Goal: Task Accomplishment & Management: Use online tool/utility

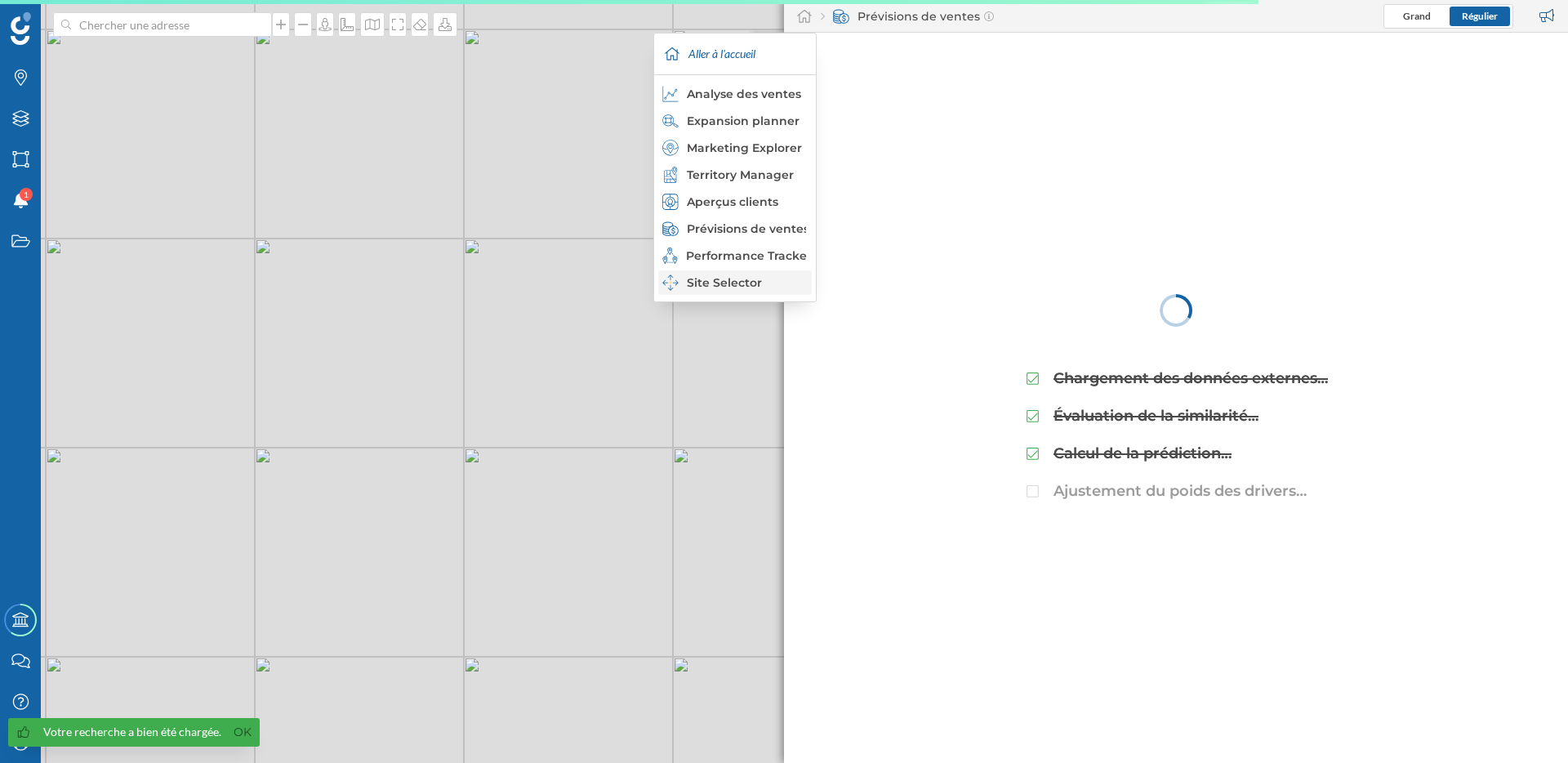
click at [719, 279] on div "Site Selector" at bounding box center [734, 282] width 144 height 16
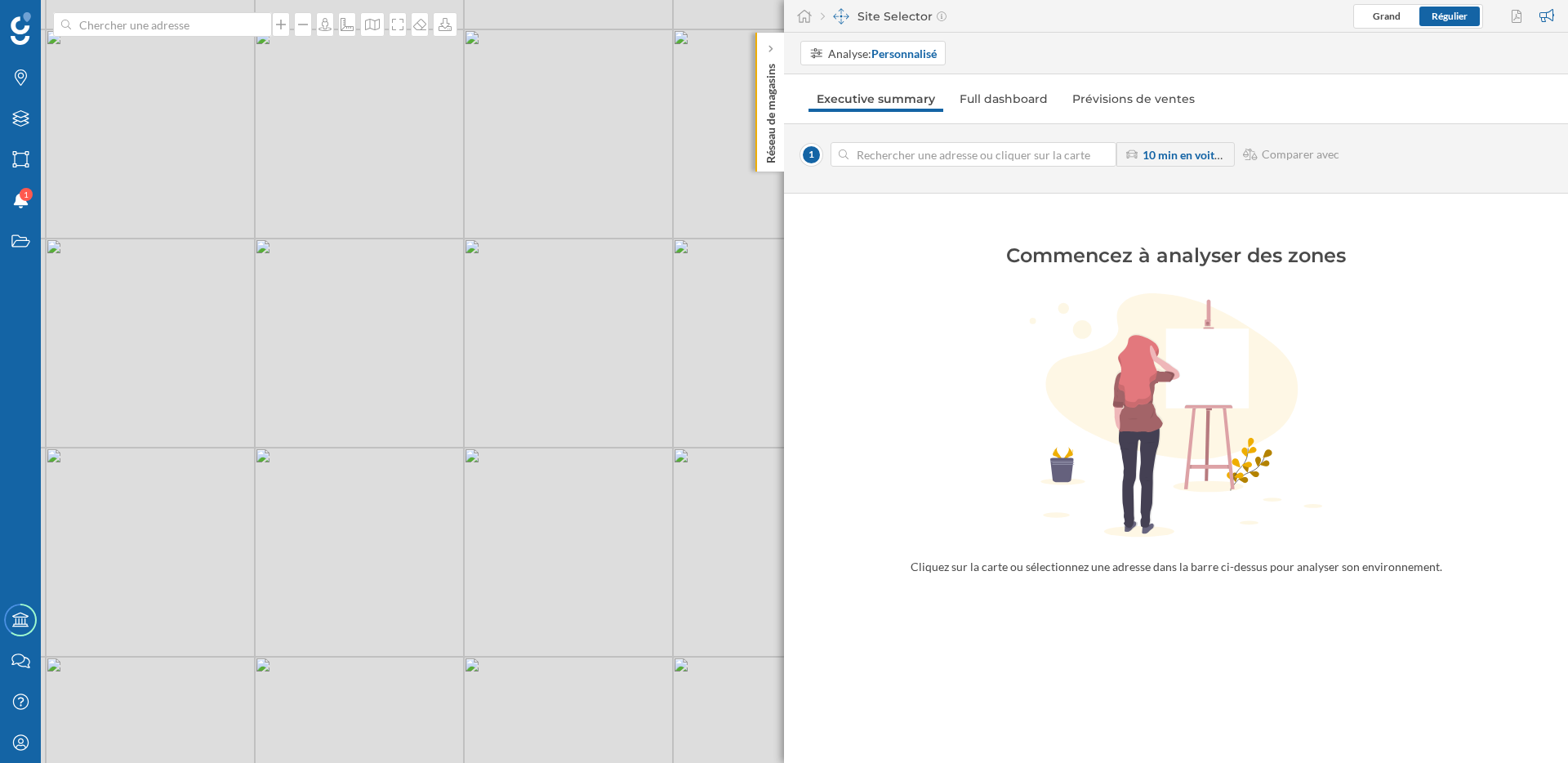
click at [476, 410] on div "© Mapbox © OpenStreetMap Improve this map" at bounding box center [784, 381] width 1568 height 763
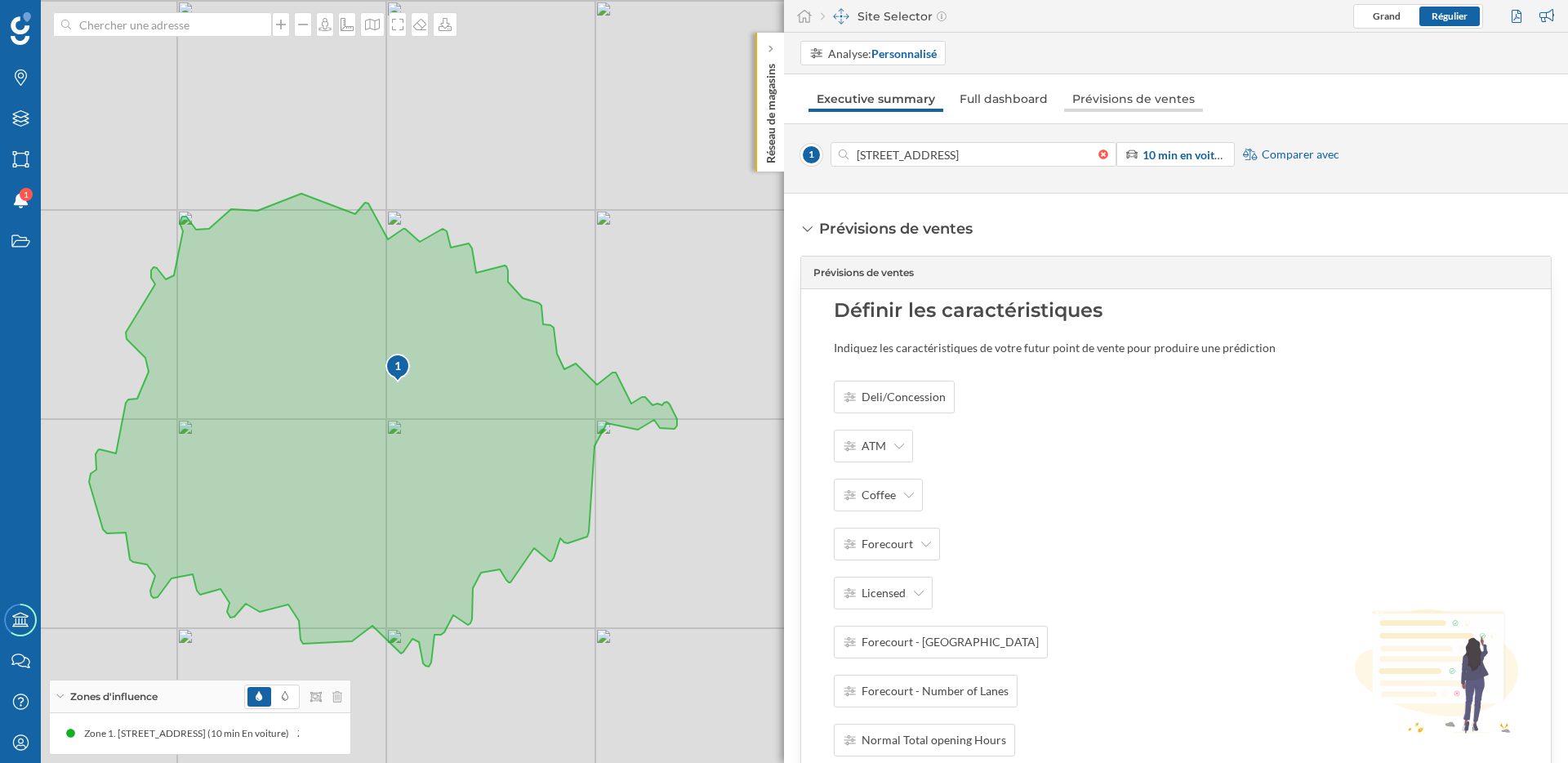
click at [1142, 98] on link "Prévisions de ventes" at bounding box center [1134, 98] width 139 height 27
click at [1036, 103] on link "Full dashboard" at bounding box center [1001, 98] width 104 height 27
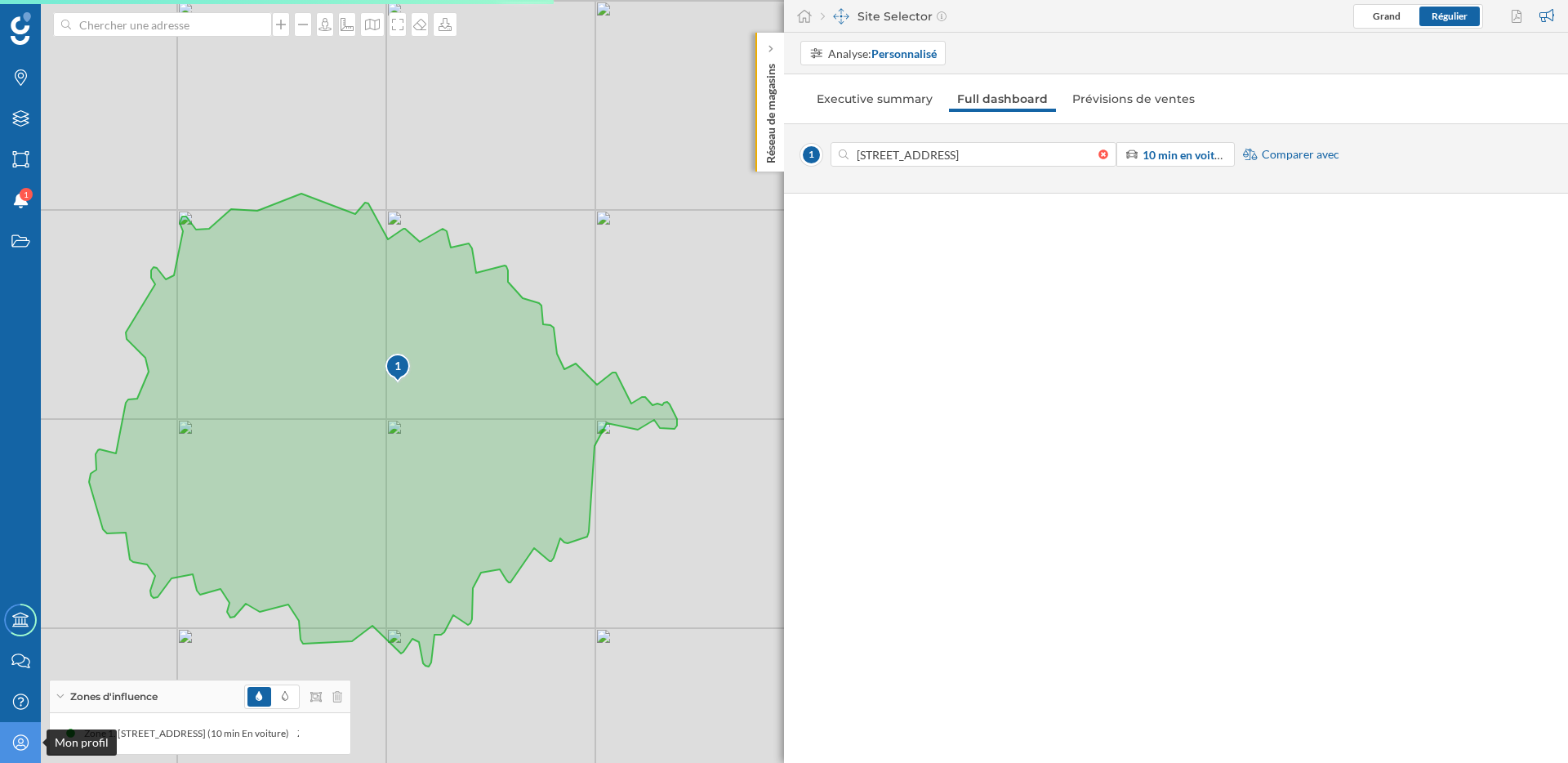
click at [23, 739] on icon "Mon profil" at bounding box center [21, 742] width 21 height 16
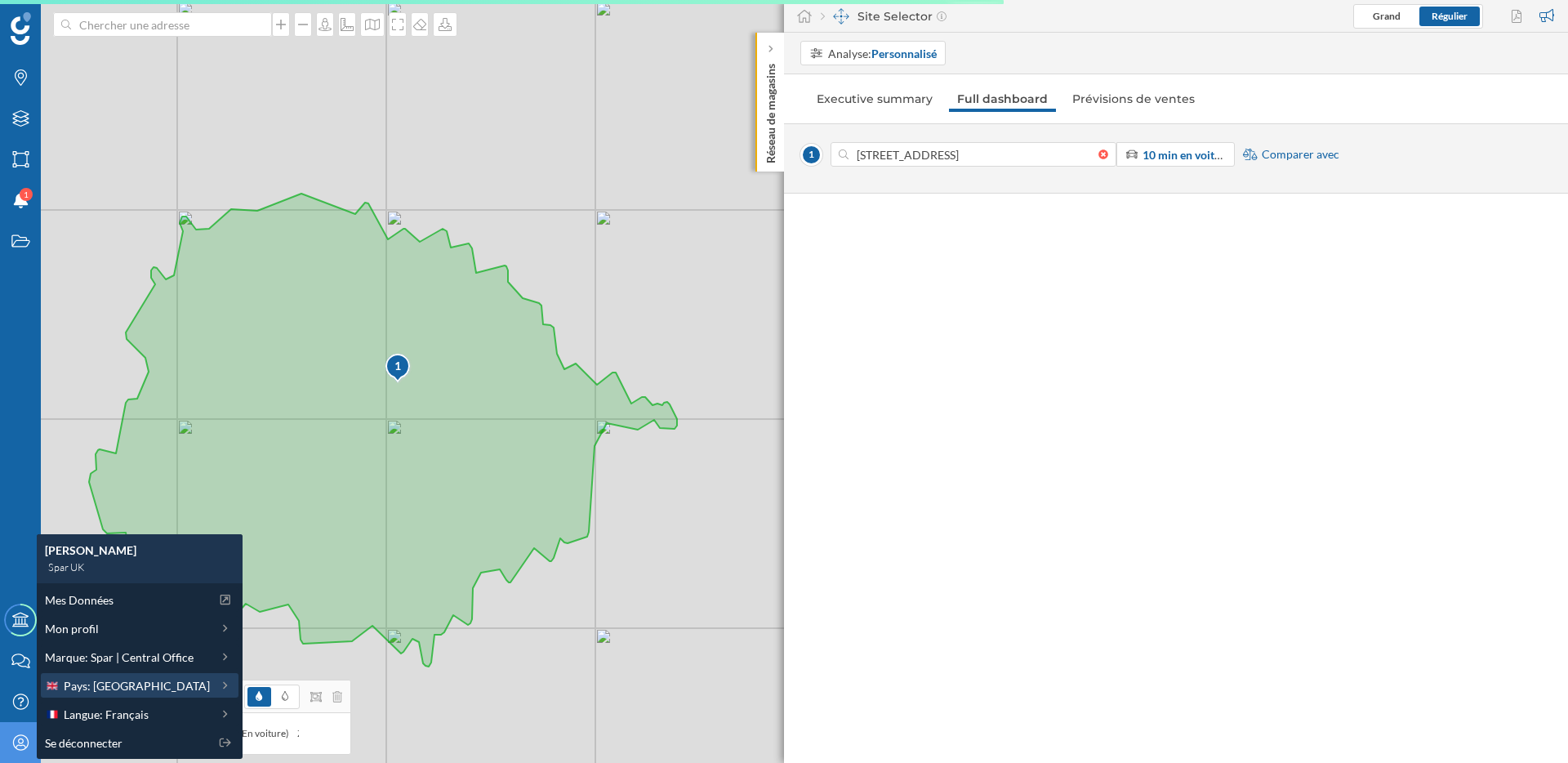
click at [116, 684] on span "Pays: Royaume-Uni" at bounding box center [136, 686] width 146 height 17
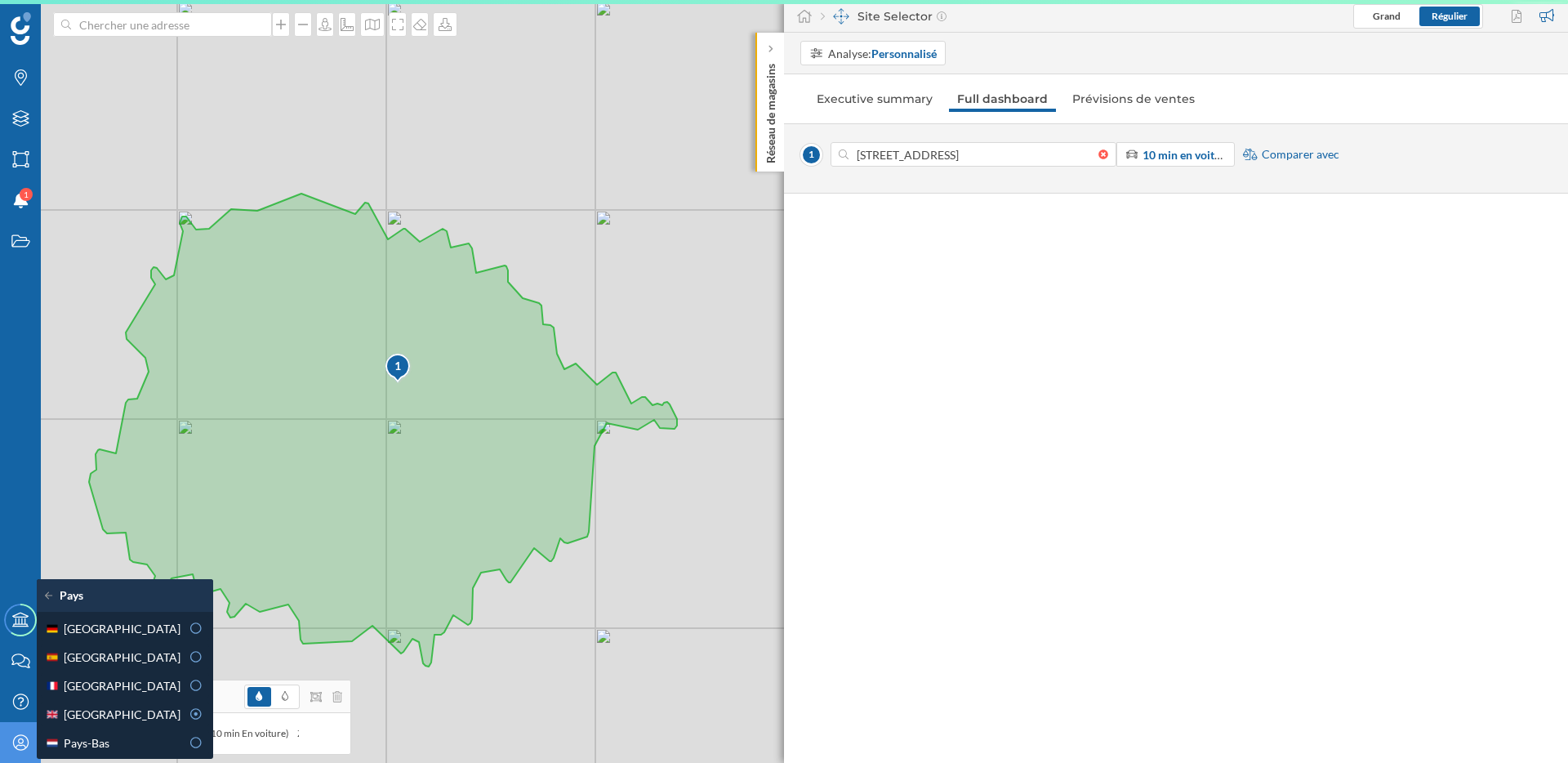
click at [116, 684] on div "France" at bounding box center [112, 686] width 135 height 17
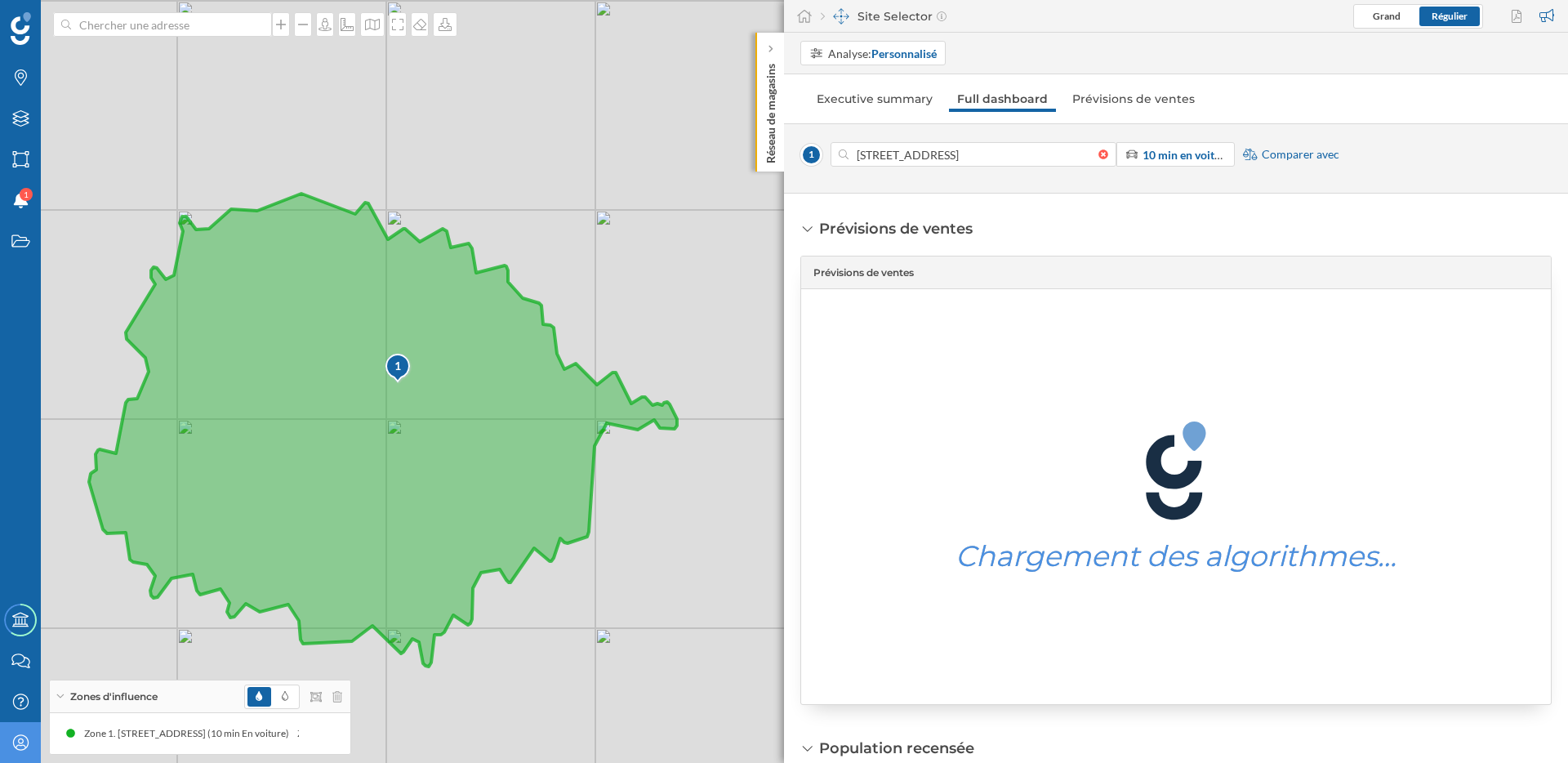
click at [27, 736] on icon "Mon profil" at bounding box center [21, 742] width 21 height 16
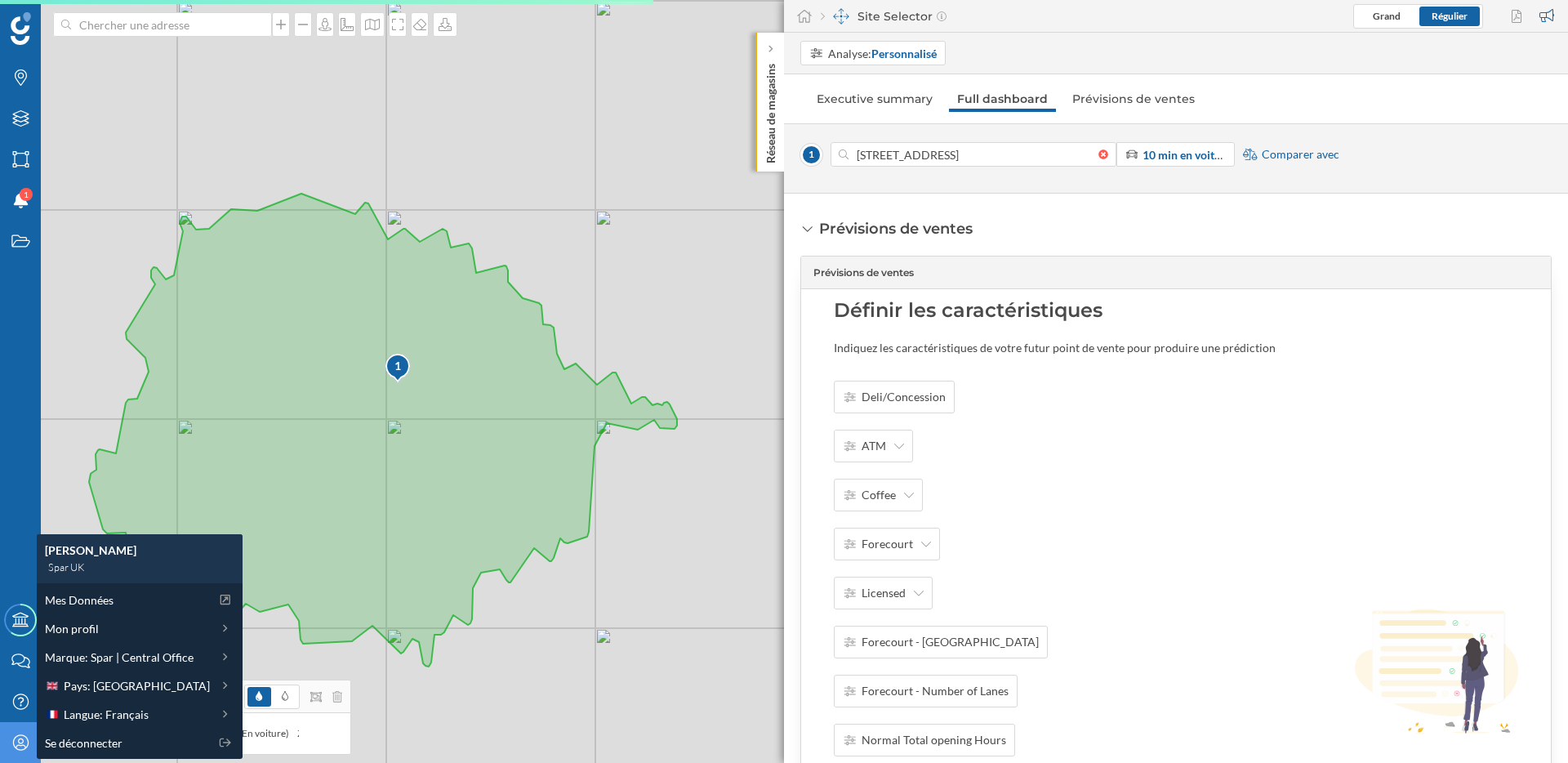
click at [21, 742] on icon at bounding box center [20, 742] width 15 height 15
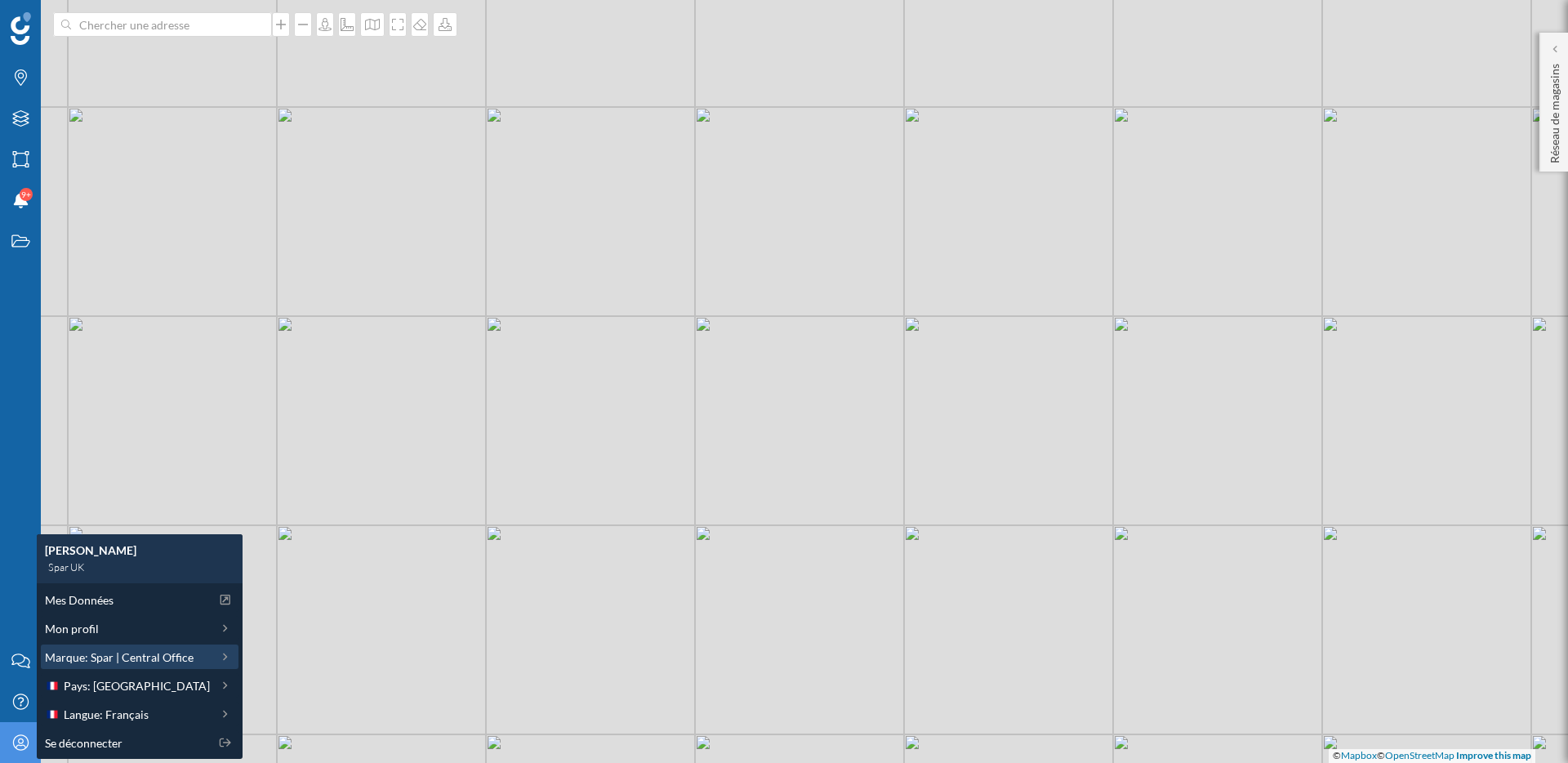
click at [124, 663] on span "Marque: Spar | Central Office" at bounding box center [119, 657] width 149 height 17
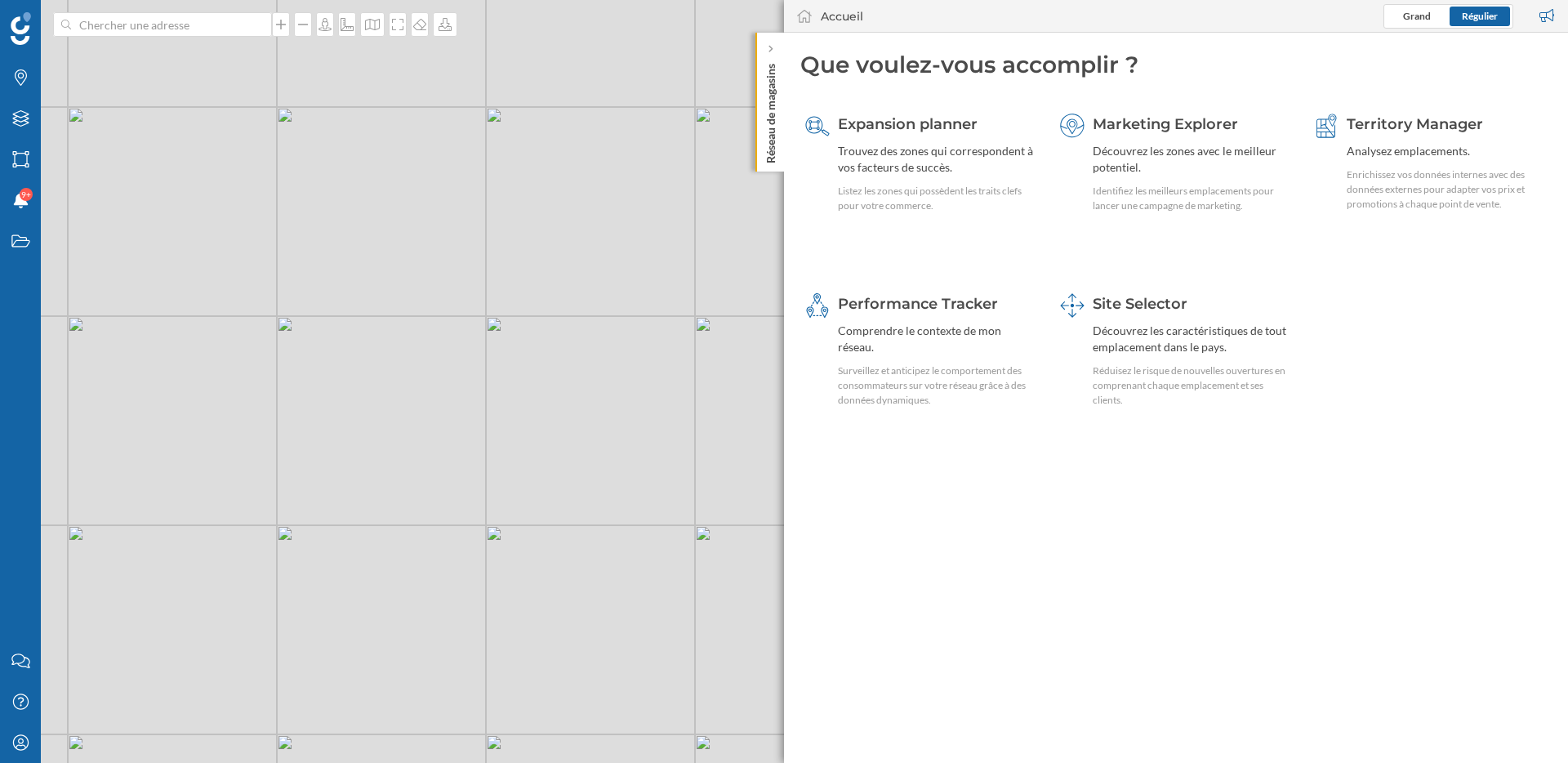
click at [404, 399] on div "© Mapbox © OpenStreetMap Improve this map" at bounding box center [784, 381] width 1568 height 763
click at [1177, 373] on div "Réduisez le risque de nouvelles ouvertures en comprenant chaque emplacement et …" at bounding box center [1193, 385] width 200 height 45
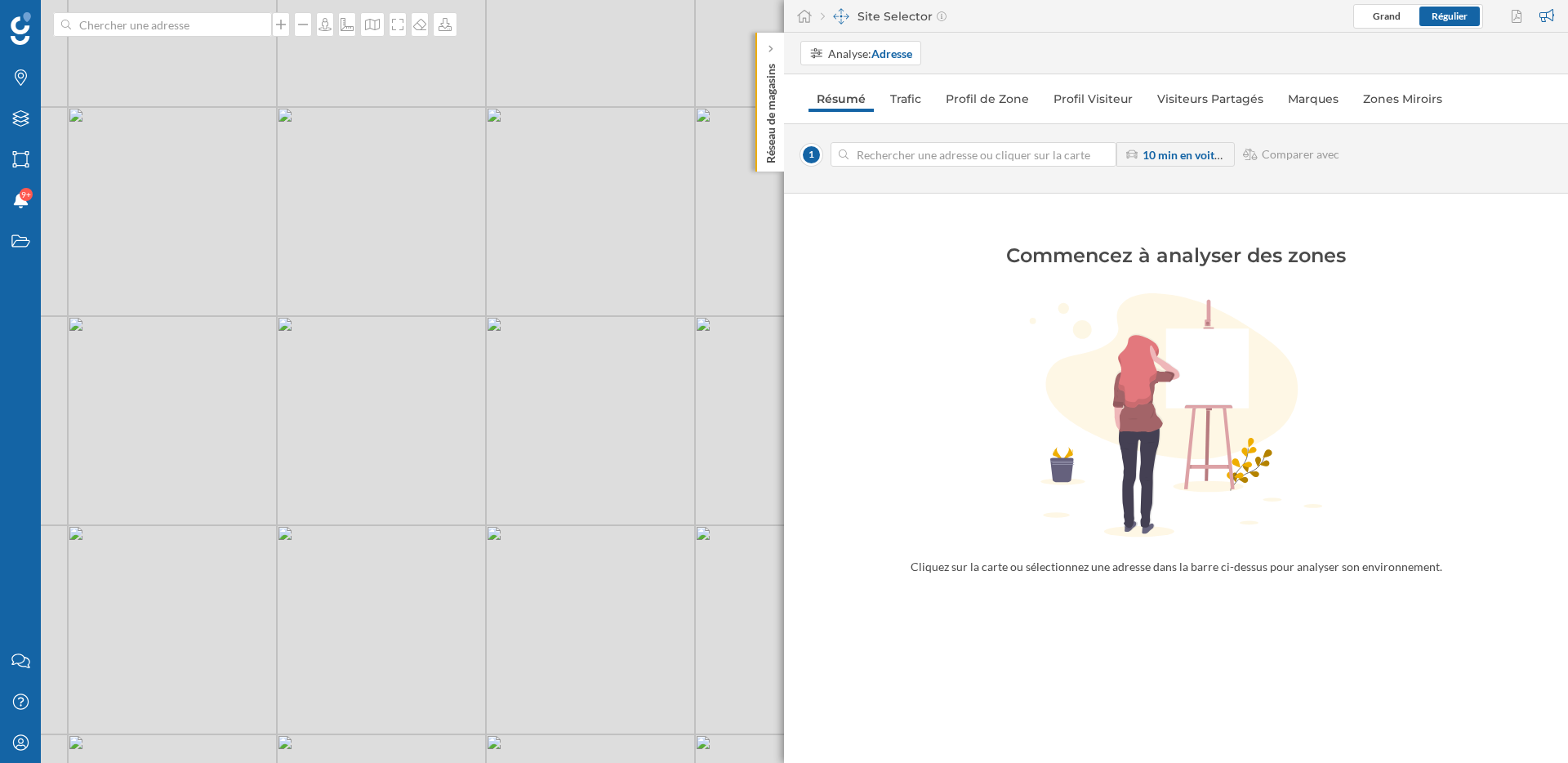
click at [413, 384] on div "© Mapbox © OpenStreetMap Improve this map" at bounding box center [784, 381] width 1568 height 763
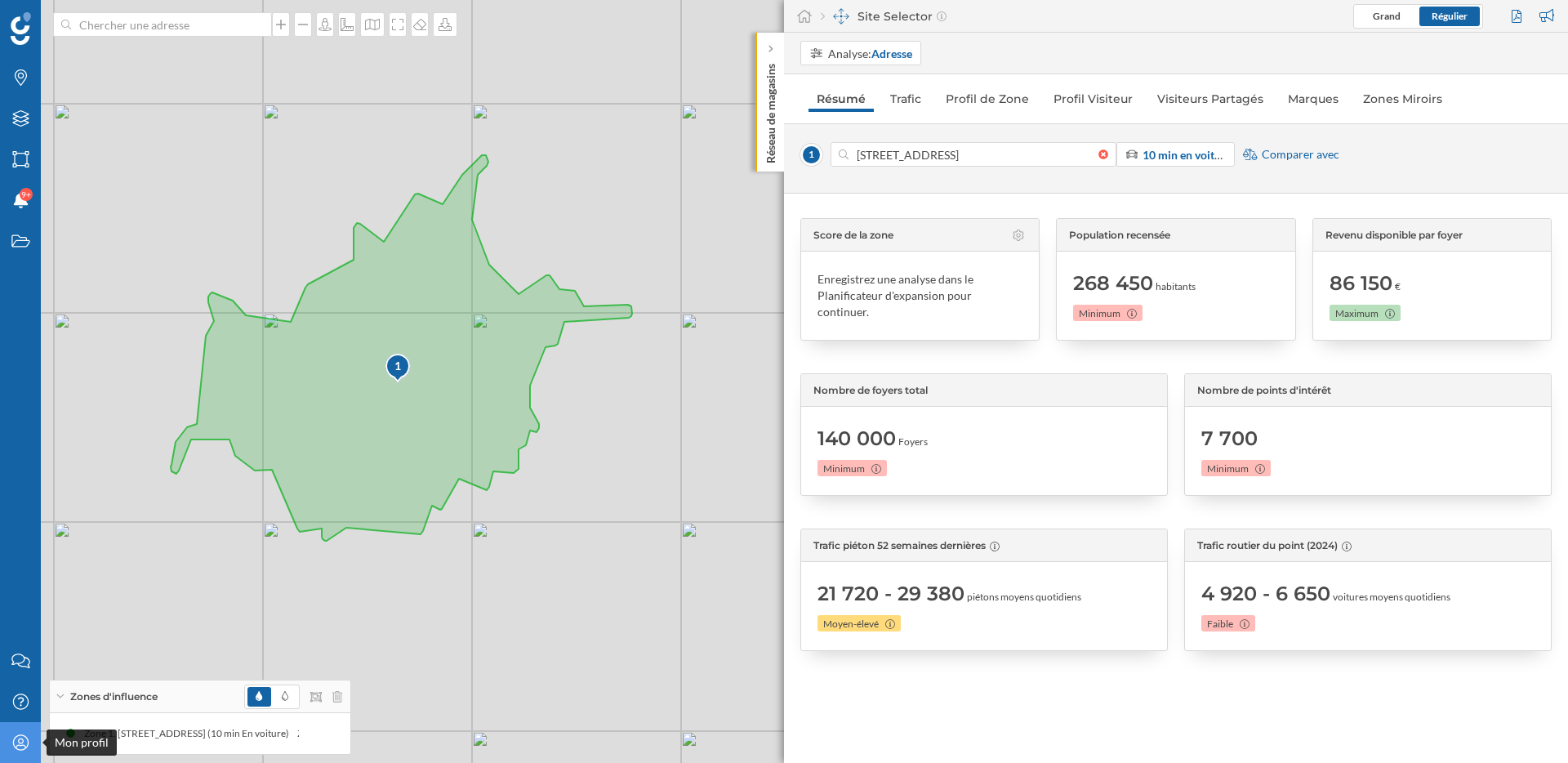
click at [26, 737] on icon "Mon profil" at bounding box center [21, 742] width 21 height 16
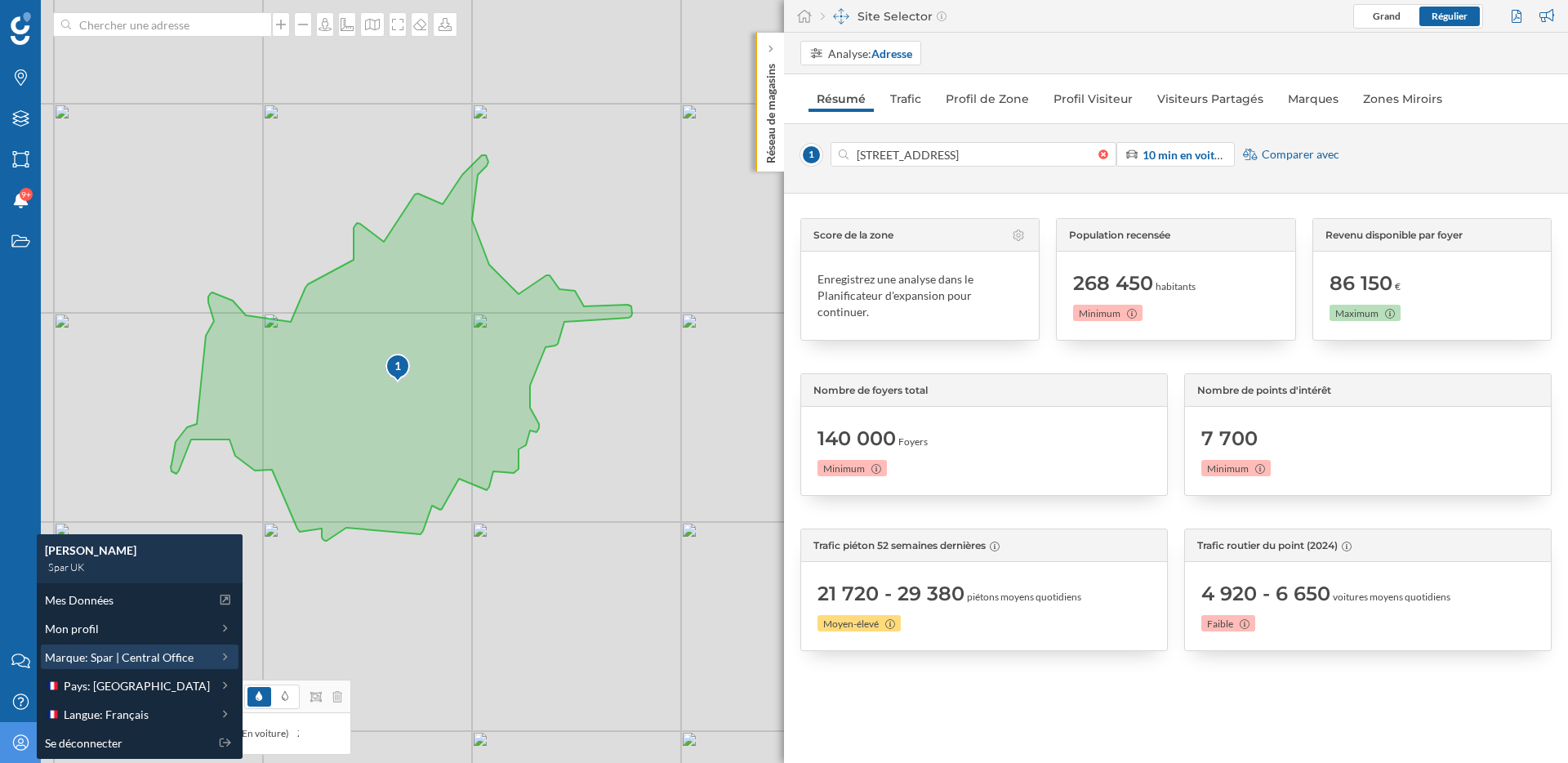
click at [175, 659] on span "Marque: Spar | Central Office" at bounding box center [119, 657] width 149 height 17
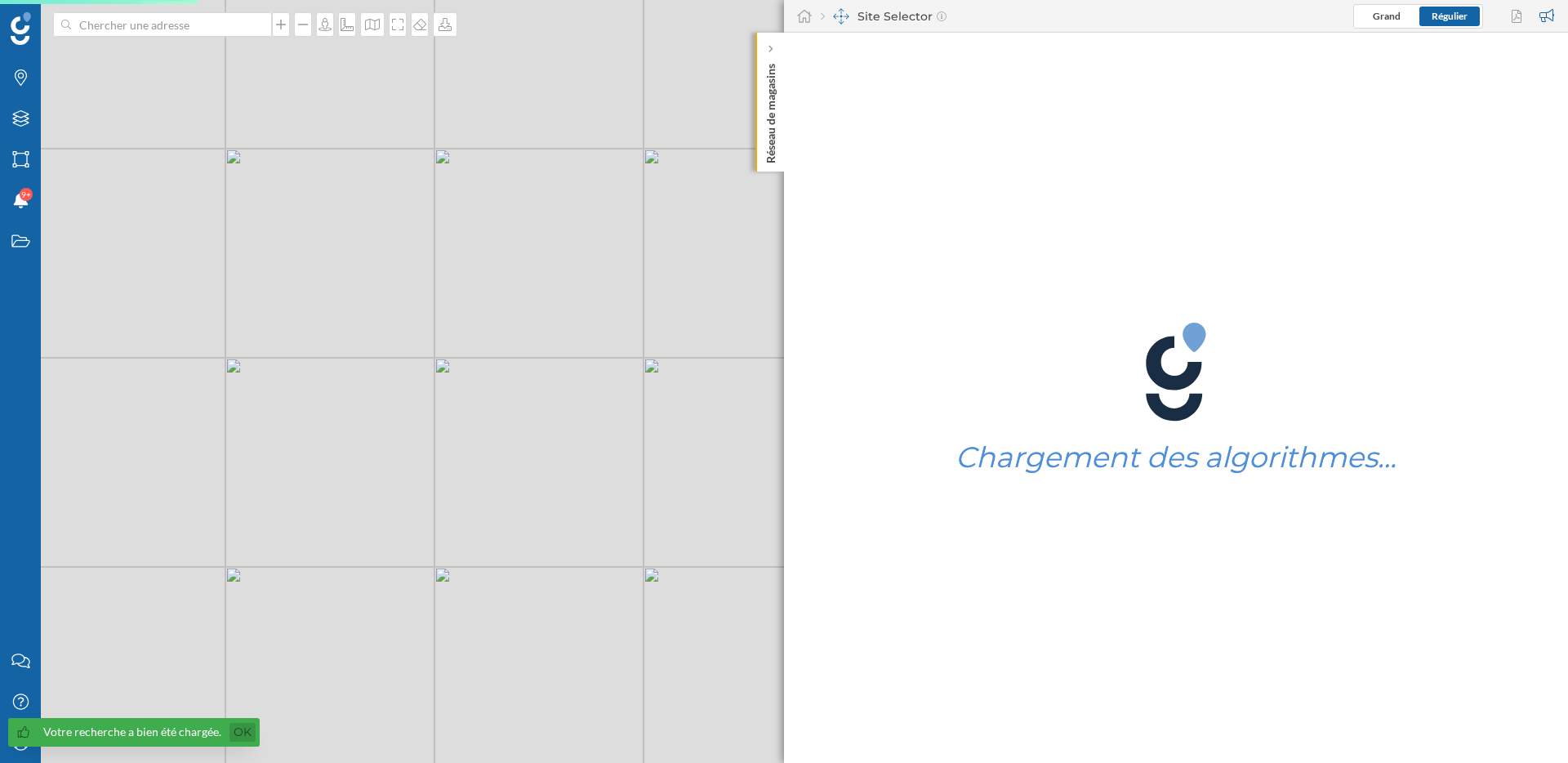
click at [236, 732] on link "Ok" at bounding box center [242, 732] width 27 height 19
click at [23, 748] on icon "Mon profil" at bounding box center [21, 742] width 21 height 16
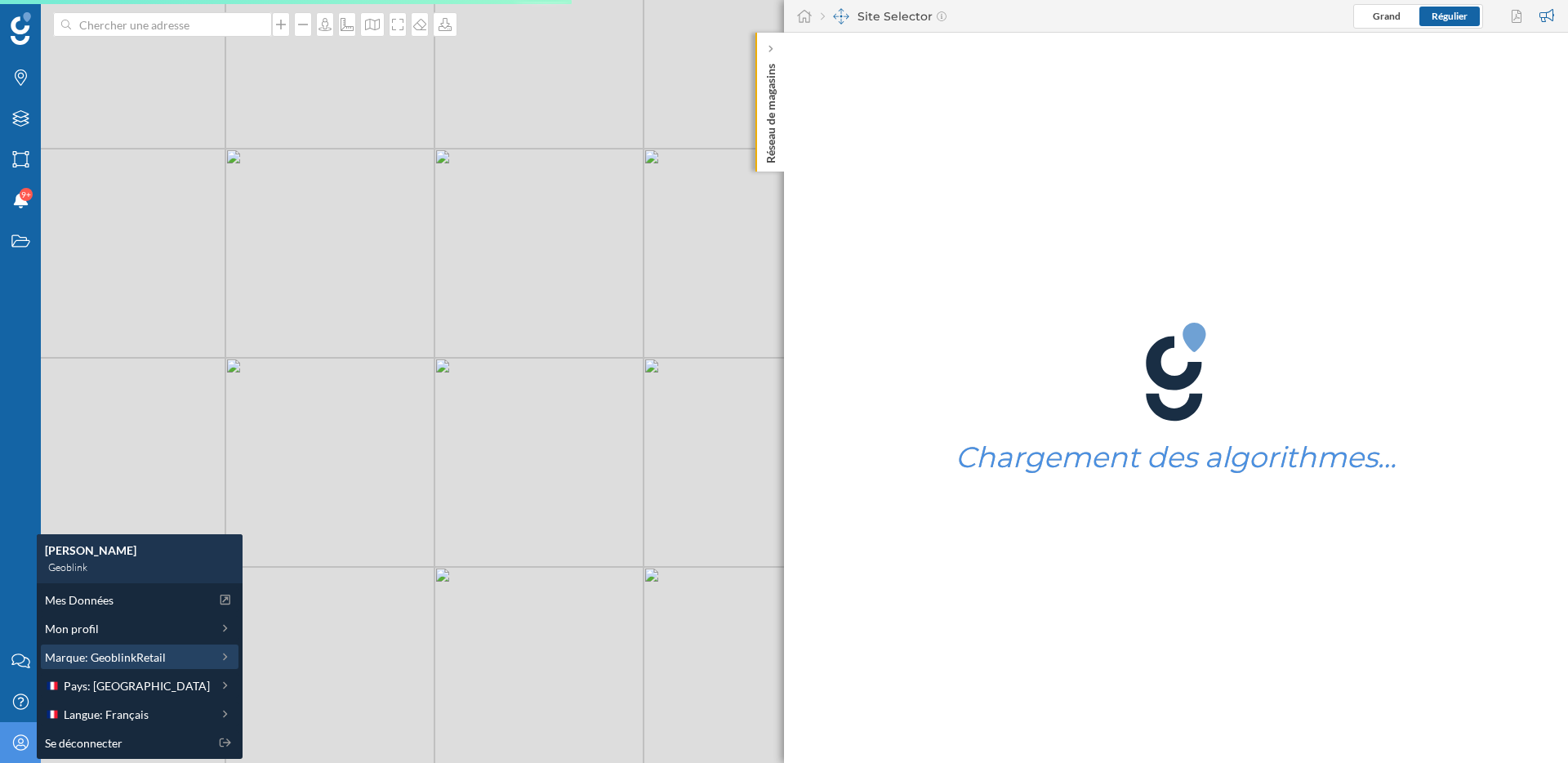
click at [155, 662] on span "Marque: GeoblinkRetail" at bounding box center [104, 657] width 121 height 17
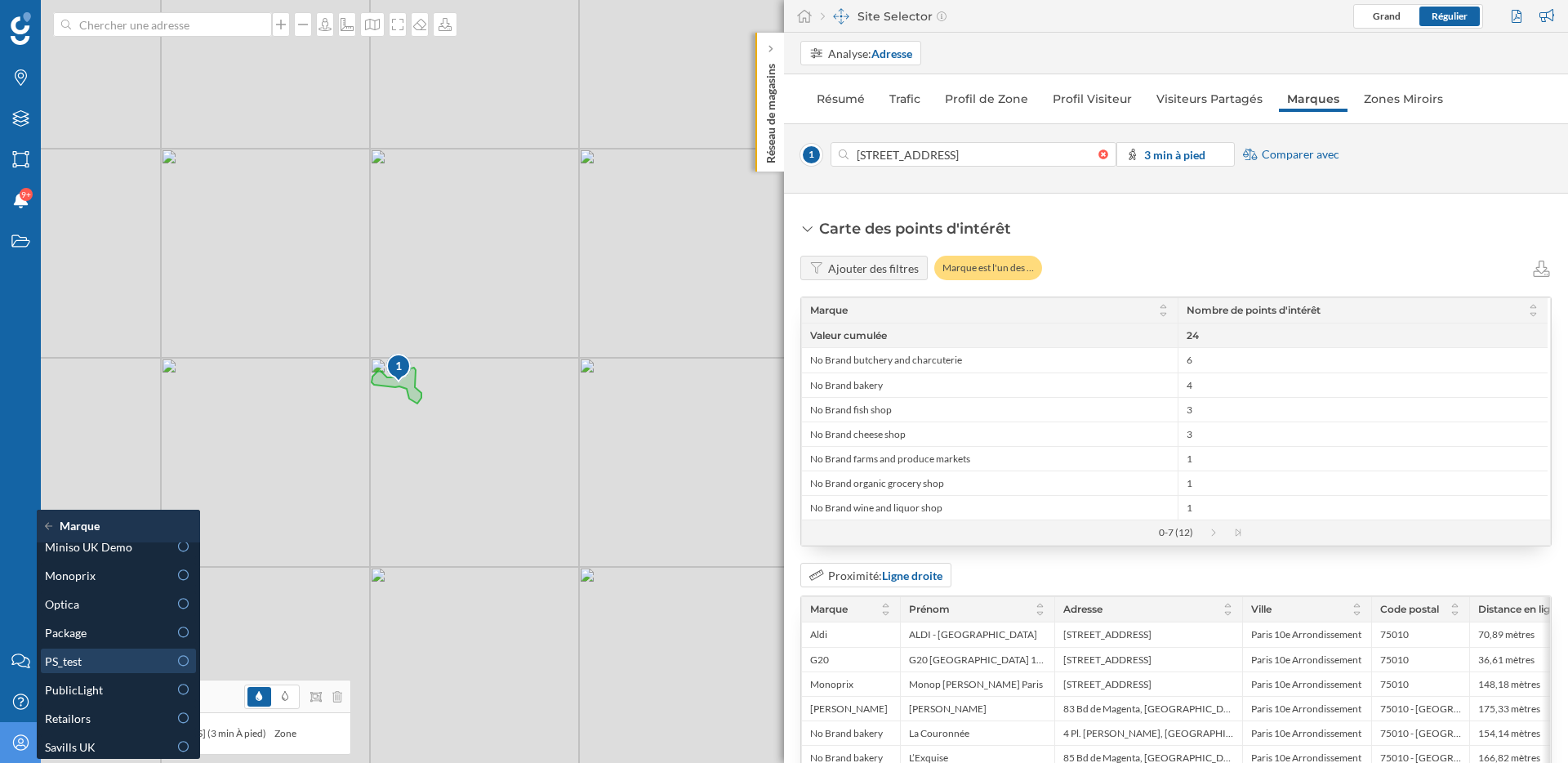
scroll to position [729, 0]
click at [131, 635] on div "Package" at bounding box center [106, 631] width 123 height 17
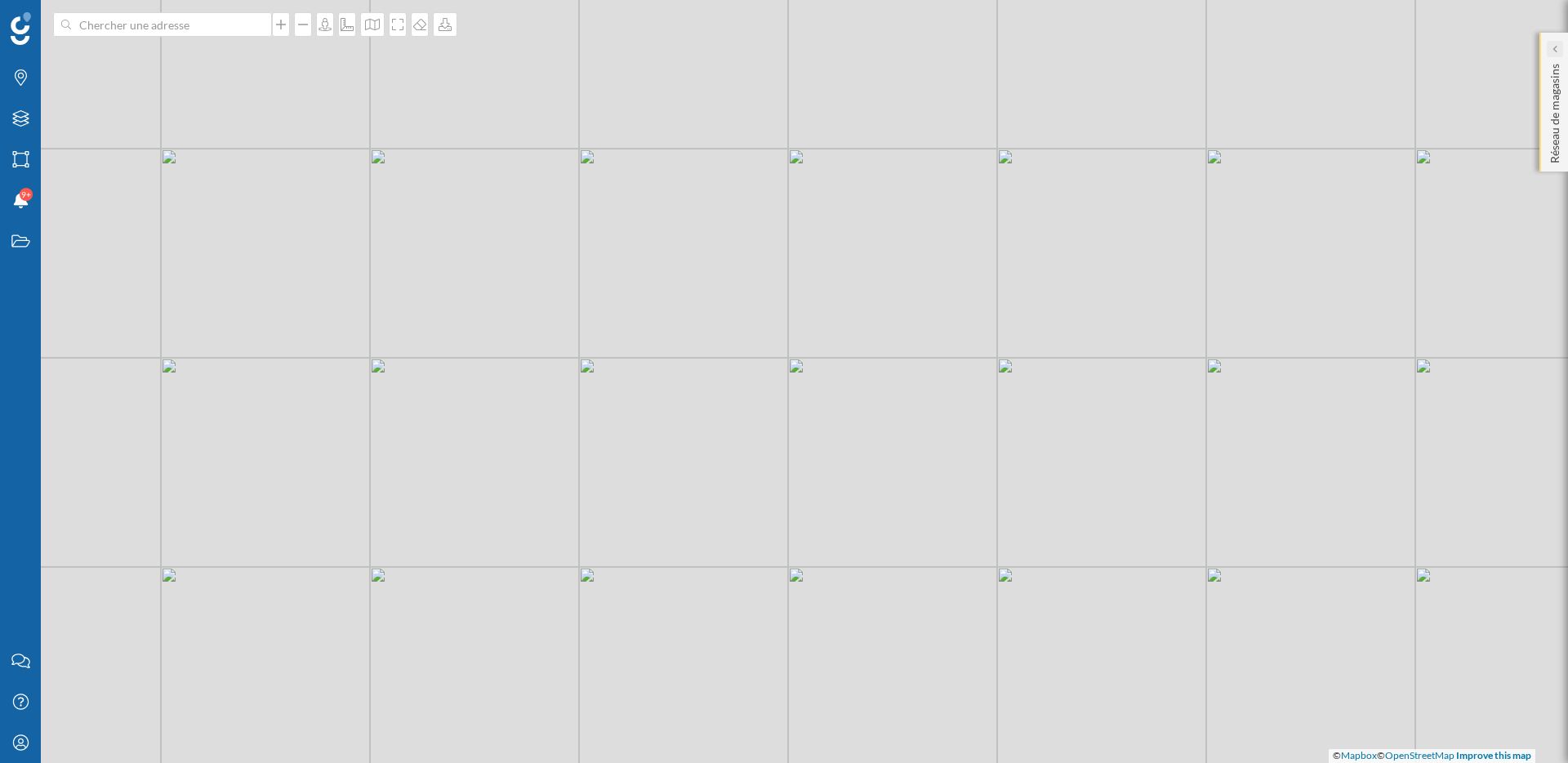
click at [1552, 53] on icon at bounding box center [1554, 49] width 5 height 16
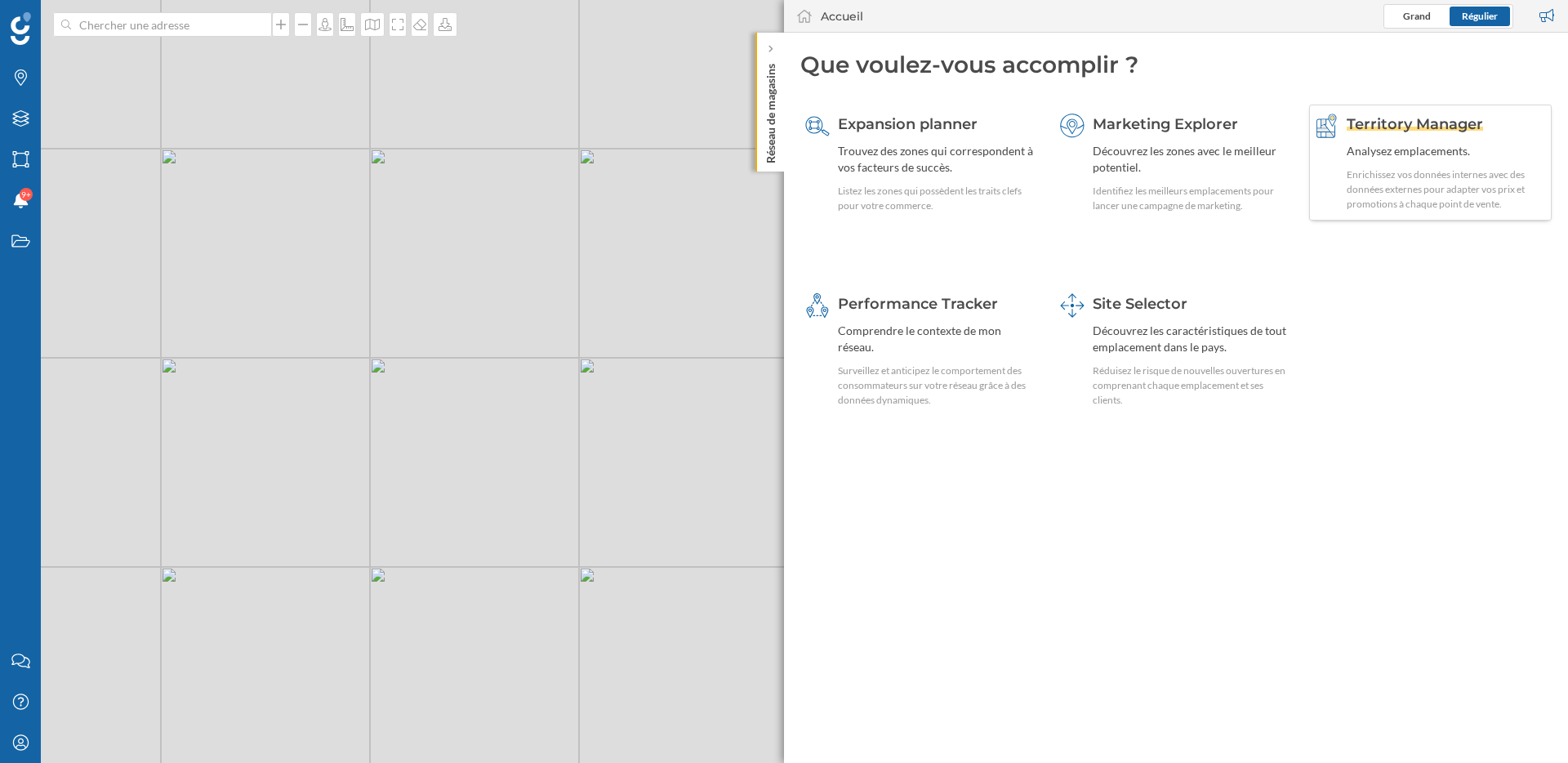
click at [1404, 150] on div "Analysez emplacements." at bounding box center [1447, 151] width 200 height 16
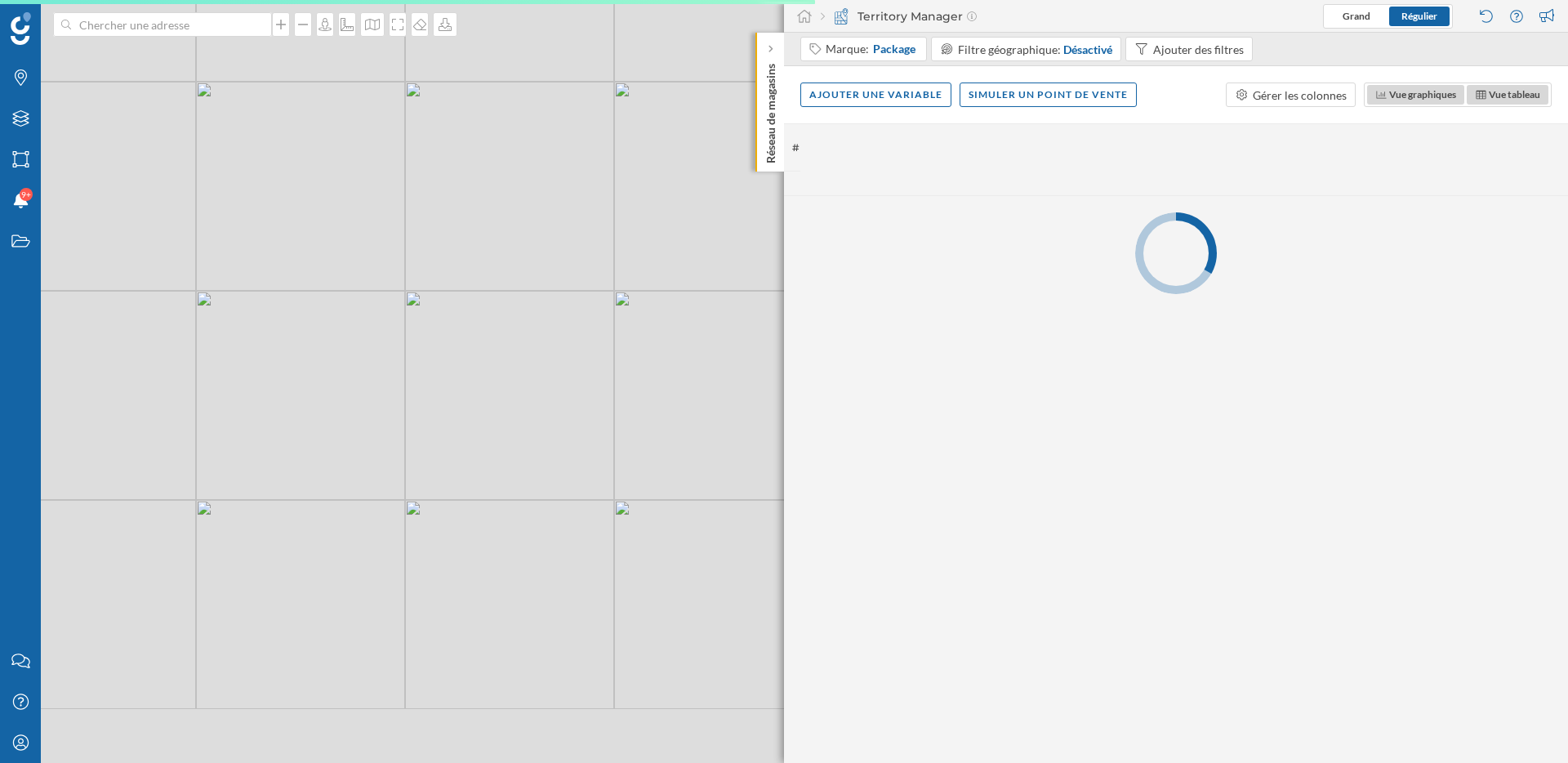
drag, startPoint x: 668, startPoint y: 589, endPoint x: 480, endPoint y: 516, distance: 201.7
click at [485, 518] on div "© Mapbox © OpenStreetMap Improve this map" at bounding box center [784, 381] width 1568 height 763
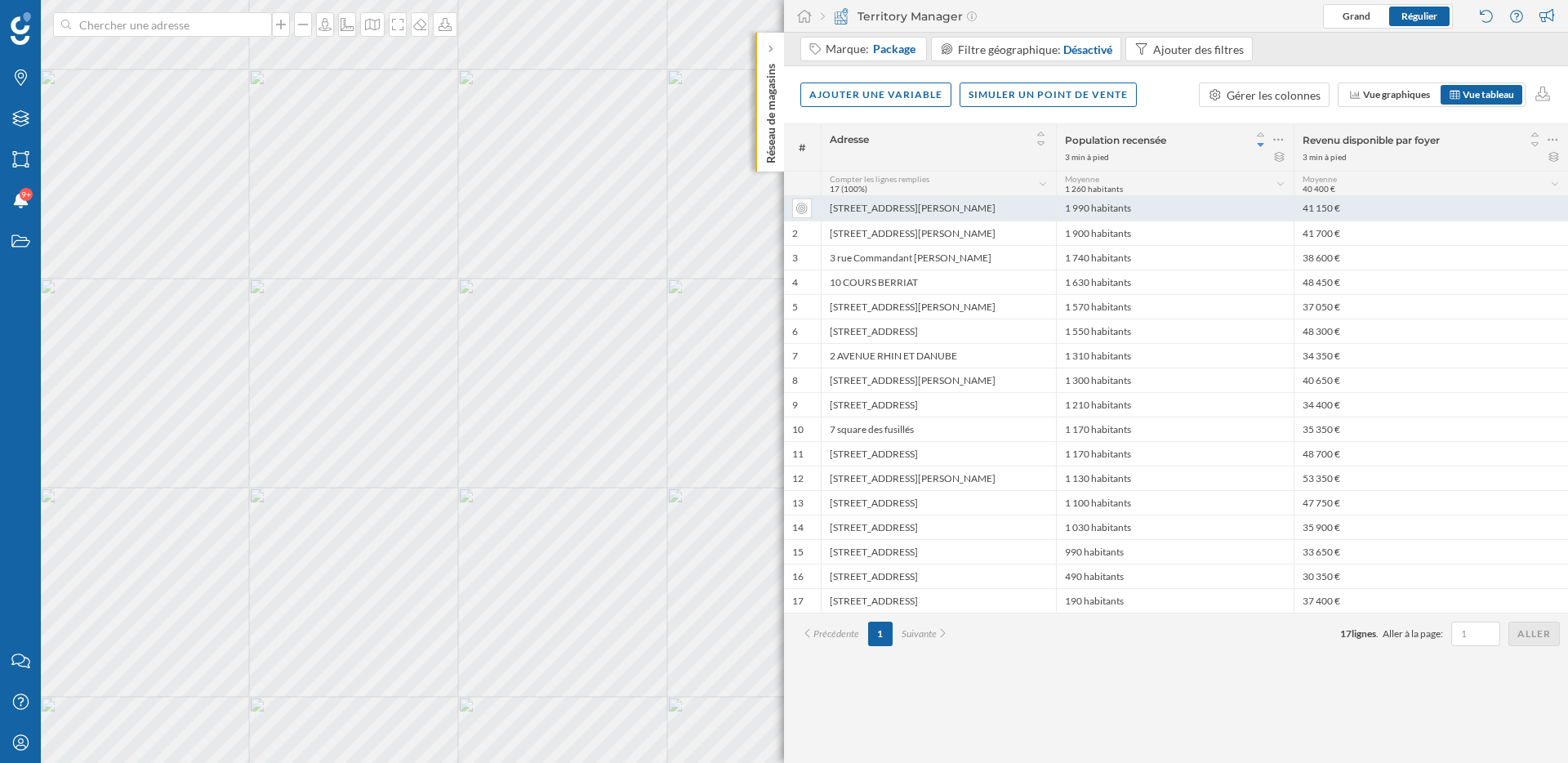
click at [902, 213] on div "[STREET_ADDRESS][PERSON_NAME]" at bounding box center [938, 208] width 235 height 25
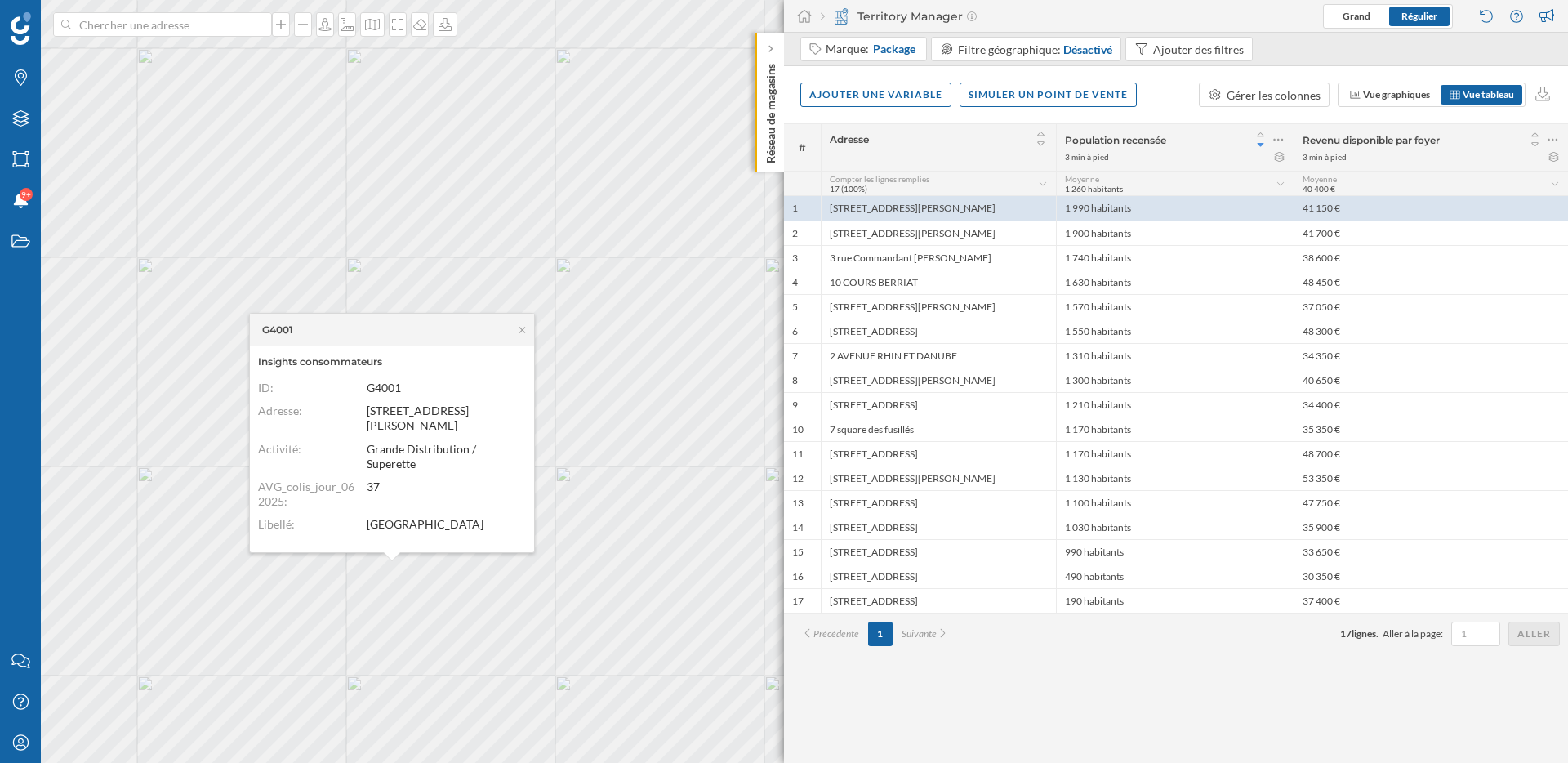
click at [531, 332] on div "G4001" at bounding box center [392, 330] width 284 height 33
click at [522, 330] on icon at bounding box center [522, 329] width 6 height 6
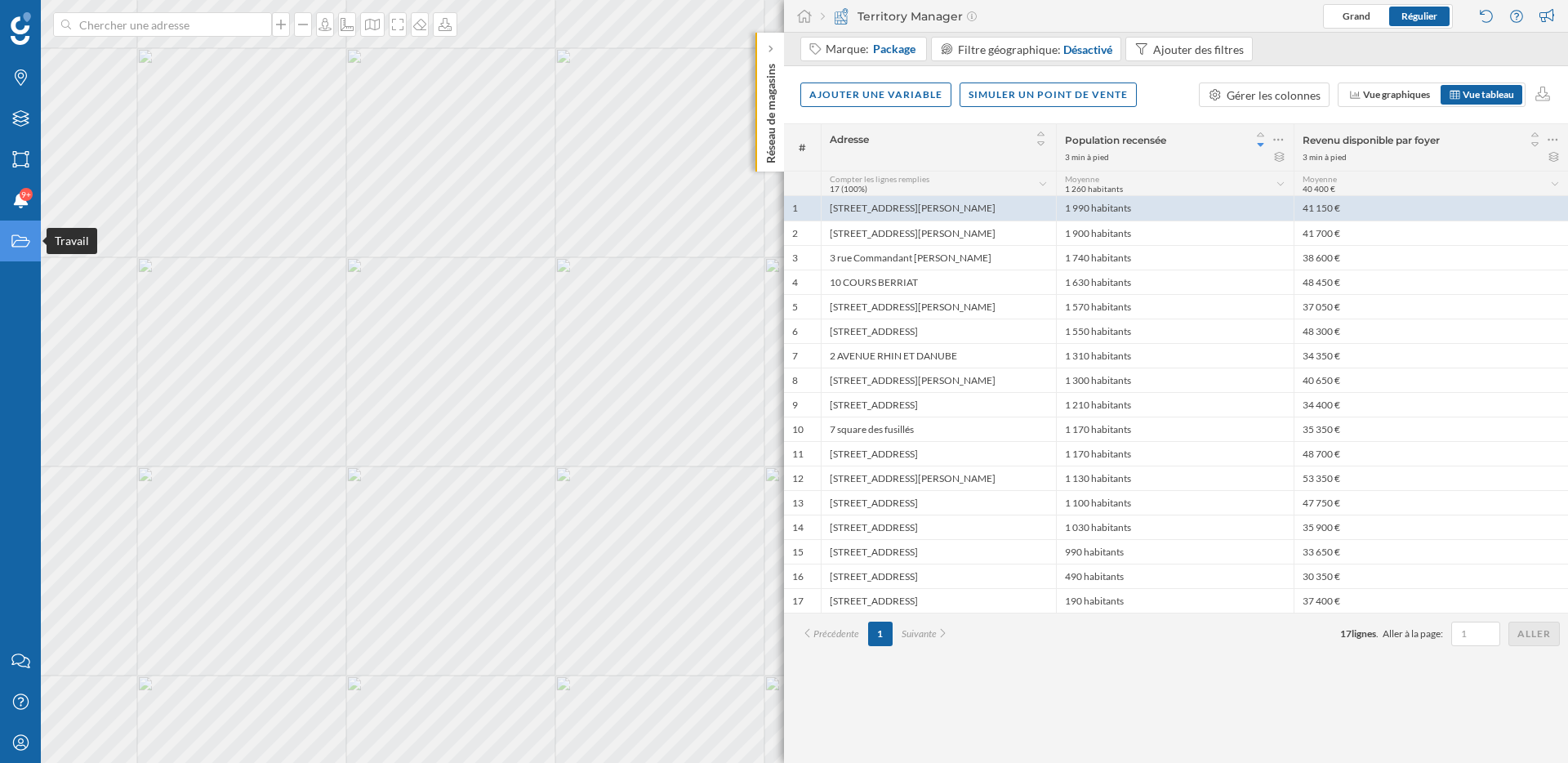
click at [20, 251] on div "Travail" at bounding box center [21, 241] width 41 height 41
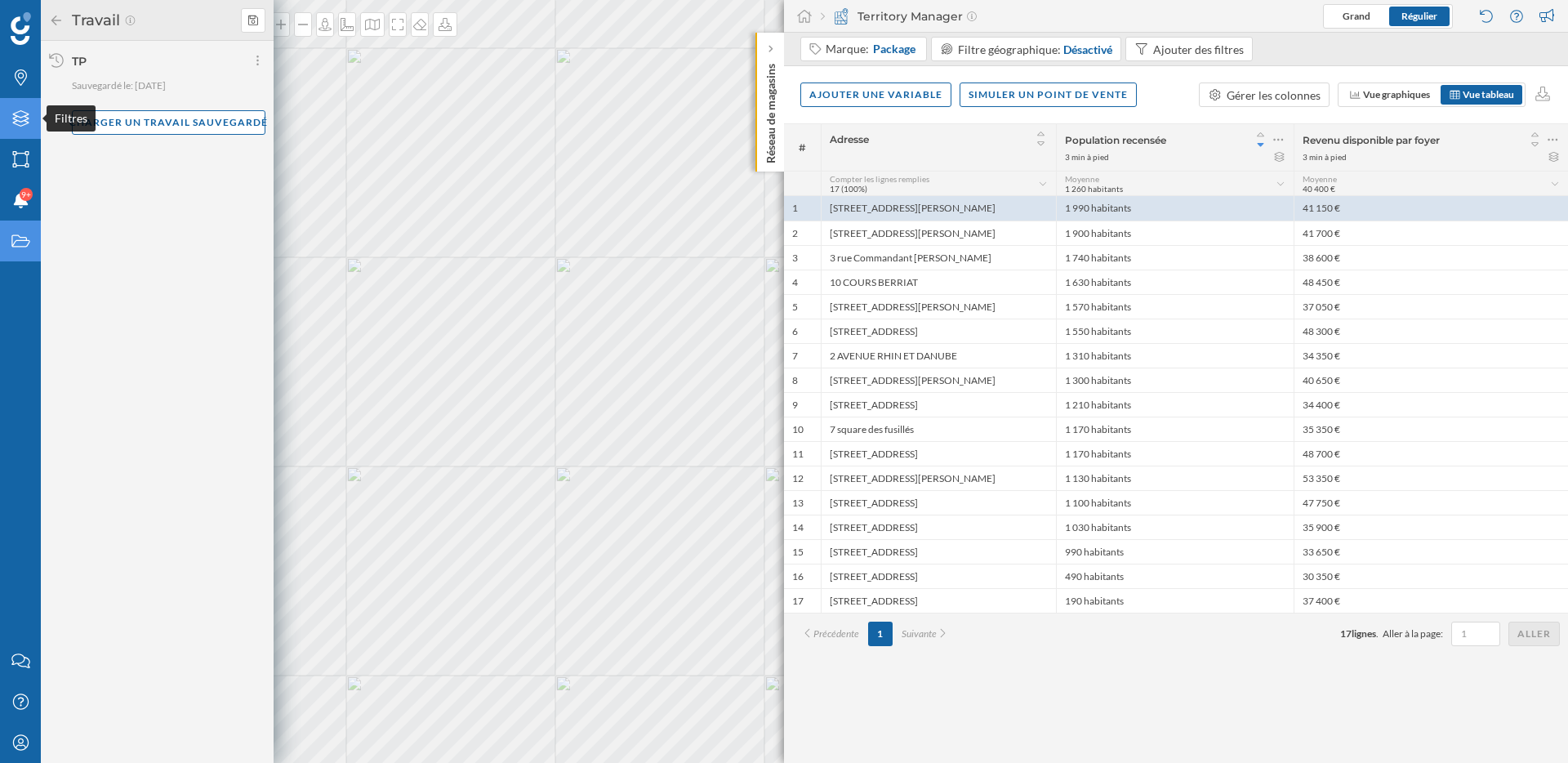
click at [25, 118] on icon "Filtres" at bounding box center [21, 118] width 21 height 16
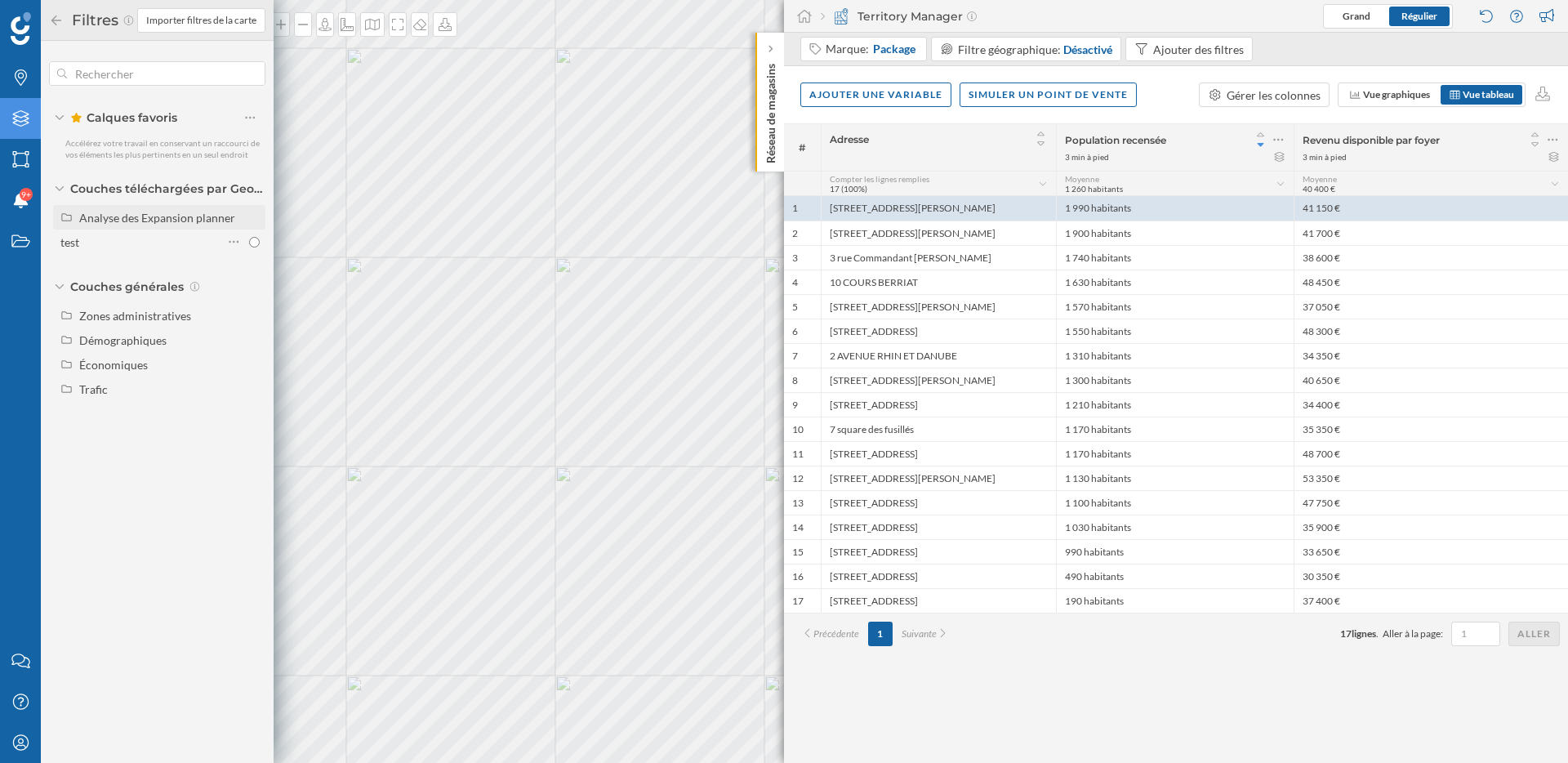
click at [137, 219] on div "Analyse des Expansion planner" at bounding box center [158, 218] width 156 height 14
click at [128, 242] on div "Expansion" at bounding box center [110, 242] width 52 height 14
click at [249, 242] on input "Expansion" at bounding box center [254, 242] width 10 height 10
radio input "true"
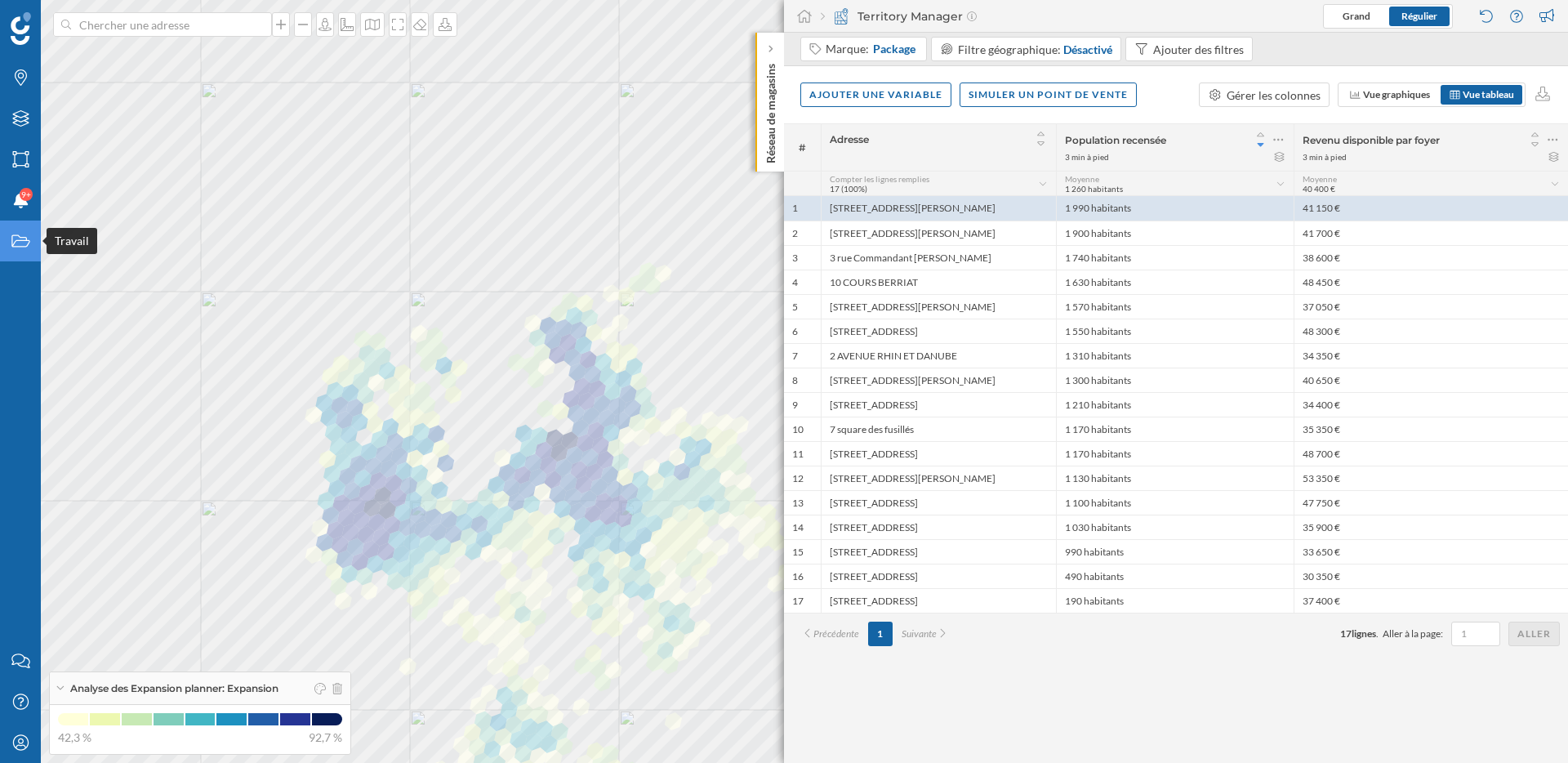
click at [25, 240] on icon at bounding box center [20, 241] width 18 height 12
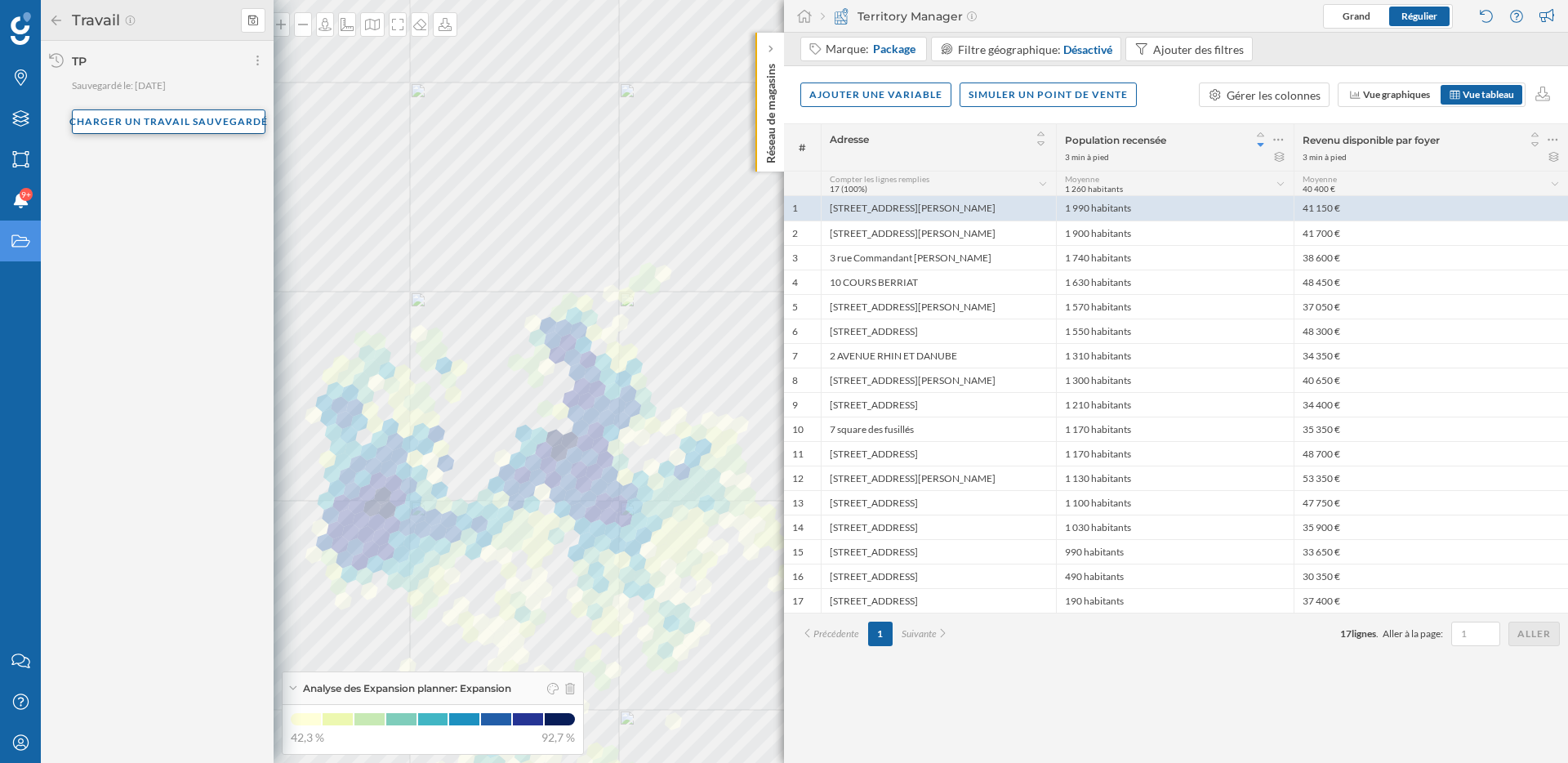
click at [159, 115] on div "Charger un travail sauvegardé" at bounding box center [169, 122] width 194 height 25
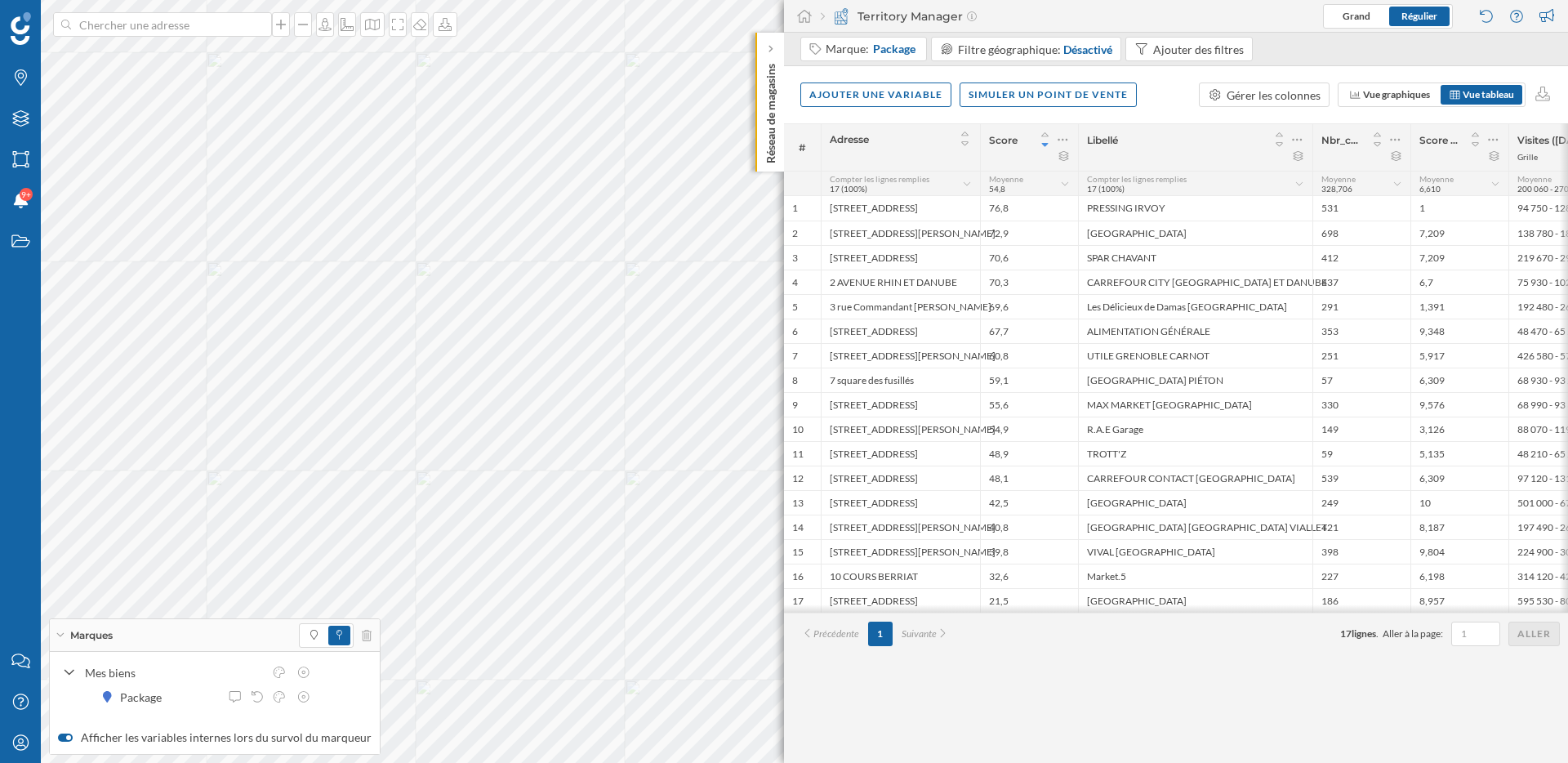
click at [62, 633] on icon at bounding box center [60, 635] width 9 height 4
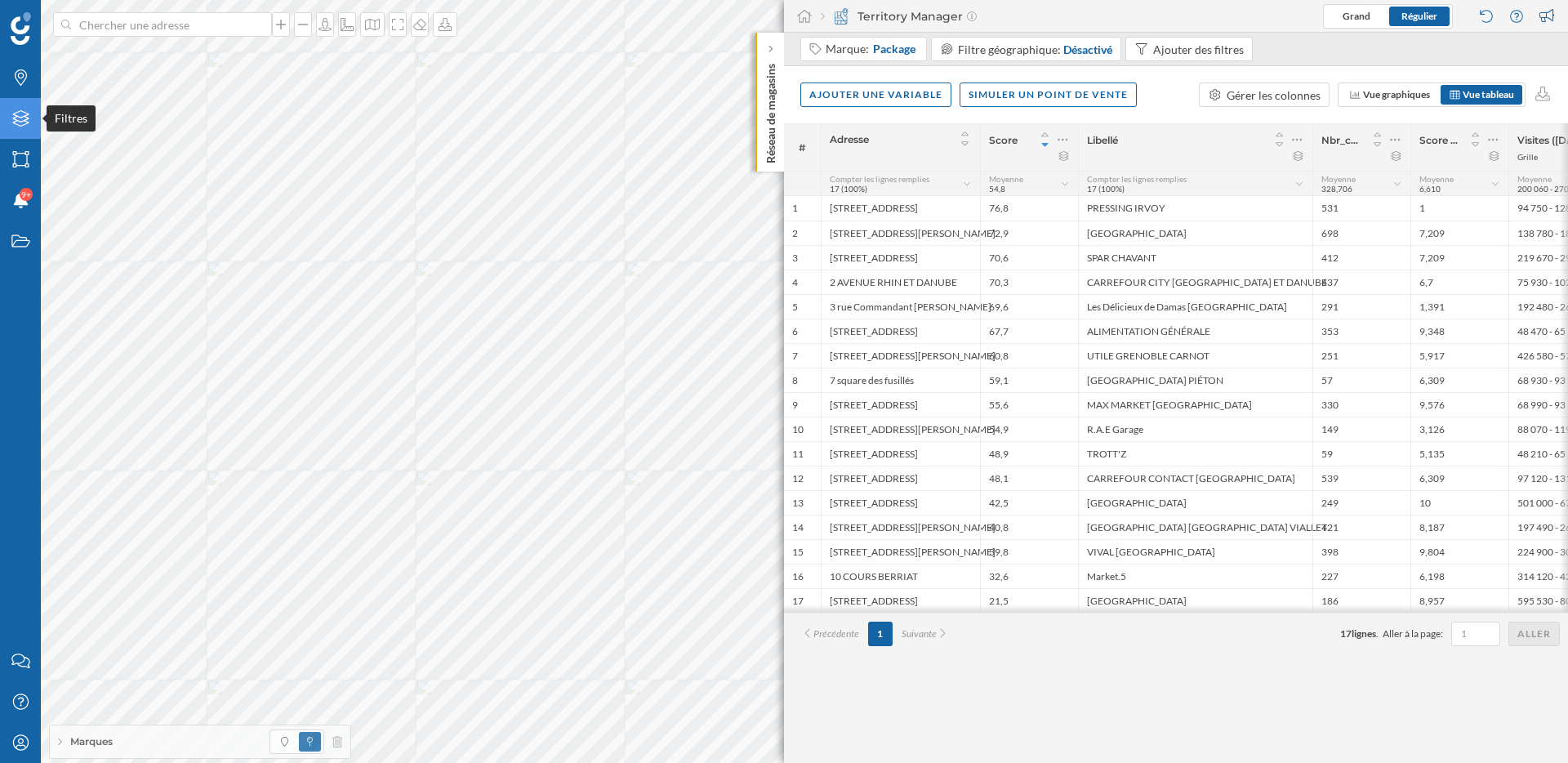
click at [27, 110] on icon "Filtres" at bounding box center [21, 118] width 21 height 16
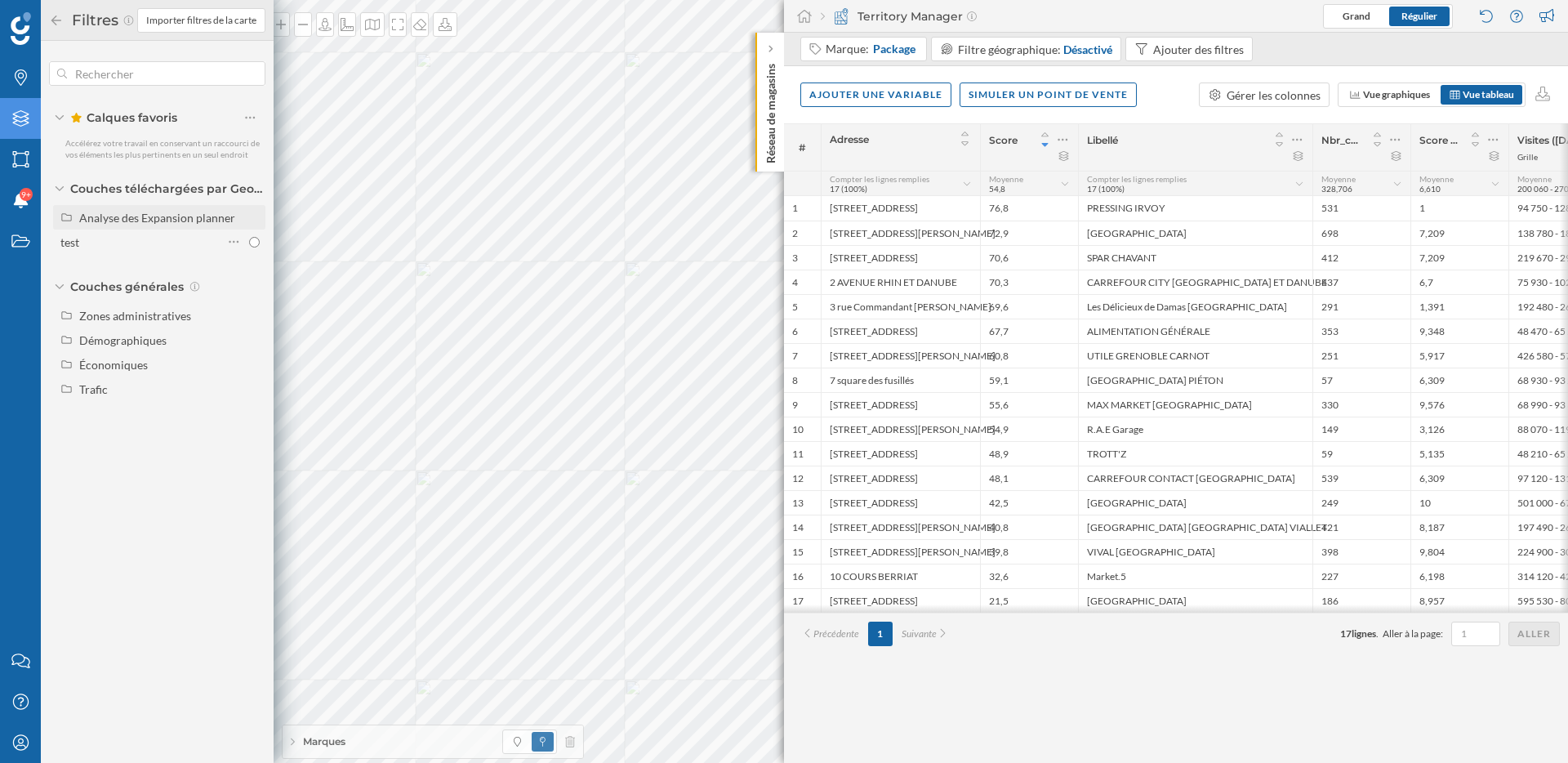
click at [148, 209] on div "Analyse des Expansion planner" at bounding box center [170, 218] width 181 height 17
click at [134, 242] on div "Expansion" at bounding box center [110, 242] width 52 height 14
click at [249, 242] on input "Expansion" at bounding box center [254, 242] width 10 height 10
radio input "true"
click at [57, 24] on icon at bounding box center [56, 20] width 15 height 11
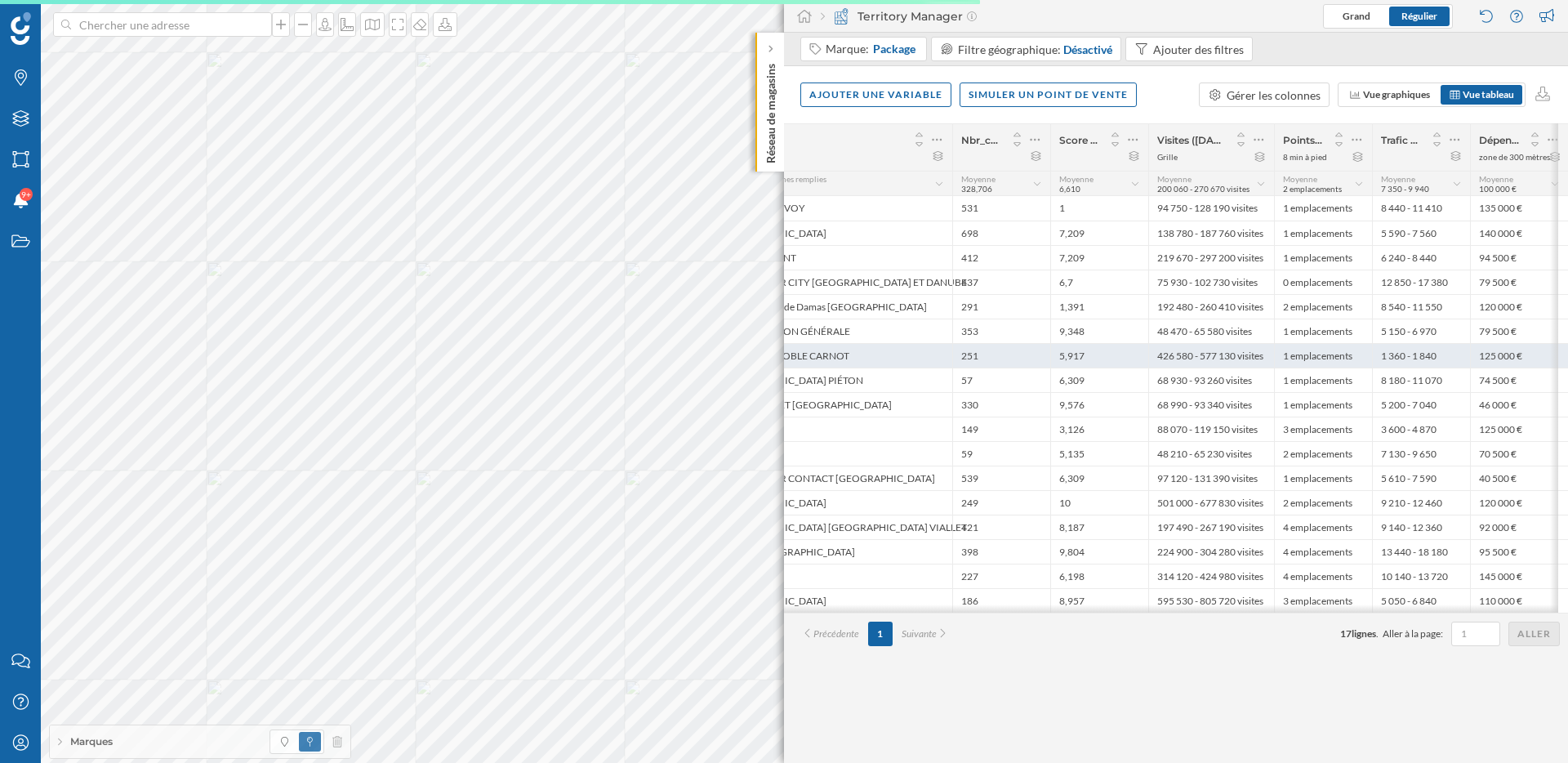
scroll to position [0, 0]
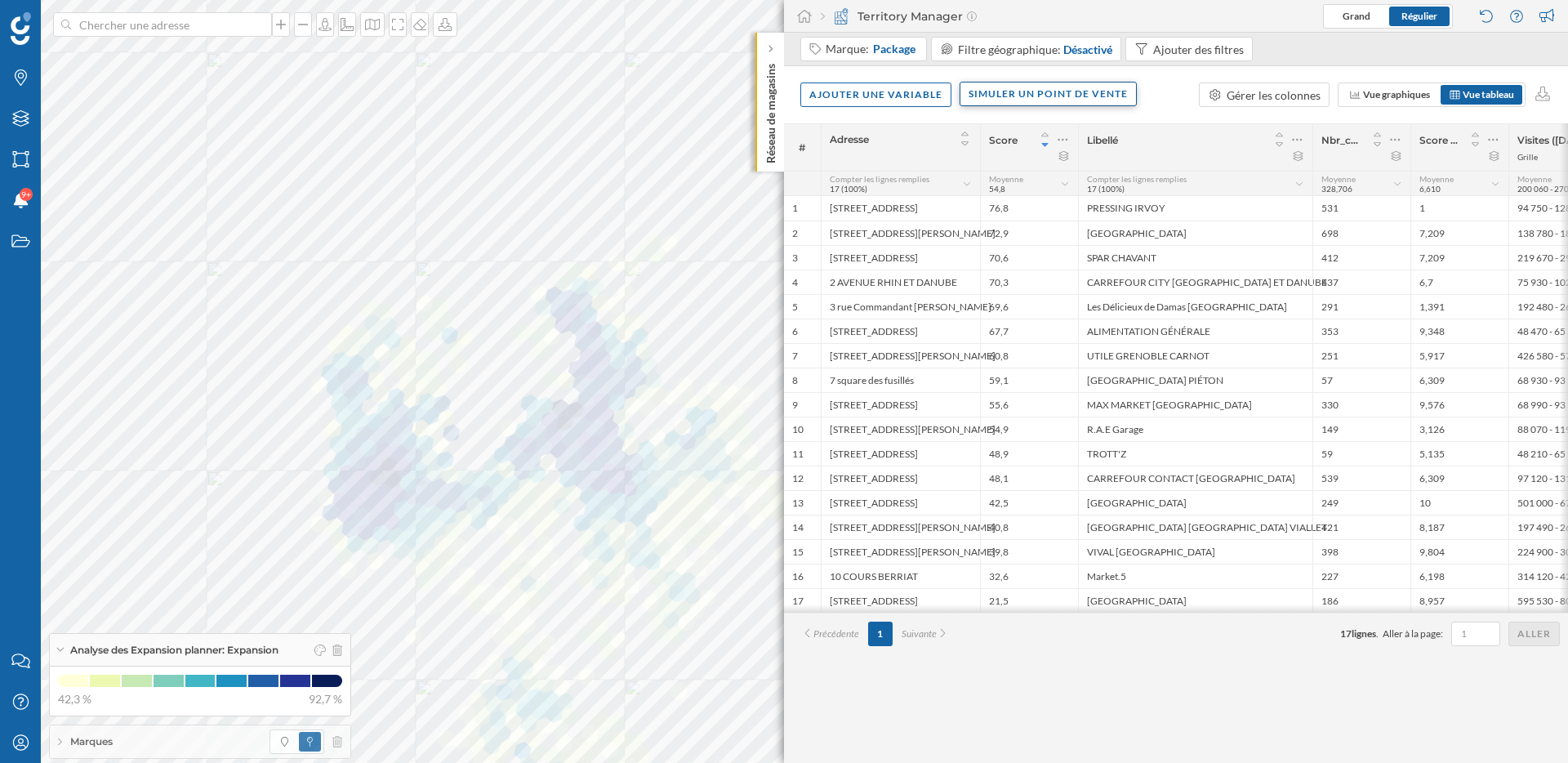
click at [1088, 94] on div "Simuler un point de vente" at bounding box center [1048, 93] width 177 height 25
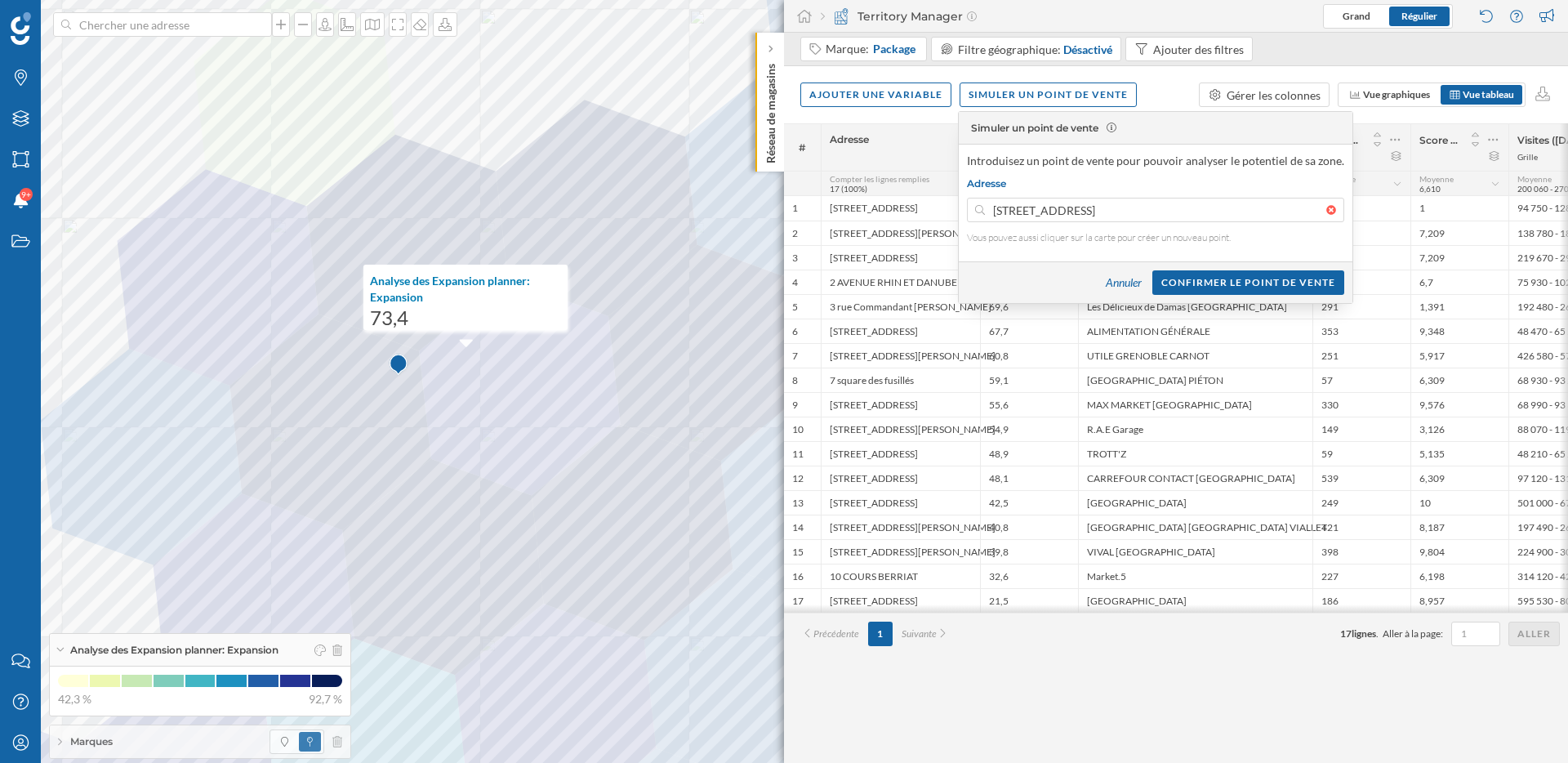
type input "22 Boulevard Agutte Sembat, 38000 Grenoble, France"
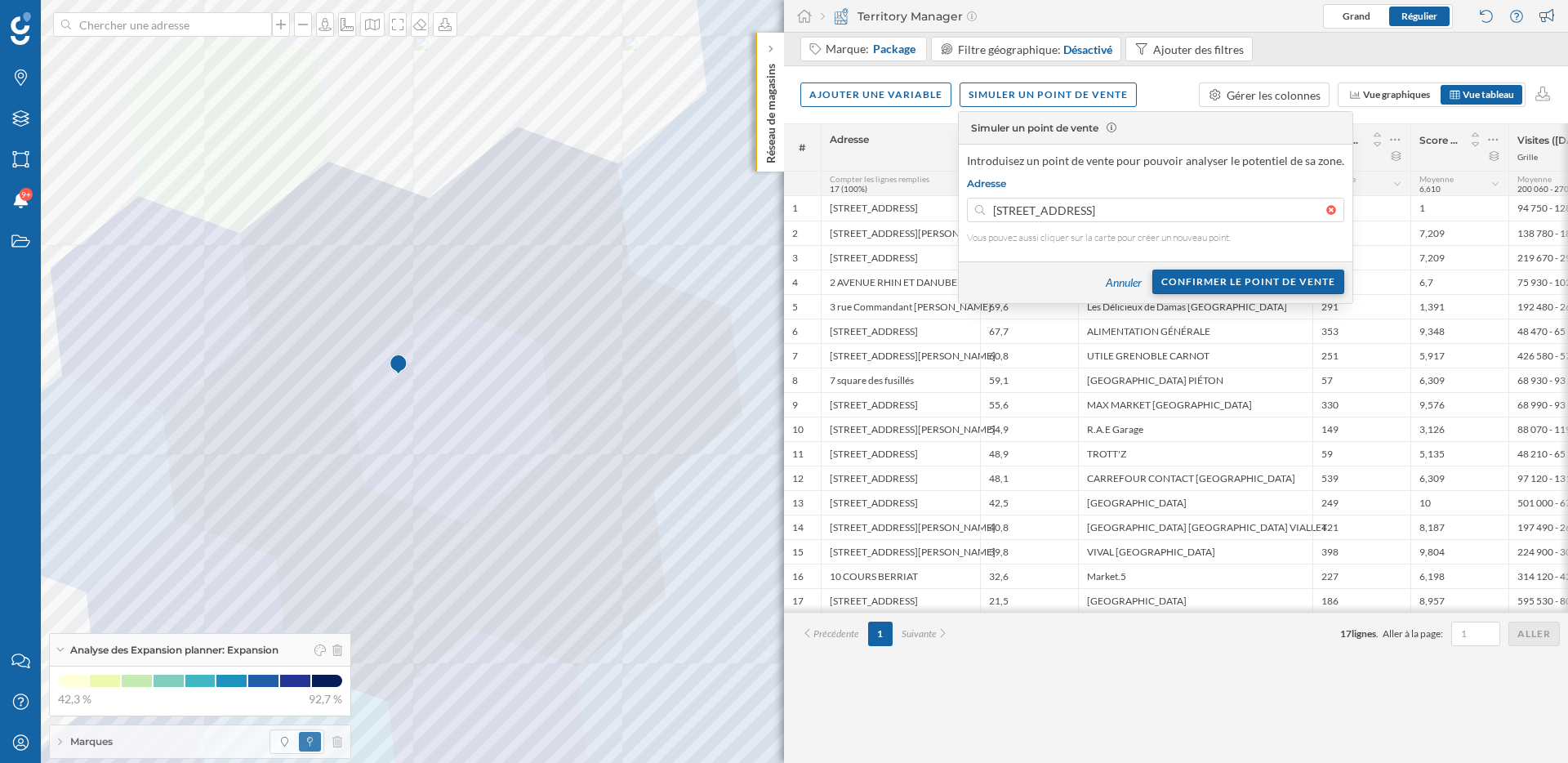
click at [1261, 277] on div "Confirmer le point de vente" at bounding box center [1249, 282] width 192 height 25
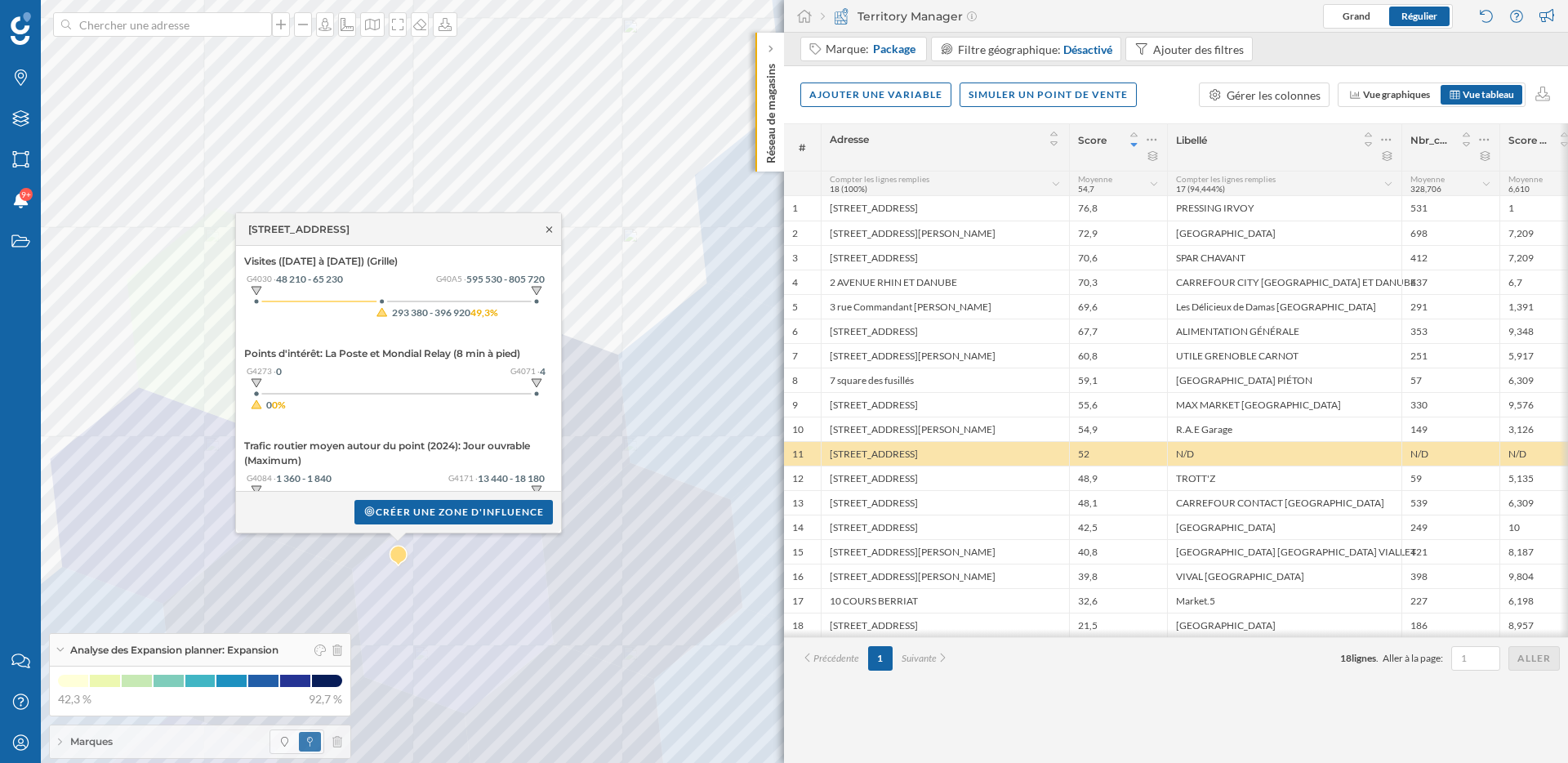
click at [549, 226] on icon at bounding box center [549, 229] width 12 height 9
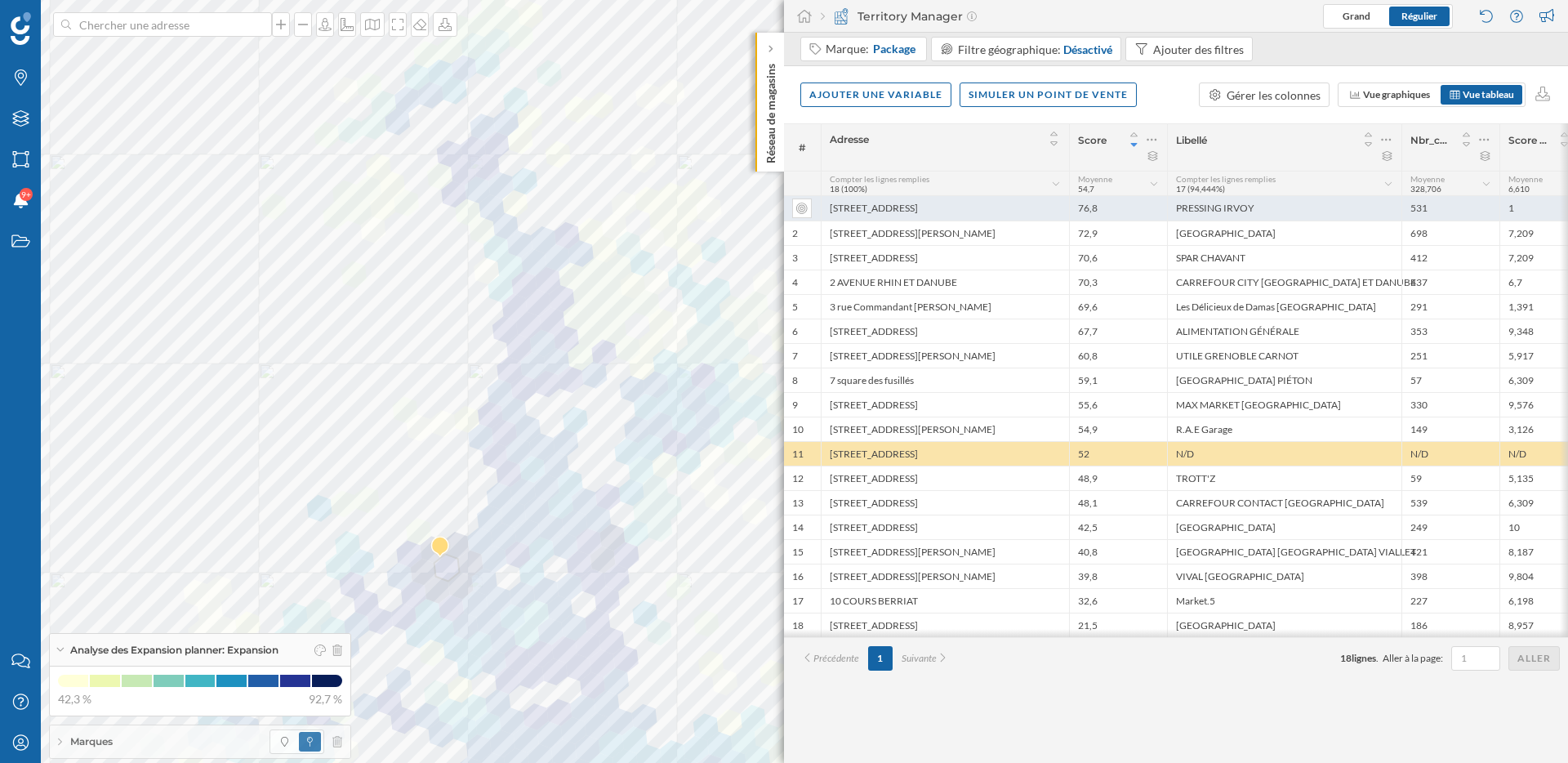
click at [927, 209] on div "[STREET_ADDRESS]" at bounding box center [945, 208] width 248 height 25
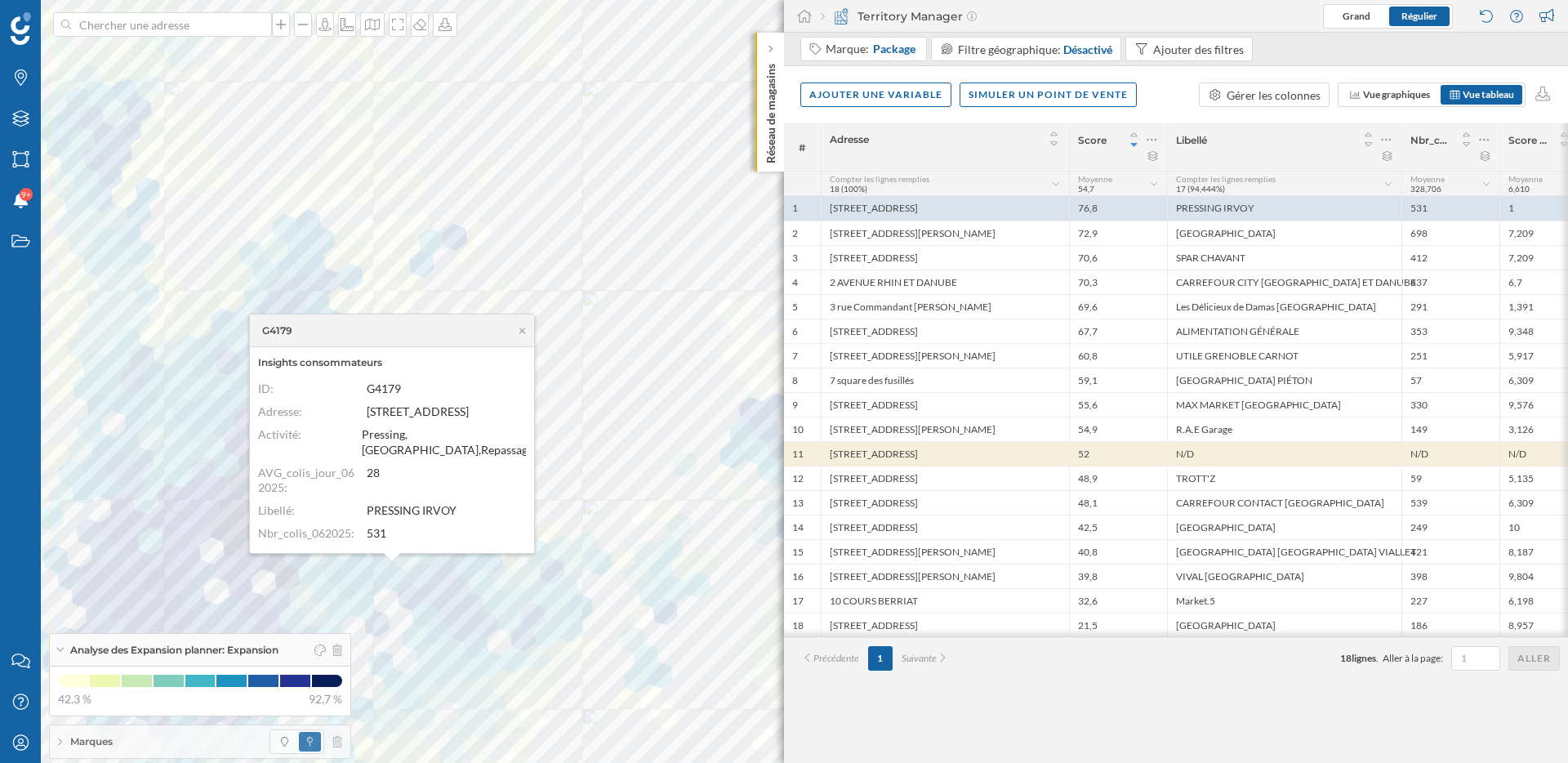
click at [522, 335] on div "G4179" at bounding box center [392, 331] width 284 height 33
click at [524, 330] on icon at bounding box center [522, 331] width 12 height 9
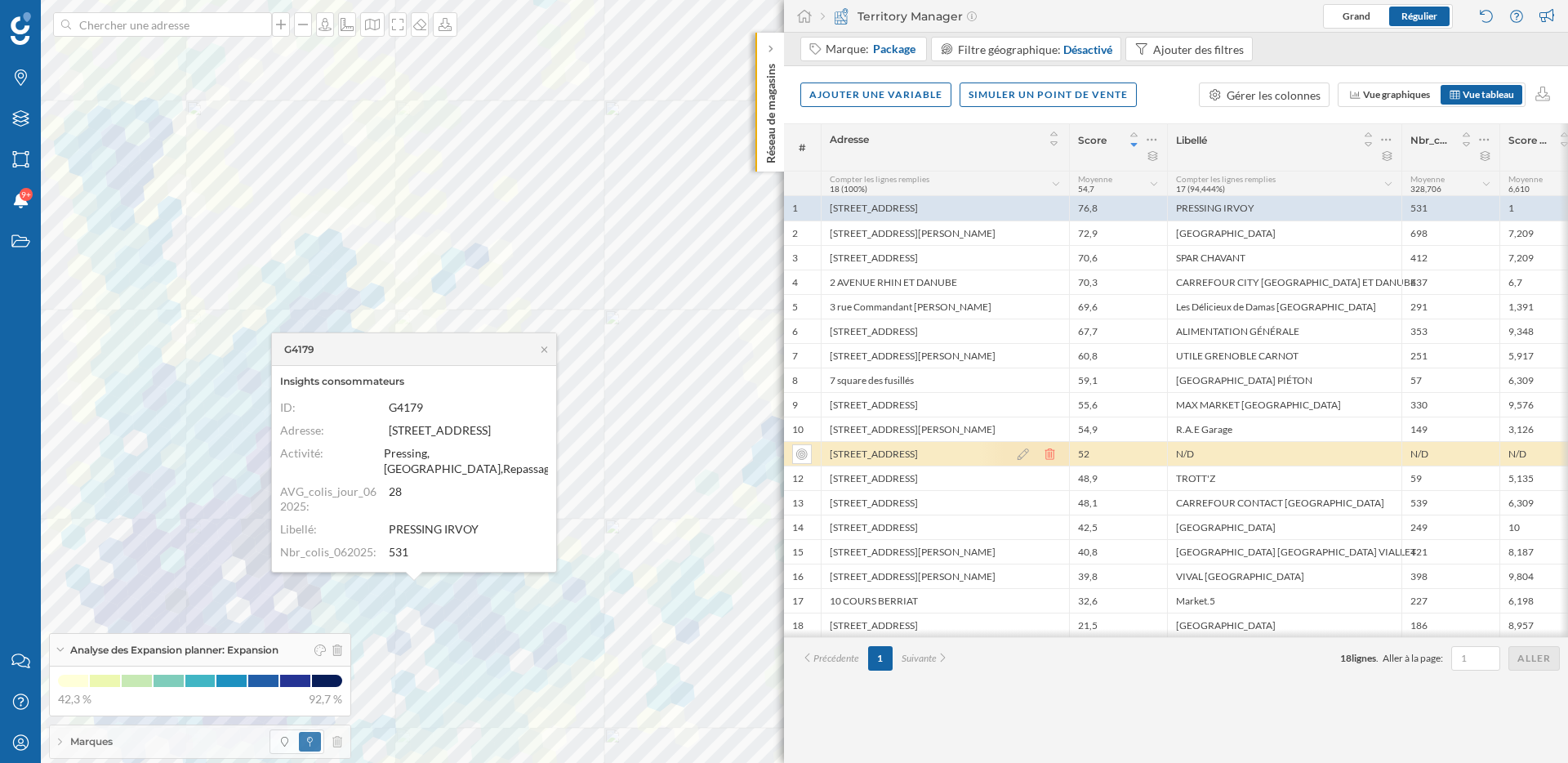
click at [1050, 452] on icon at bounding box center [1050, 454] width 15 height 11
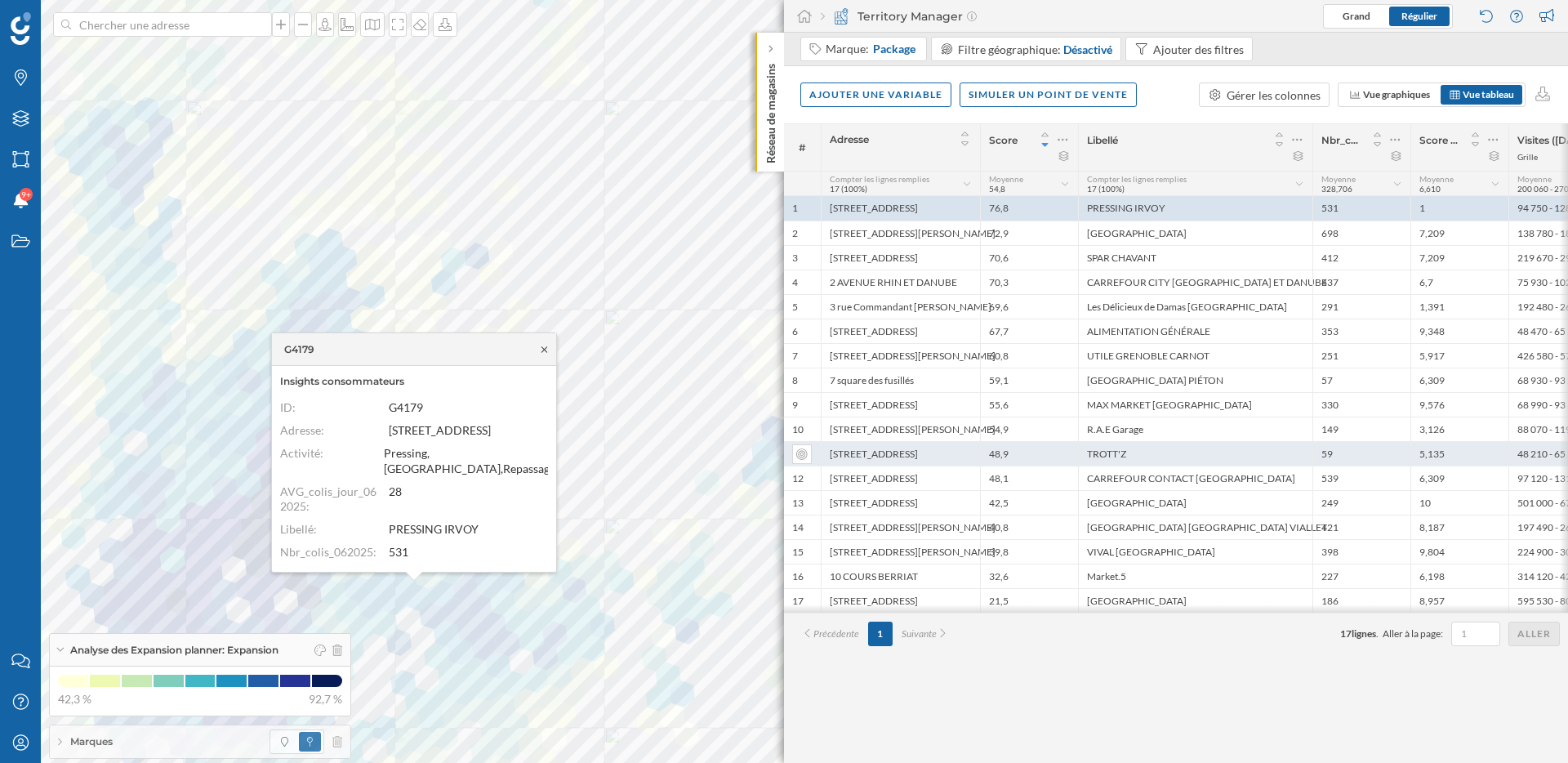
click at [544, 350] on icon at bounding box center [545, 349] width 12 height 9
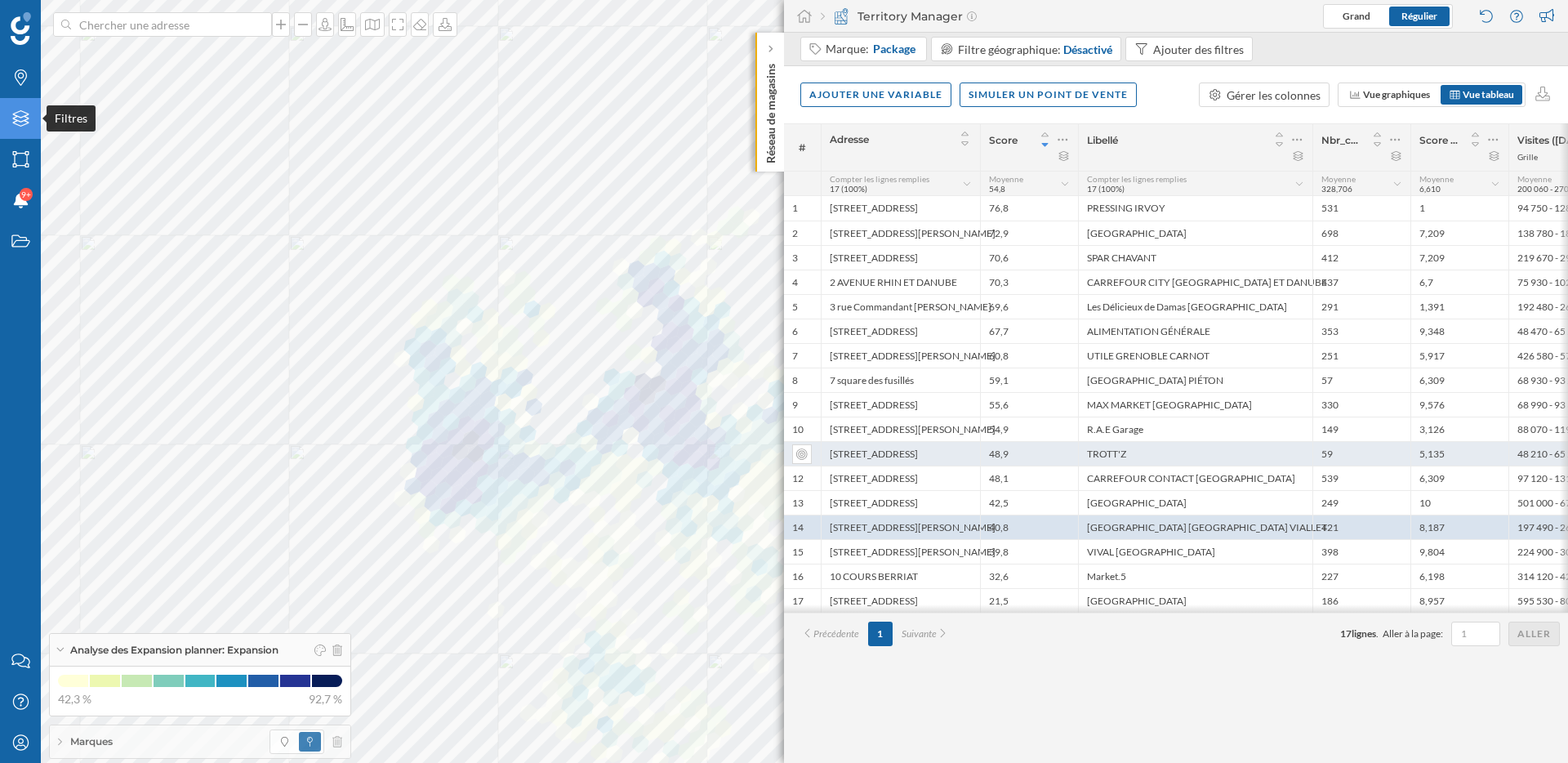
click at [15, 127] on div "Filtres" at bounding box center [21, 118] width 41 height 41
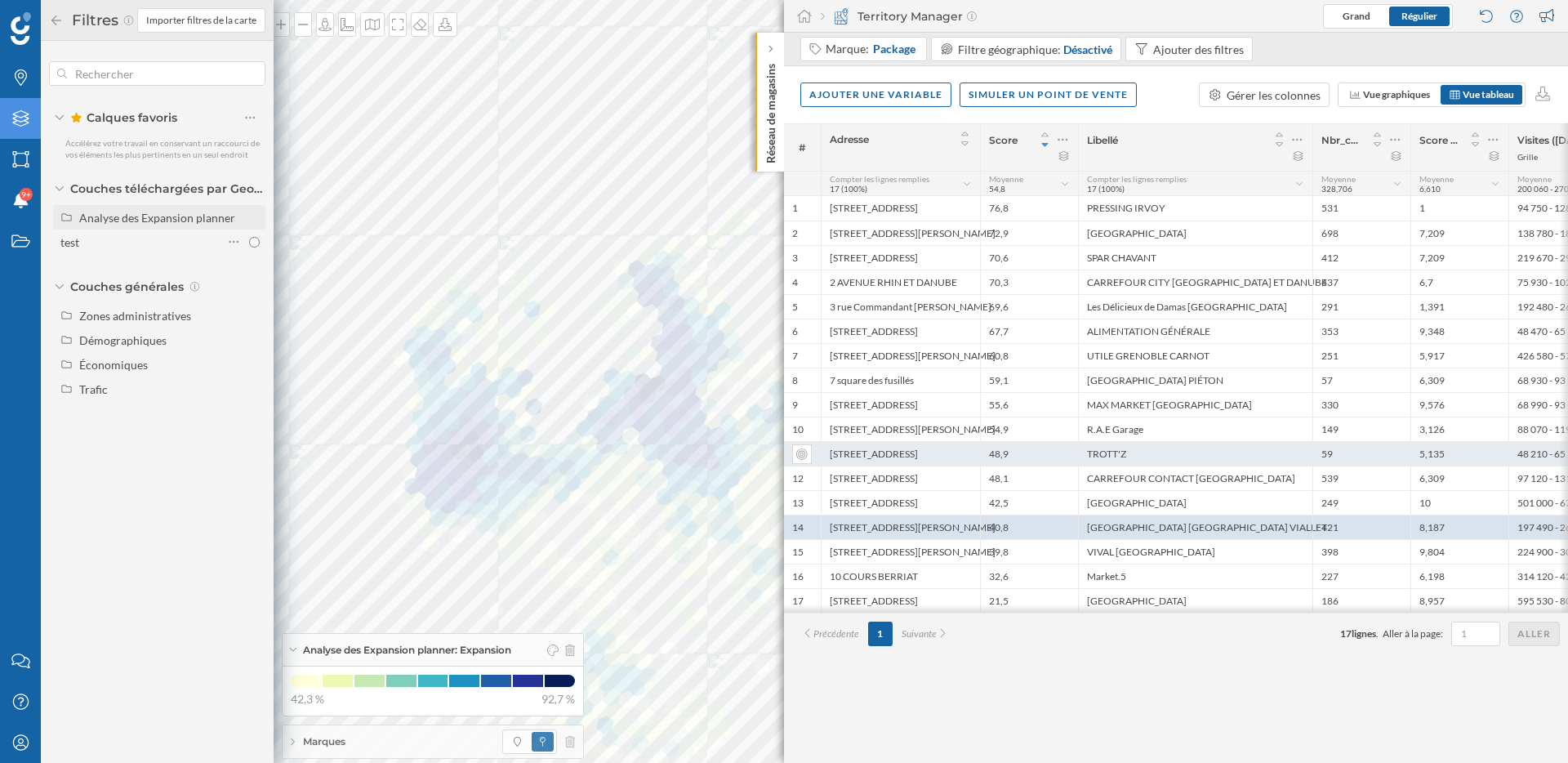
click at [150, 220] on div "Analyse des Expansion planner" at bounding box center [158, 218] width 156 height 14
click at [229, 239] on icon at bounding box center [234, 241] width 10 height 16
click at [189, 239] on div "Expansion" at bounding box center [152, 242] width 134 height 17
click at [249, 239] on input "Expansion" at bounding box center [254, 242] width 10 height 10
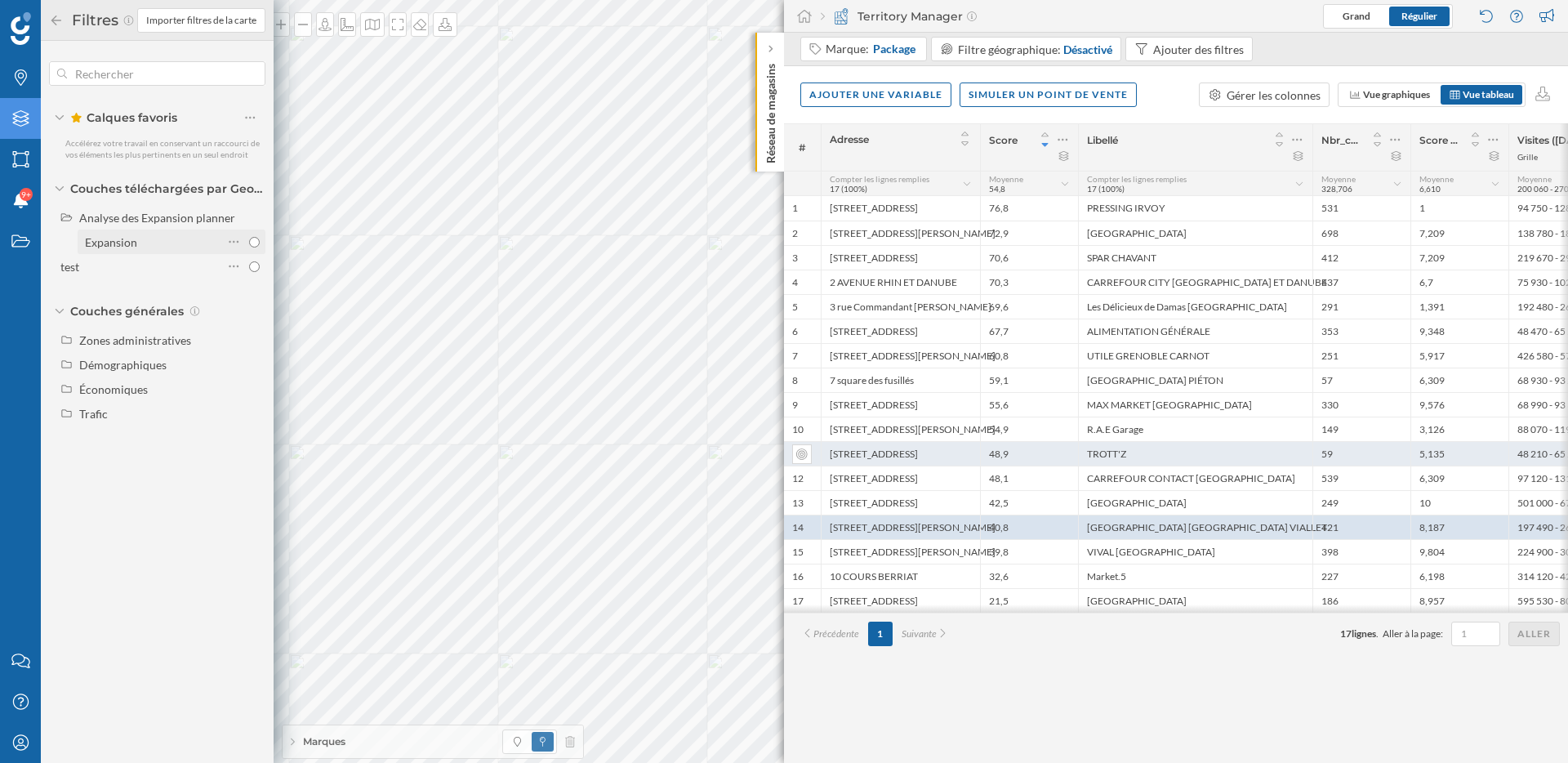
click at [189, 239] on div "Expansion" at bounding box center [152, 242] width 134 height 17
click at [249, 239] on input "Expansion" at bounding box center [254, 242] width 10 height 10
radio input "true"
click at [166, 238] on div "Expansion" at bounding box center [152, 242] width 134 height 17
click at [249, 238] on input "Expansion" at bounding box center [254, 242] width 10 height 10
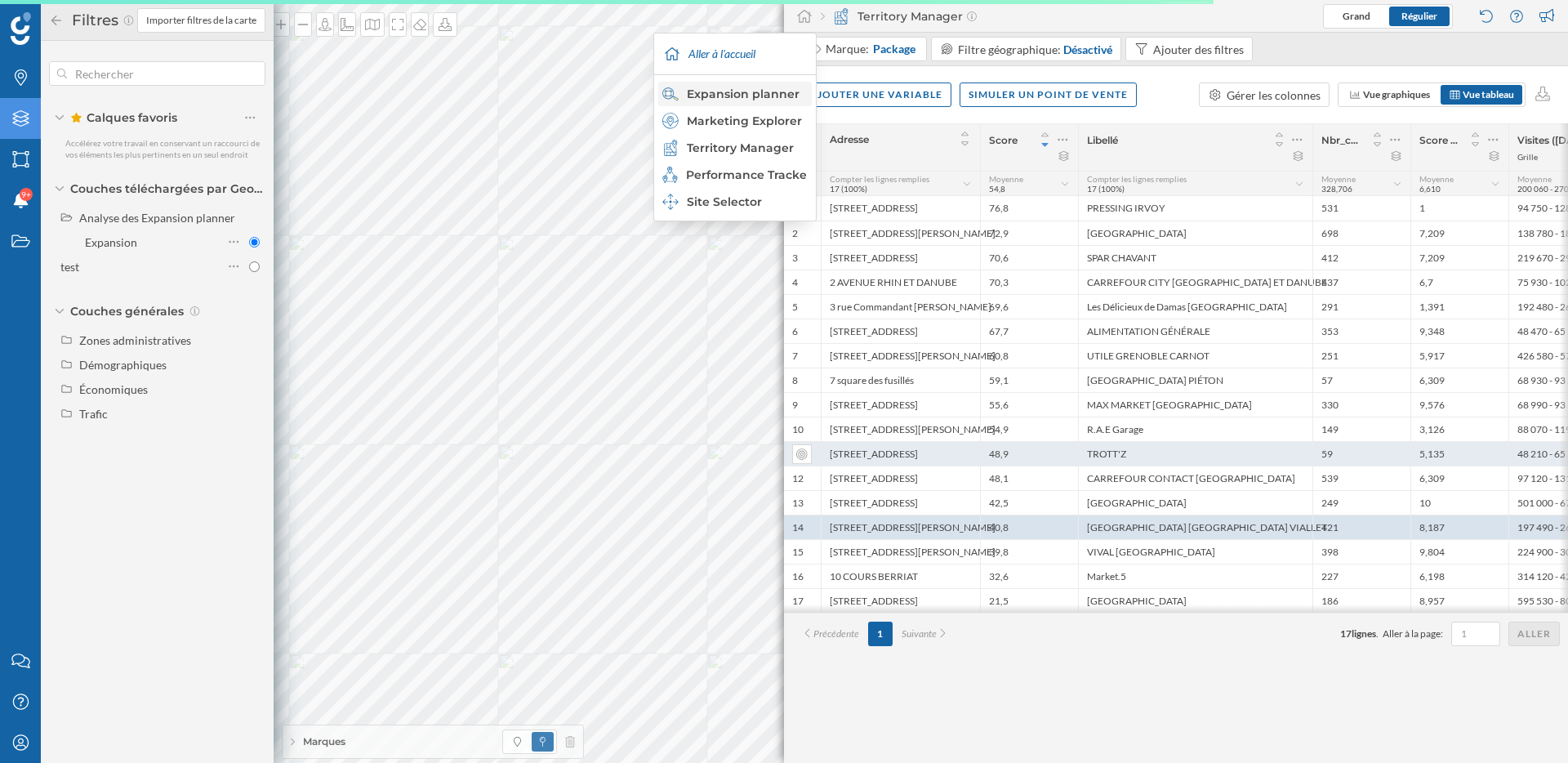
click at [766, 97] on div "Expansion planner" at bounding box center [734, 93] width 144 height 16
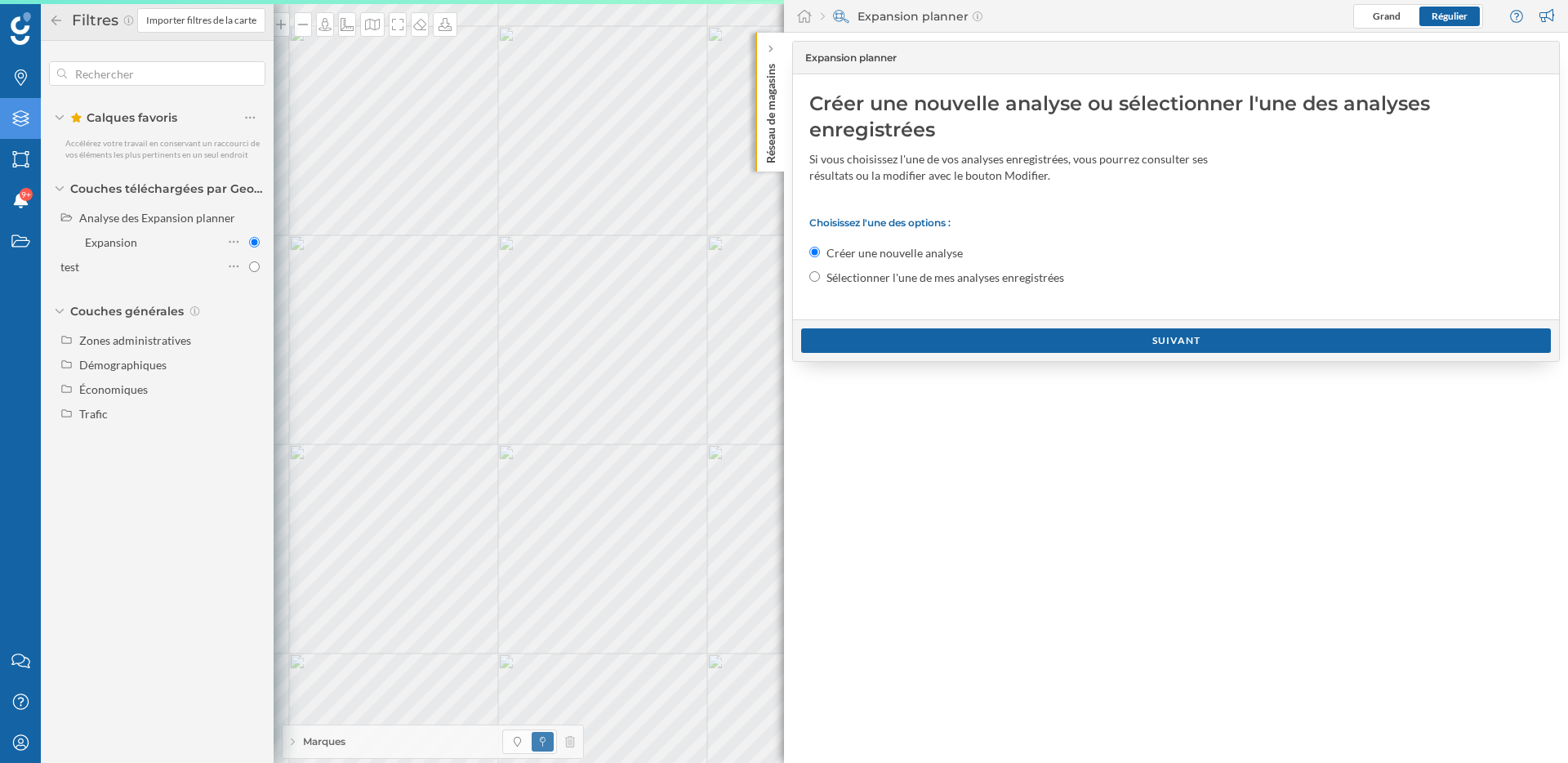
click at [912, 273] on label "Sélectionner l'une de mes analyses enregistrées" at bounding box center [945, 277] width 238 height 16
click at [820, 273] on input "Sélectionner l'une de mes analyses enregistrées" at bounding box center [814, 277] width 10 height 10
radio input "true"
radio input "false"
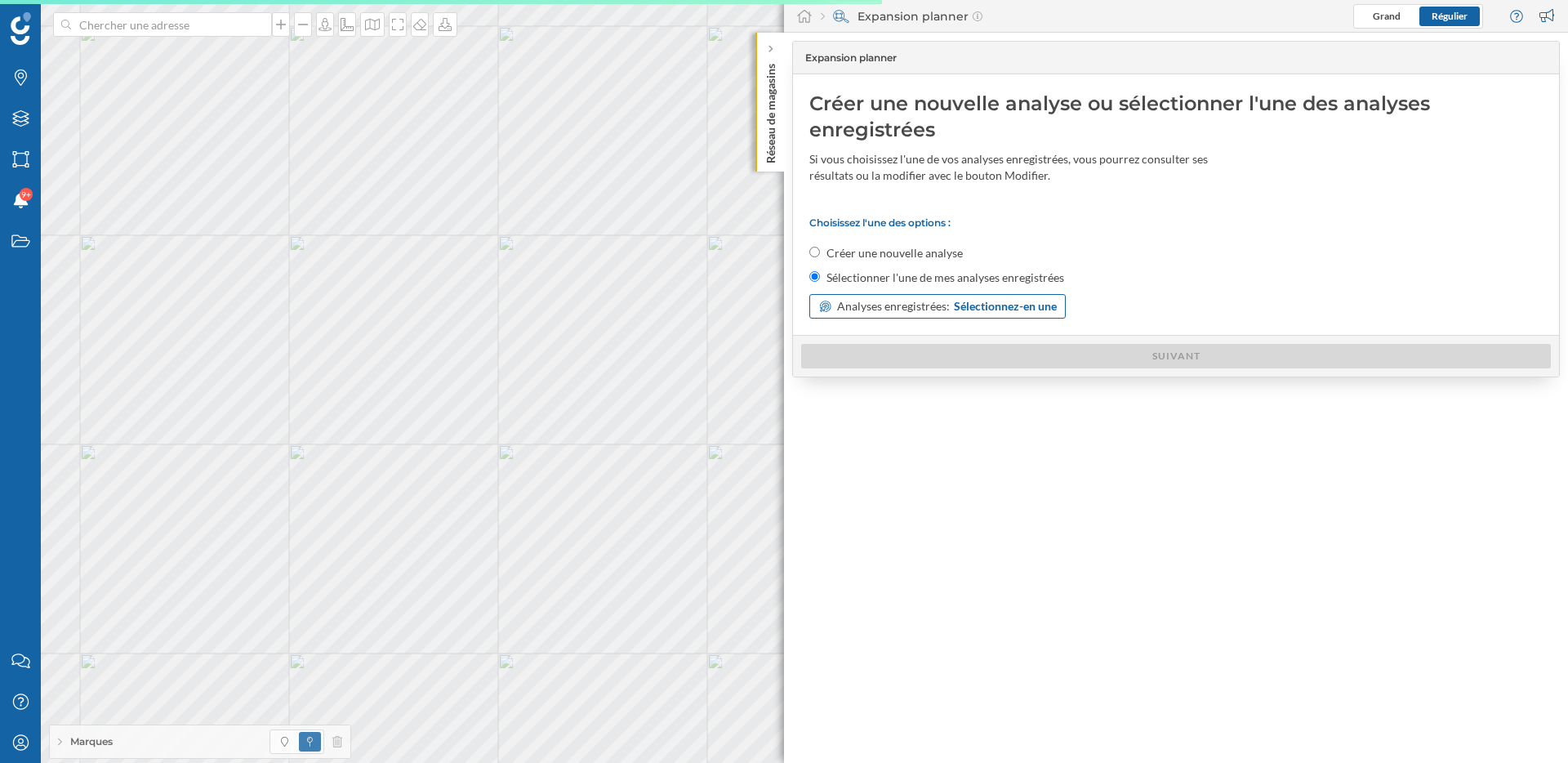
click at [935, 309] on span "Analyses enregistrées:" at bounding box center [894, 306] width 113 height 16
click at [921, 371] on span "Expansion" at bounding box center [879, 373] width 121 height 17
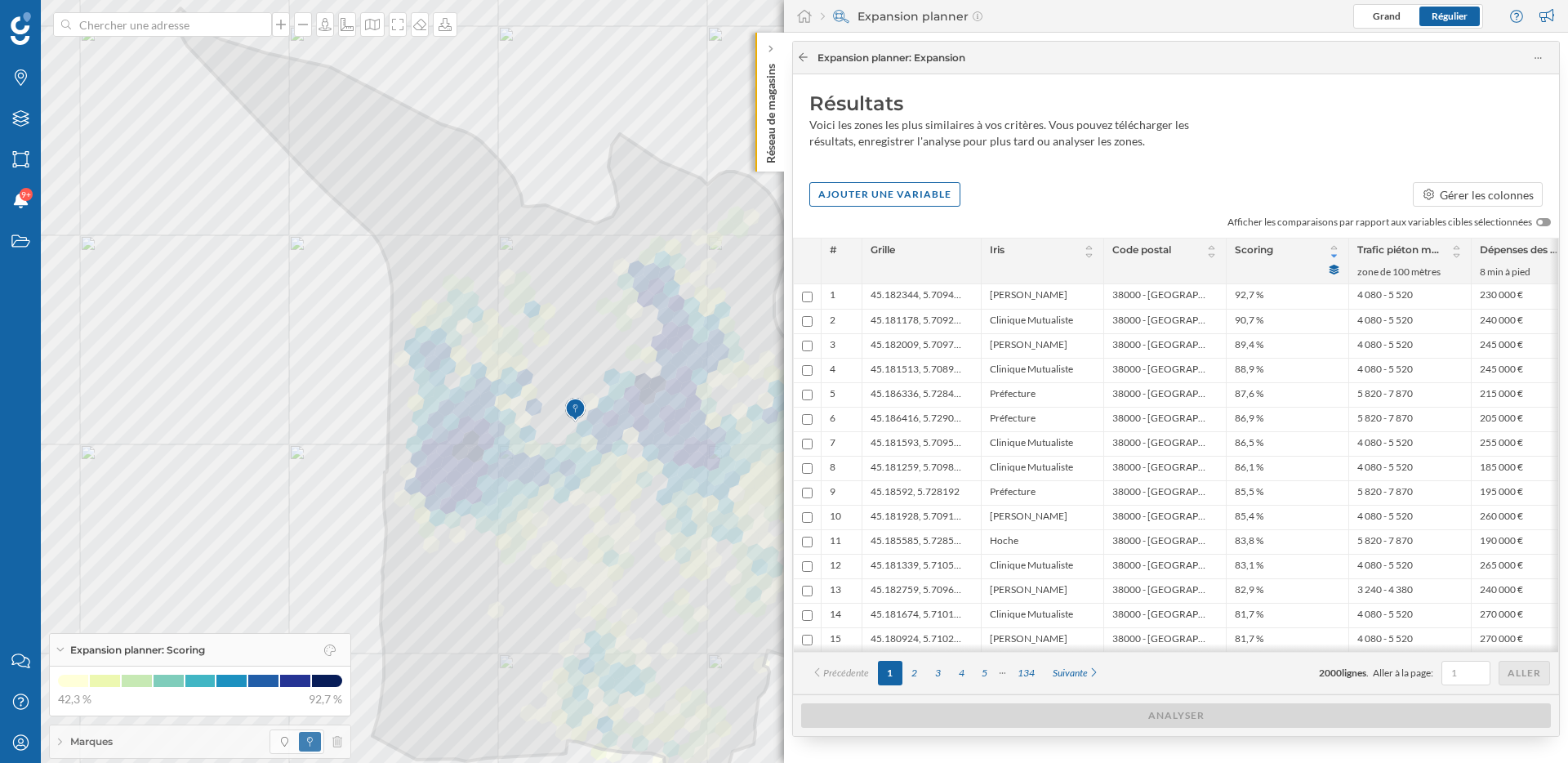
click at [804, 57] on icon at bounding box center [803, 57] width 9 height 9
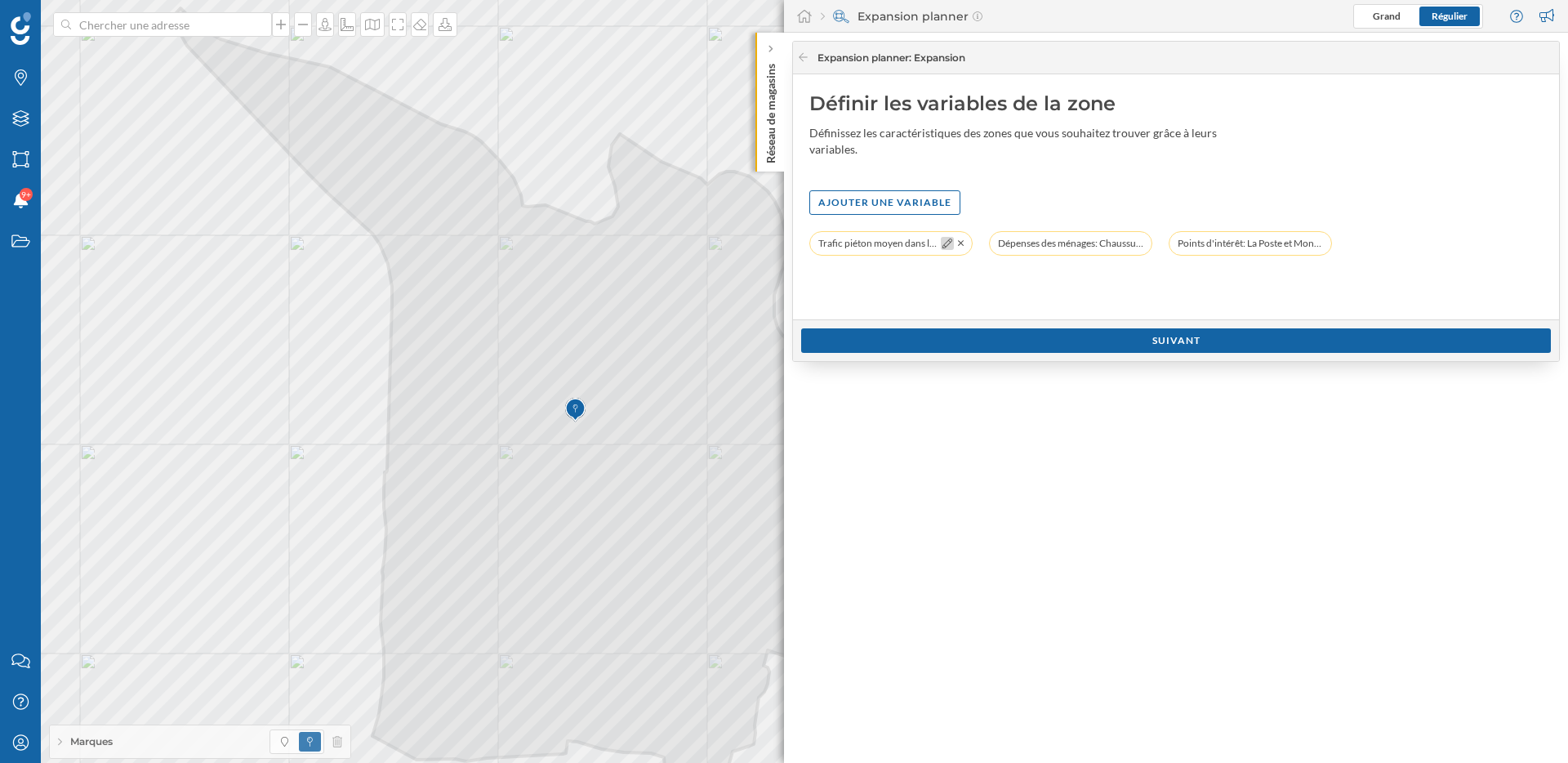
click at [946, 242] on icon at bounding box center [947, 242] width 9 height 9
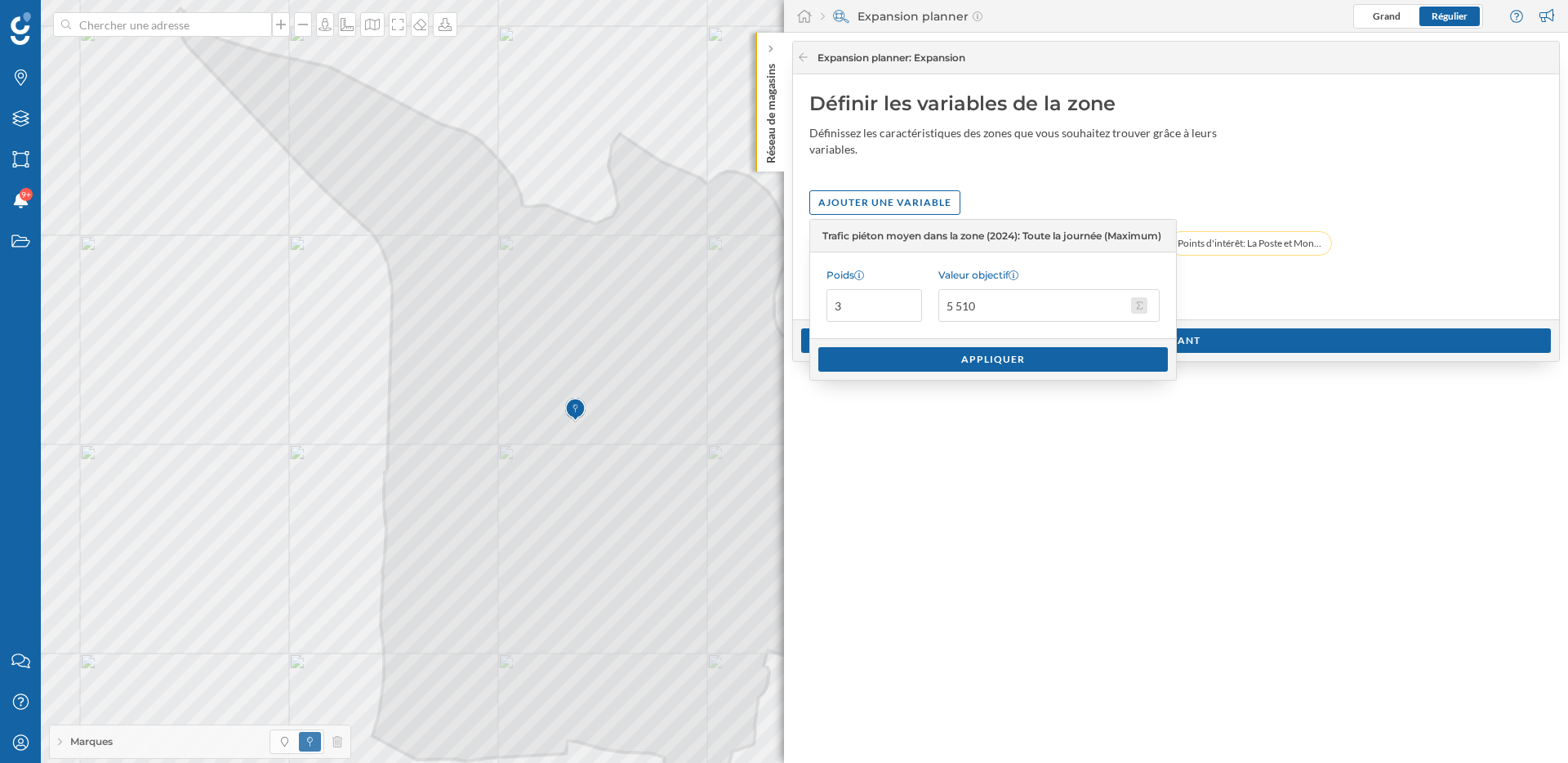
click at [1141, 302] on button "Valeur objectif 5 510" at bounding box center [1139, 305] width 16 height 16
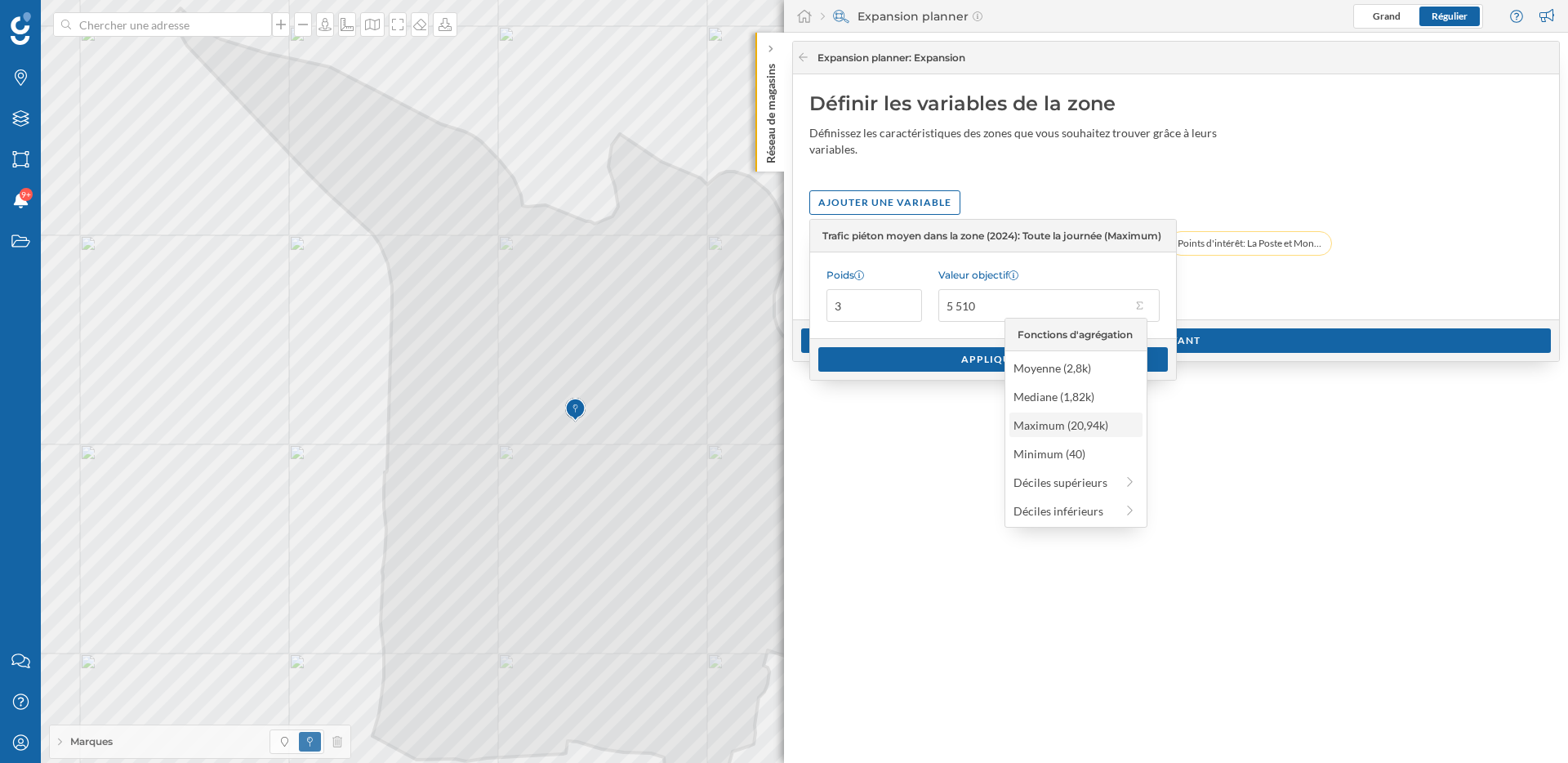
click at [1069, 427] on div "Maximum (20,94k)" at bounding box center [1076, 425] width 123 height 17
type input "20 940"
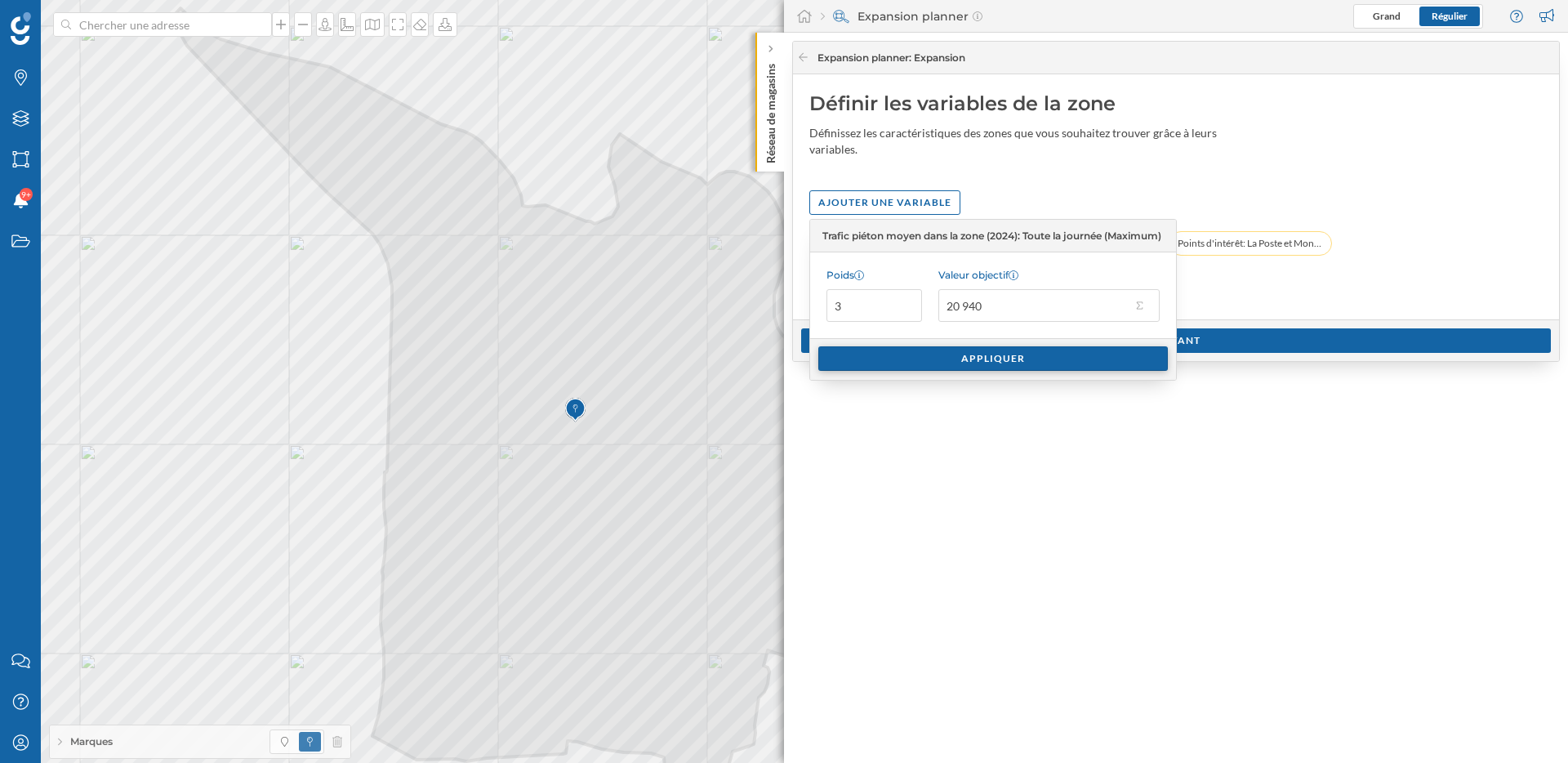
click at [1025, 360] on div "Appliquer" at bounding box center [993, 358] width 349 height 25
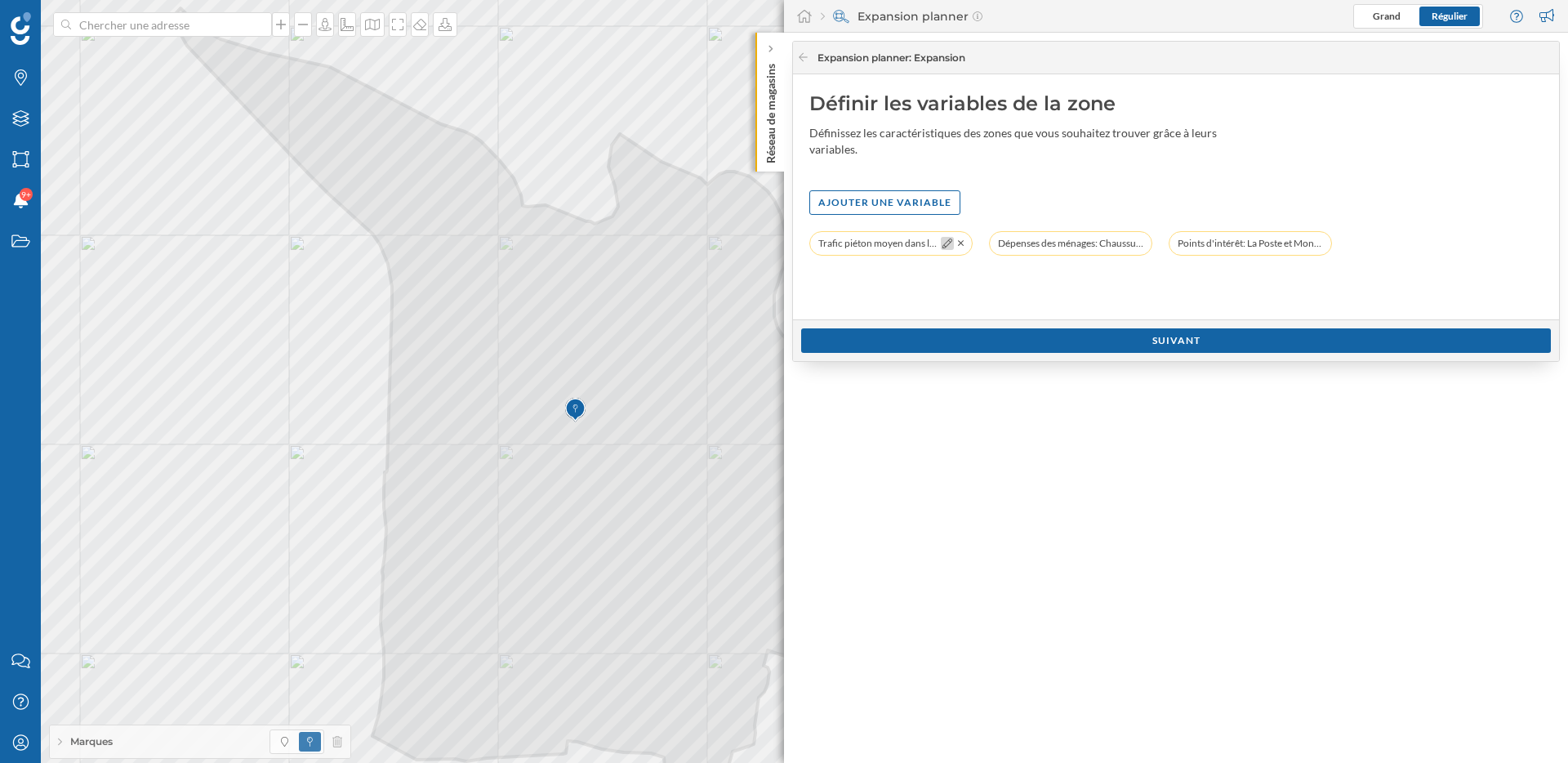
click at [946, 243] on icon at bounding box center [947, 242] width 9 height 9
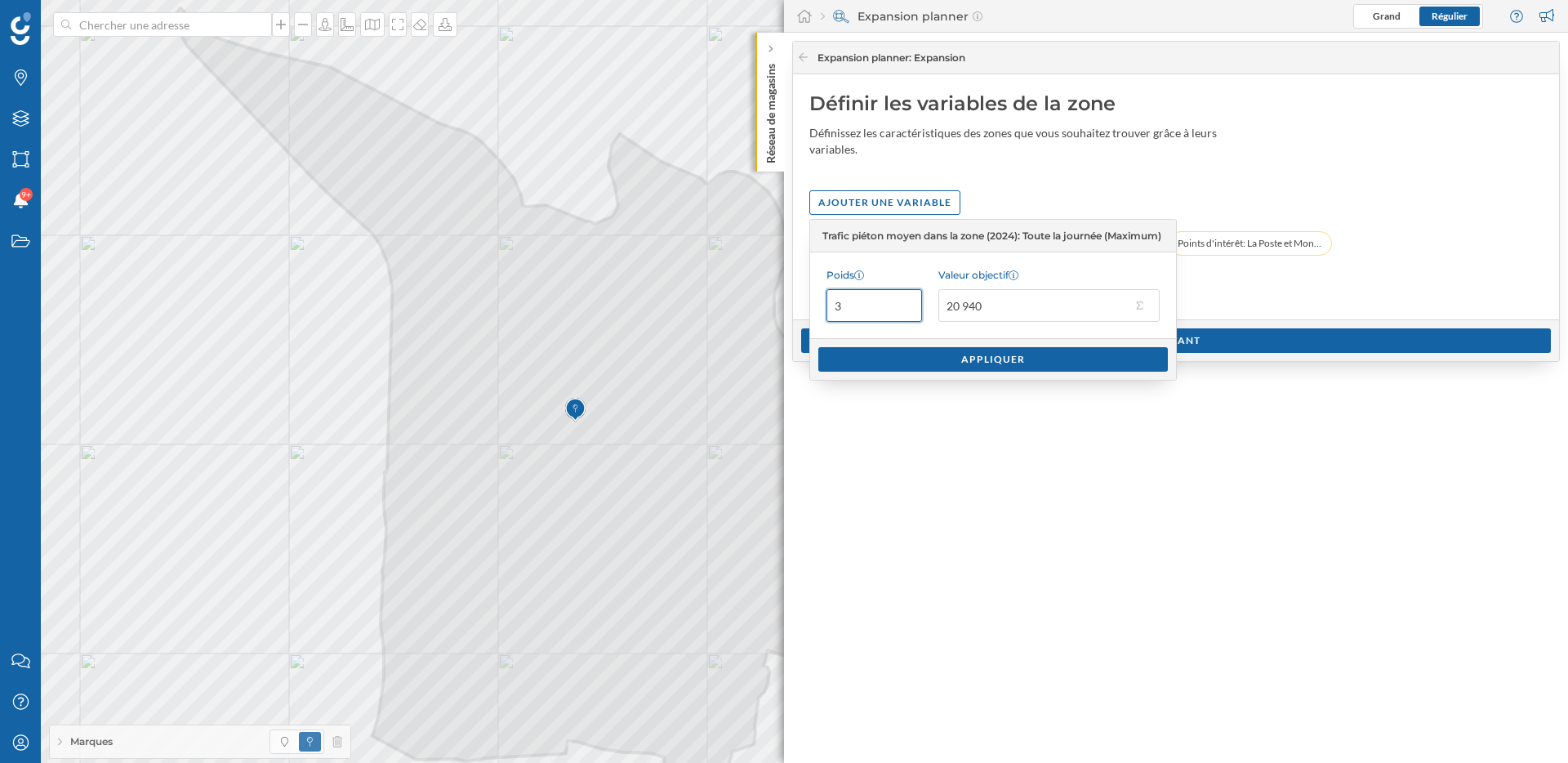
drag, startPoint x: 860, startPoint y: 301, endPoint x: 799, endPoint y: 301, distance: 61.0
click at [799, 301] on body "Marques Filtres Zones Notifications 9+ Travail Nous contacter Centre d'aide Mon…" at bounding box center [784, 381] width 1568 height 763
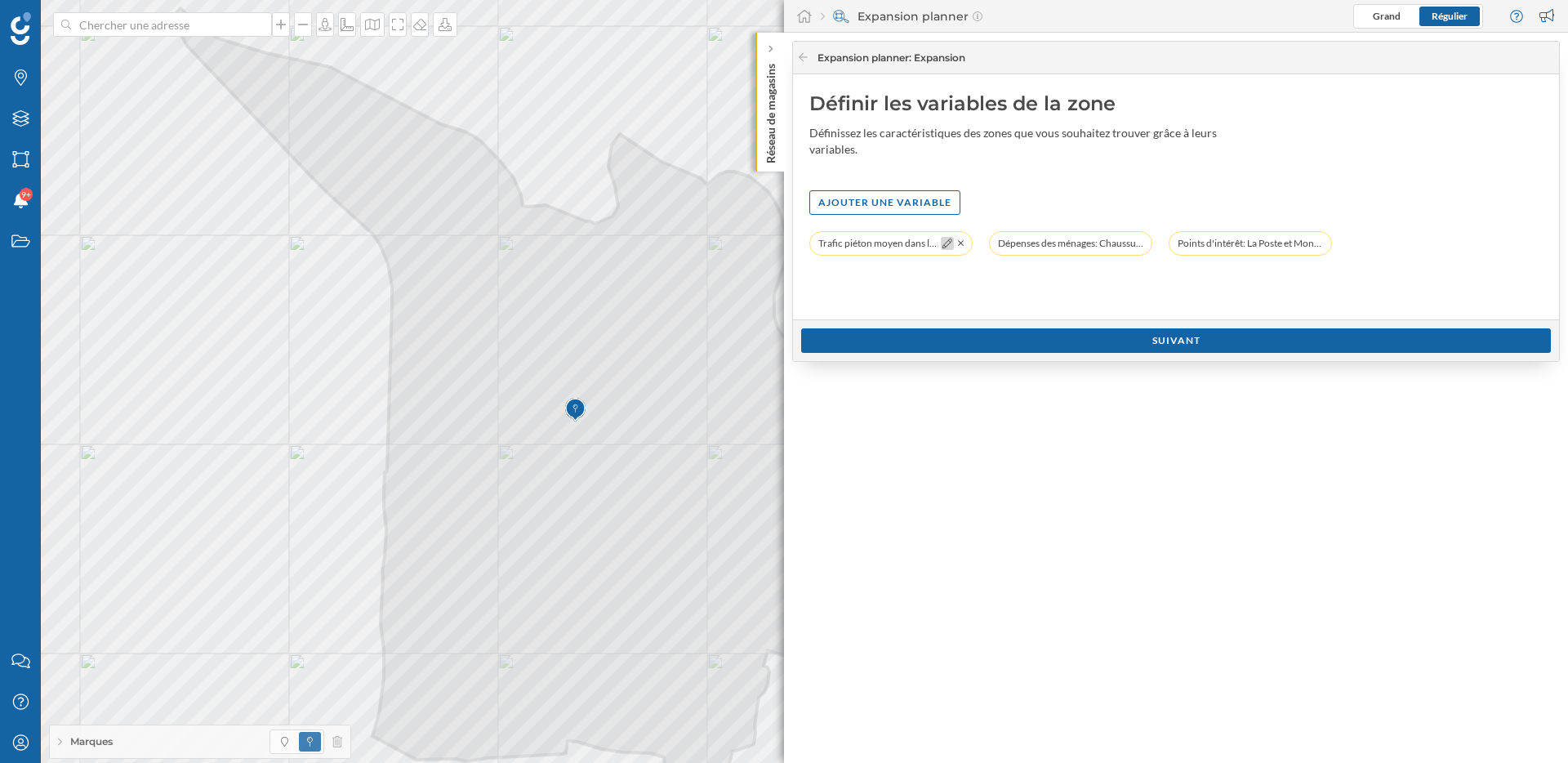
click at [945, 247] on icon at bounding box center [947, 242] width 9 height 9
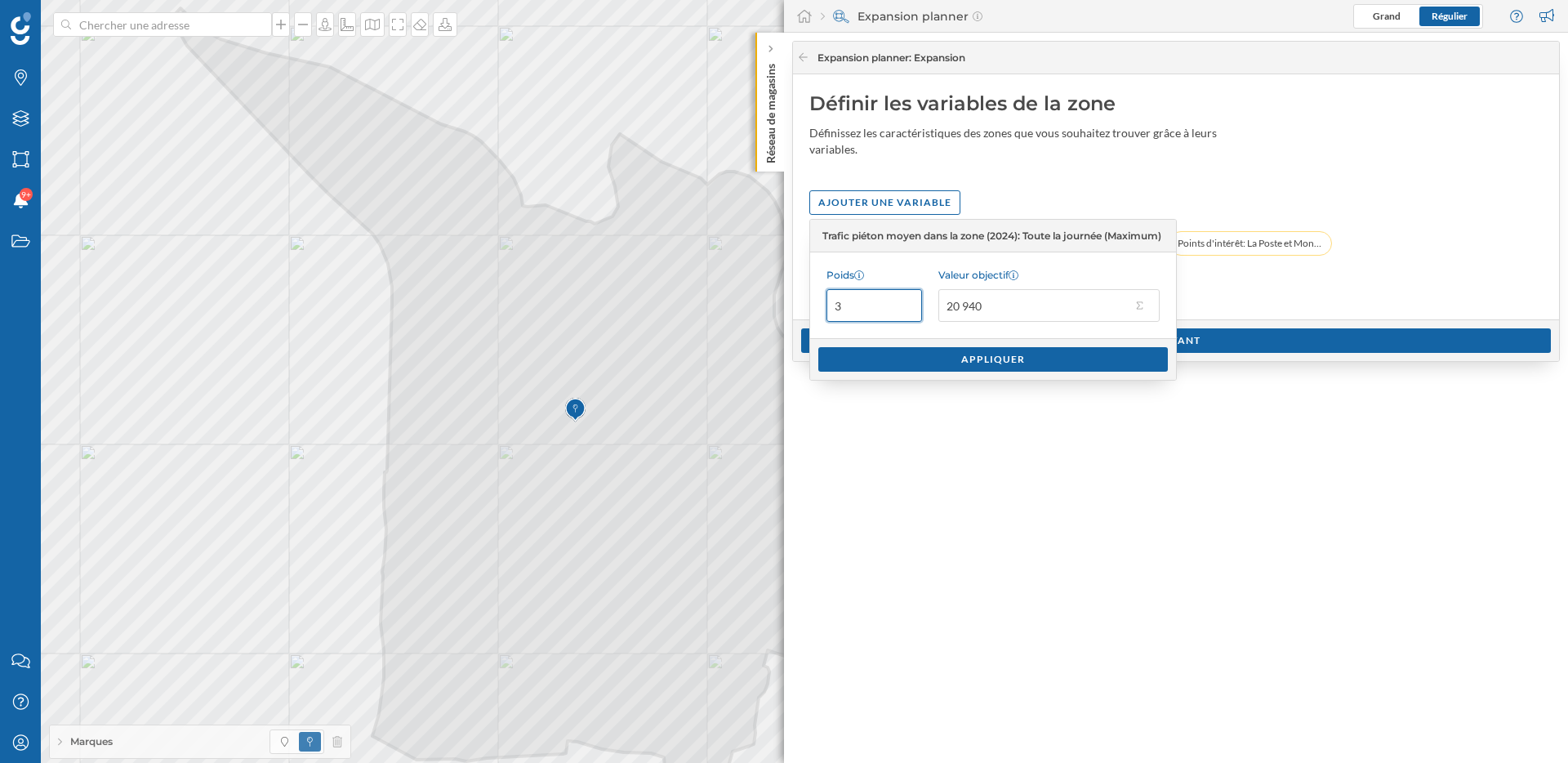
drag, startPoint x: 843, startPoint y: 303, endPoint x: 819, endPoint y: 303, distance: 24.0
click at [819, 303] on div "Poids 3 Valeur objectif 20 940" at bounding box center [993, 295] width 366 height 86
type input "2"
click at [895, 349] on div "Appliquer" at bounding box center [993, 358] width 349 height 25
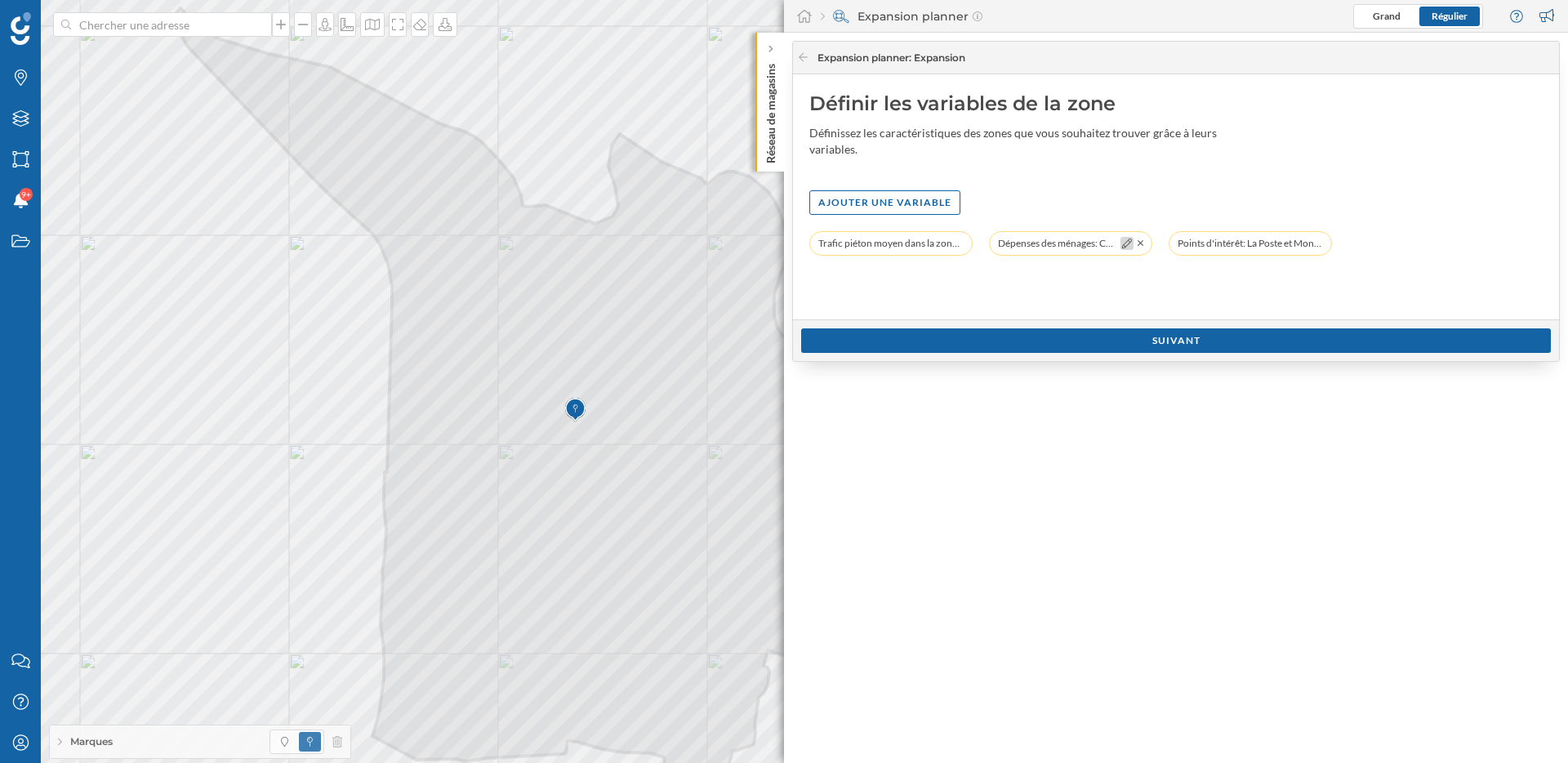
click at [1129, 242] on icon at bounding box center [1126, 242] width 9 height 9
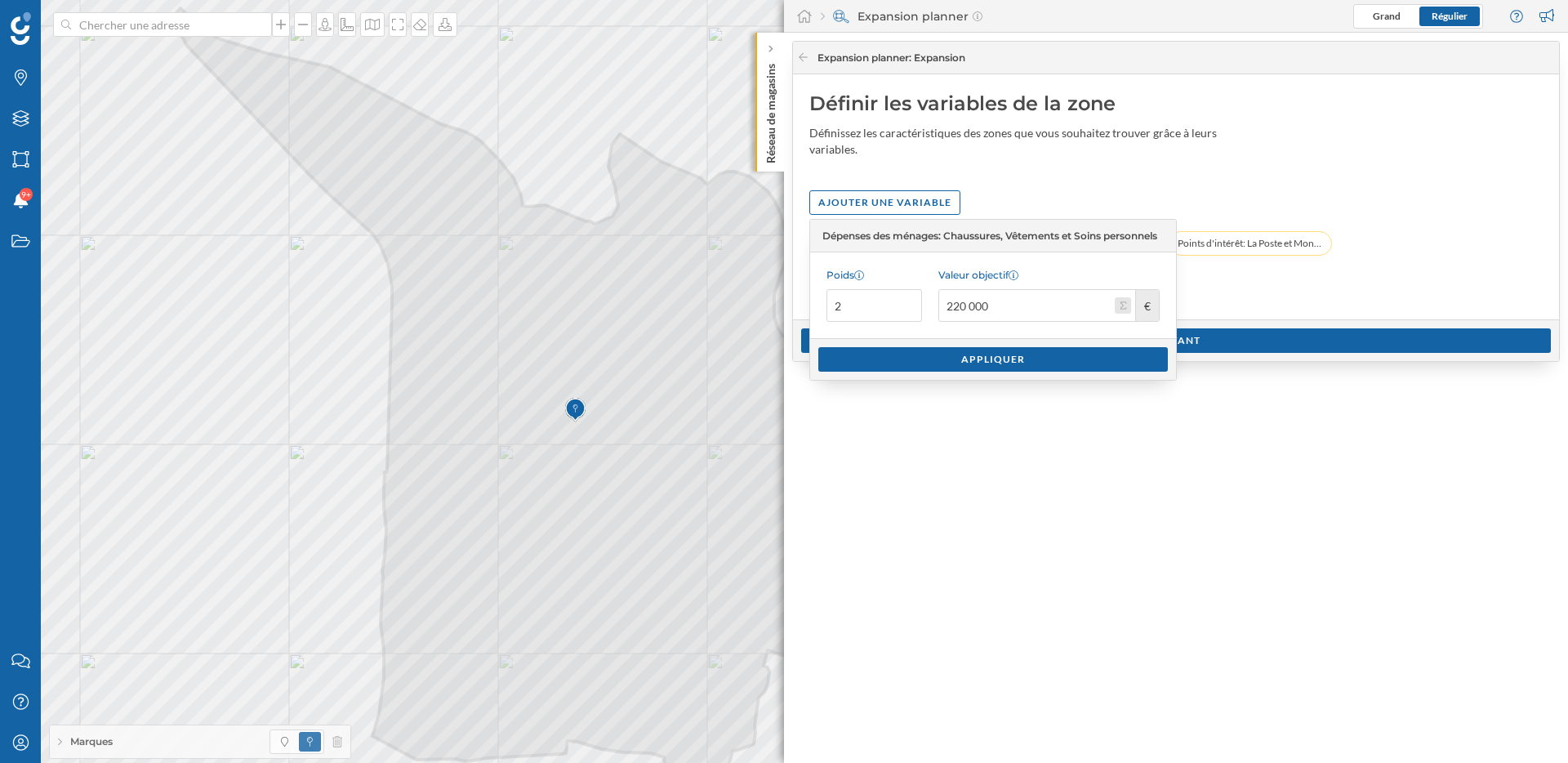
click at [1124, 306] on button "Valeur objectif 220 000 €" at bounding box center [1123, 305] width 16 height 16
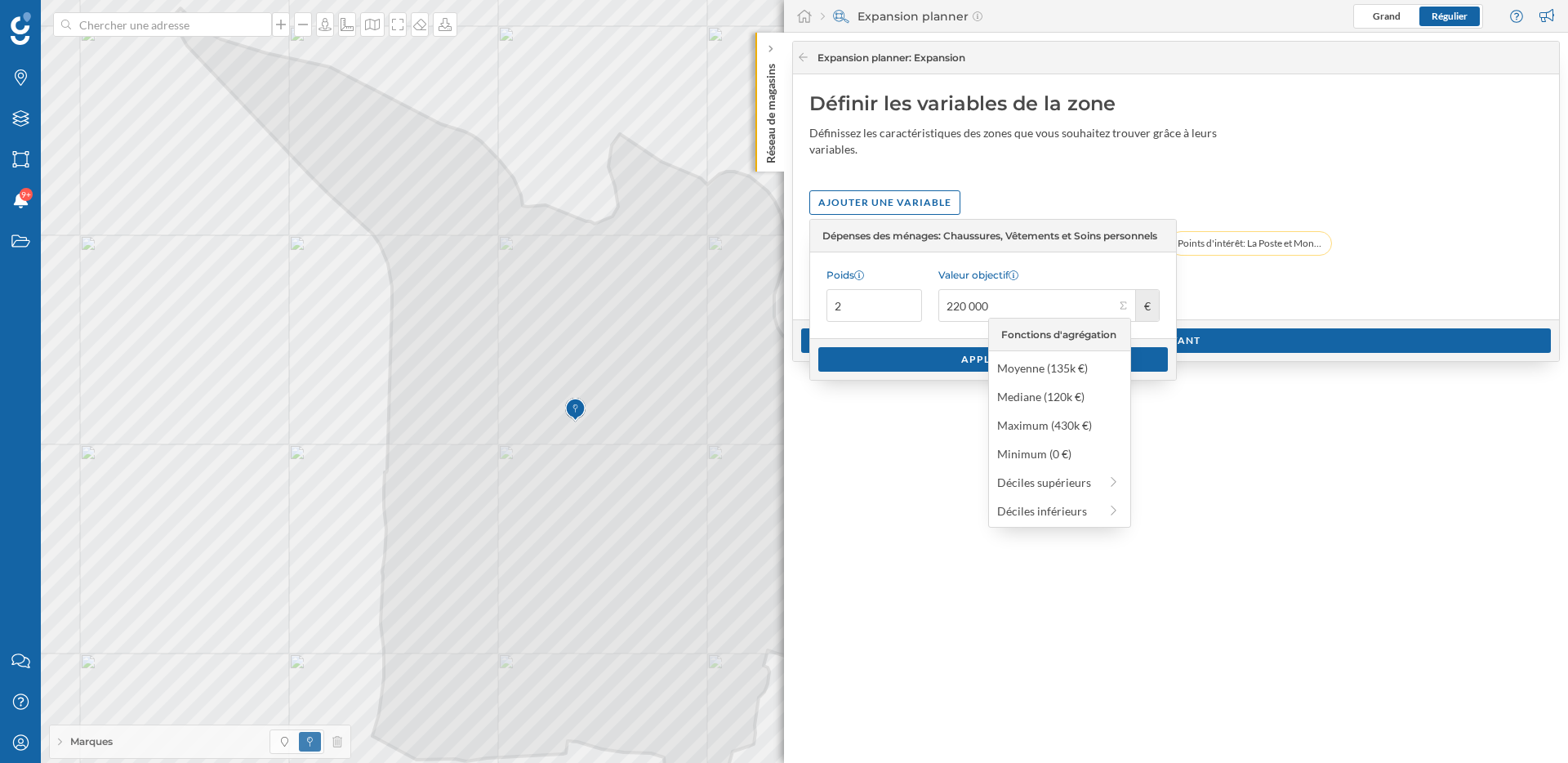
click at [1231, 290] on div "Définir les variables de la zone Définissez les caractéristiques des zones que …" at bounding box center [1176, 197] width 766 height 245
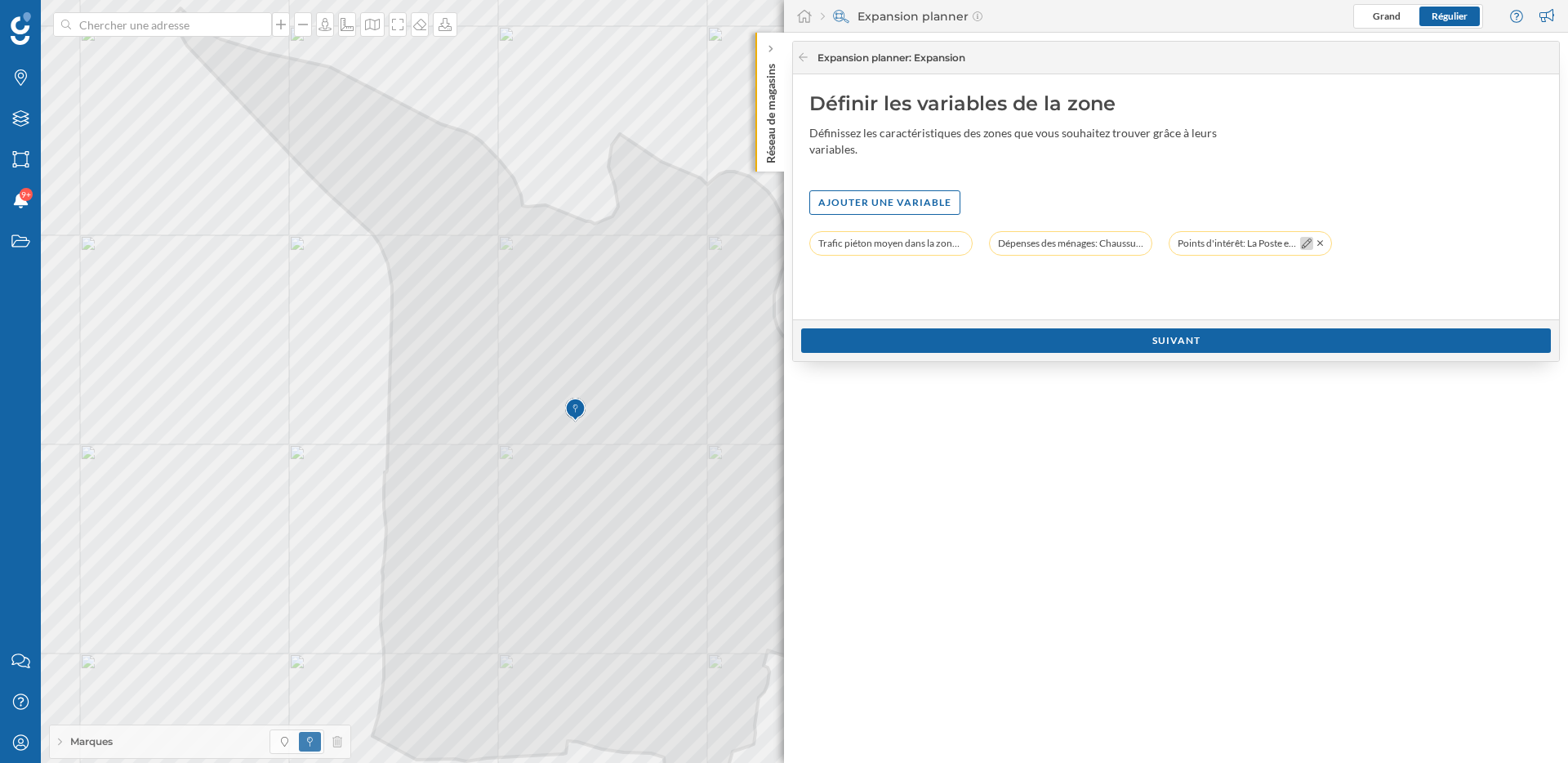
click at [1304, 242] on icon at bounding box center [1306, 242] width 9 height 9
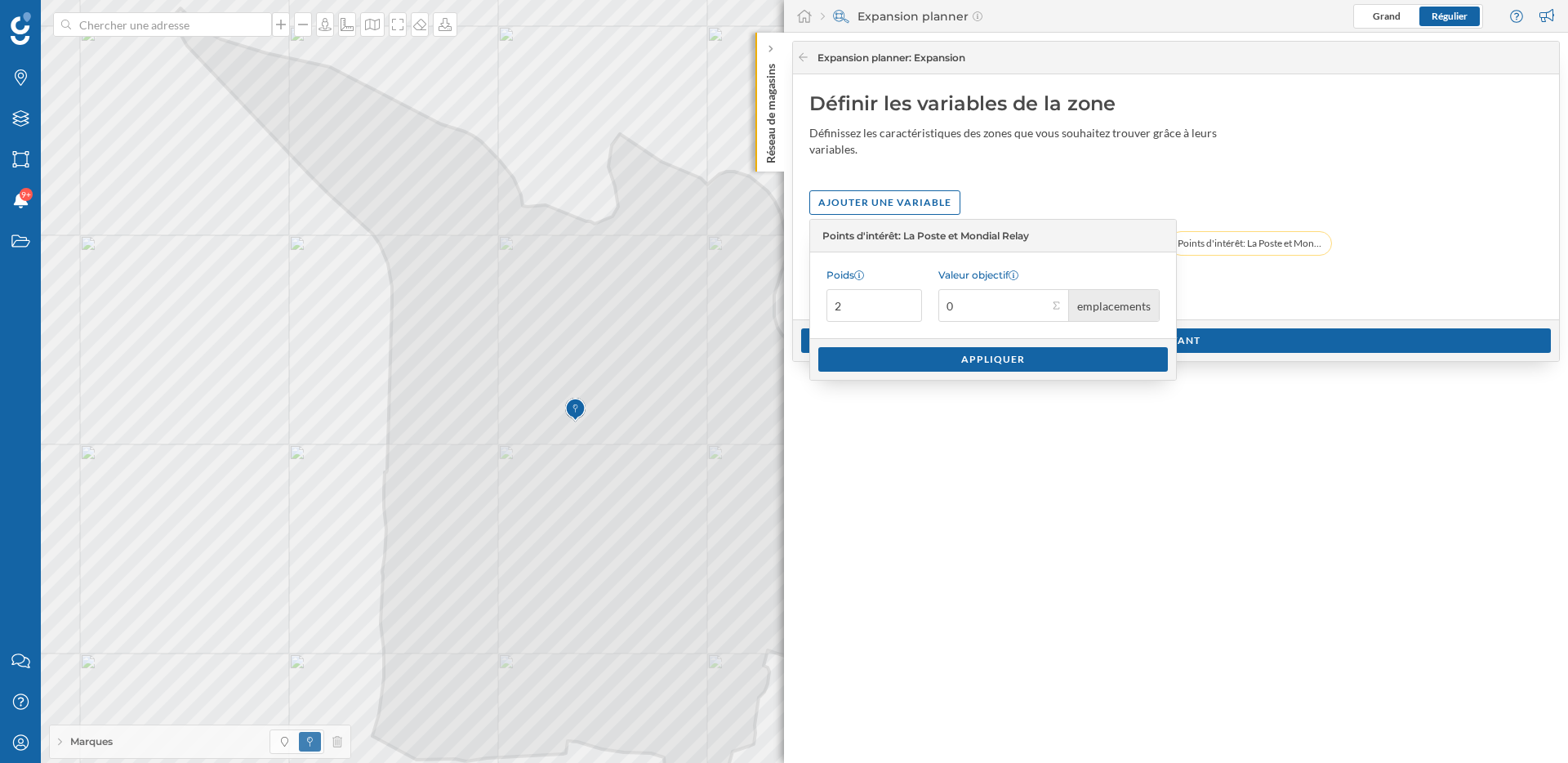
click at [1291, 289] on div "Définir les variables de la zone Définissez les caractéristiques des zones que …" at bounding box center [1176, 197] width 766 height 245
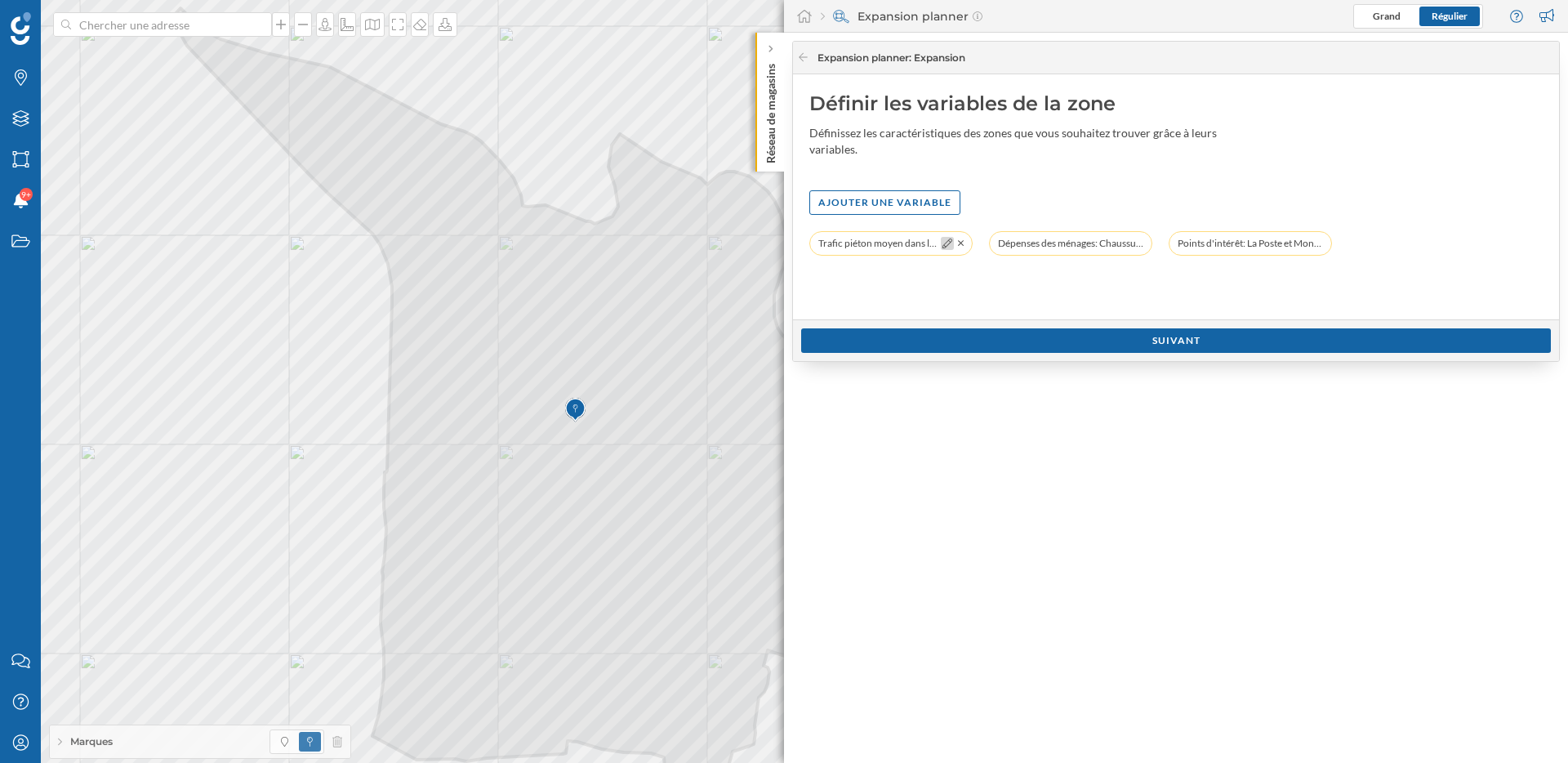
click at [943, 245] on icon at bounding box center [947, 242] width 9 height 9
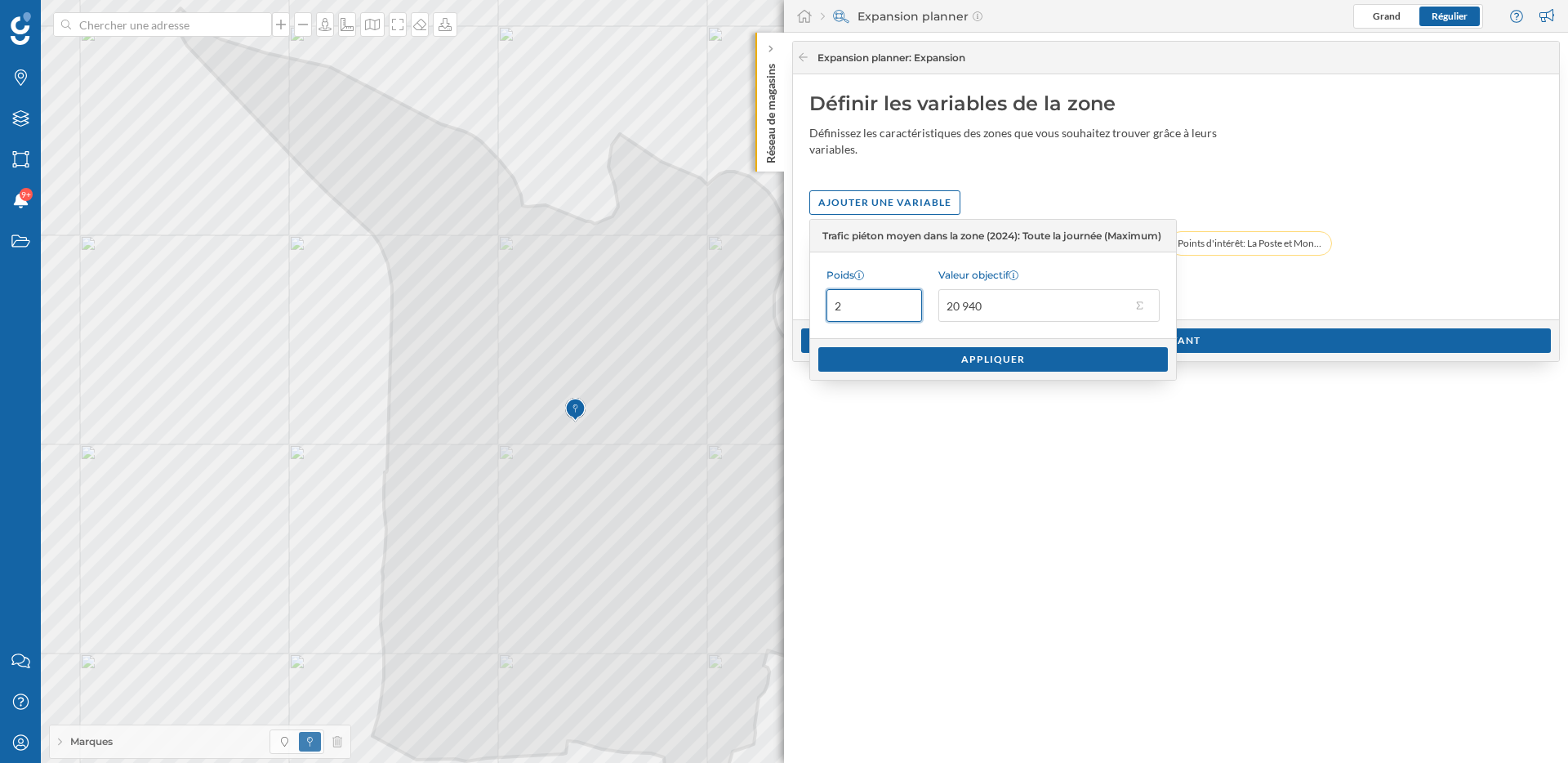
drag, startPoint x: 877, startPoint y: 289, endPoint x: 845, endPoint y: 303, distance: 34.9
click at [845, 303] on input "2" at bounding box center [874, 306] width 96 height 33
type input "1"
click at [905, 335] on div "Poids 1 Valeur objectif 20 940" at bounding box center [993, 295] width 366 height 86
click at [928, 361] on div "Appliquer" at bounding box center [993, 358] width 349 height 25
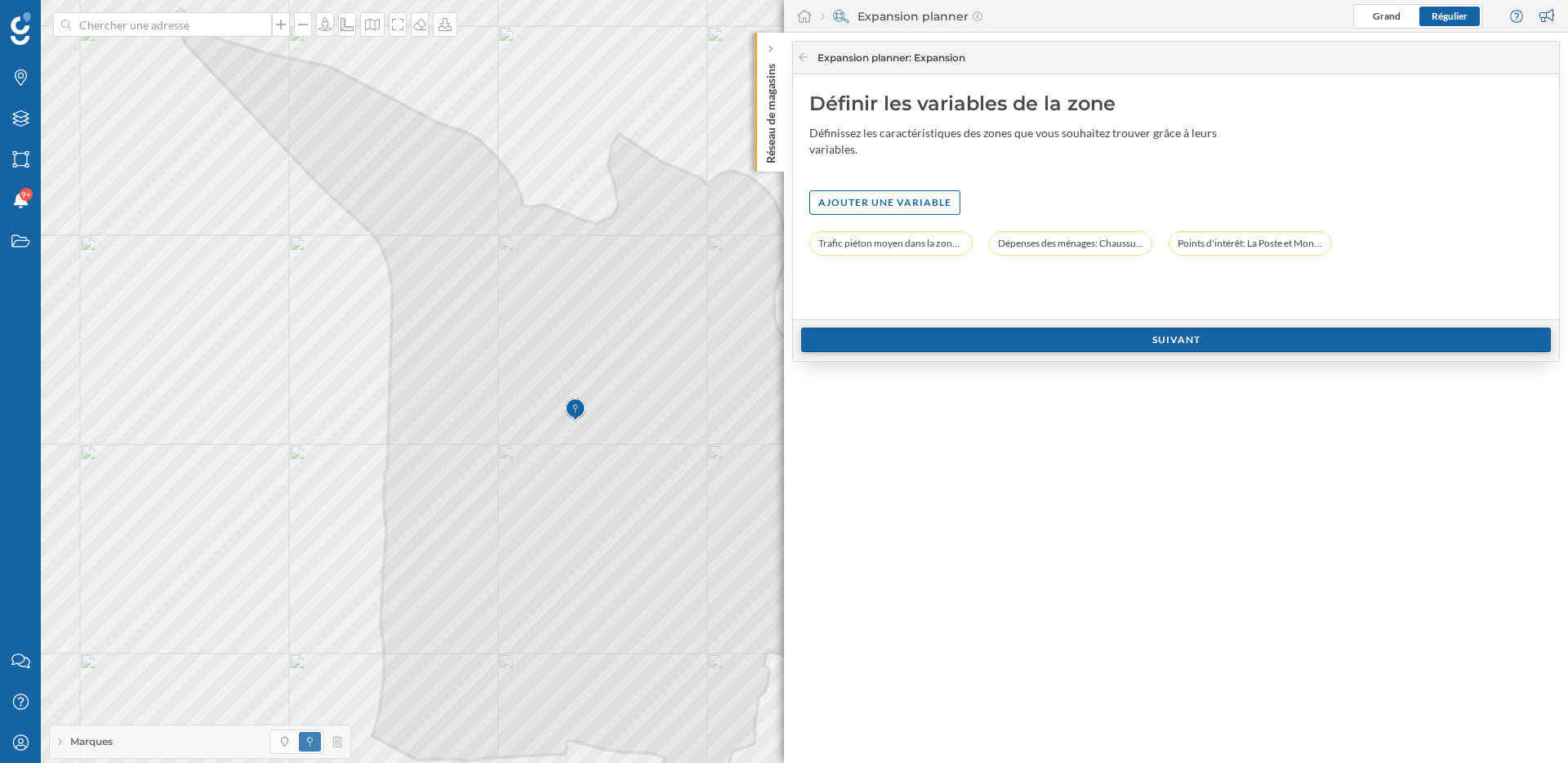
click at [1138, 342] on div "Suivant" at bounding box center [1177, 339] width 750 height 25
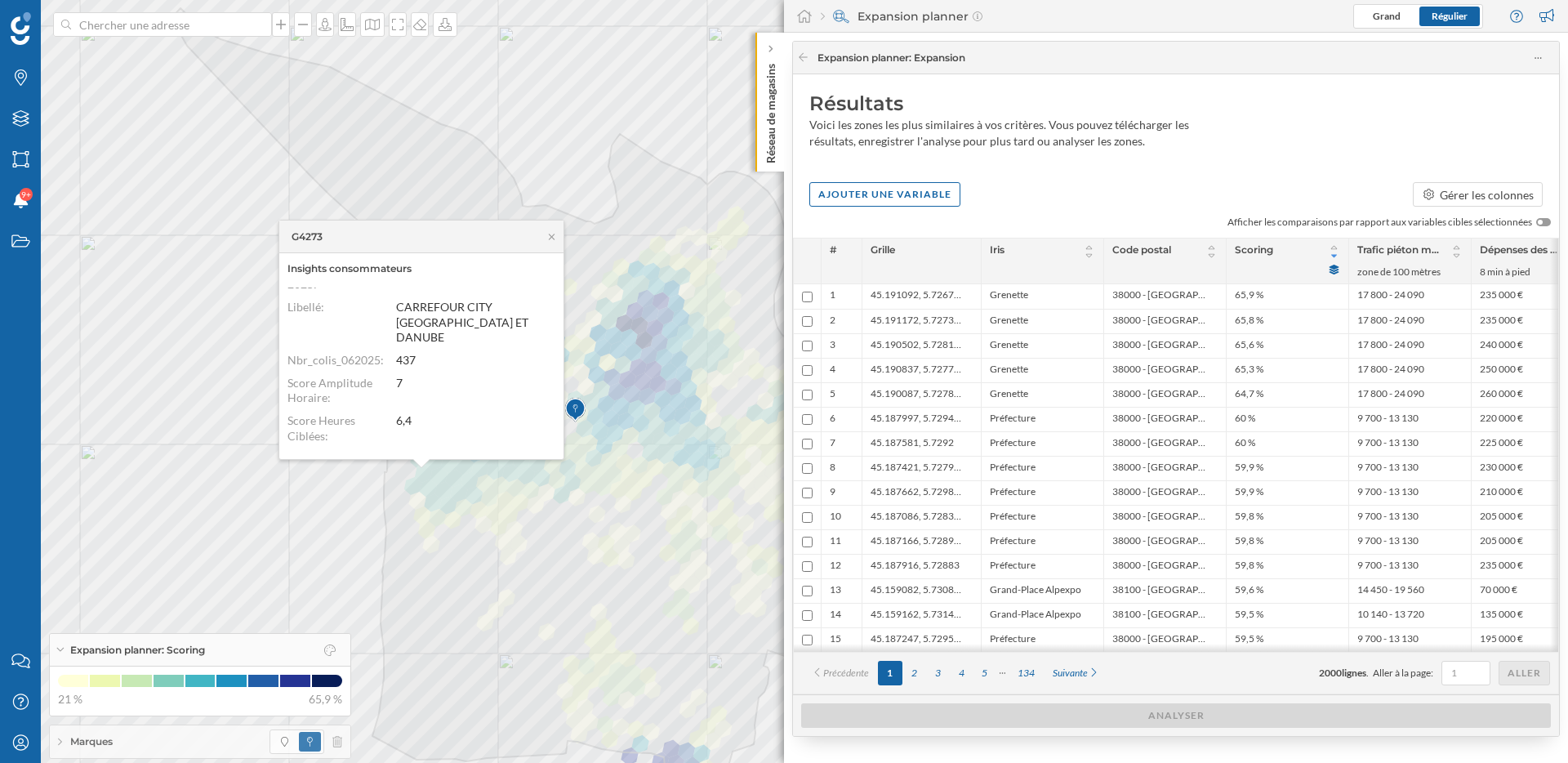
scroll to position [145, 0]
click at [0, 736] on div "Mon profil" at bounding box center [21, 742] width 41 height 41
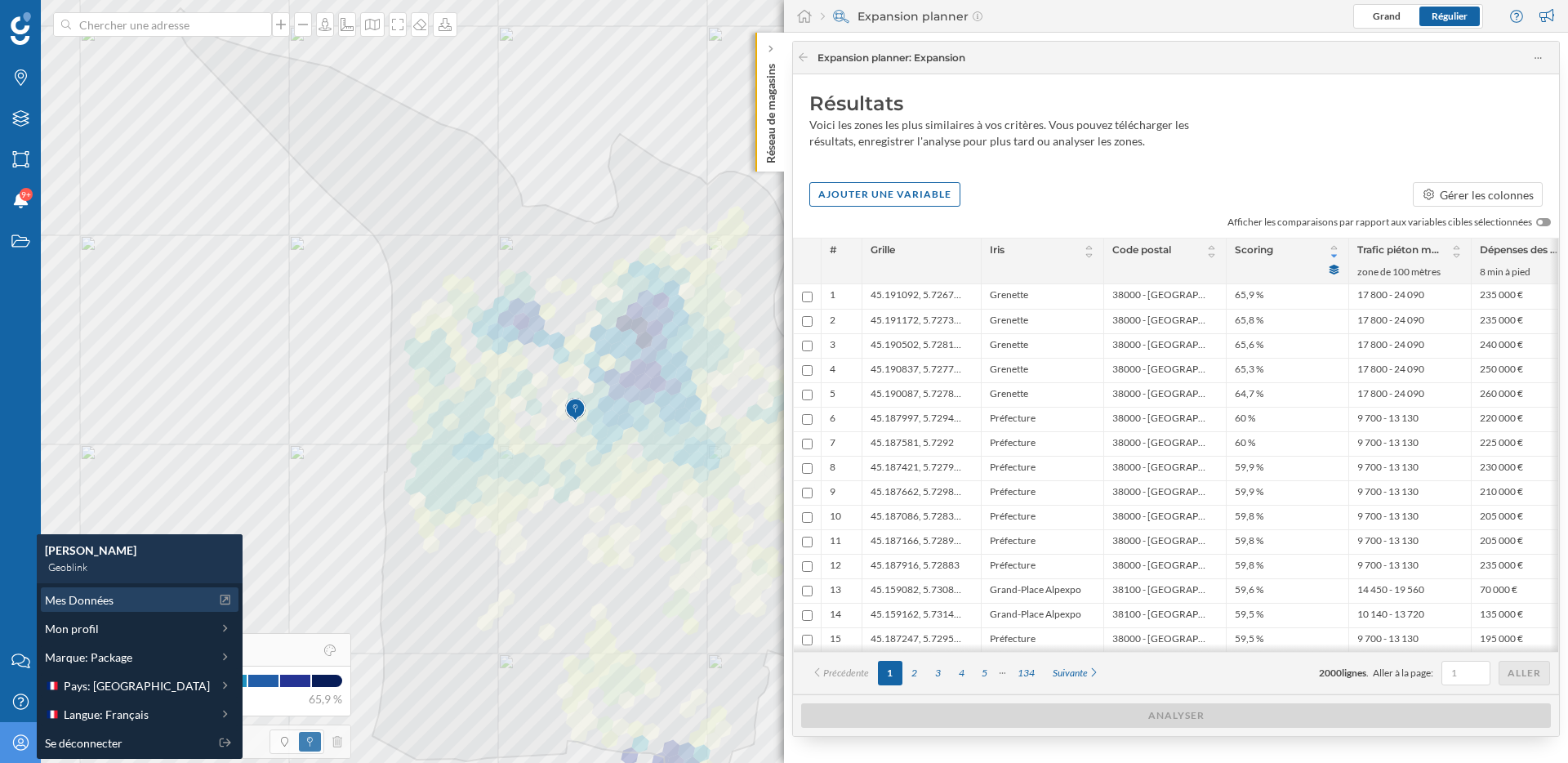
click at [91, 606] on span "Mes Données" at bounding box center [79, 599] width 69 height 17
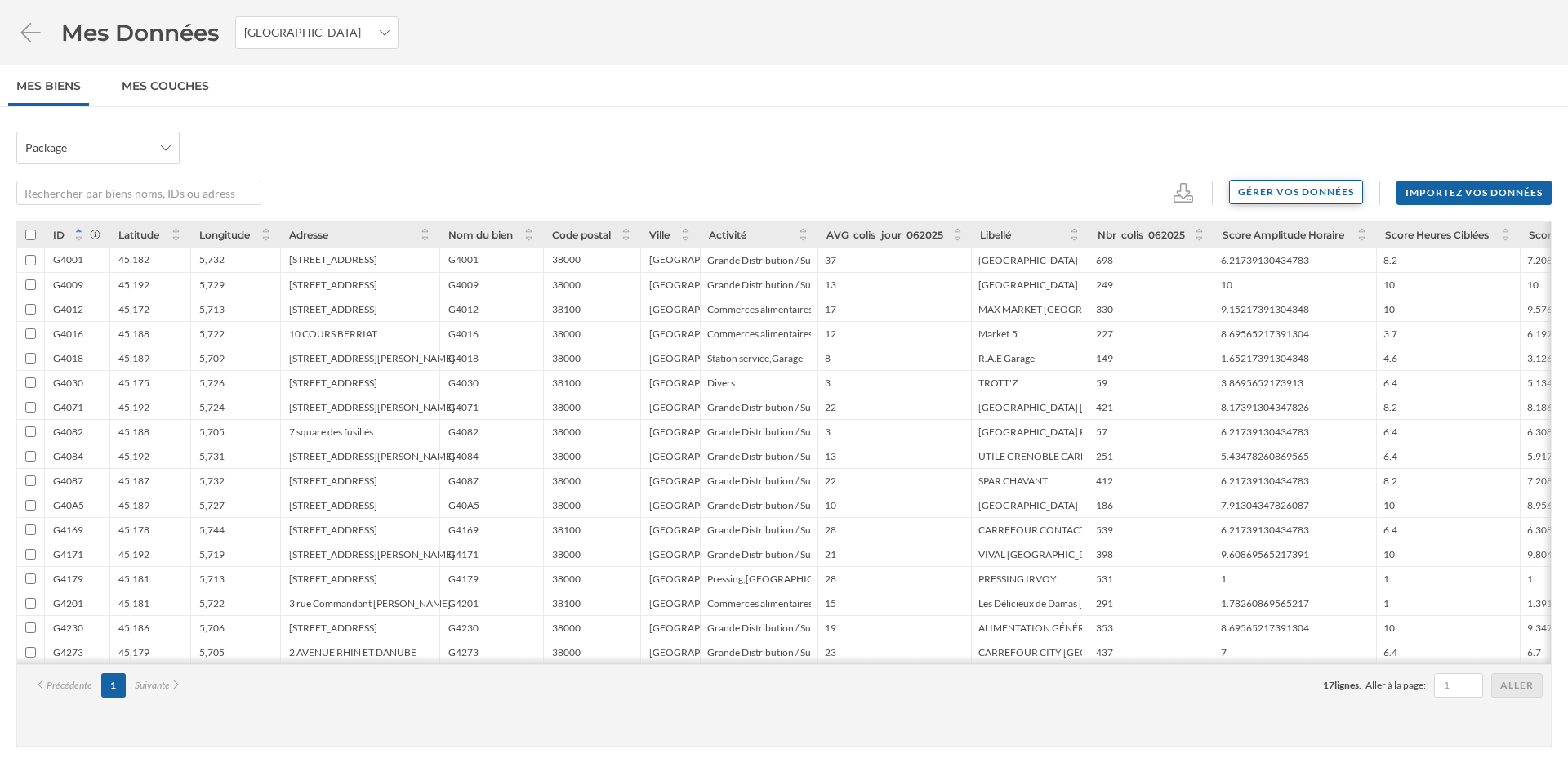
click at [1309, 194] on div "Gérer vos données" at bounding box center [1296, 192] width 134 height 25
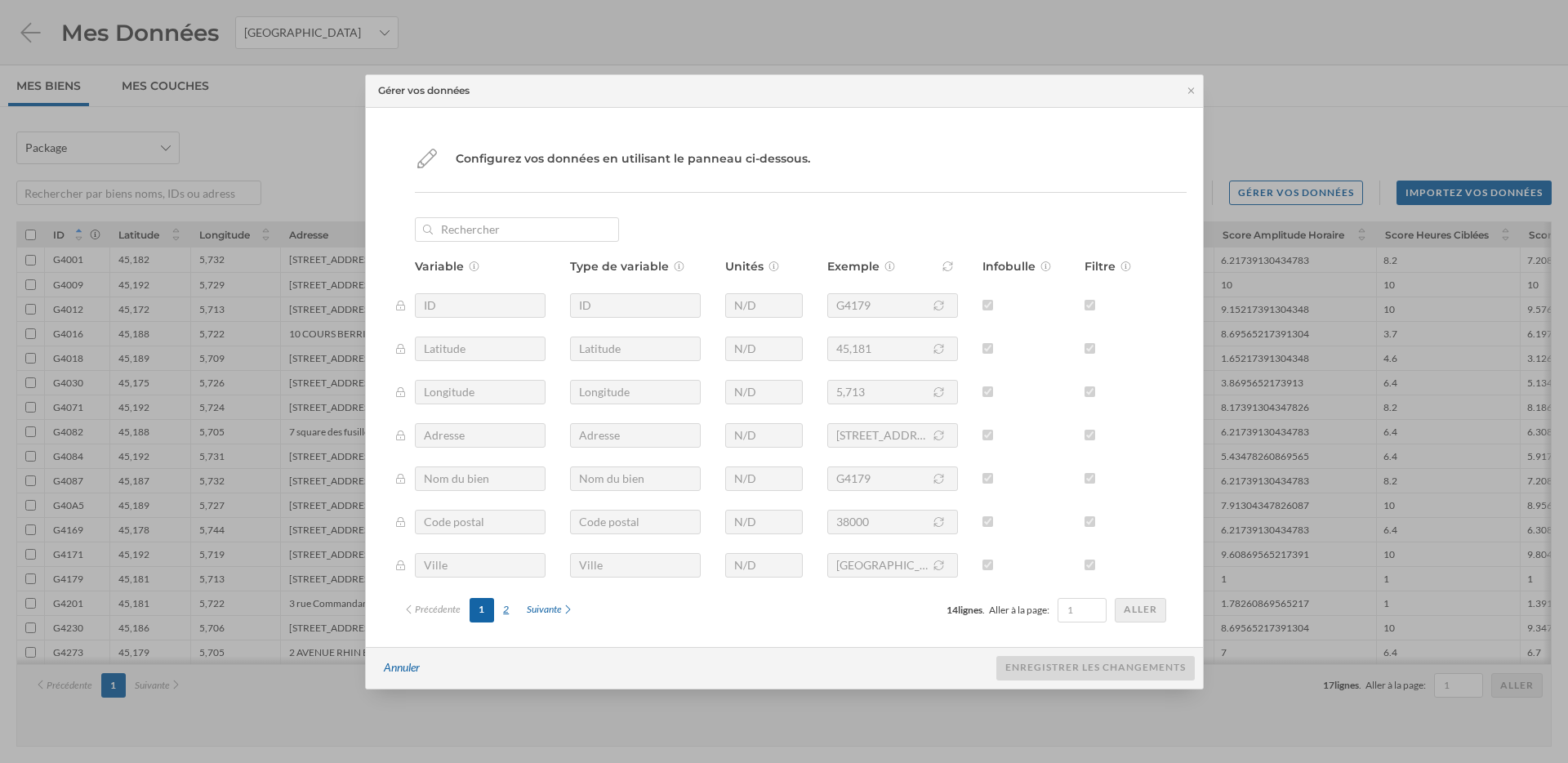
click at [504, 615] on div "2" at bounding box center [506, 610] width 24 height 25
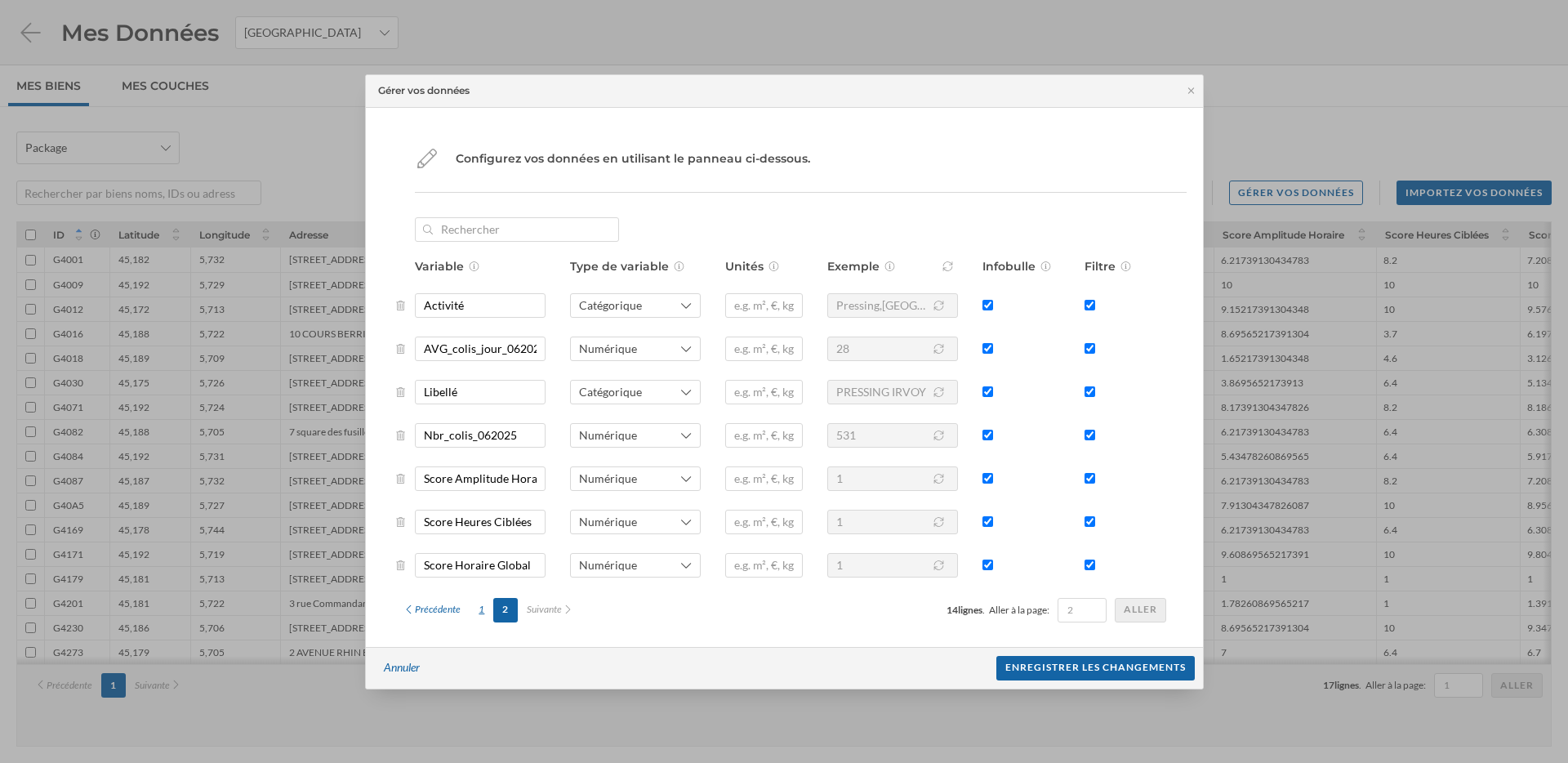
click at [485, 615] on div "1" at bounding box center [481, 610] width 24 height 25
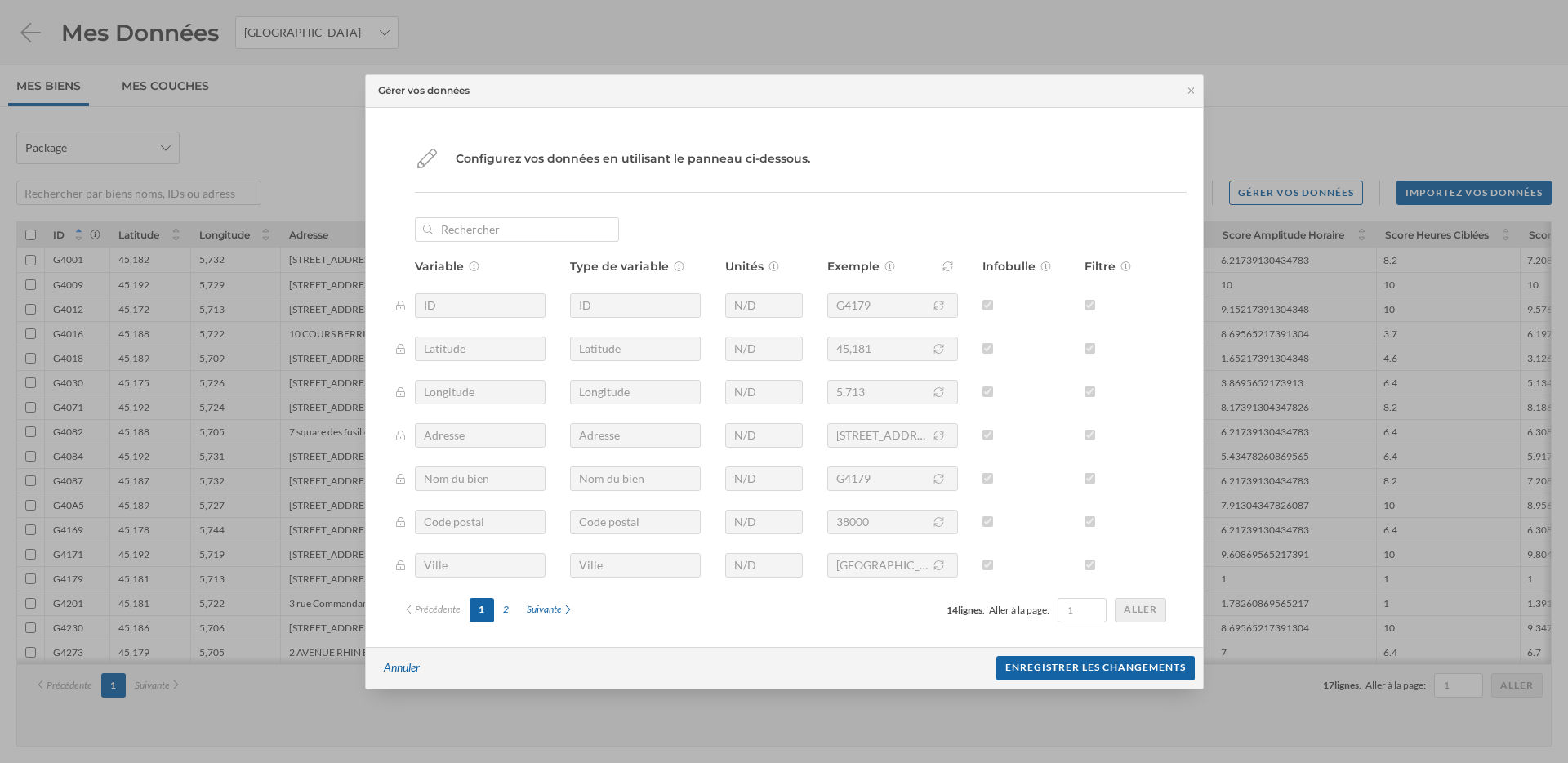
click at [511, 614] on div "2" at bounding box center [506, 610] width 24 height 25
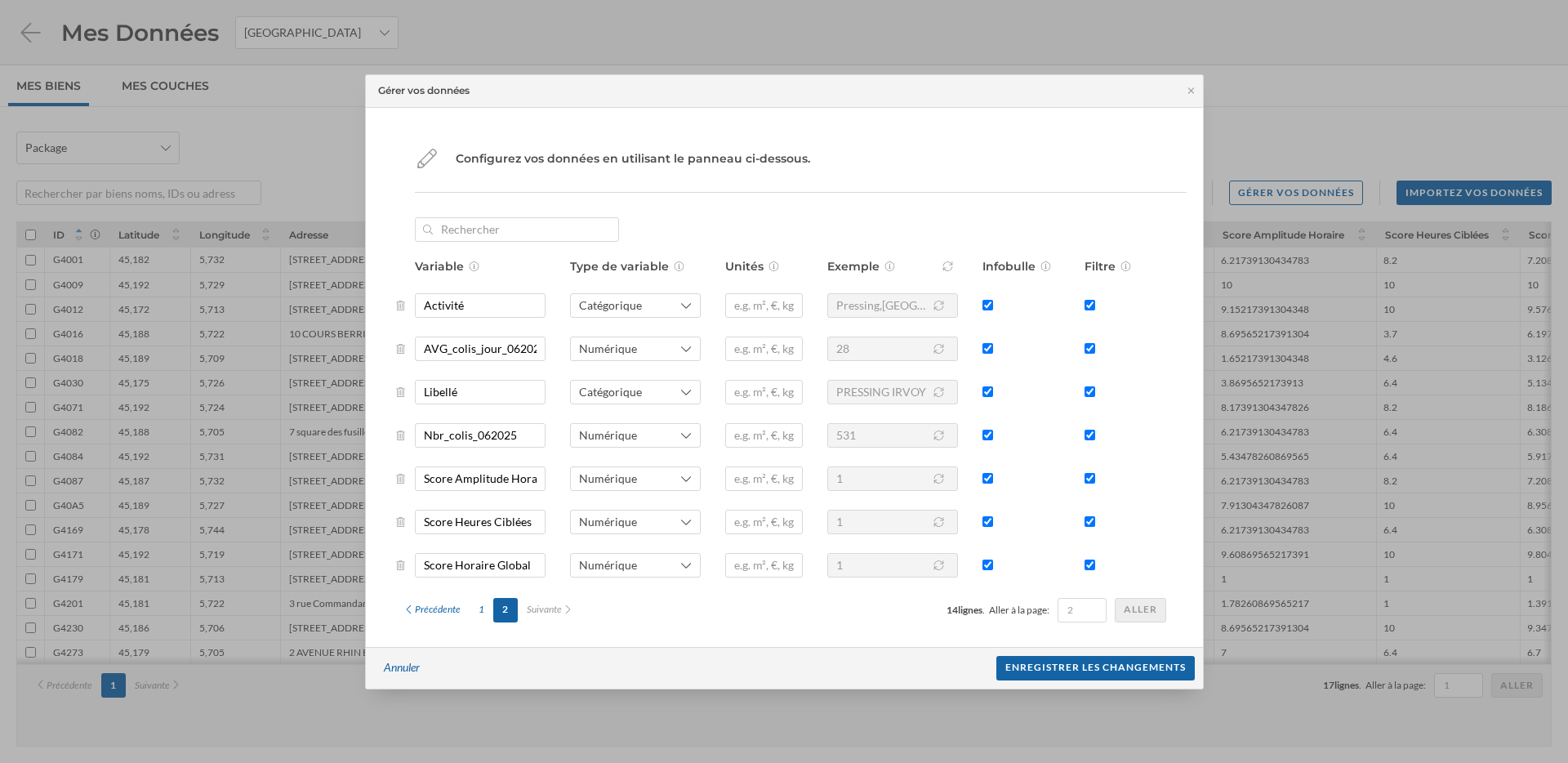
click at [987, 304] on input "checkbox" at bounding box center [987, 305] width 10 height 10
checkbox input "false"
click at [989, 353] on input "checkbox" at bounding box center [987, 349] width 10 height 10
checkbox input "false"
click at [990, 481] on input "checkbox" at bounding box center [987, 478] width 10 height 10
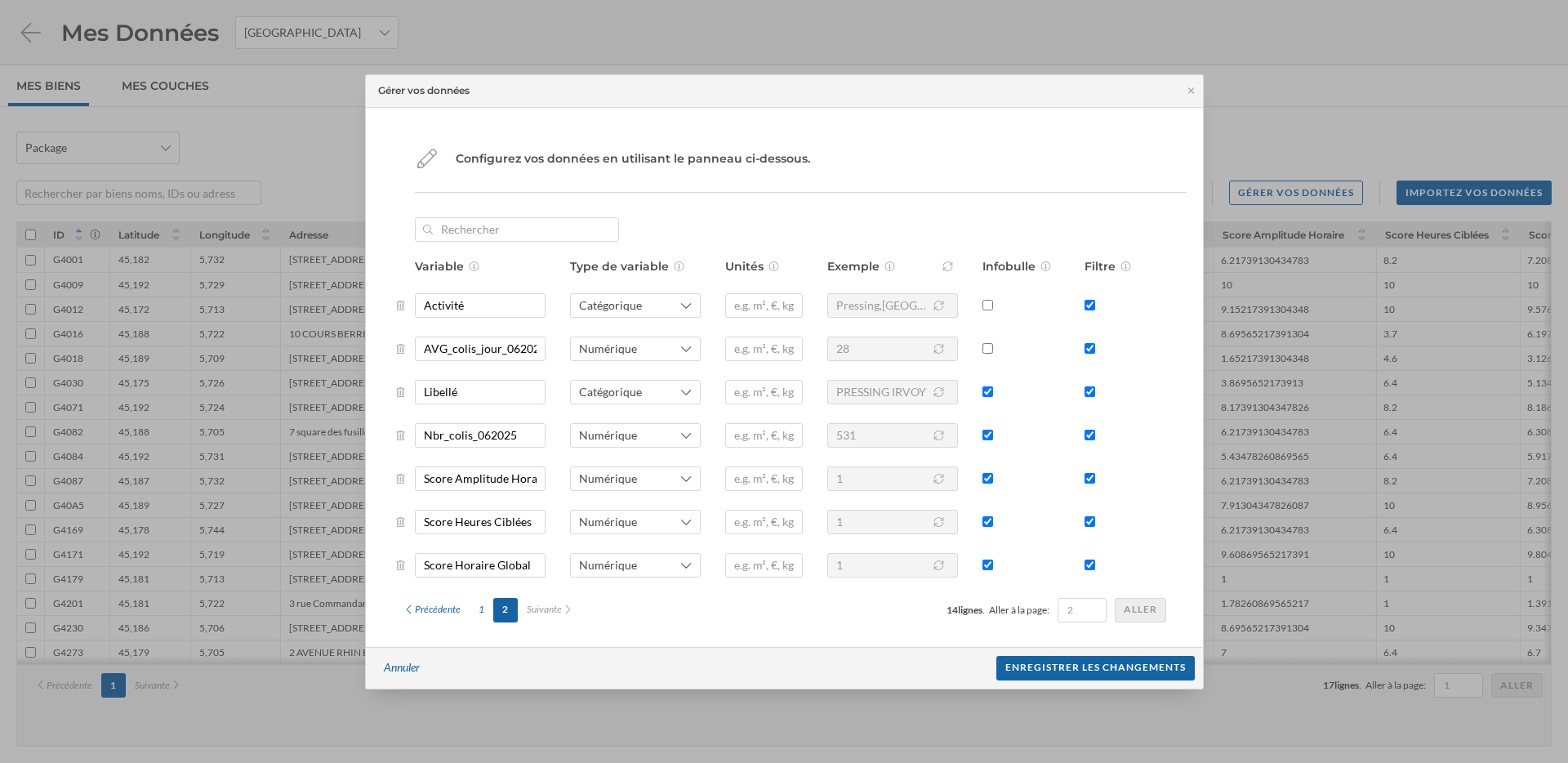
checkbox input "false"
click at [990, 520] on input "checkbox" at bounding box center [987, 522] width 10 height 10
checkbox input "false"
click at [991, 565] on input "checkbox" at bounding box center [987, 564] width 10 height 10
checkbox input "false"
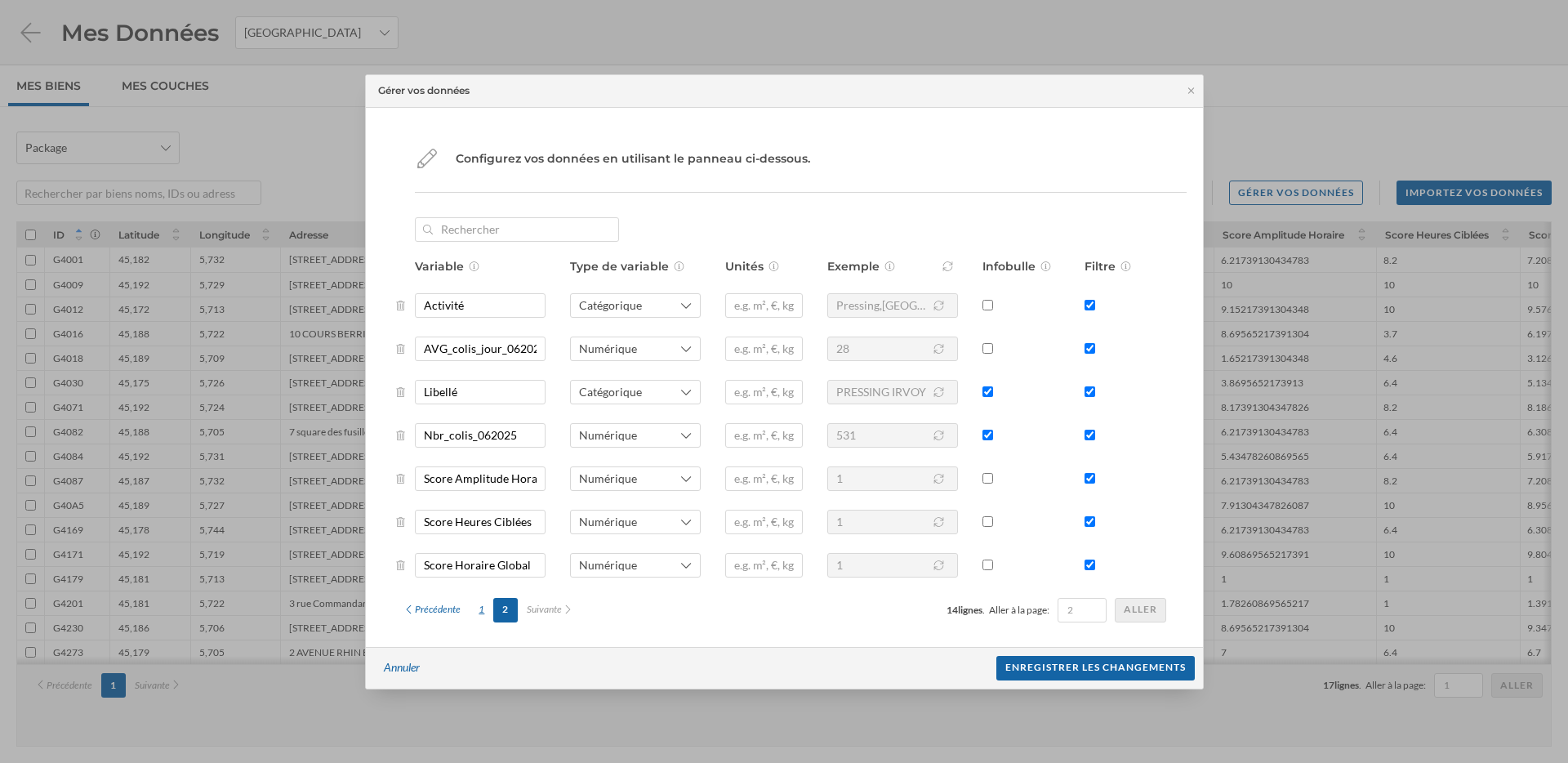
click at [481, 609] on div "1" at bounding box center [481, 610] width 24 height 25
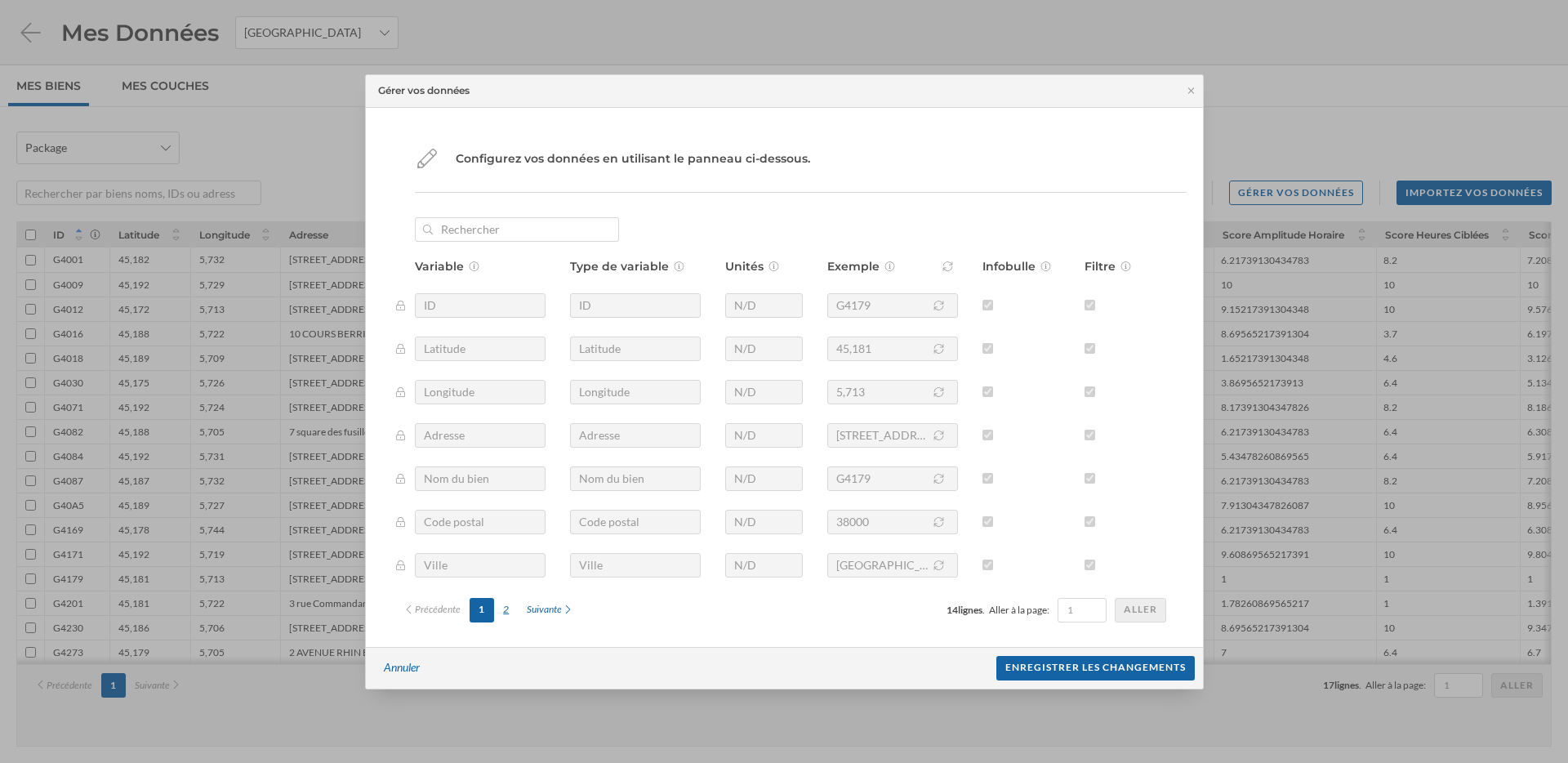
click at [507, 609] on div "2" at bounding box center [506, 610] width 24 height 25
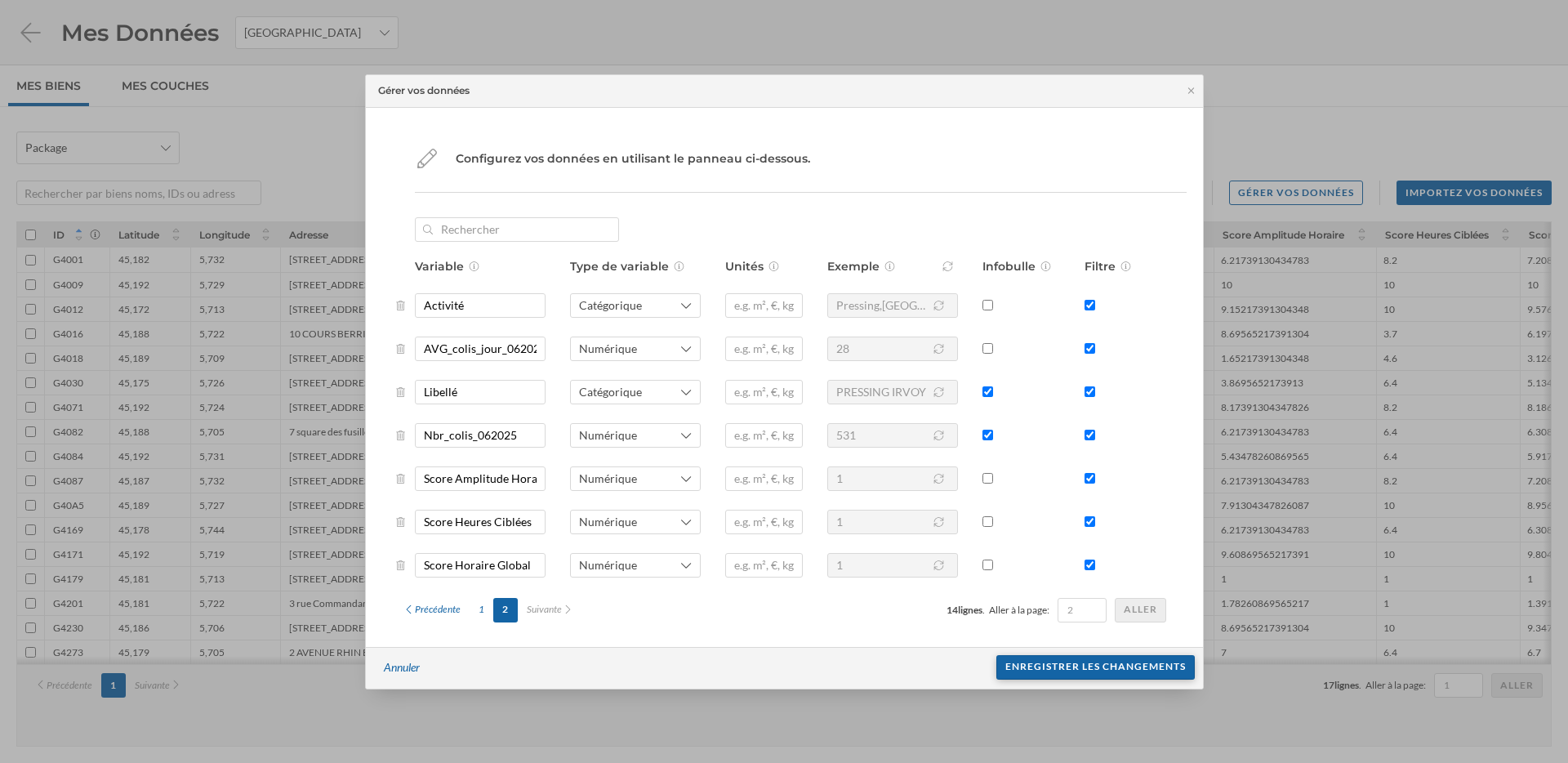
click at [1077, 671] on div "Enregistrer les changements" at bounding box center [1096, 667] width 199 height 25
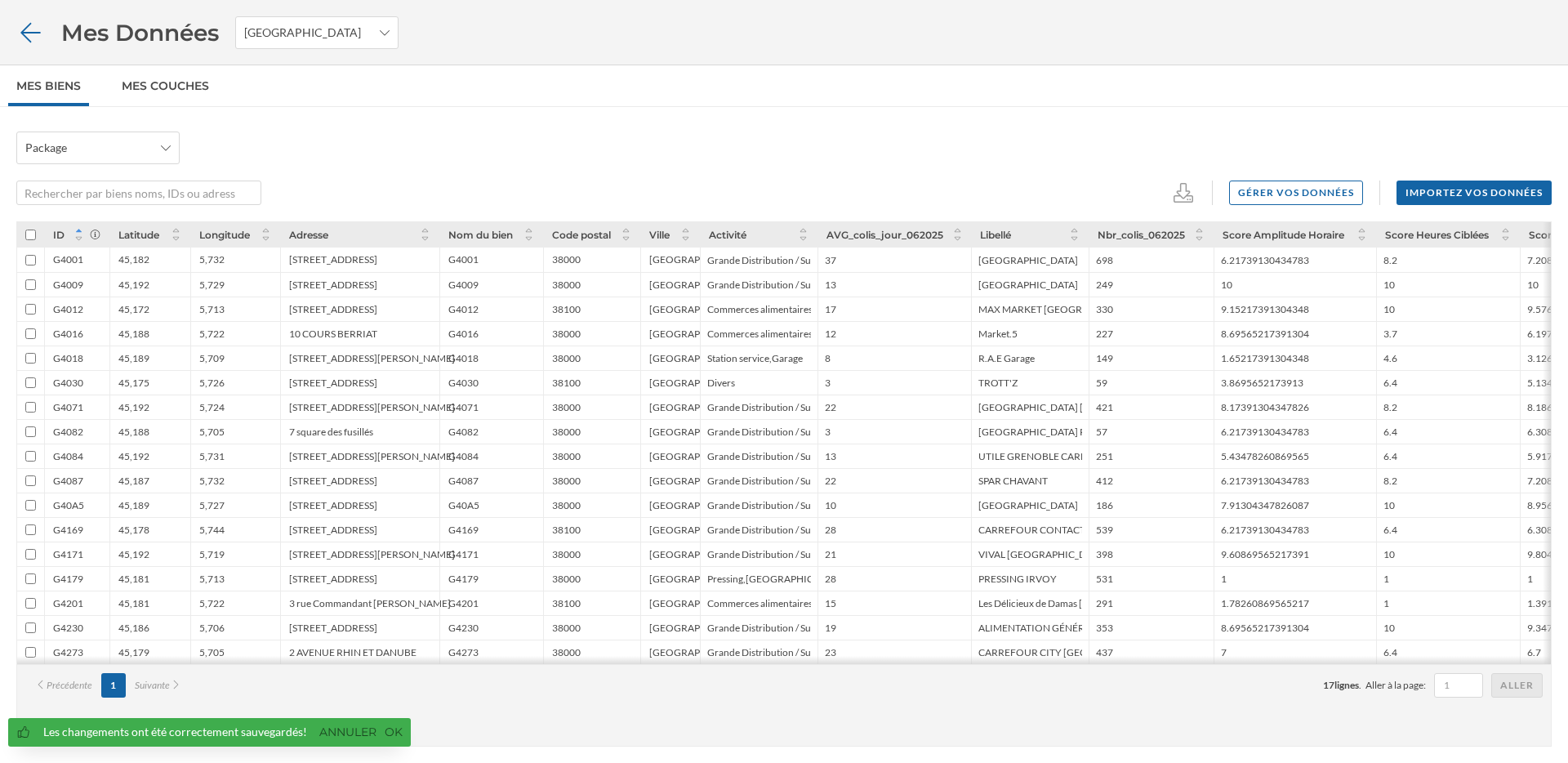
click at [27, 33] on icon at bounding box center [30, 33] width 28 height 23
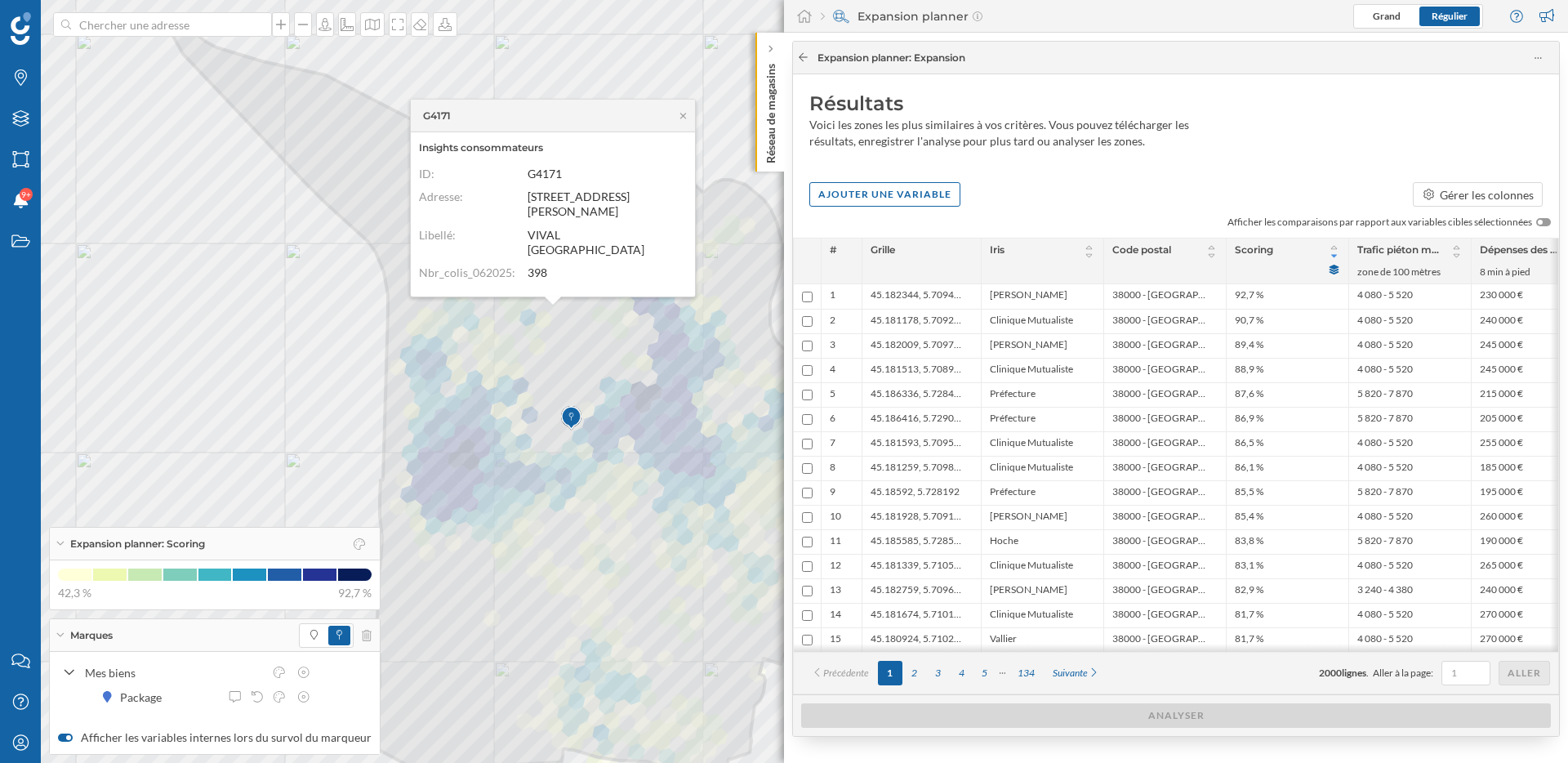
click at [802, 61] on icon at bounding box center [803, 57] width 12 height 9
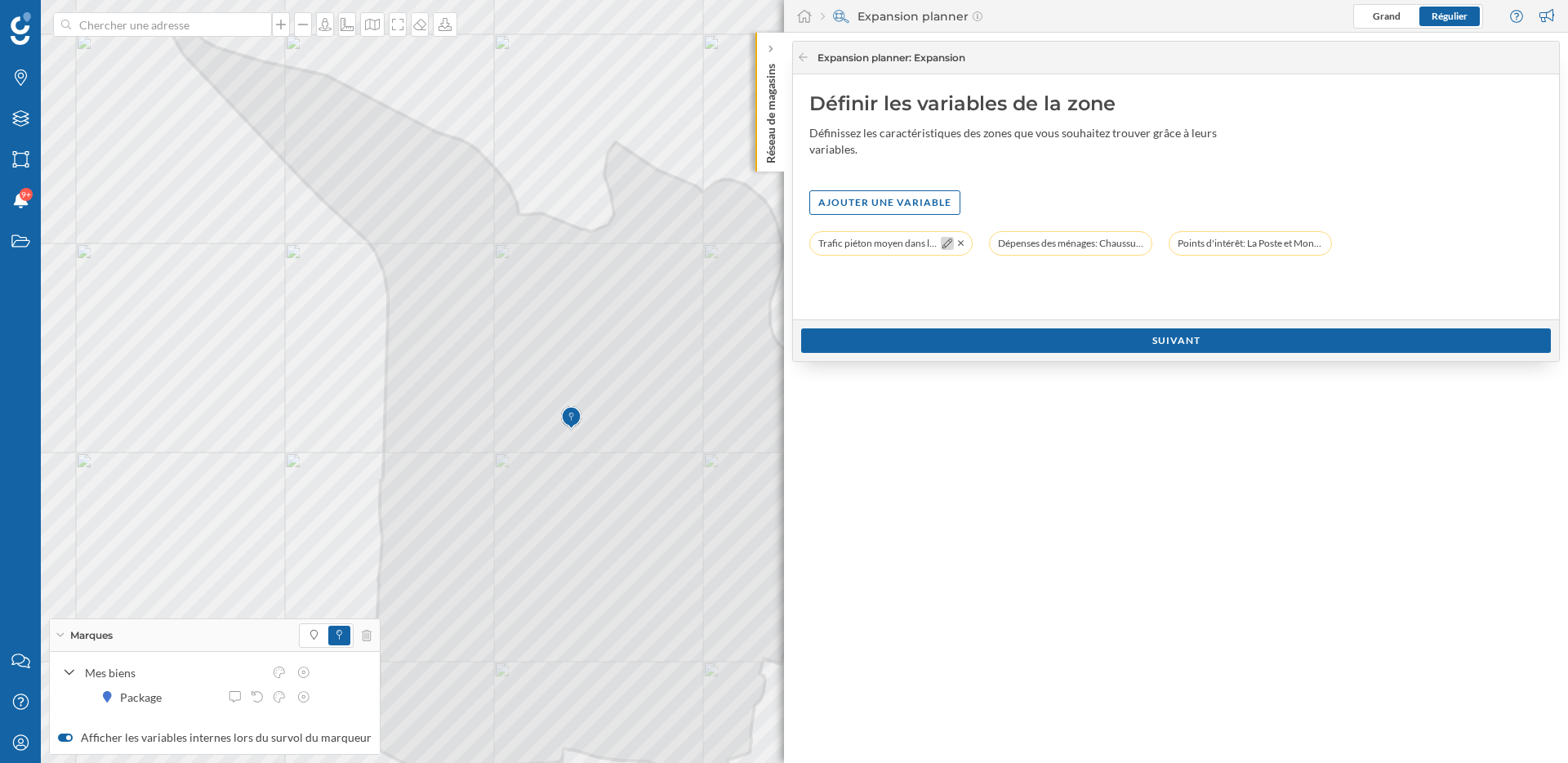
click at [949, 245] on icon at bounding box center [947, 242] width 9 height 9
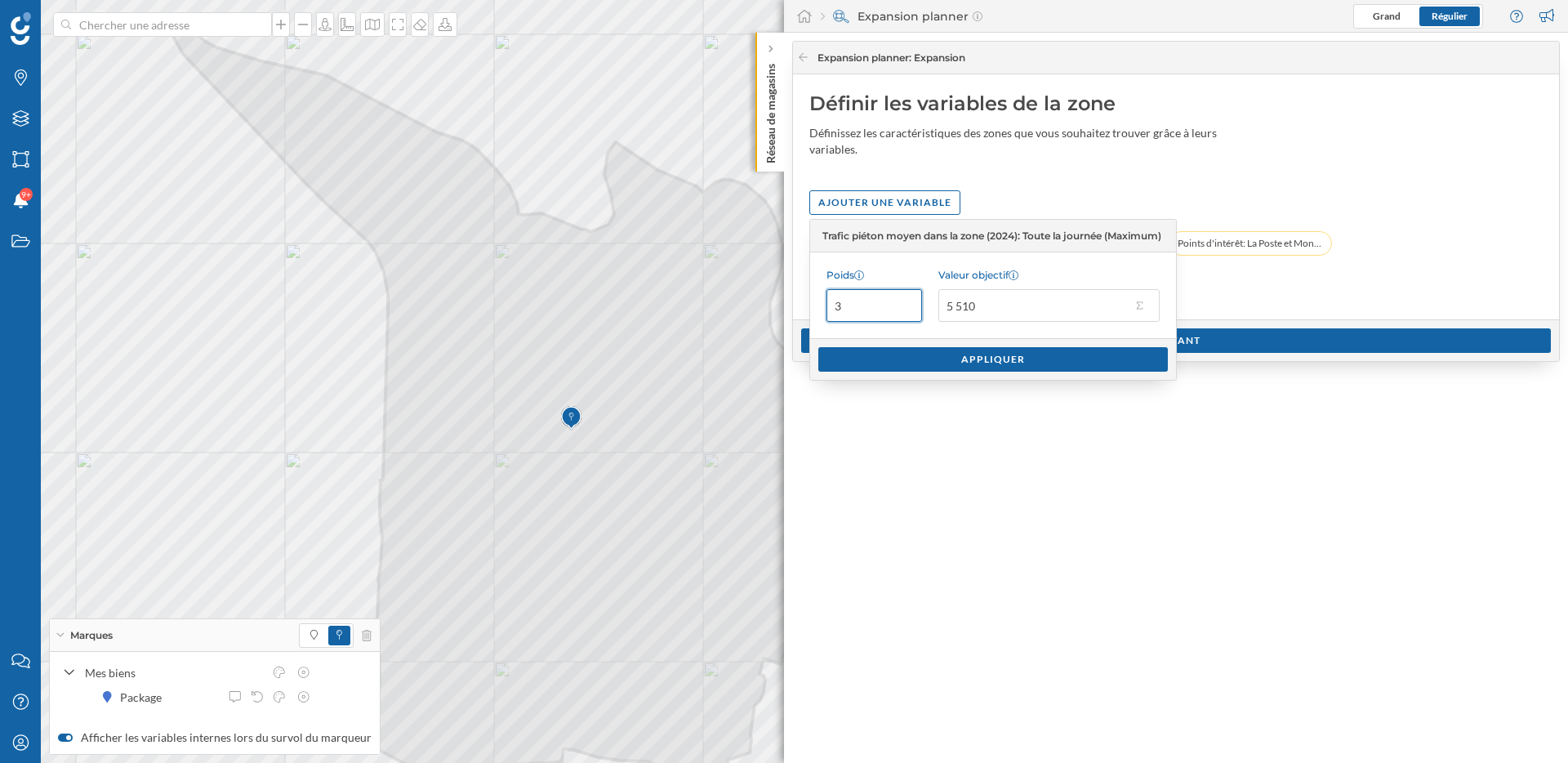
drag, startPoint x: 850, startPoint y: 307, endPoint x: 826, endPoint y: 307, distance: 24.0
click at [826, 307] on input "3" at bounding box center [874, 306] width 96 height 33
click at [898, 291] on input "1" at bounding box center [874, 306] width 96 height 33
type input "1"
drag, startPoint x: 985, startPoint y: 308, endPoint x: 933, endPoint y: 308, distance: 52.0
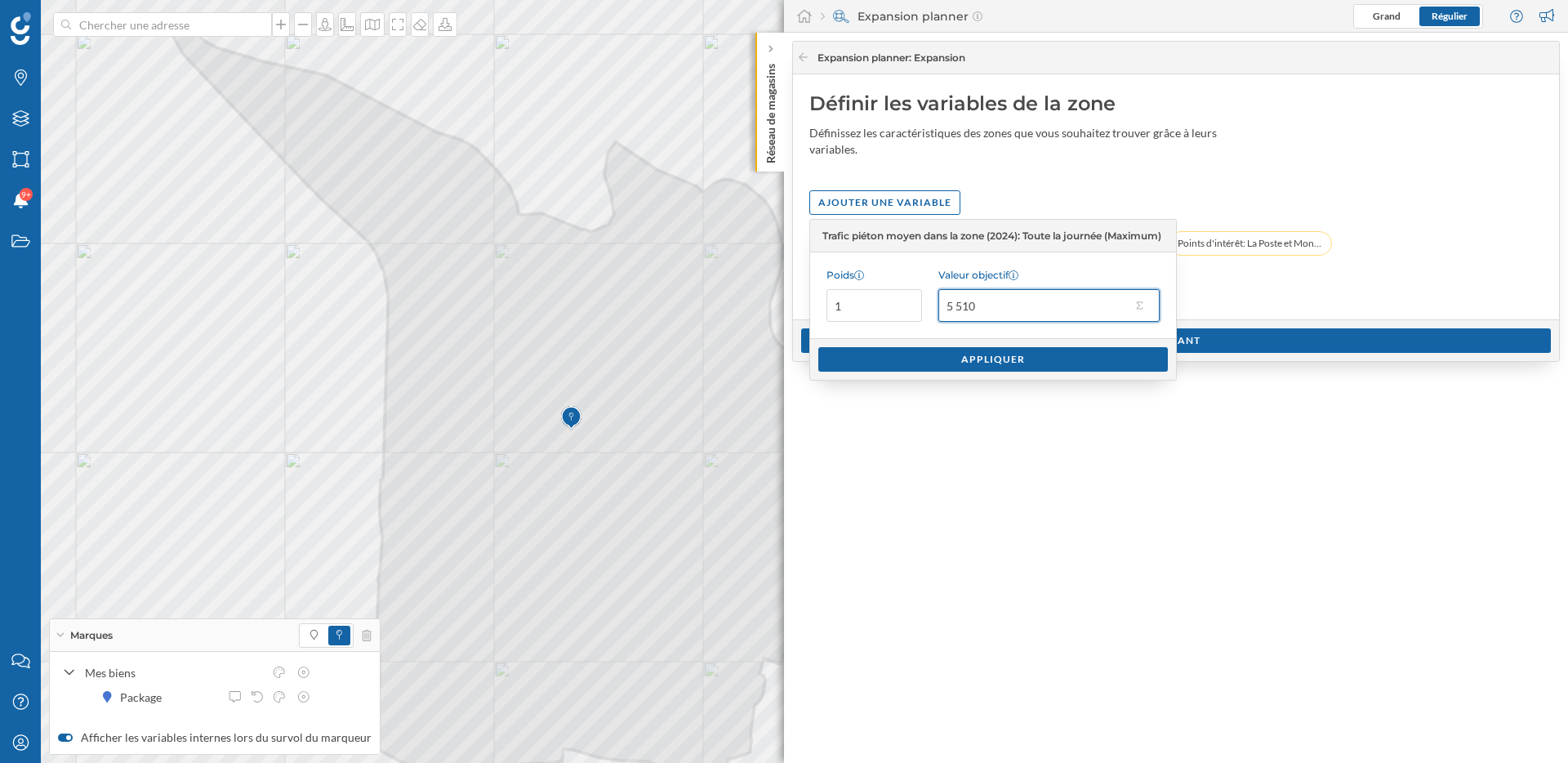
click at [933, 308] on div "Poids 1 Valeur objectif 5 510" at bounding box center [993, 295] width 366 height 86
type input "10 000"
click at [1002, 365] on div "Appliquer" at bounding box center [993, 359] width 349 height 25
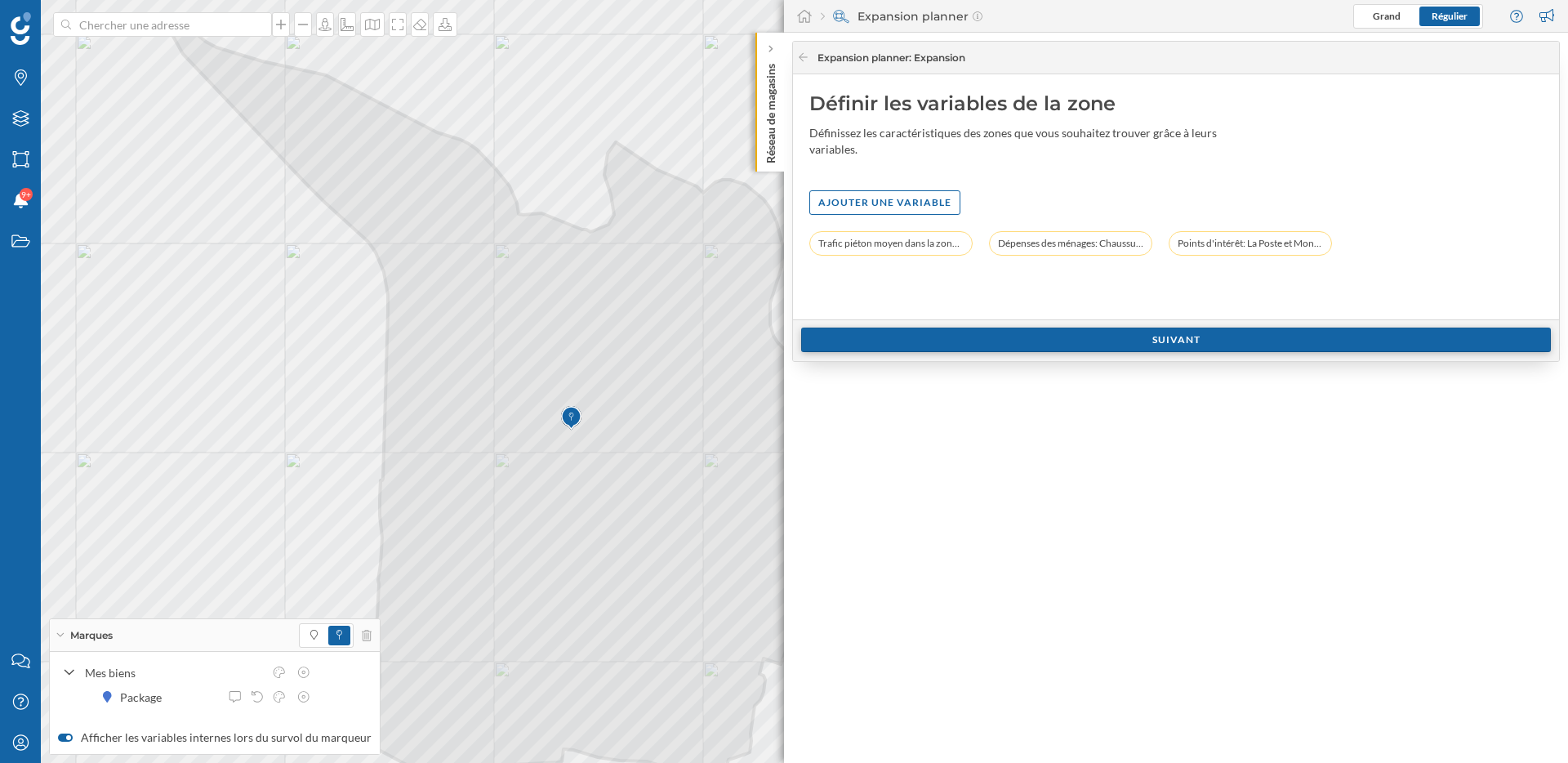
click at [1160, 336] on div "Suivant" at bounding box center [1177, 339] width 750 height 25
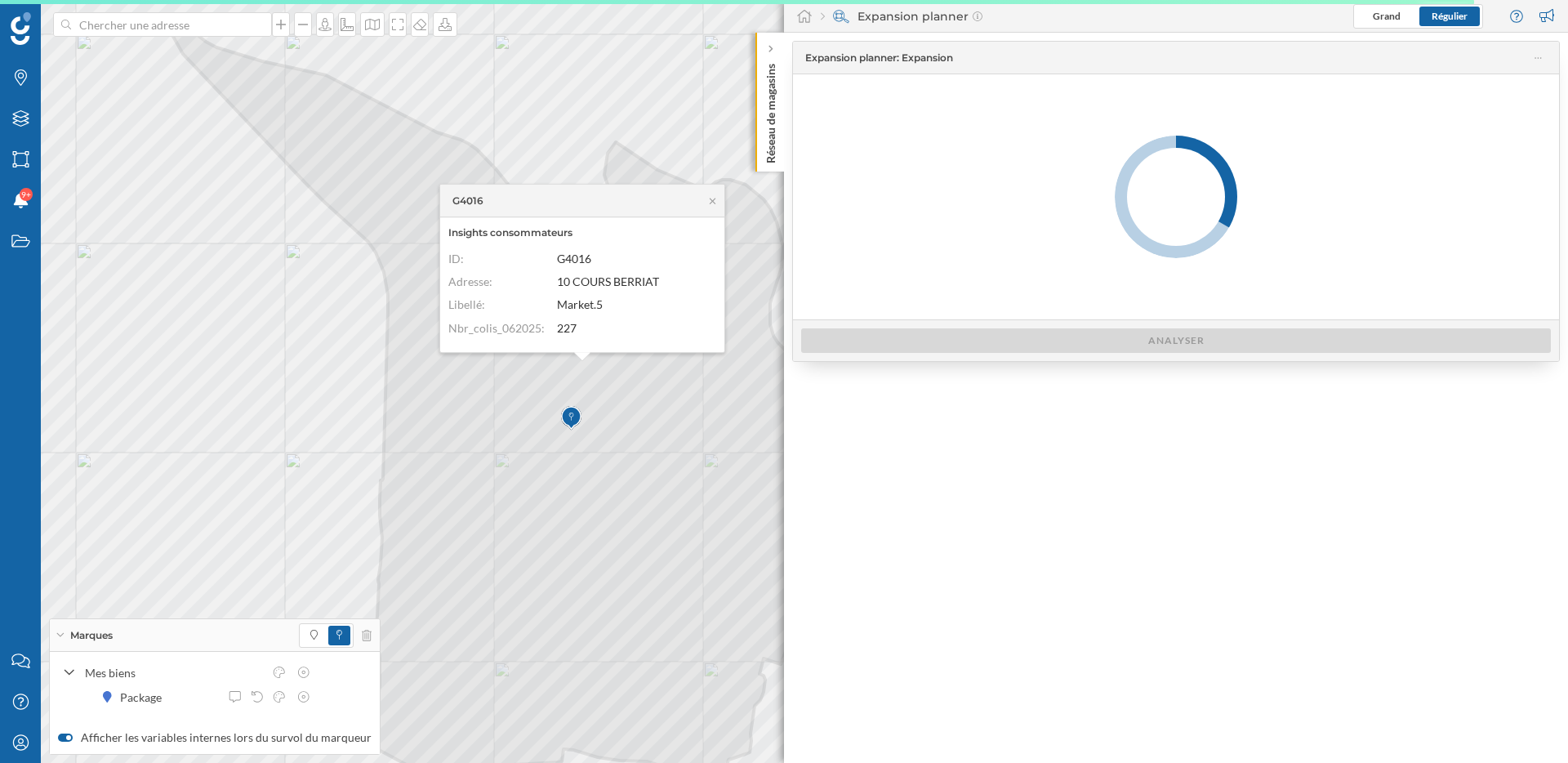
click at [873, 434] on div "Expansion planner : Expansion Analyser" at bounding box center [1177, 397] width 784 height 730
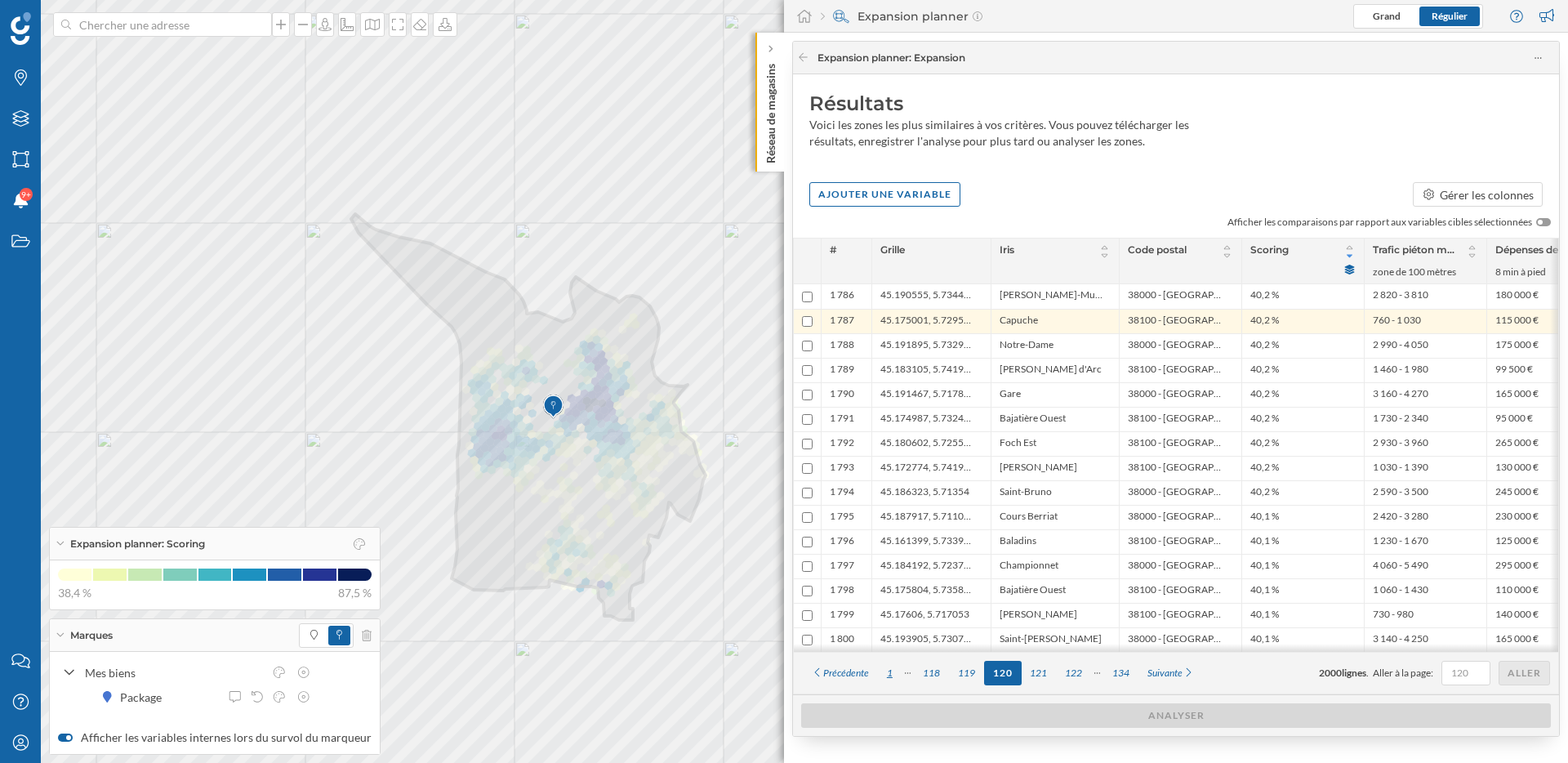
click at [890, 677] on div "1" at bounding box center [890, 673] width 24 height 25
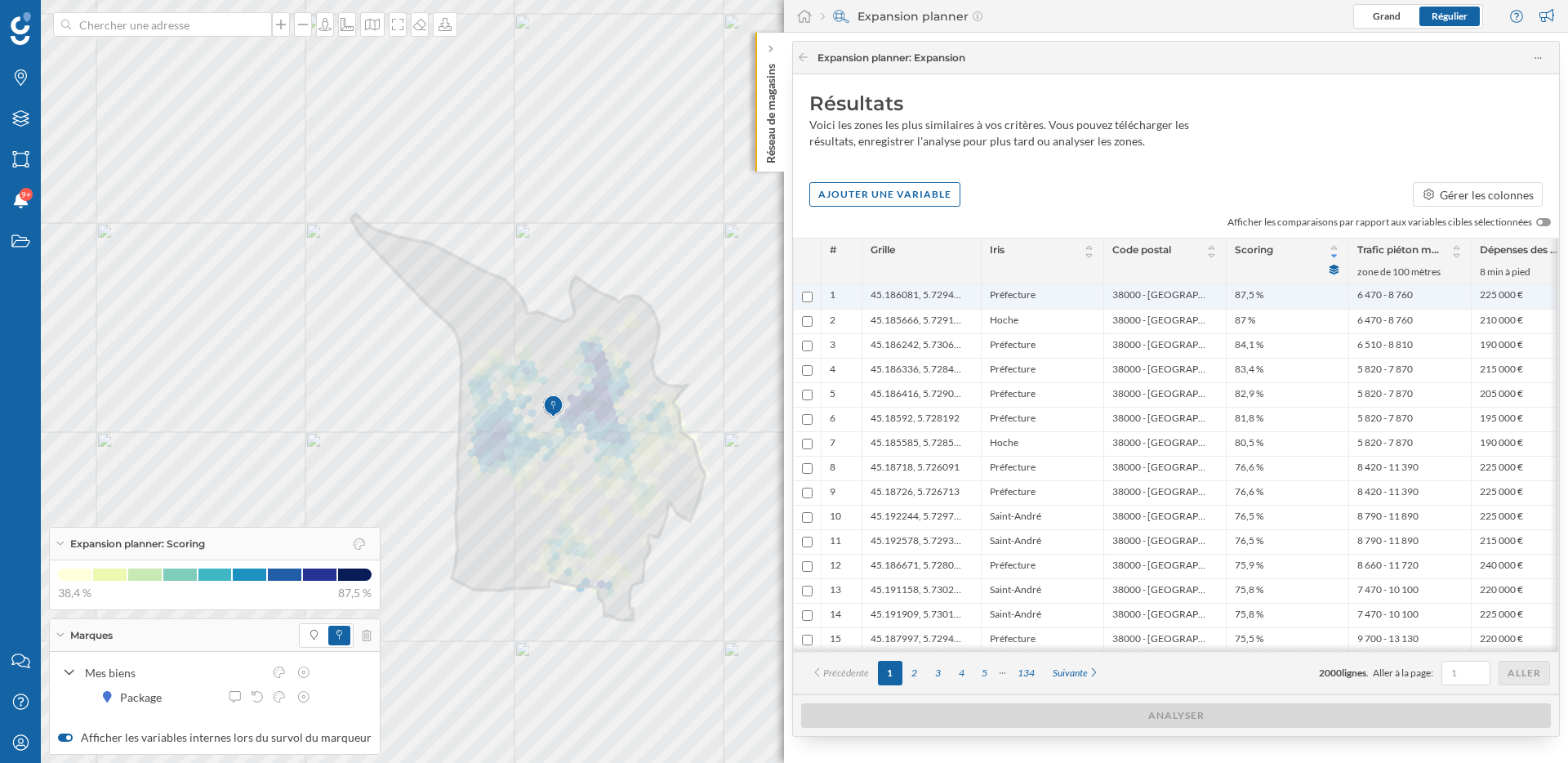
click at [1013, 295] on span "Préfecture" at bounding box center [1012, 296] width 45 height 16
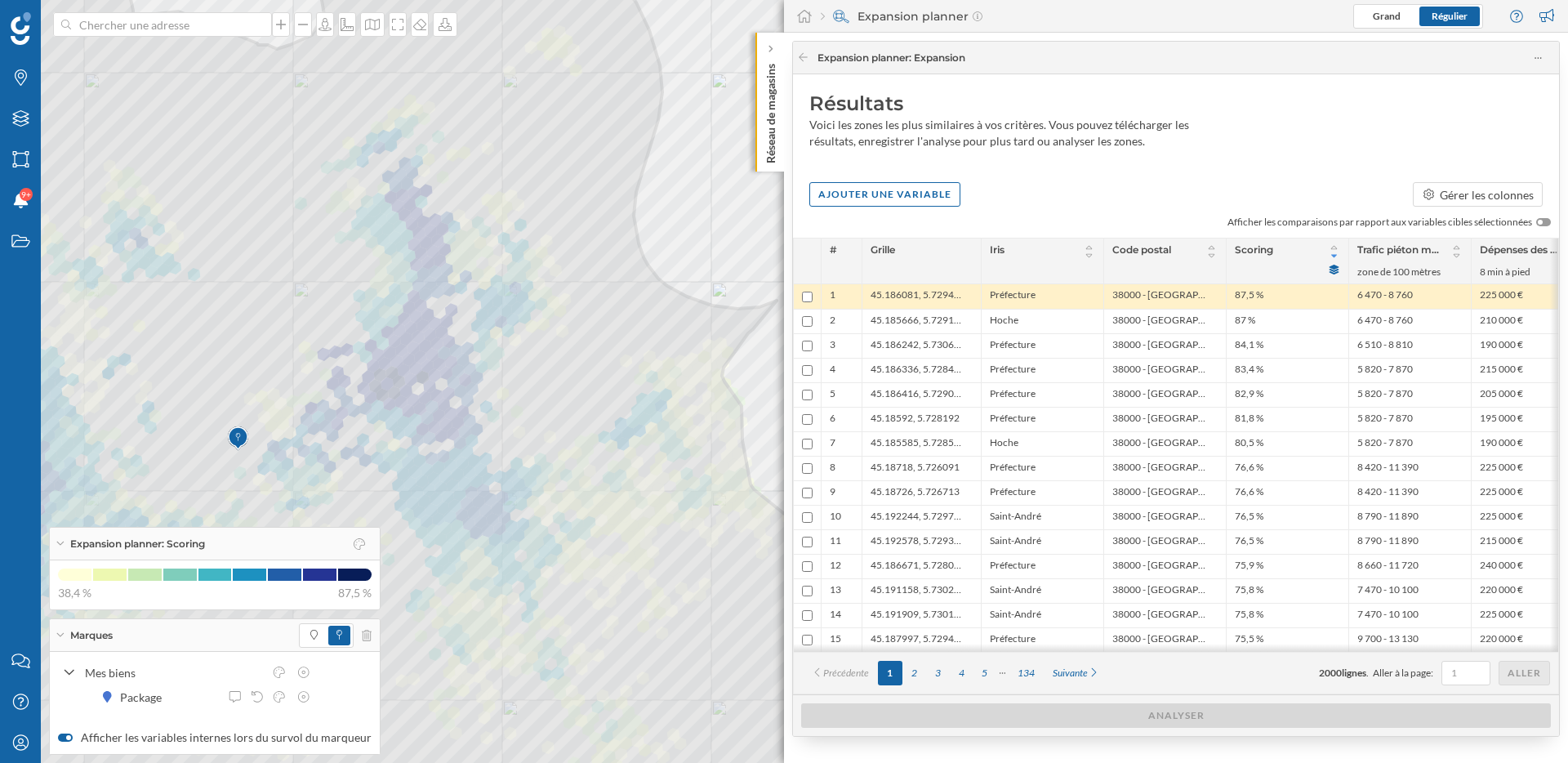
click at [1013, 295] on span "Préfecture" at bounding box center [1012, 296] width 45 height 16
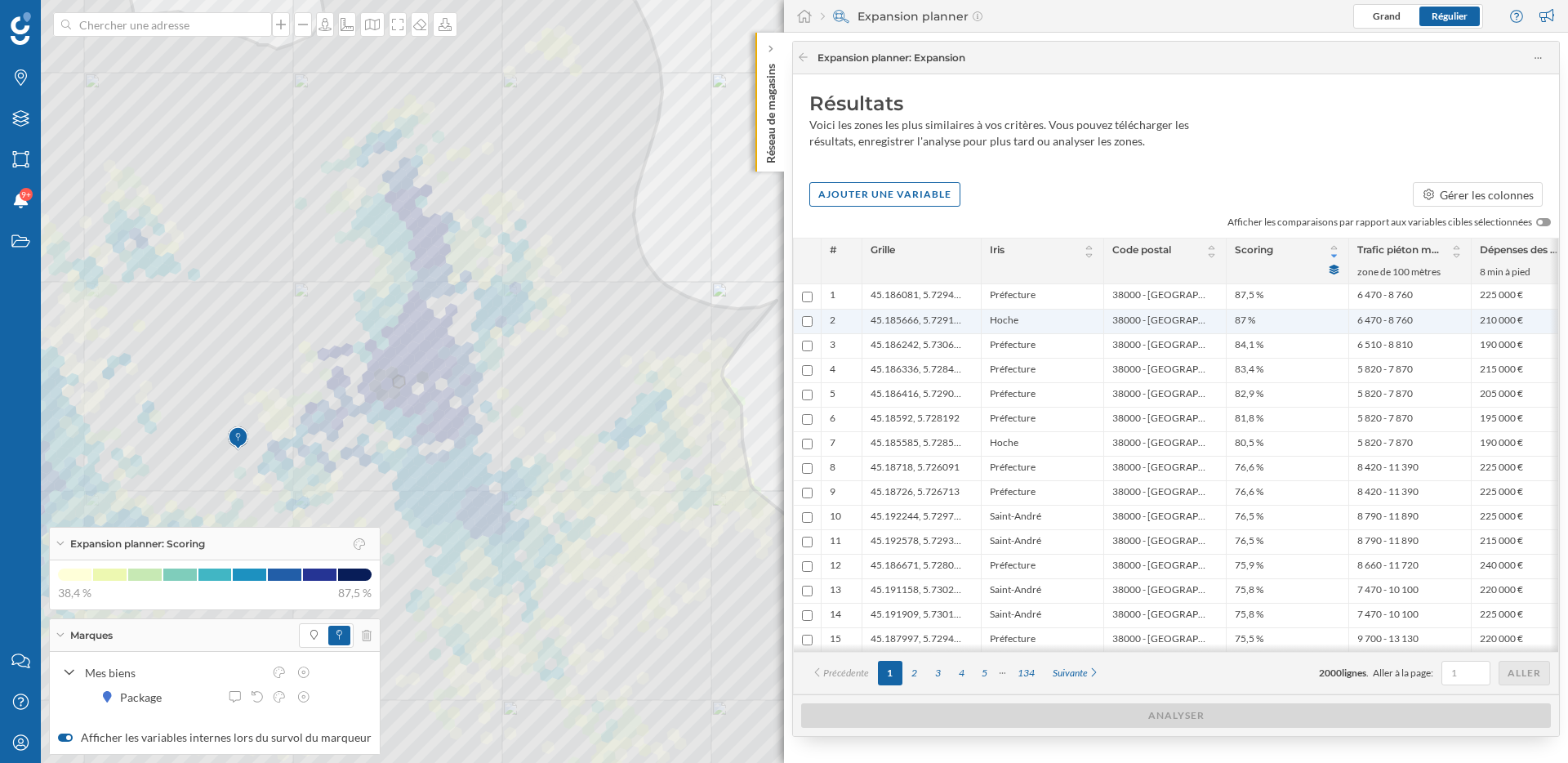
click at [1011, 324] on span "Hoche" at bounding box center [1004, 321] width 28 height 15
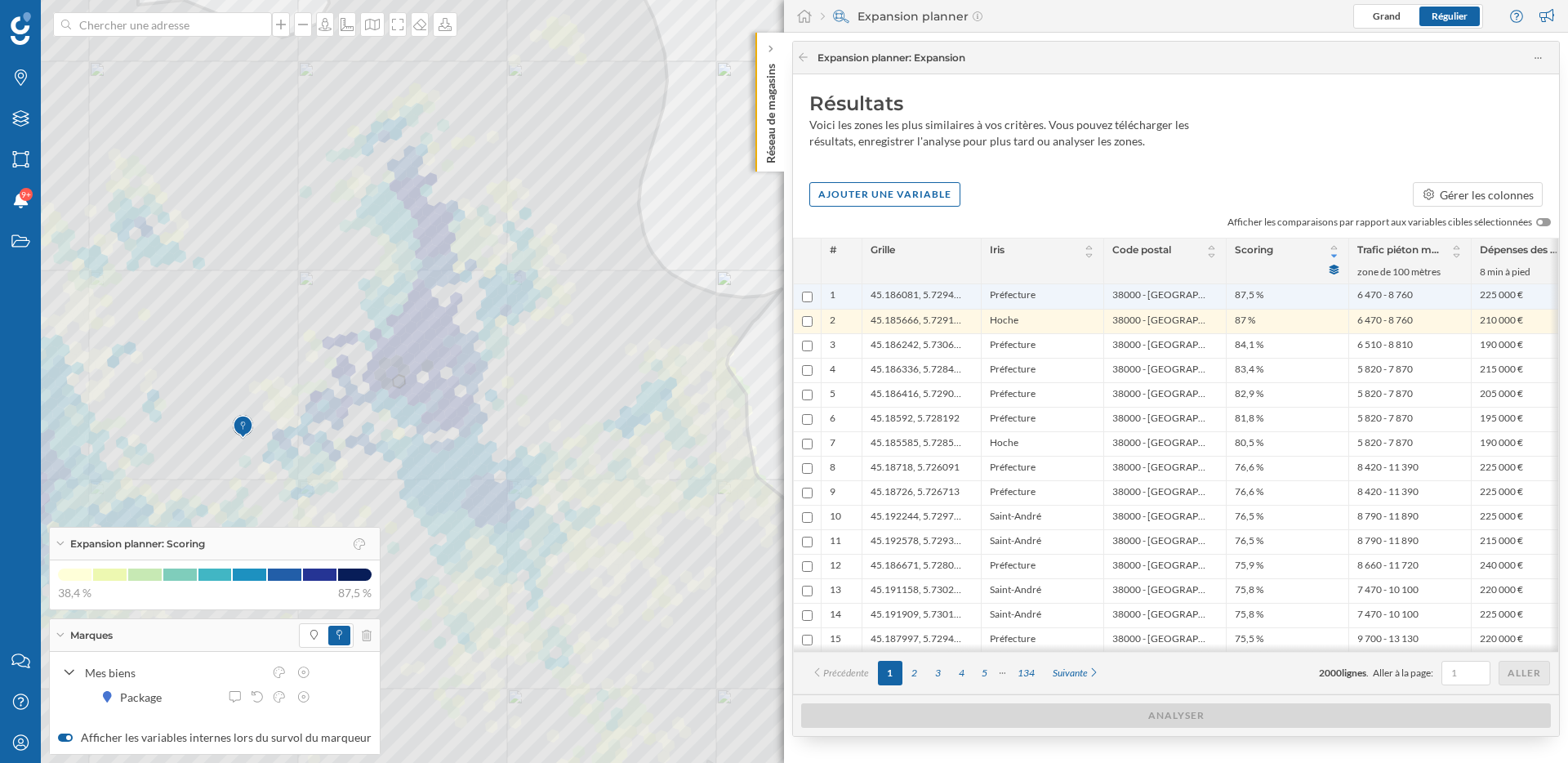
click at [1011, 304] on span "Préfecture" at bounding box center [1012, 296] width 45 height 16
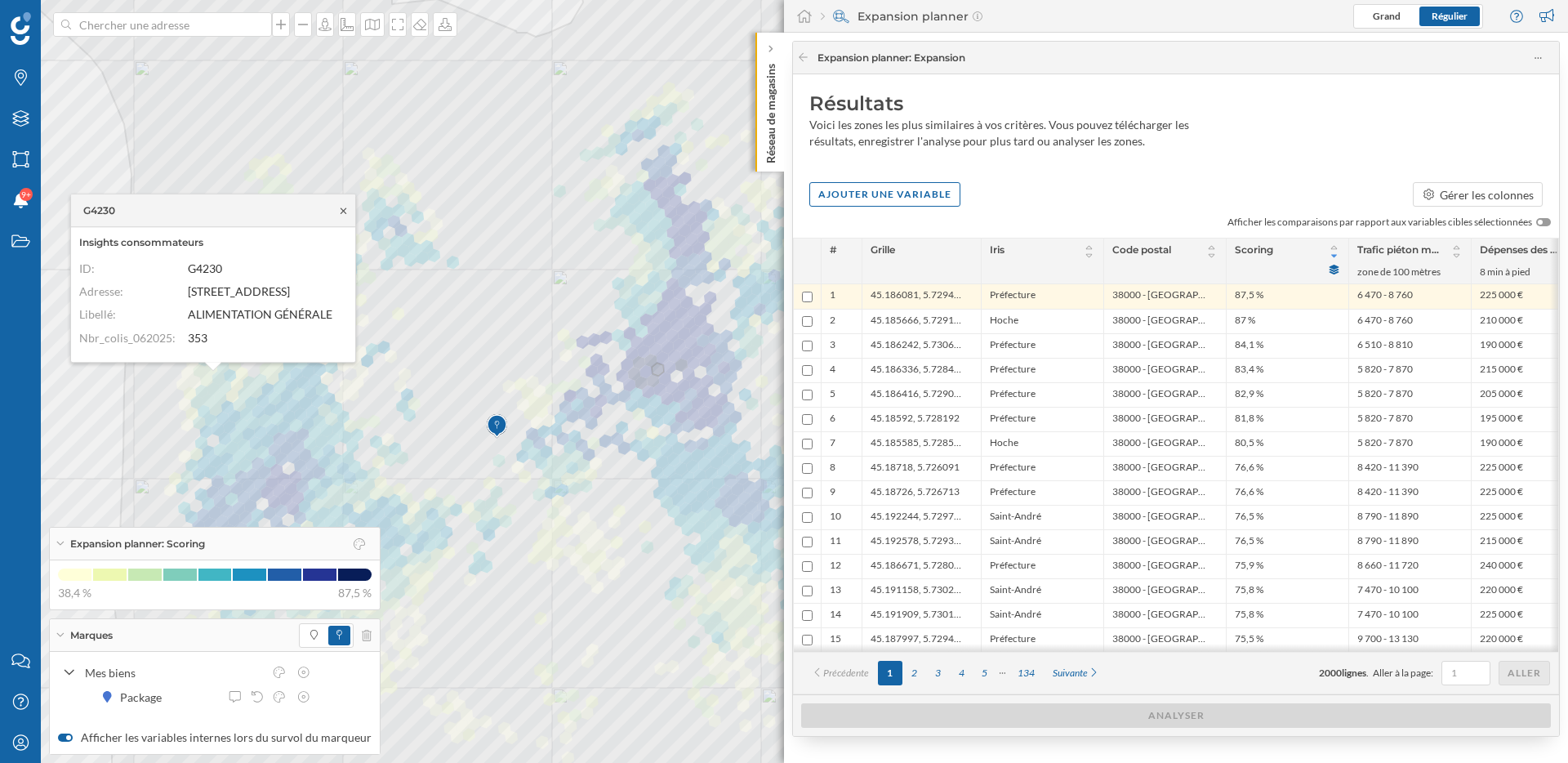
click at [342, 212] on icon at bounding box center [343, 210] width 6 height 6
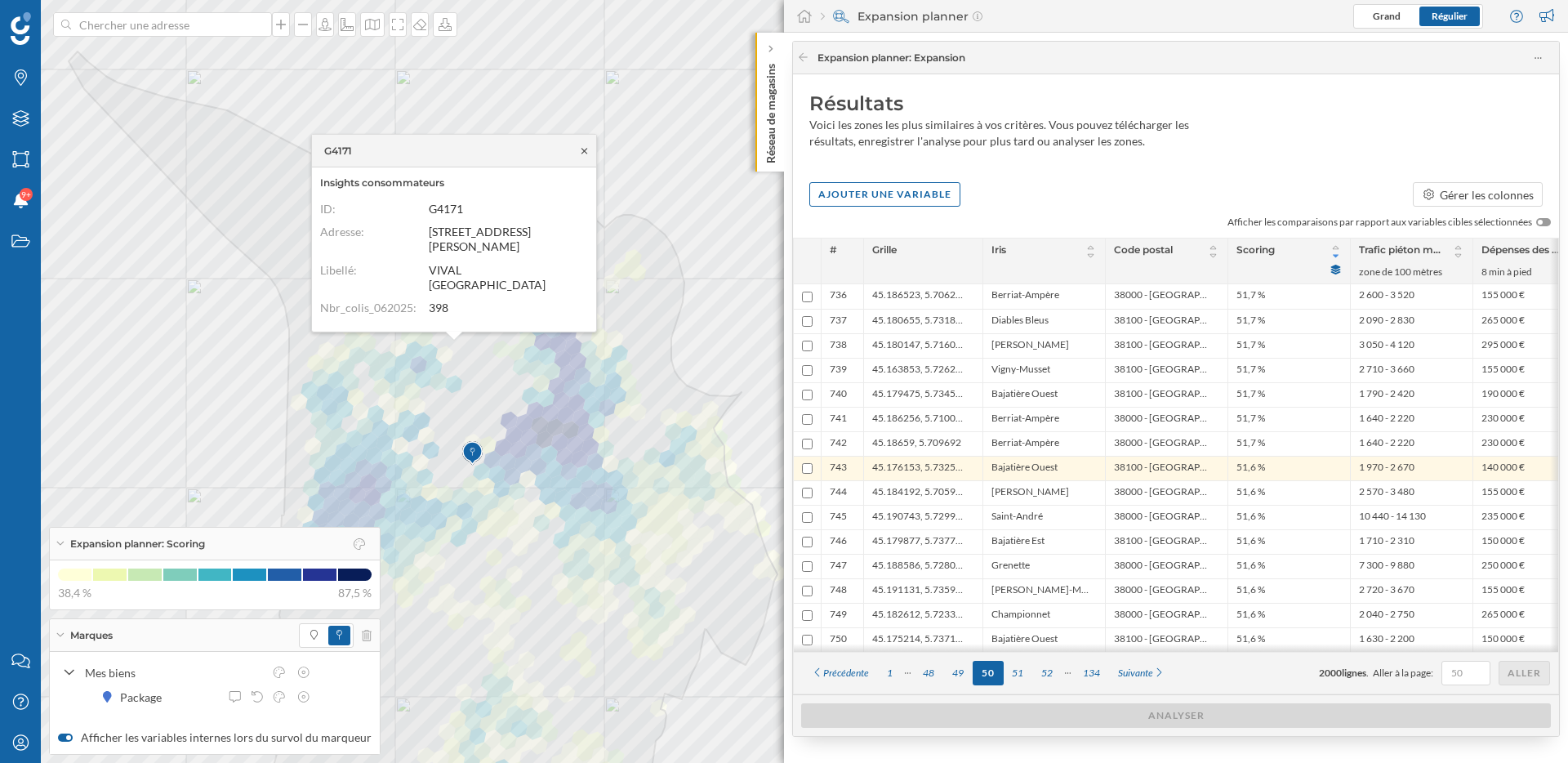
click at [581, 155] on icon at bounding box center [584, 150] width 12 height 9
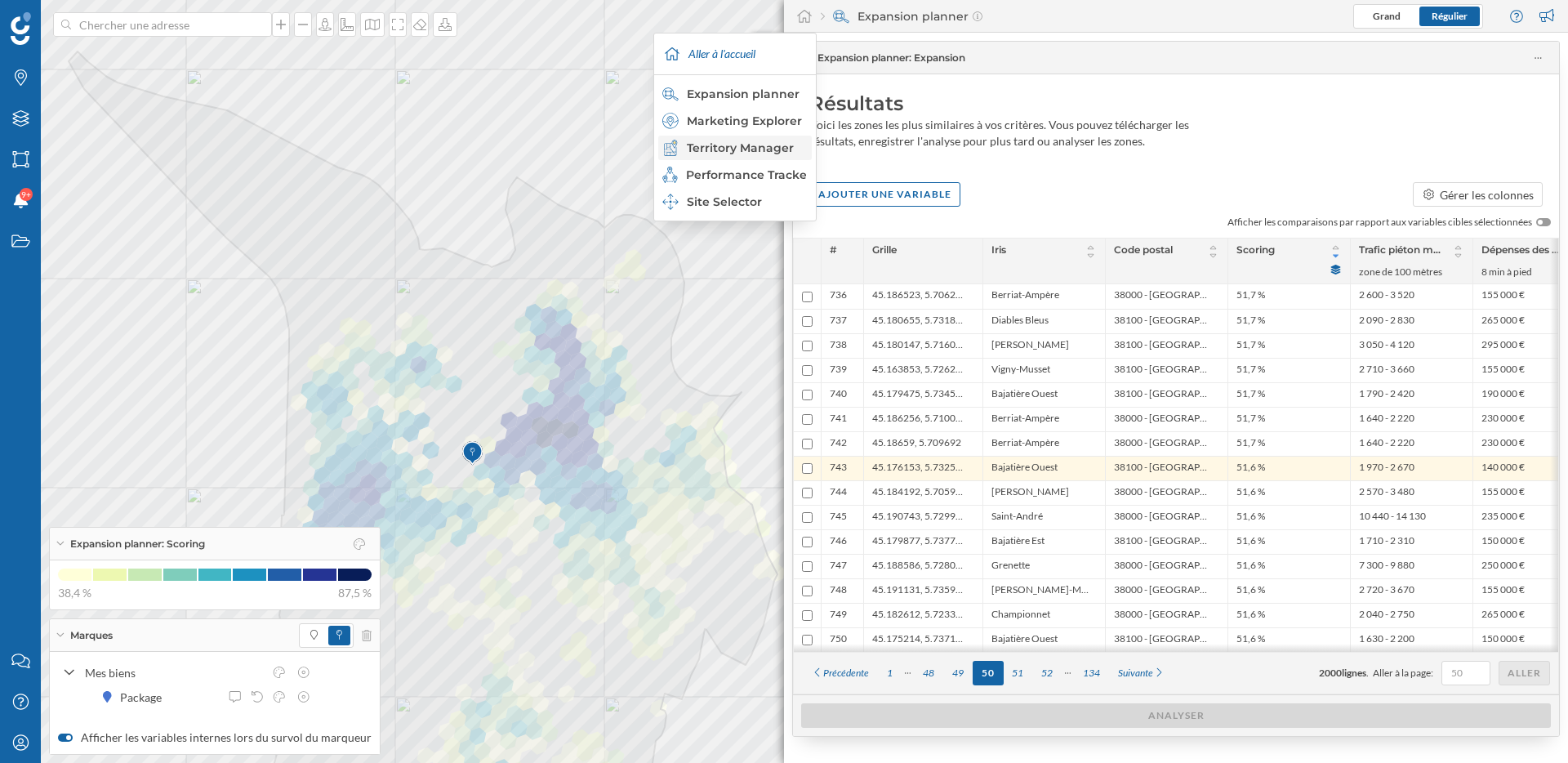
click at [753, 146] on div "Territory Manager" at bounding box center [734, 147] width 144 height 16
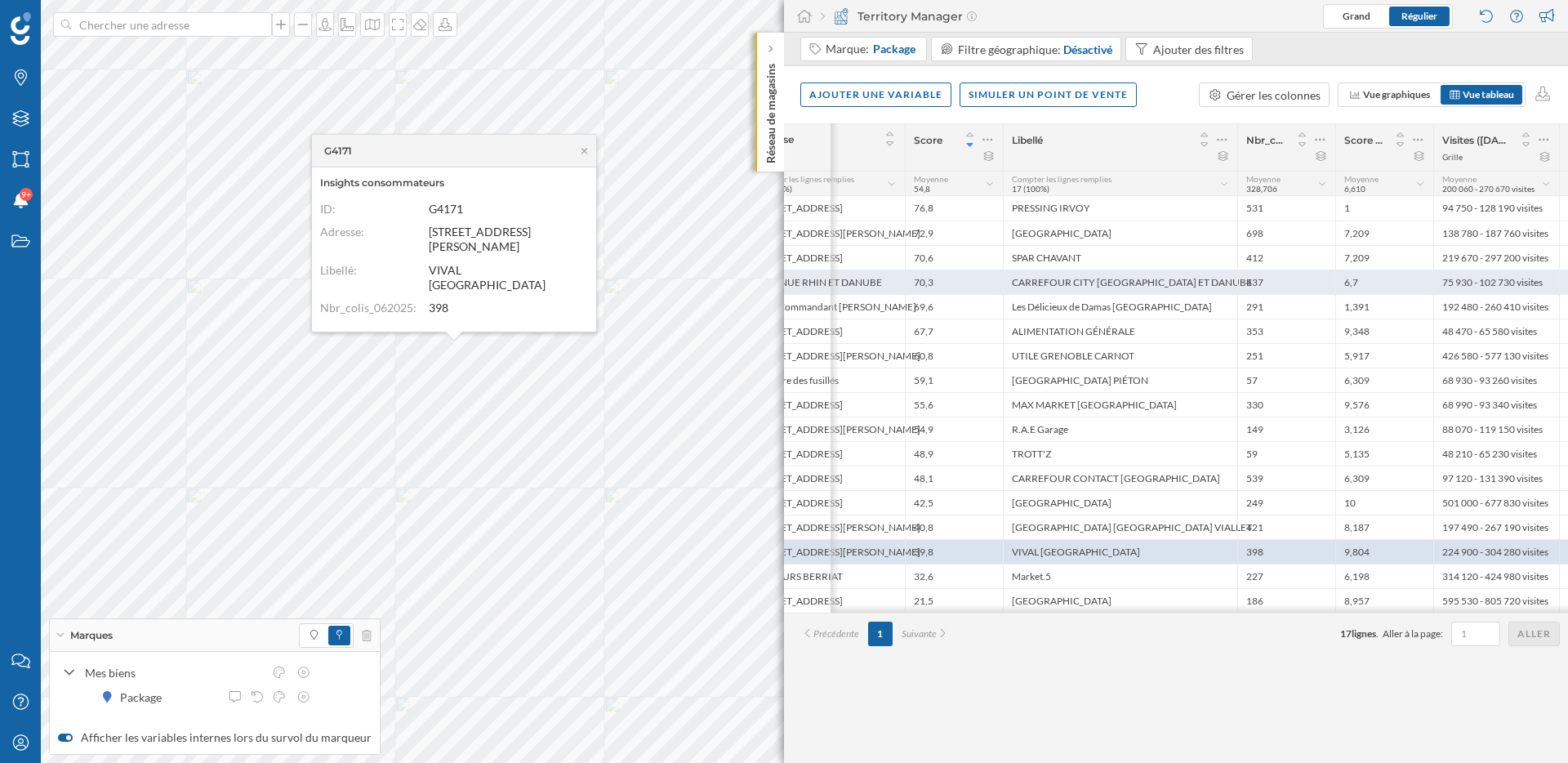
scroll to position [0, 67]
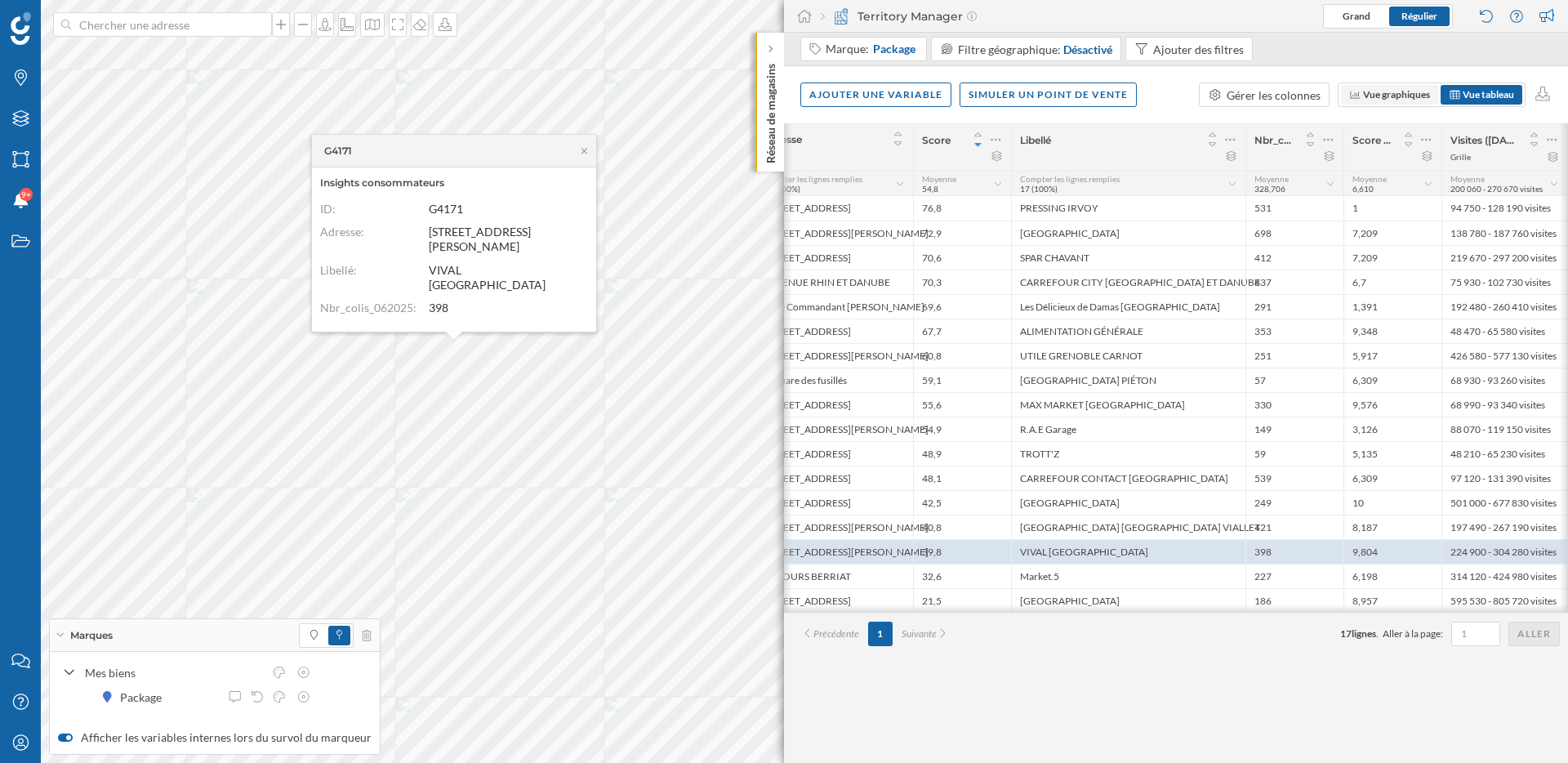
click at [1381, 97] on span "Vue graphiques" at bounding box center [1397, 94] width 67 height 12
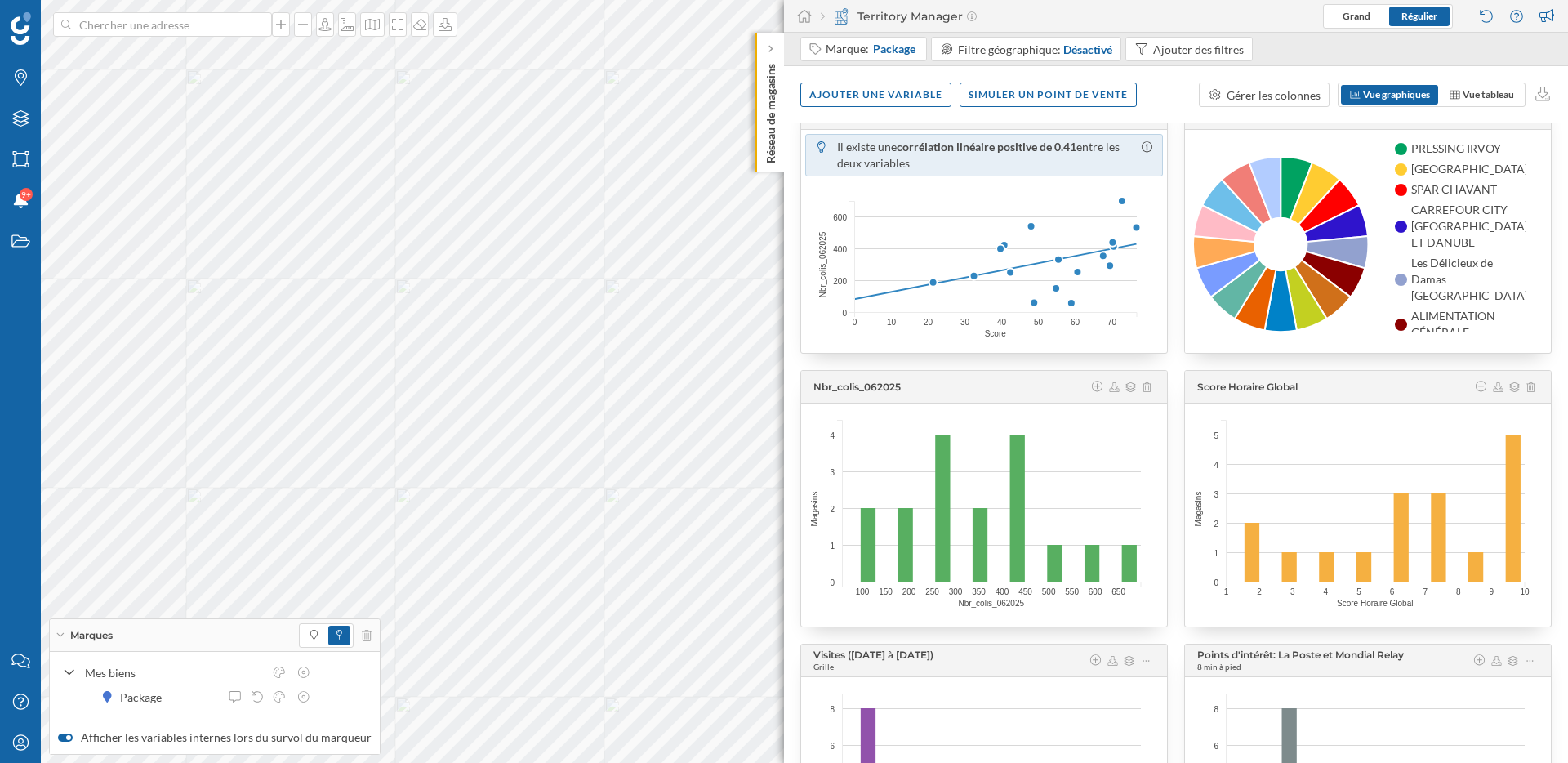
scroll to position [54, 0]
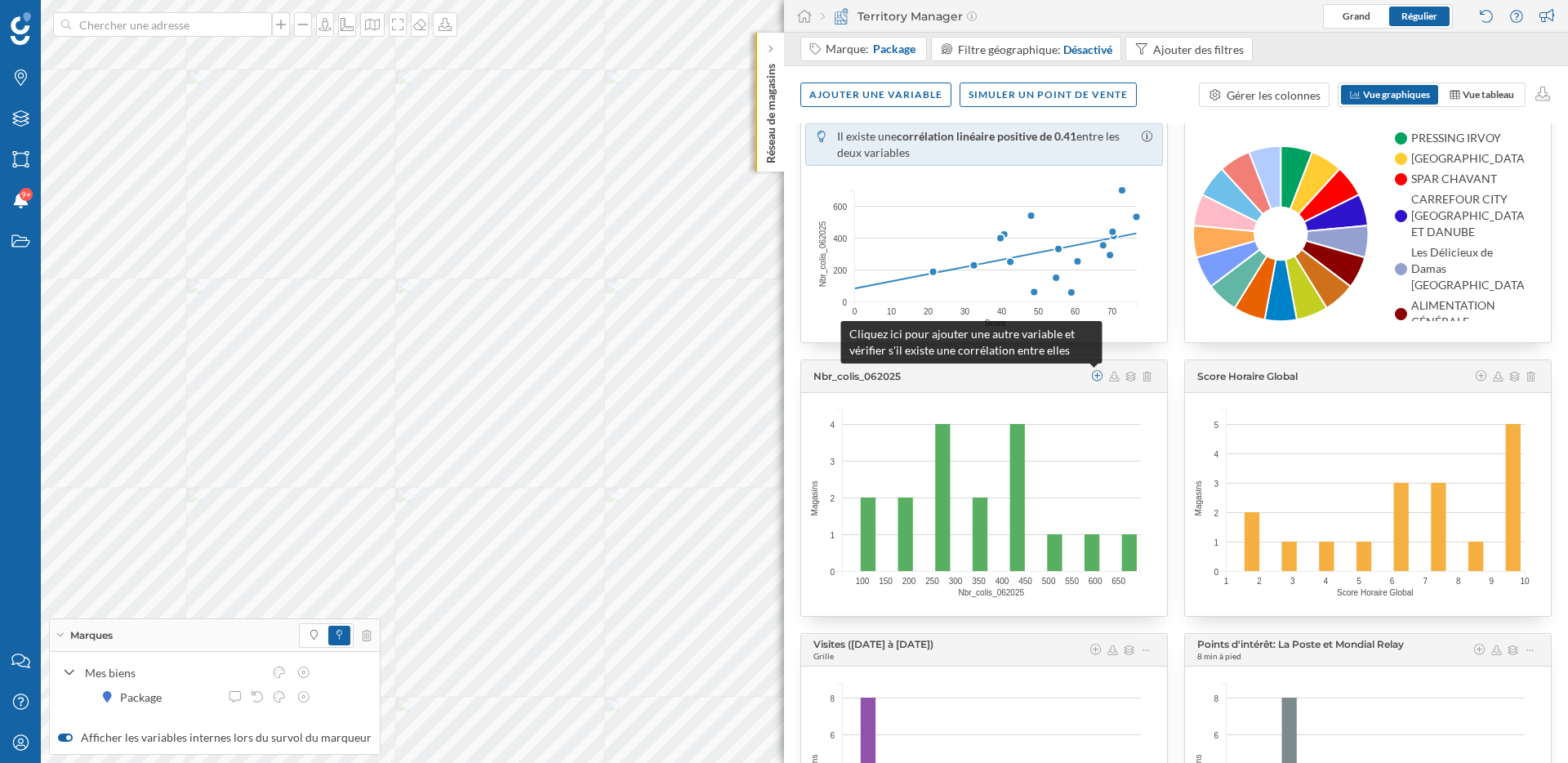
click at [1094, 379] on icon at bounding box center [1097, 375] width 15 height 11
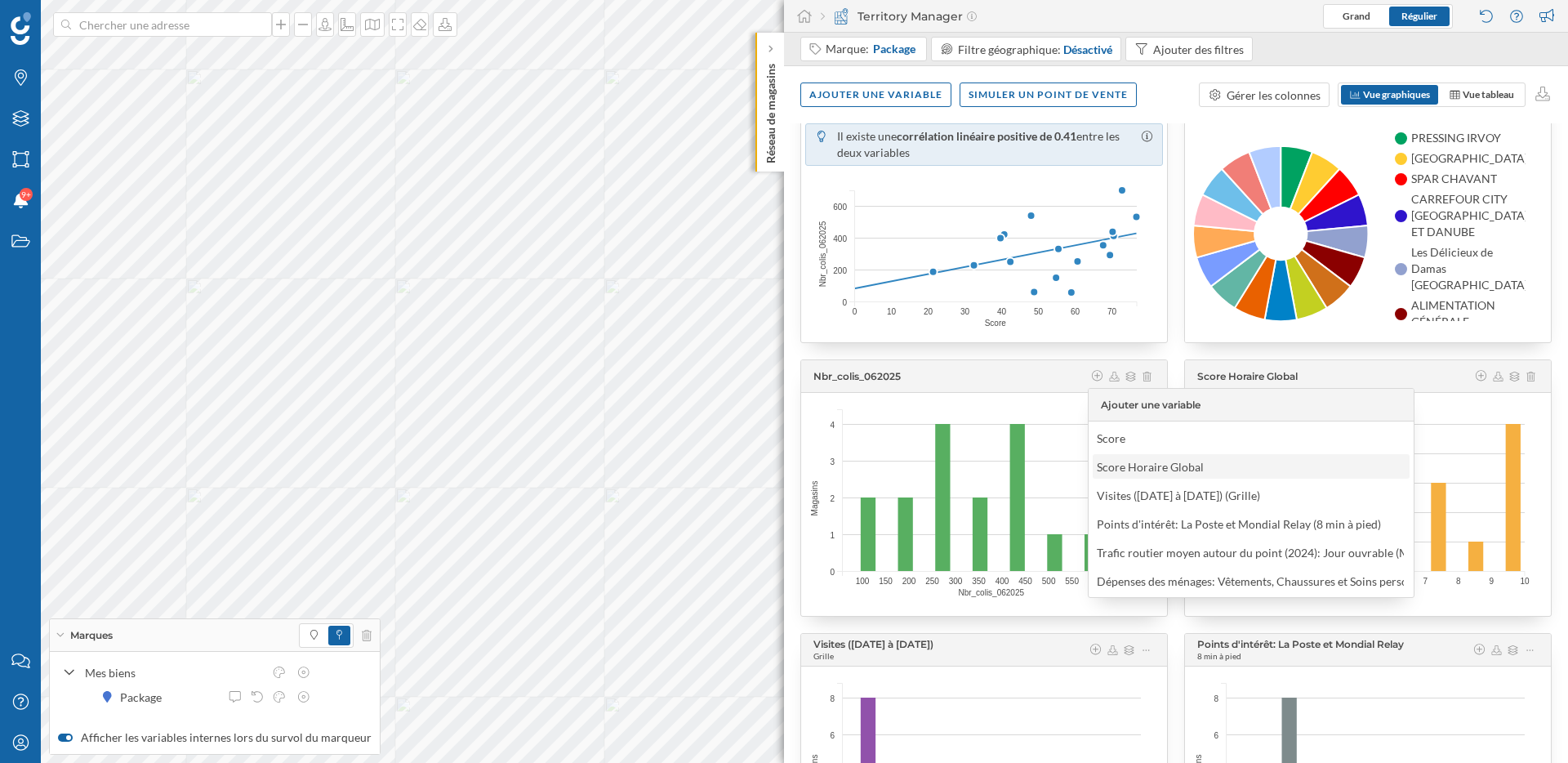
click at [1163, 468] on div "Score Horaire Global" at bounding box center [1150, 467] width 107 height 14
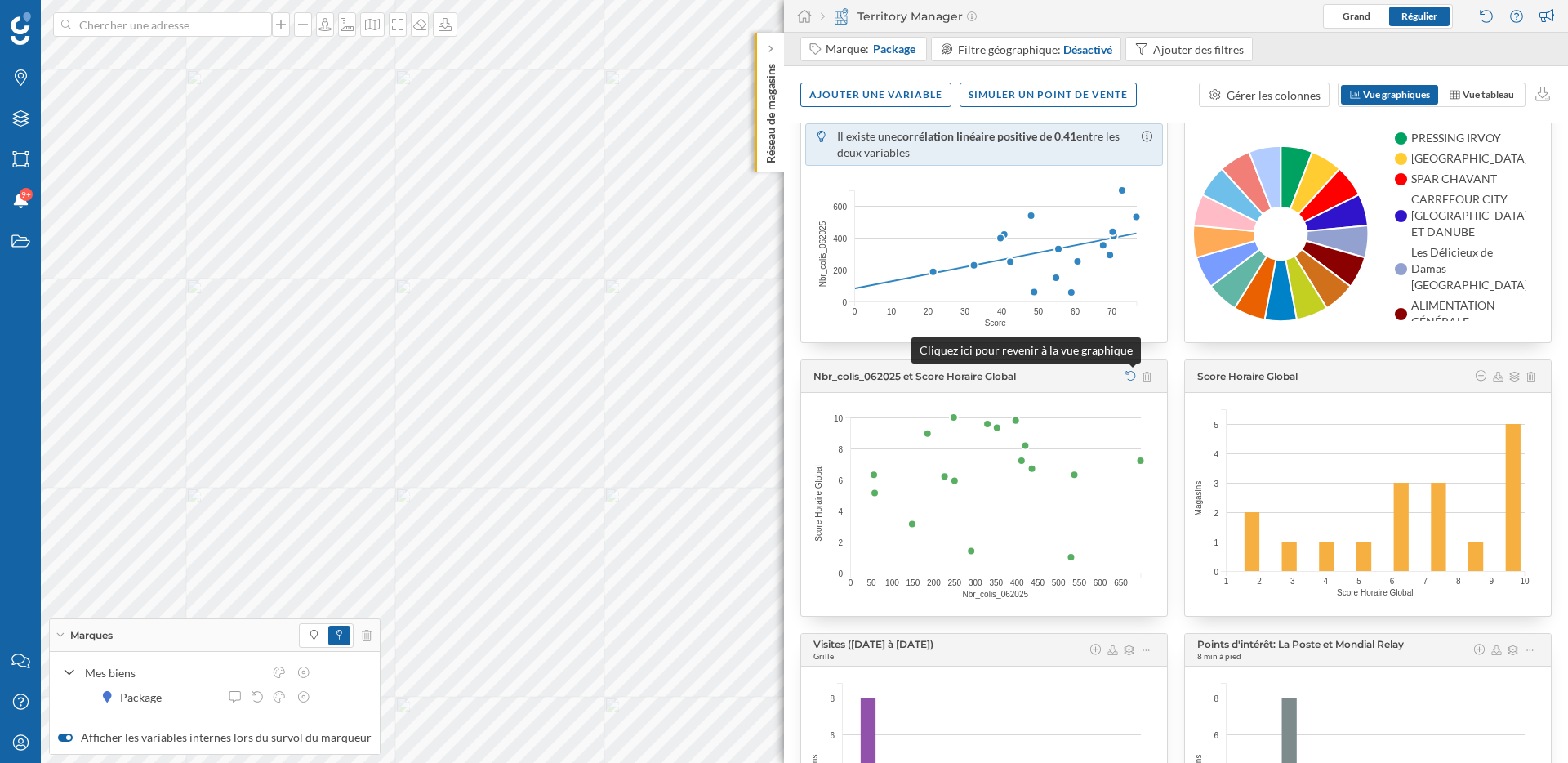
click at [1134, 379] on icon at bounding box center [1130, 375] width 12 height 9
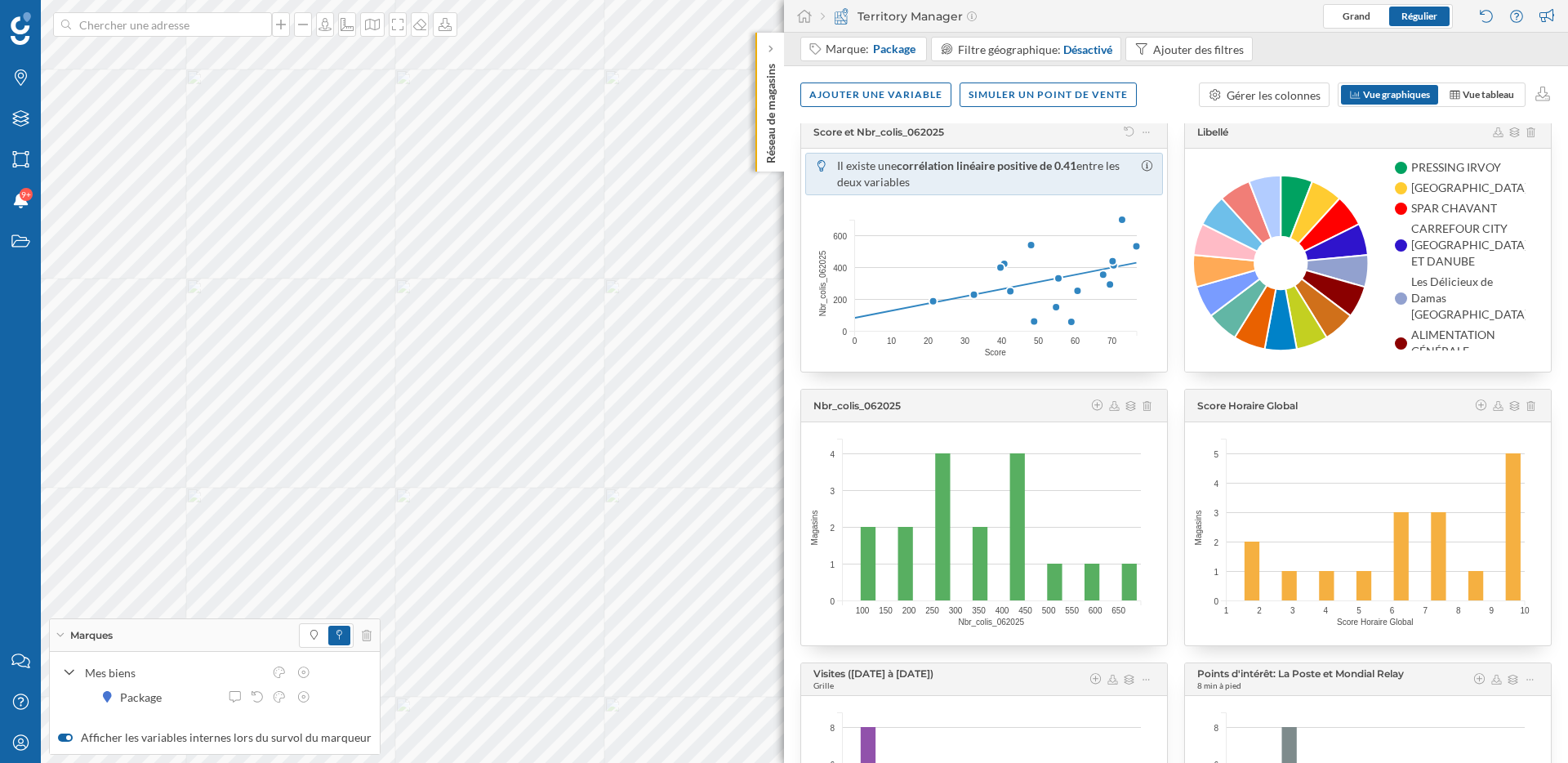
scroll to position [0, 0]
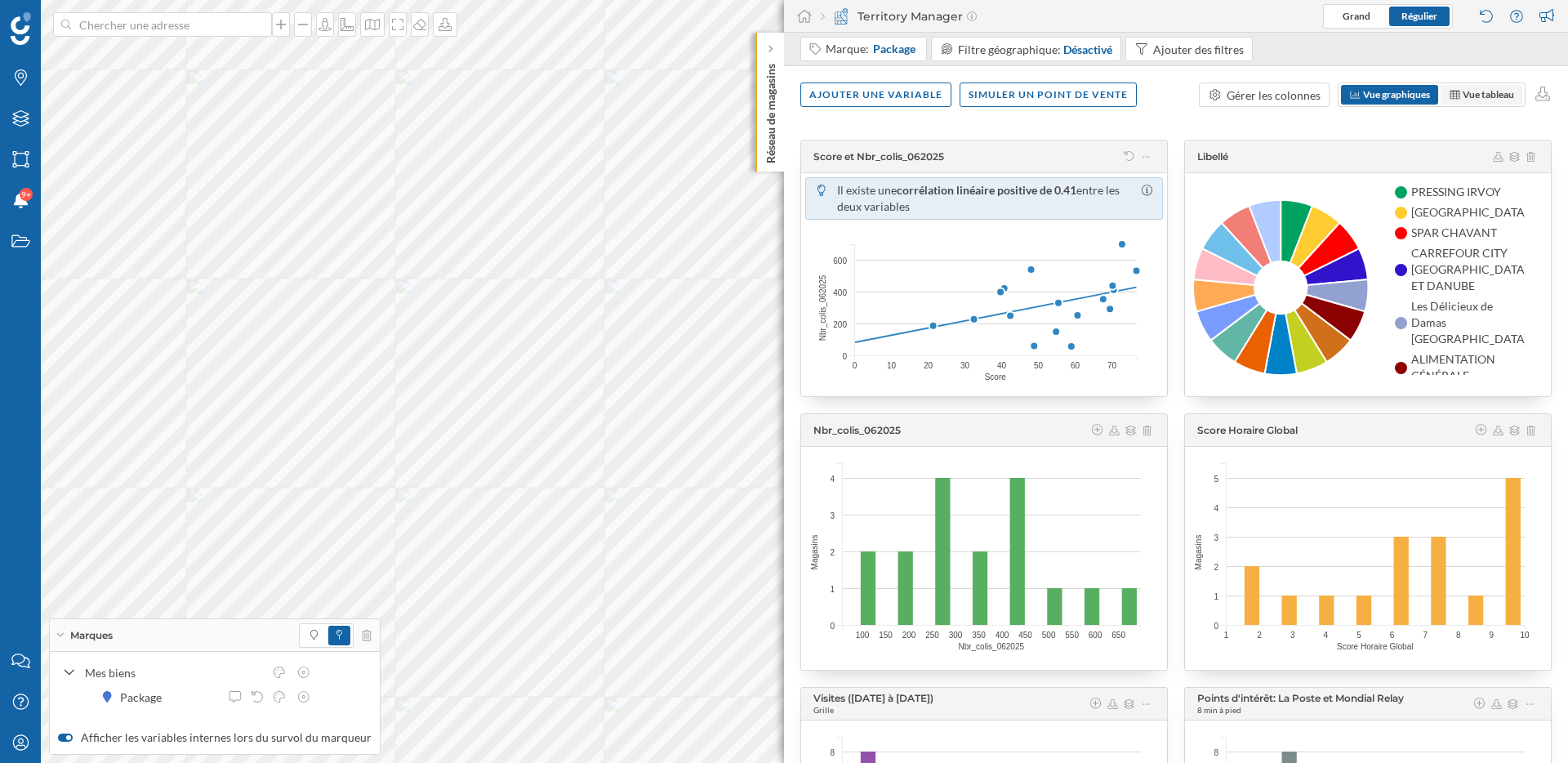
click at [1483, 95] on span "Vue tableau" at bounding box center [1488, 94] width 51 height 12
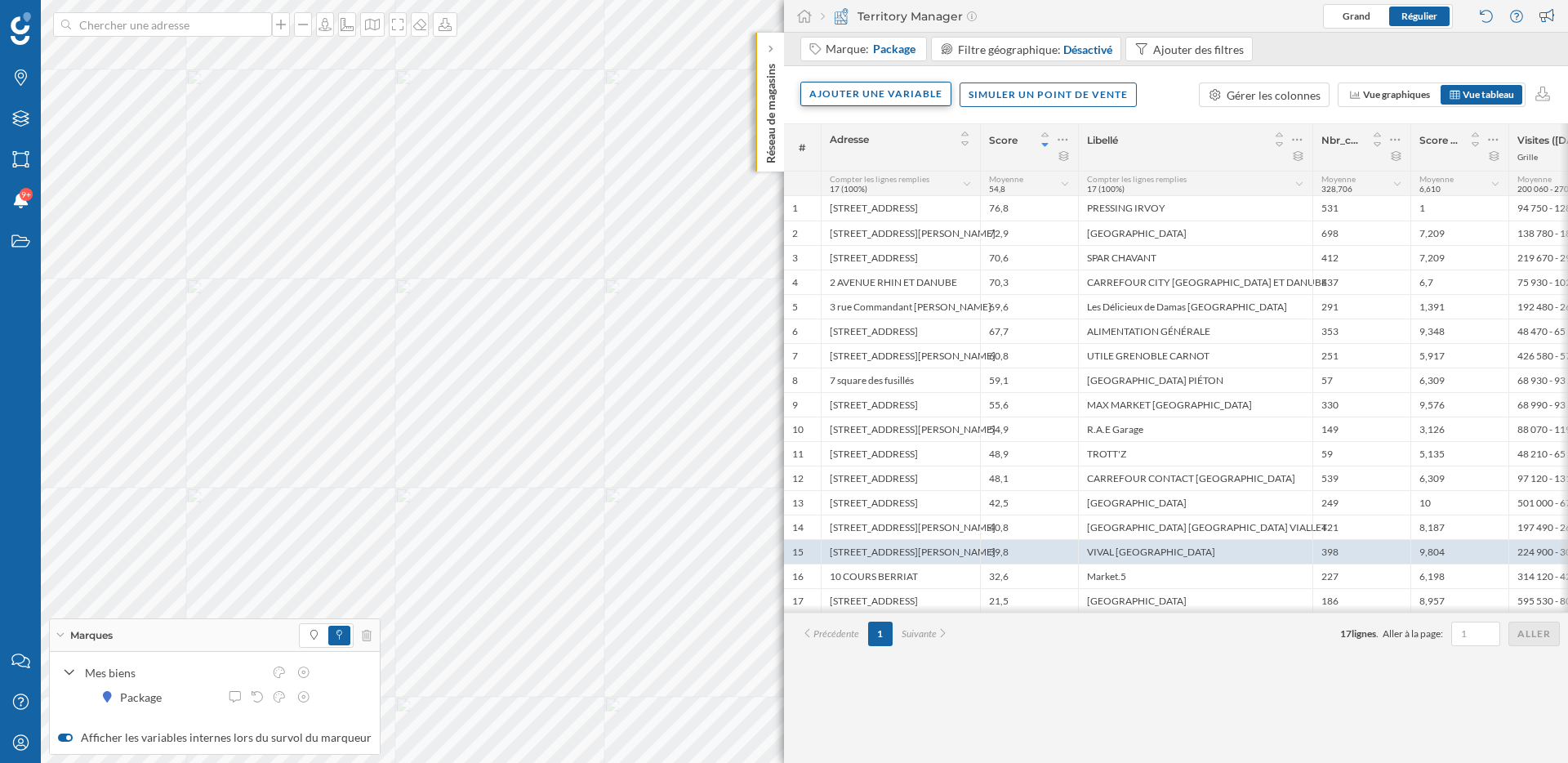
click at [900, 95] on div "Ajouter une variable" at bounding box center [876, 93] width 151 height 25
click at [893, 157] on div "Variable externe" at bounding box center [891, 161] width 163 height 17
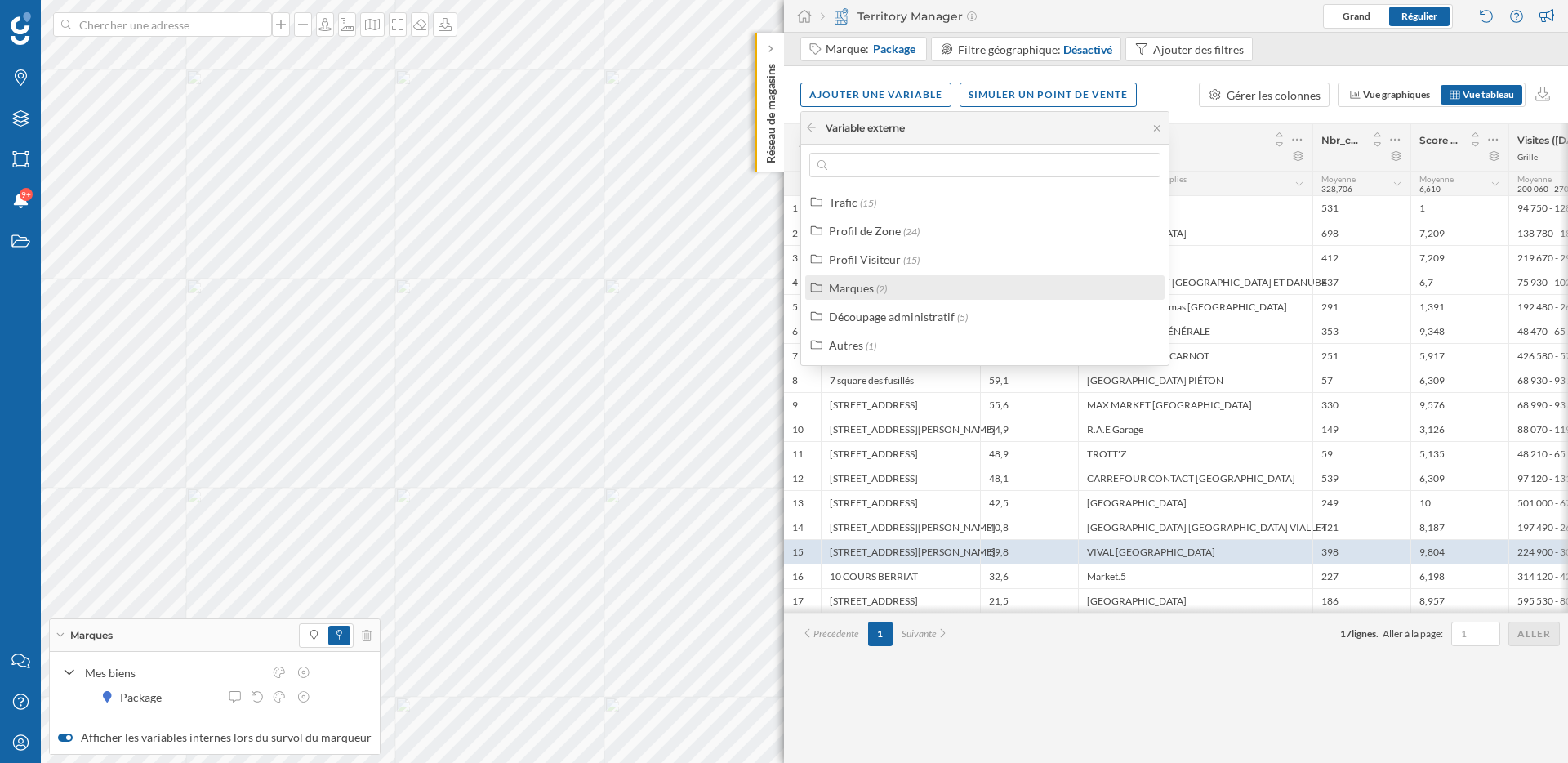
click at [914, 291] on div "Marques (2)" at bounding box center [992, 288] width 326 height 17
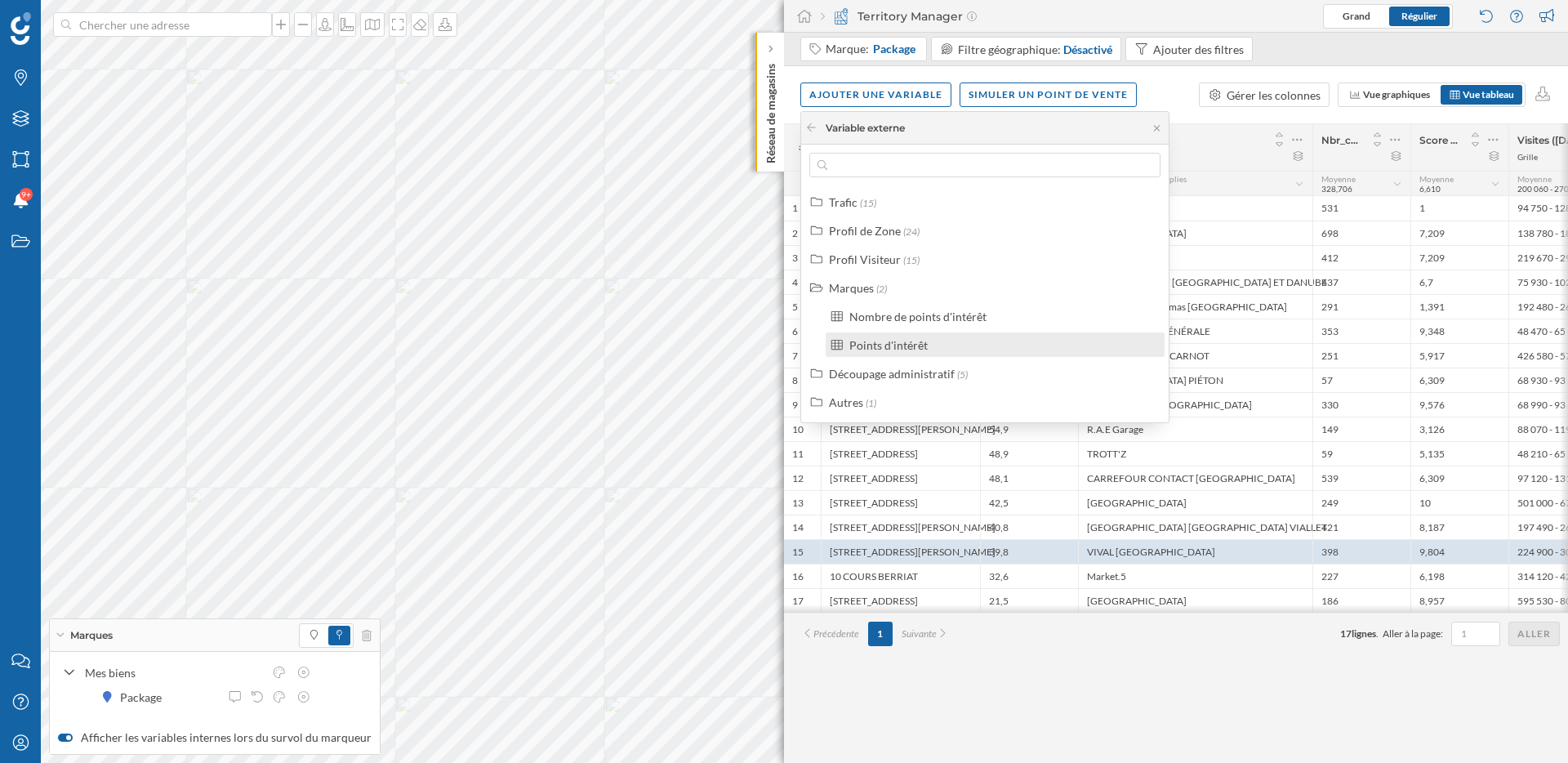
click at [915, 346] on div "Points d'intérêt" at bounding box center [889, 345] width 79 height 14
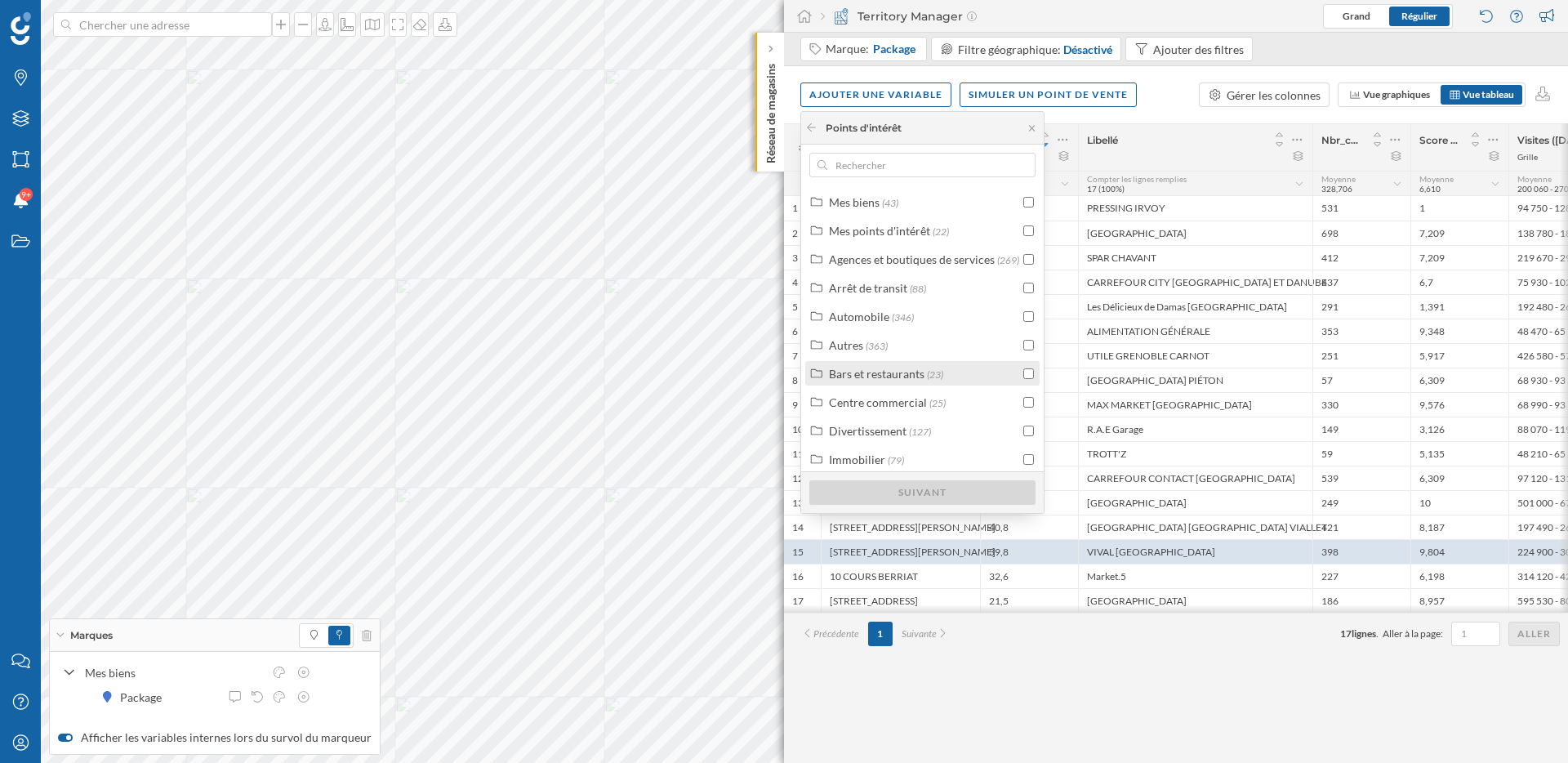
scroll to position [9, 0]
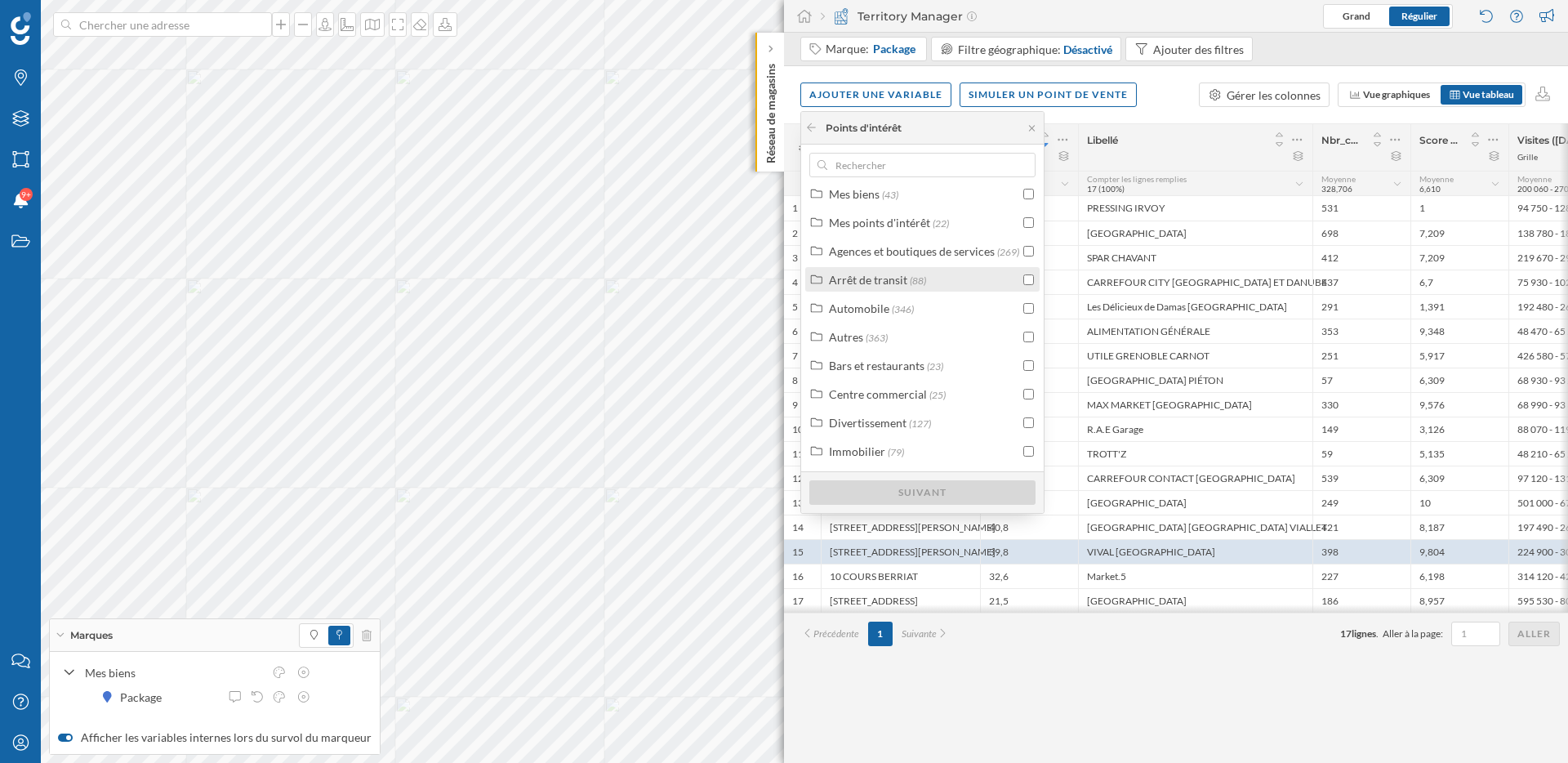
click at [1025, 282] on input "checkbox" at bounding box center [1028, 279] width 10 height 10
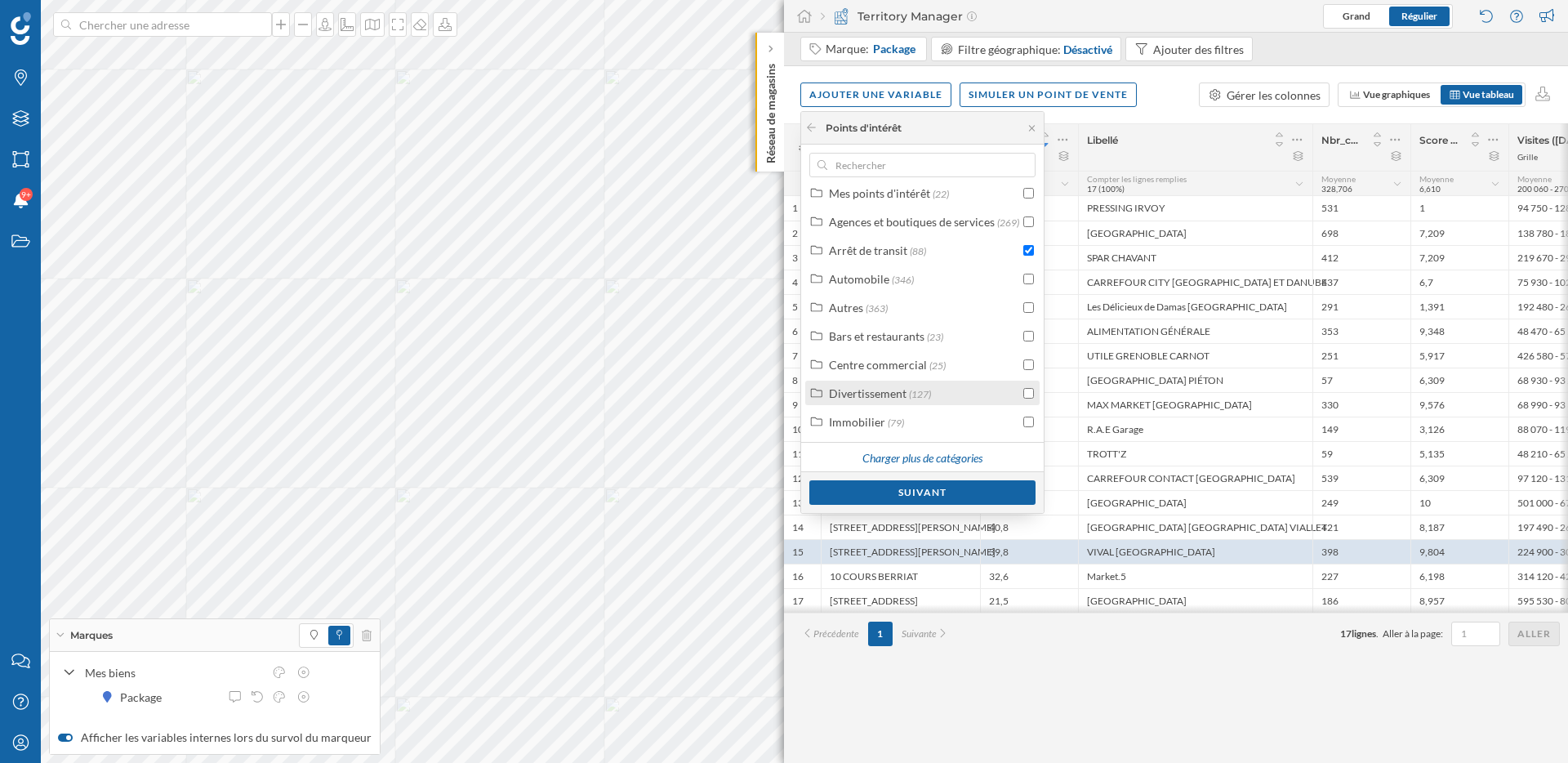
scroll to position [41, 0]
click at [971, 494] on div "Suivant" at bounding box center [922, 492] width 226 height 25
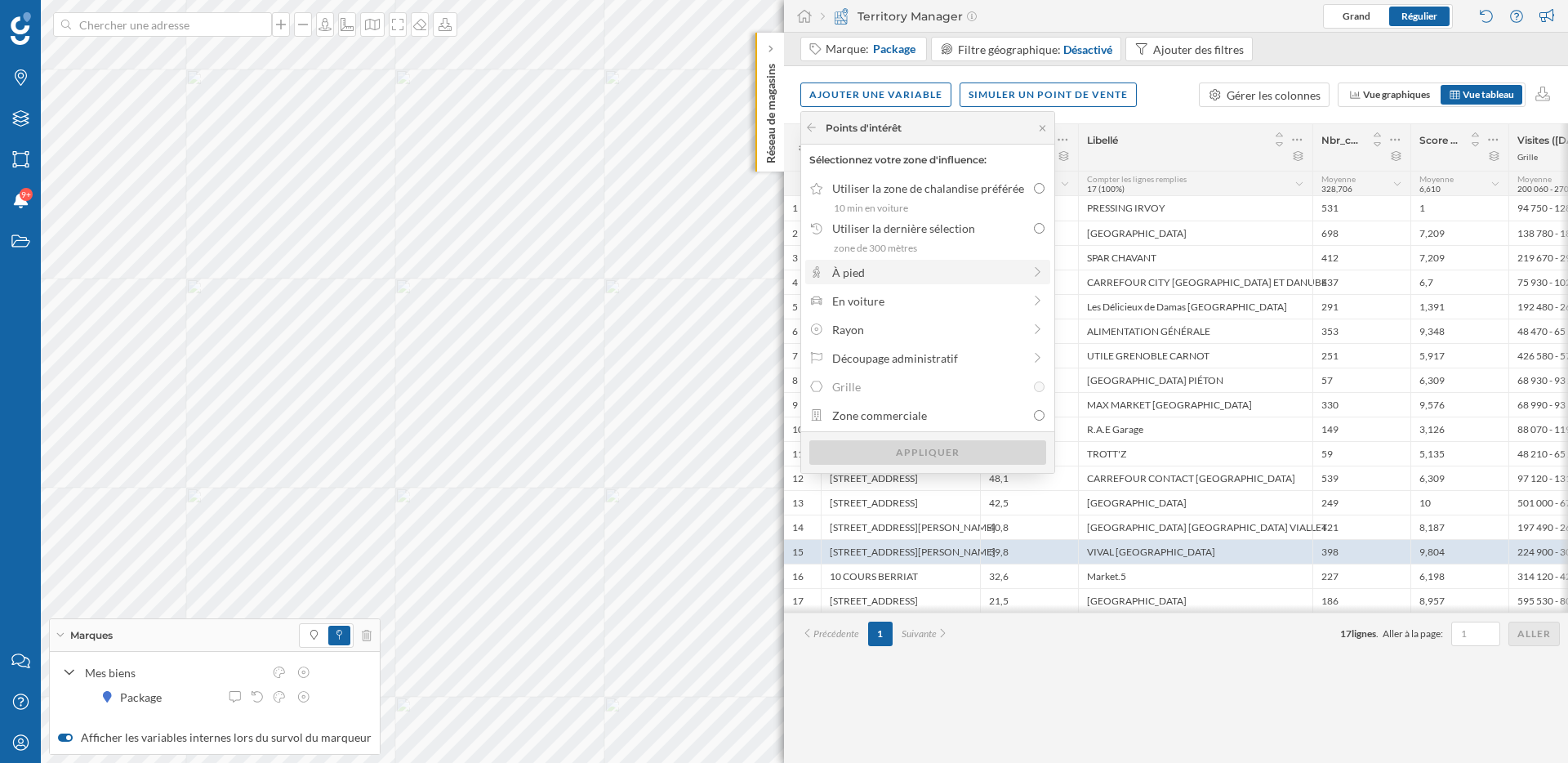
click at [926, 272] on div "À pied" at bounding box center [927, 272] width 190 height 17
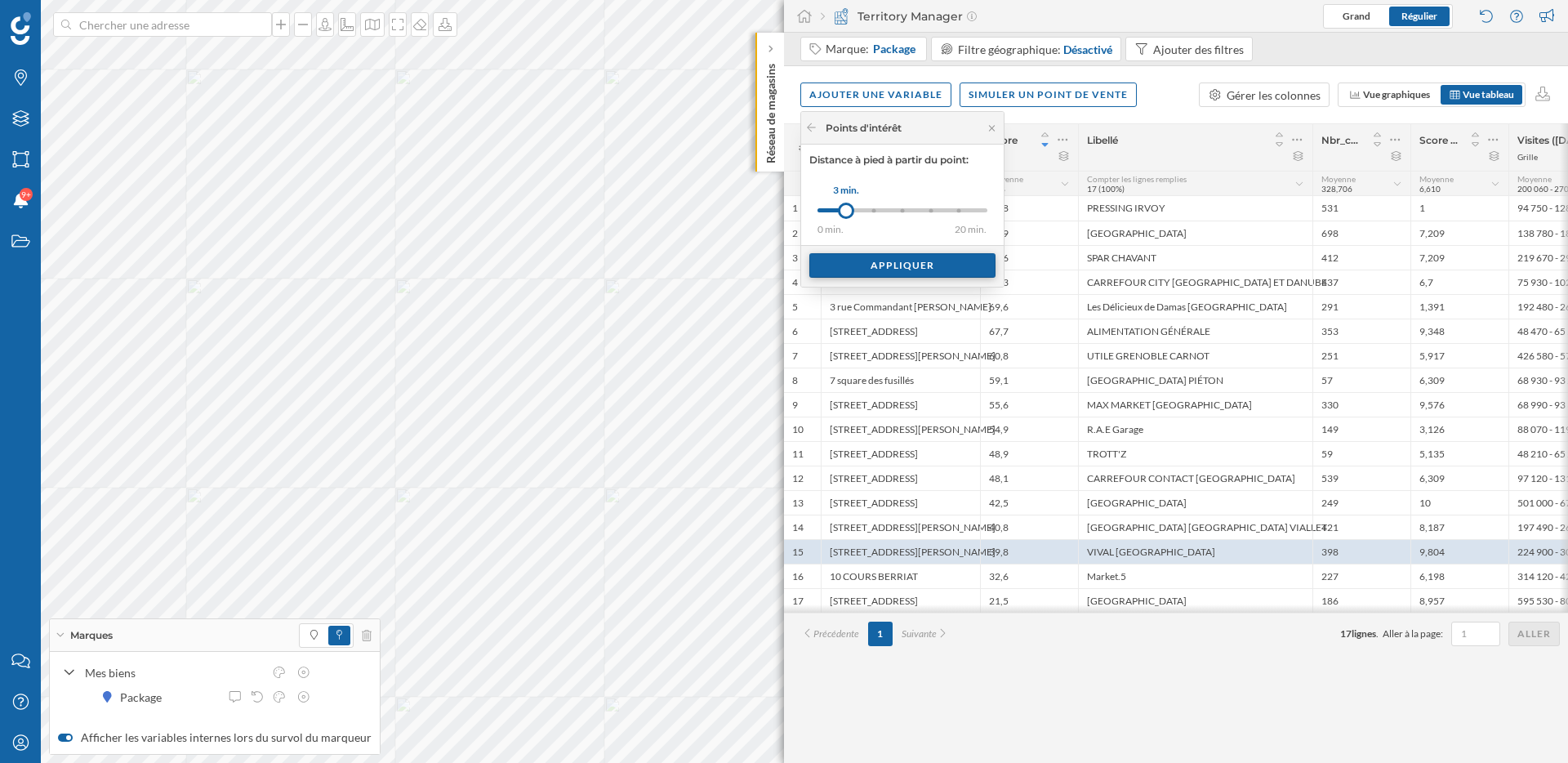
click at [892, 263] on div "Appliquer" at bounding box center [902, 265] width 186 height 25
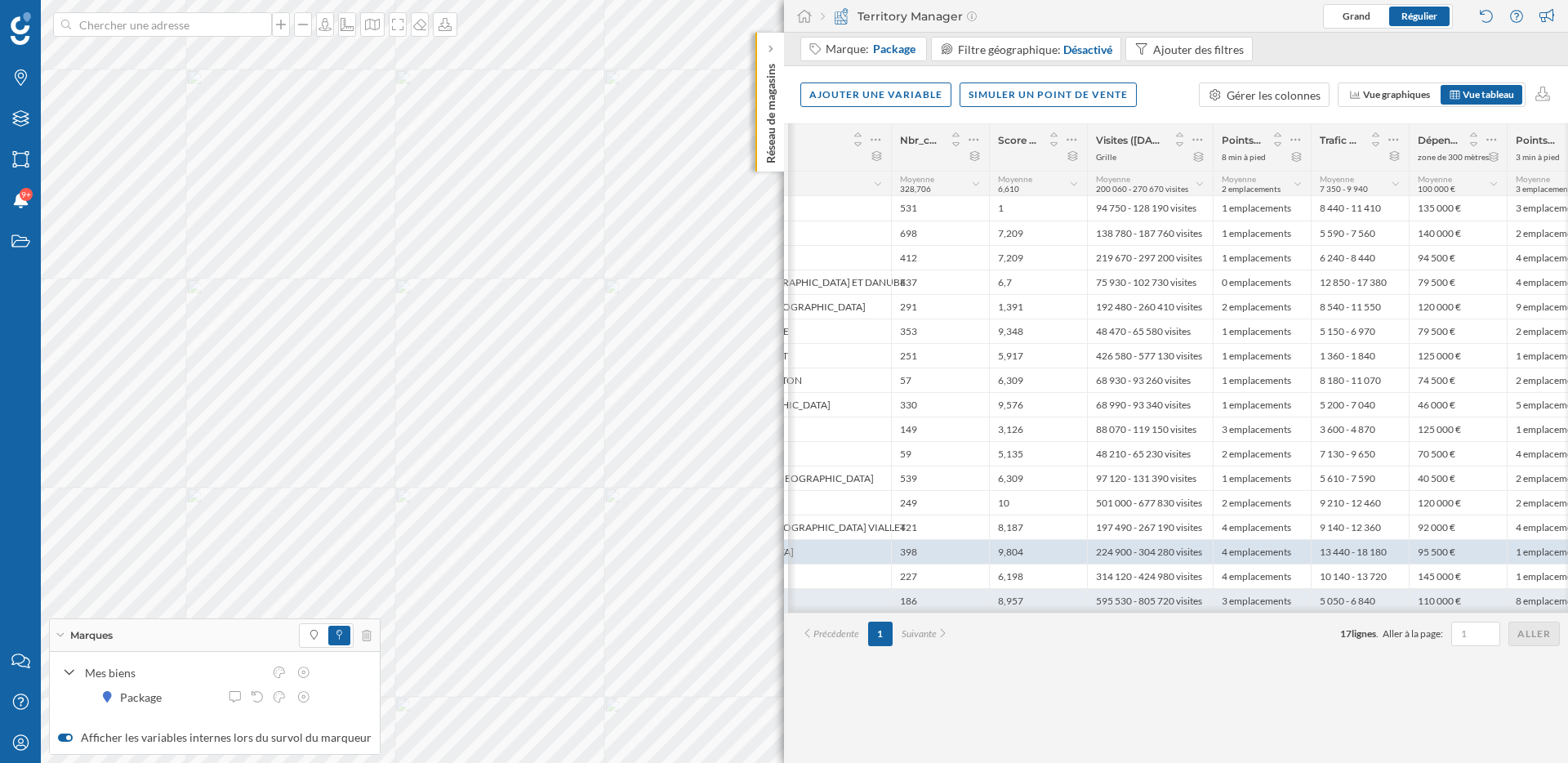
scroll to position [0, 456]
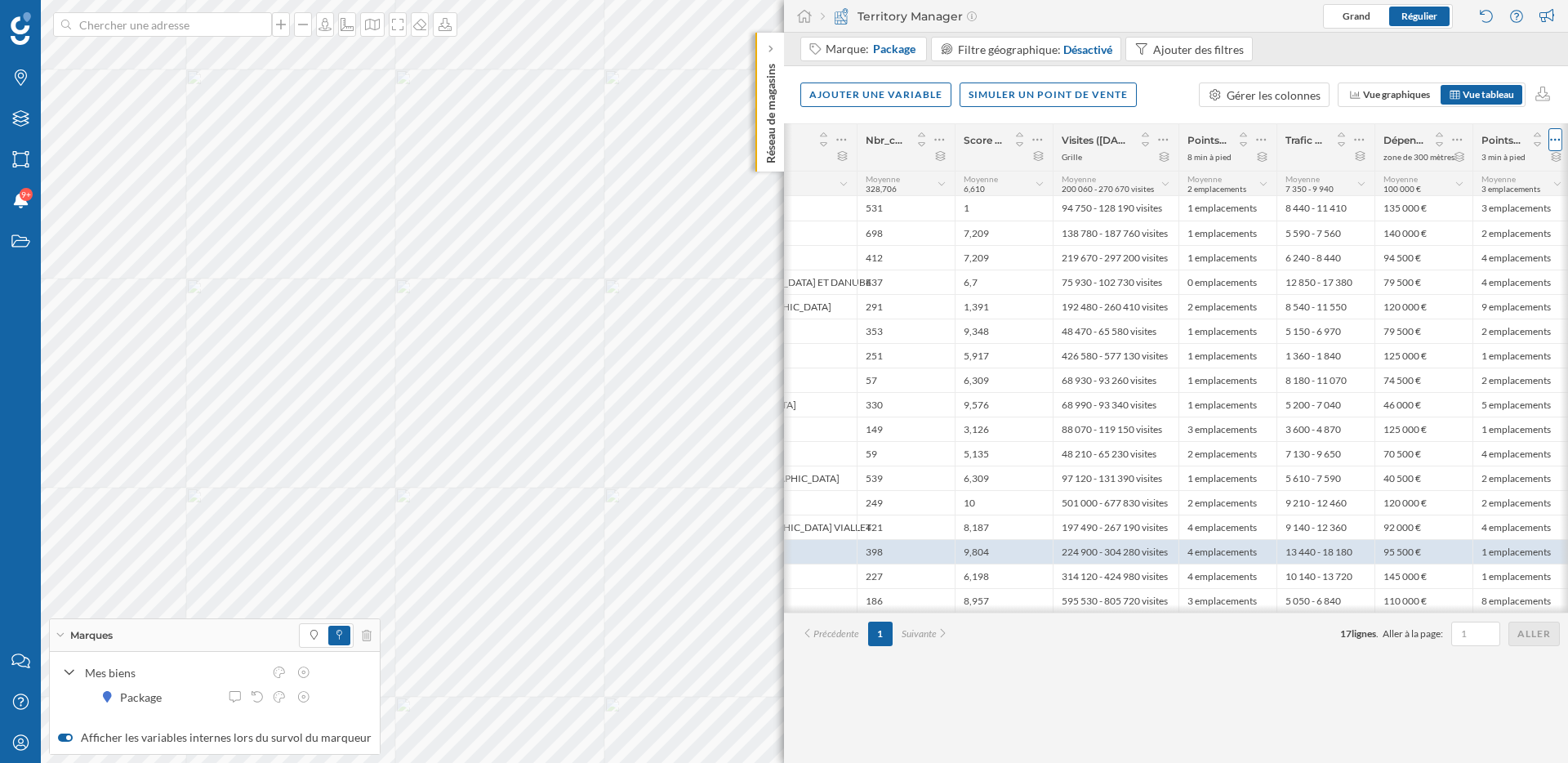
click at [1557, 141] on icon at bounding box center [1555, 140] width 10 height 16
click at [1463, 240] on div "Retirer la colonne" at bounding box center [1481, 238] width 144 height 17
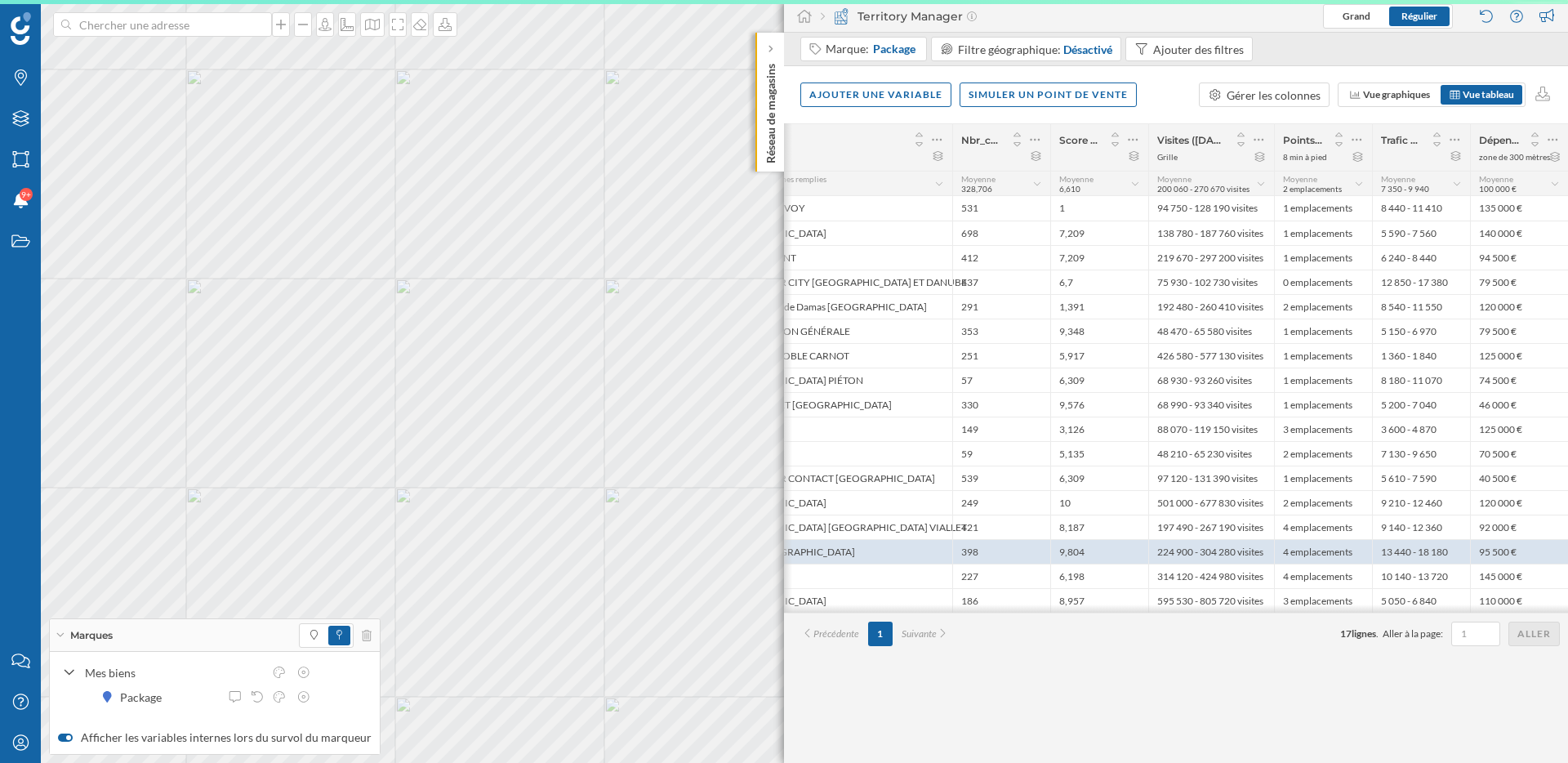
scroll to position [0, 361]
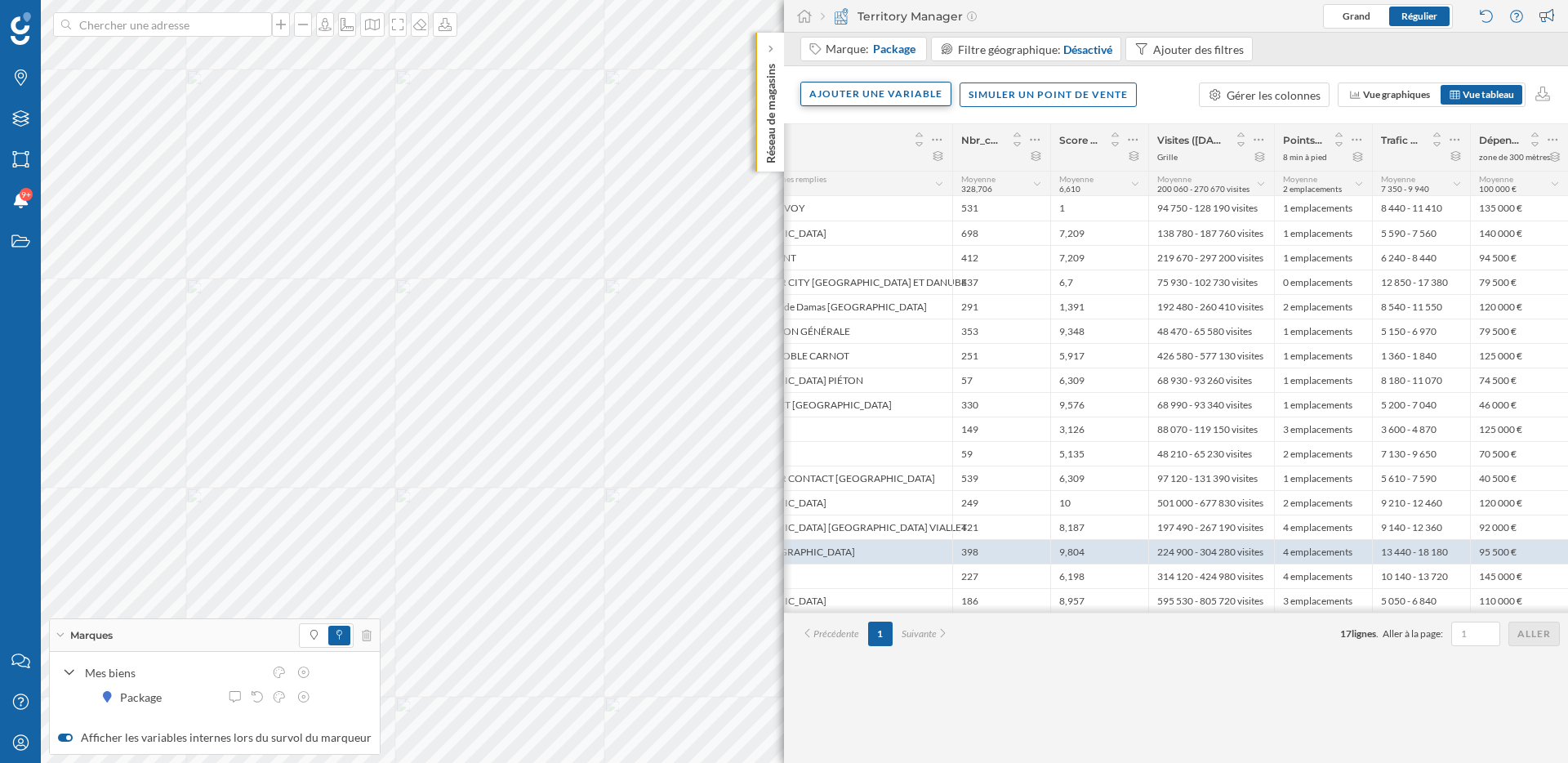
click at [934, 104] on div "Ajouter une variable" at bounding box center [876, 93] width 151 height 25
click at [909, 169] on div "Variable externe" at bounding box center [891, 161] width 163 height 17
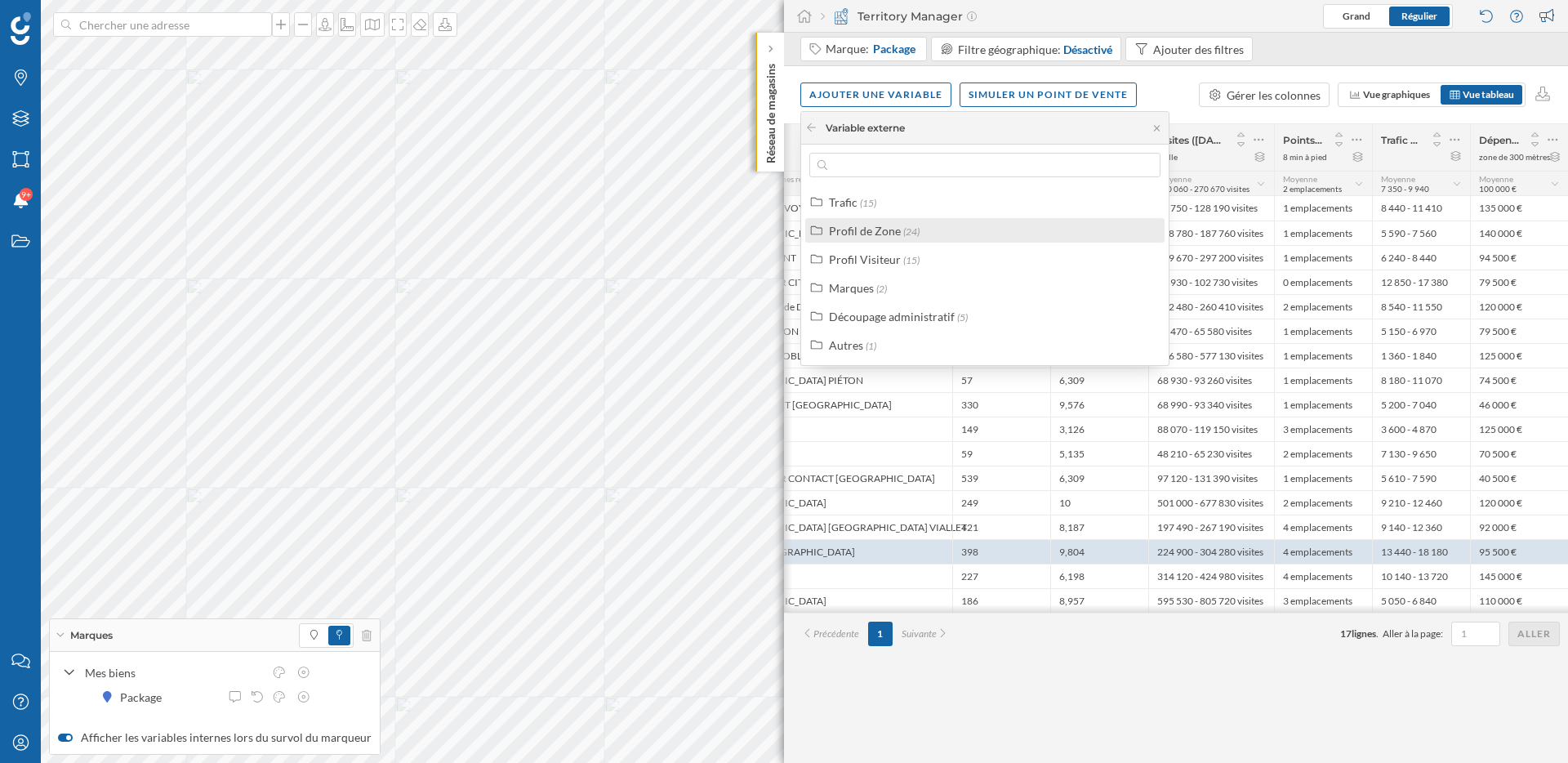
click at [891, 237] on div "Profil de Zone" at bounding box center [865, 230] width 72 height 14
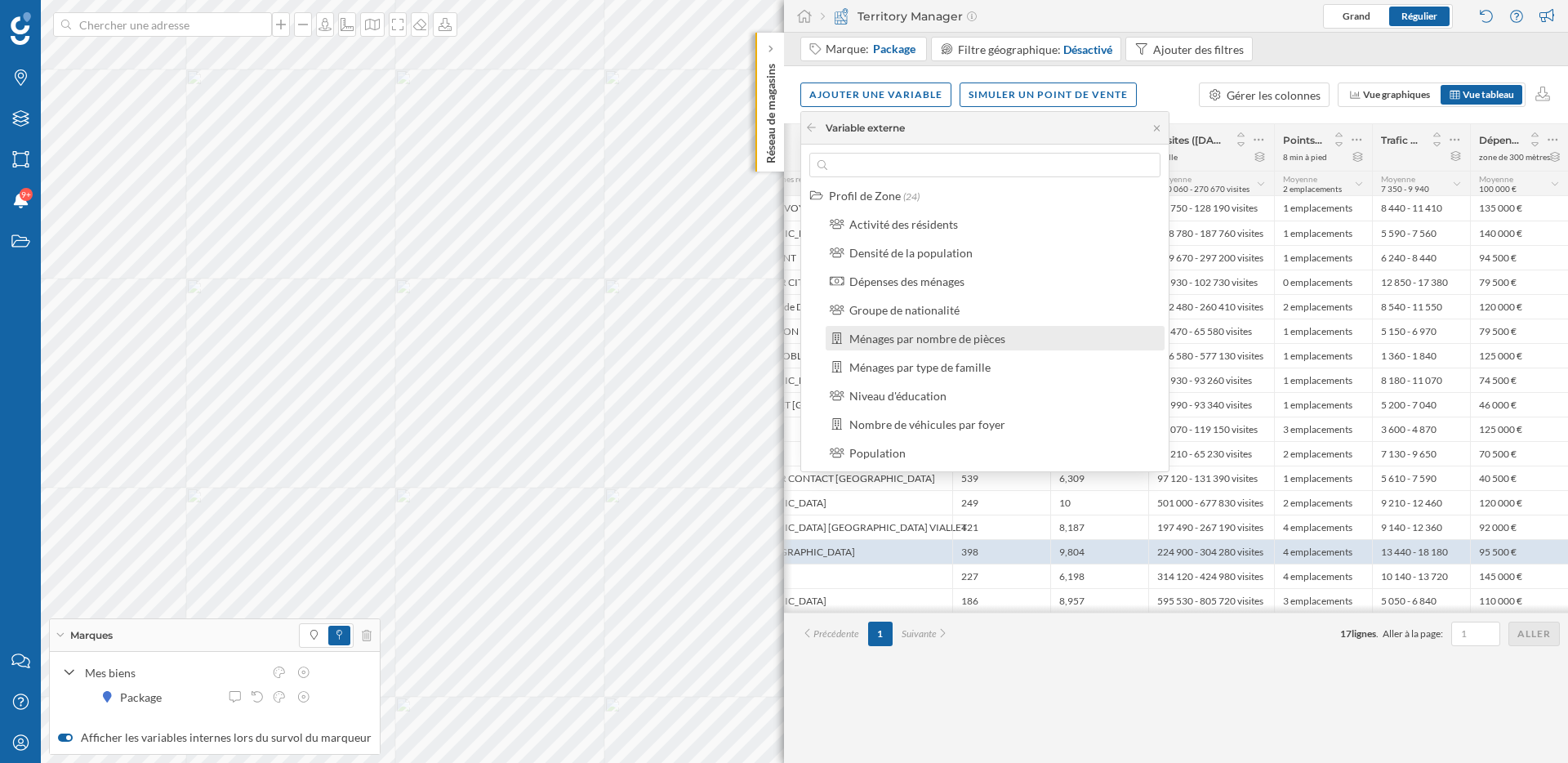
scroll to position [61, 0]
click at [954, 349] on div "Ménages par type de famille" at bounding box center [995, 341] width 339 height 25
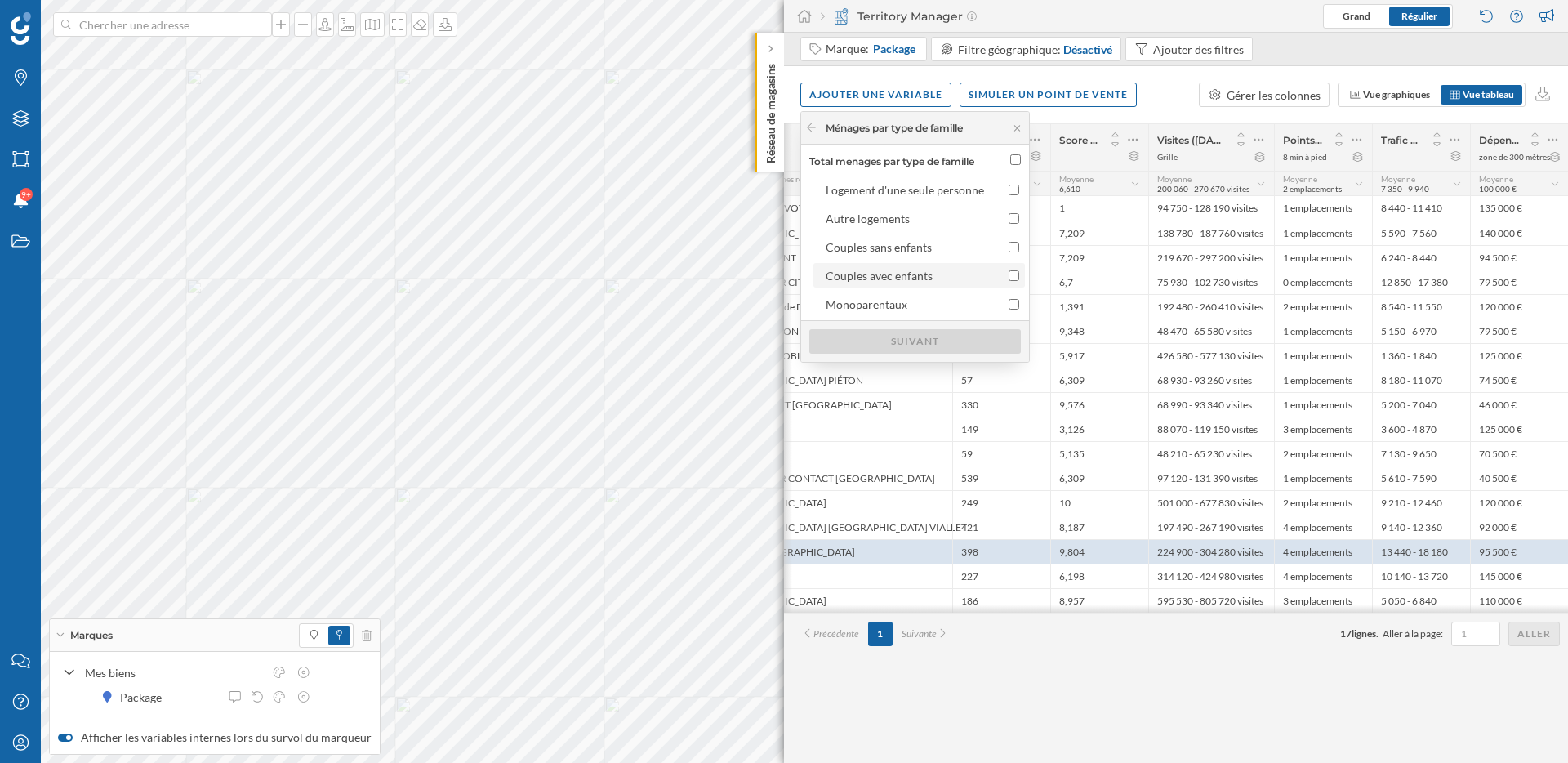
click at [1011, 275] on input "Couples avec enfants" at bounding box center [1014, 276] width 10 height 10
checkbox input "true"
click at [986, 342] on div "Suivant" at bounding box center [915, 340] width 212 height 25
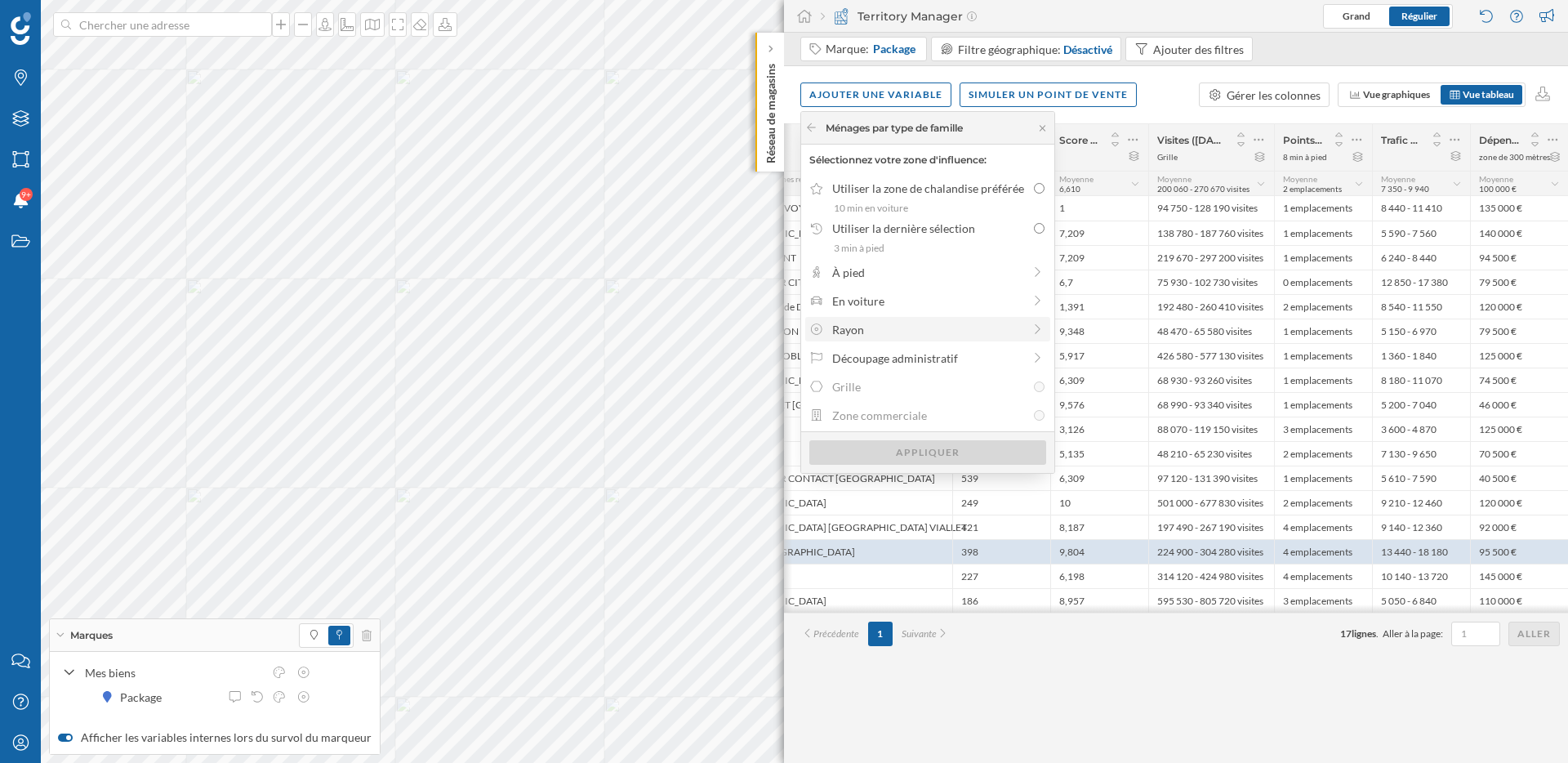
click at [894, 323] on div "Rayon" at bounding box center [927, 330] width 190 height 17
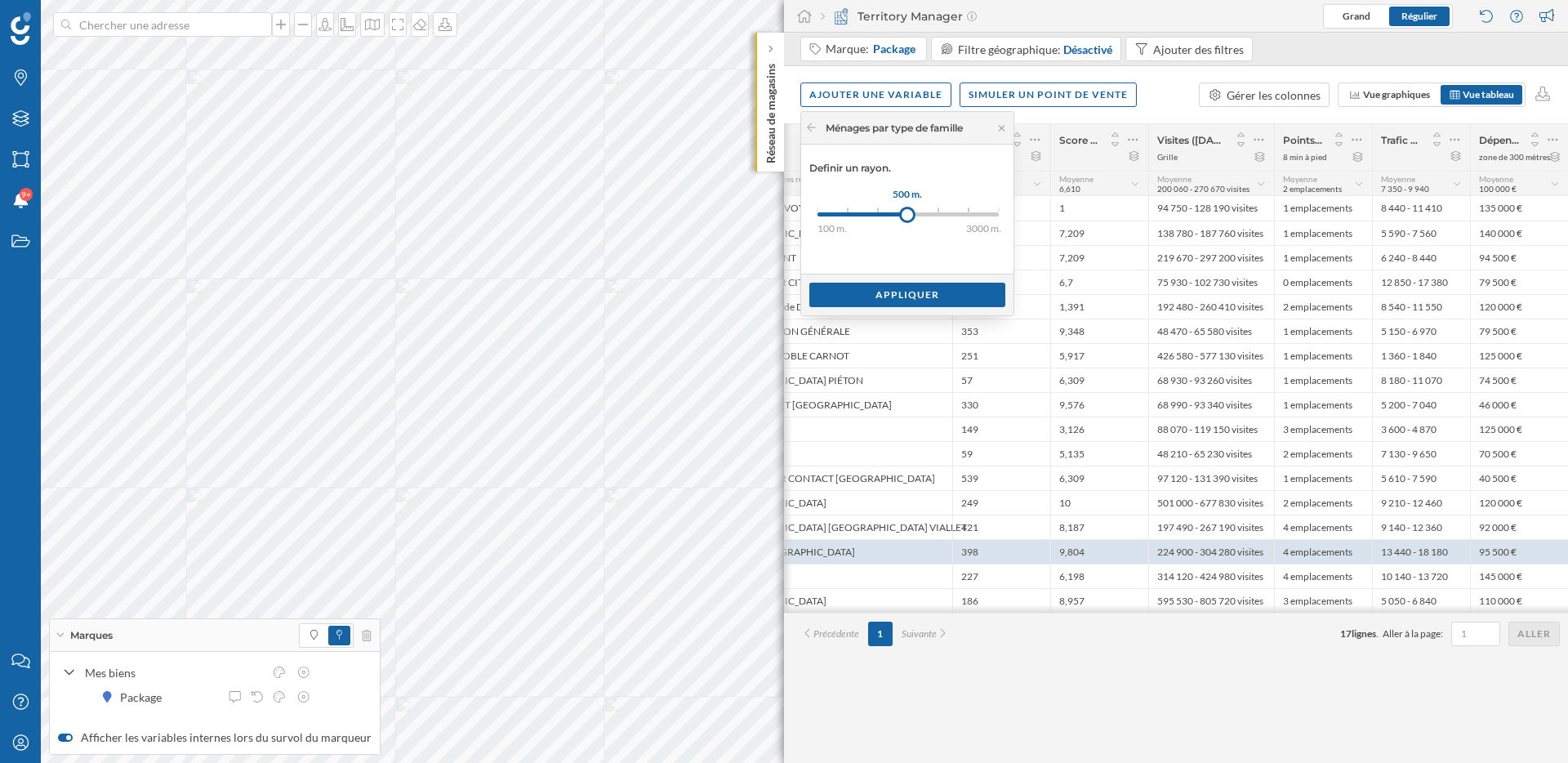
drag, startPoint x: 823, startPoint y: 213, endPoint x: 908, endPoint y: 218, distance: 85.1
click at [908, 218] on div at bounding box center [907, 214] width 16 height 16
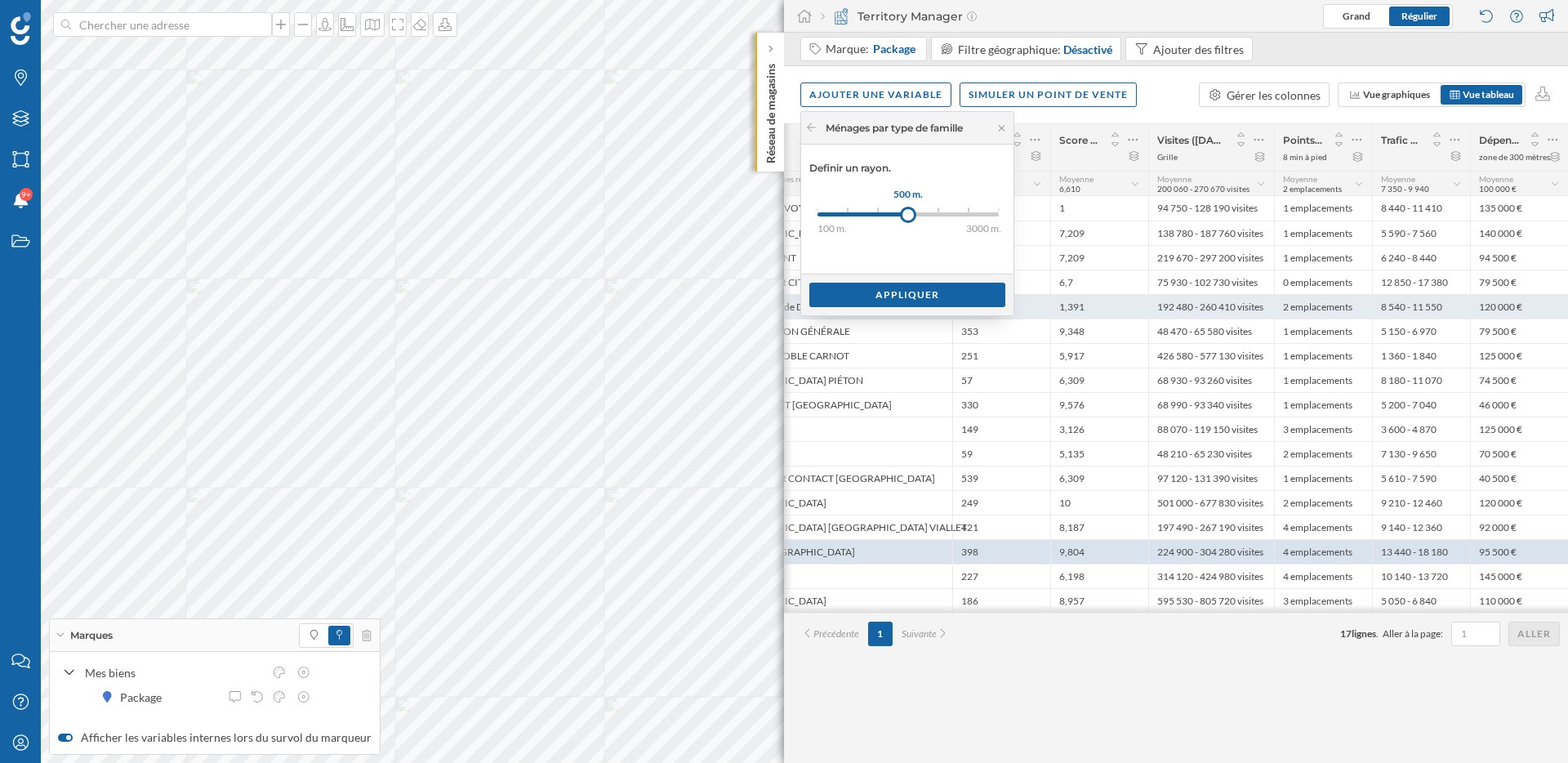
click at [911, 298] on div "Appliquer" at bounding box center [907, 295] width 196 height 25
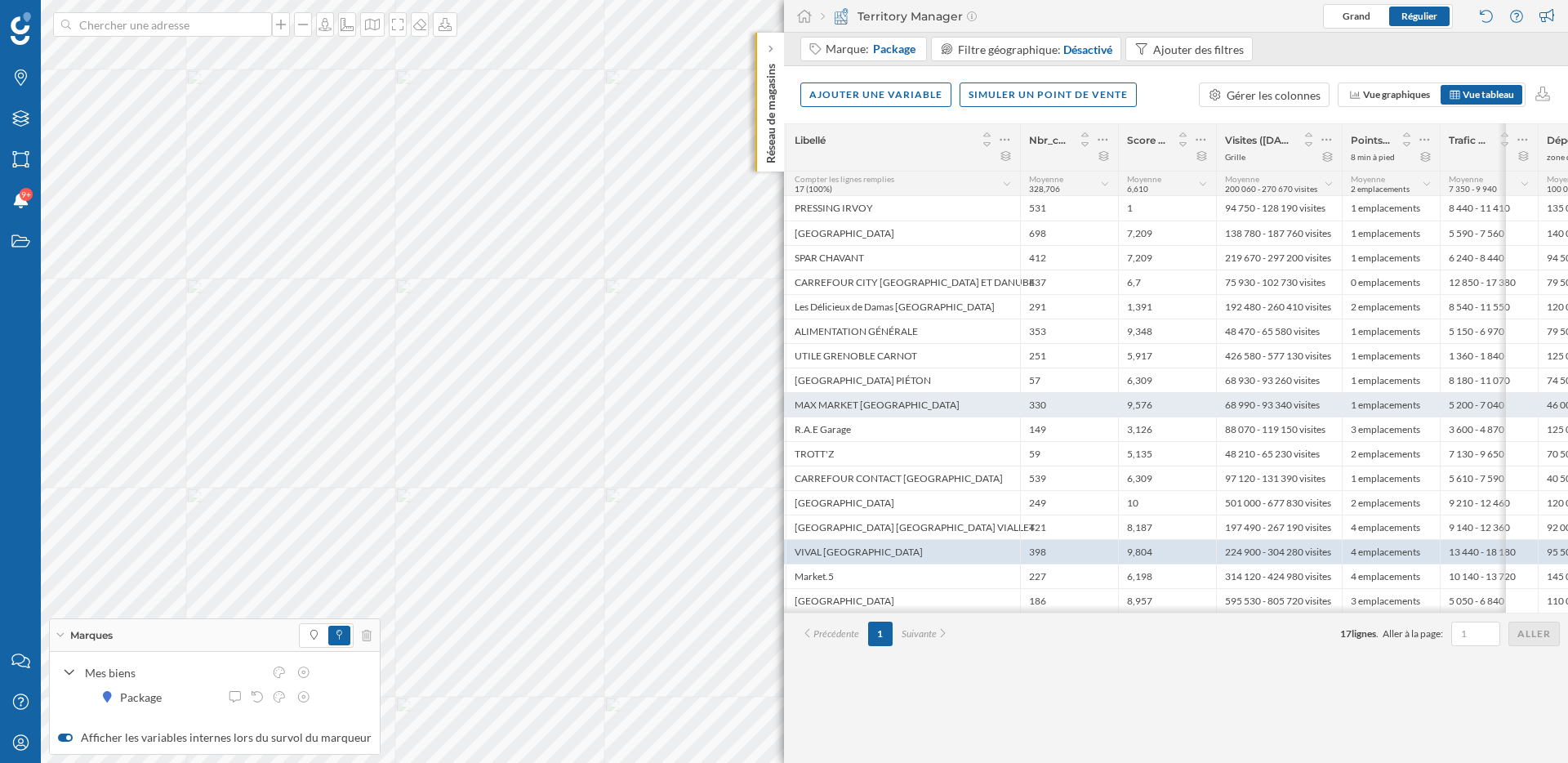
scroll to position [0, 458]
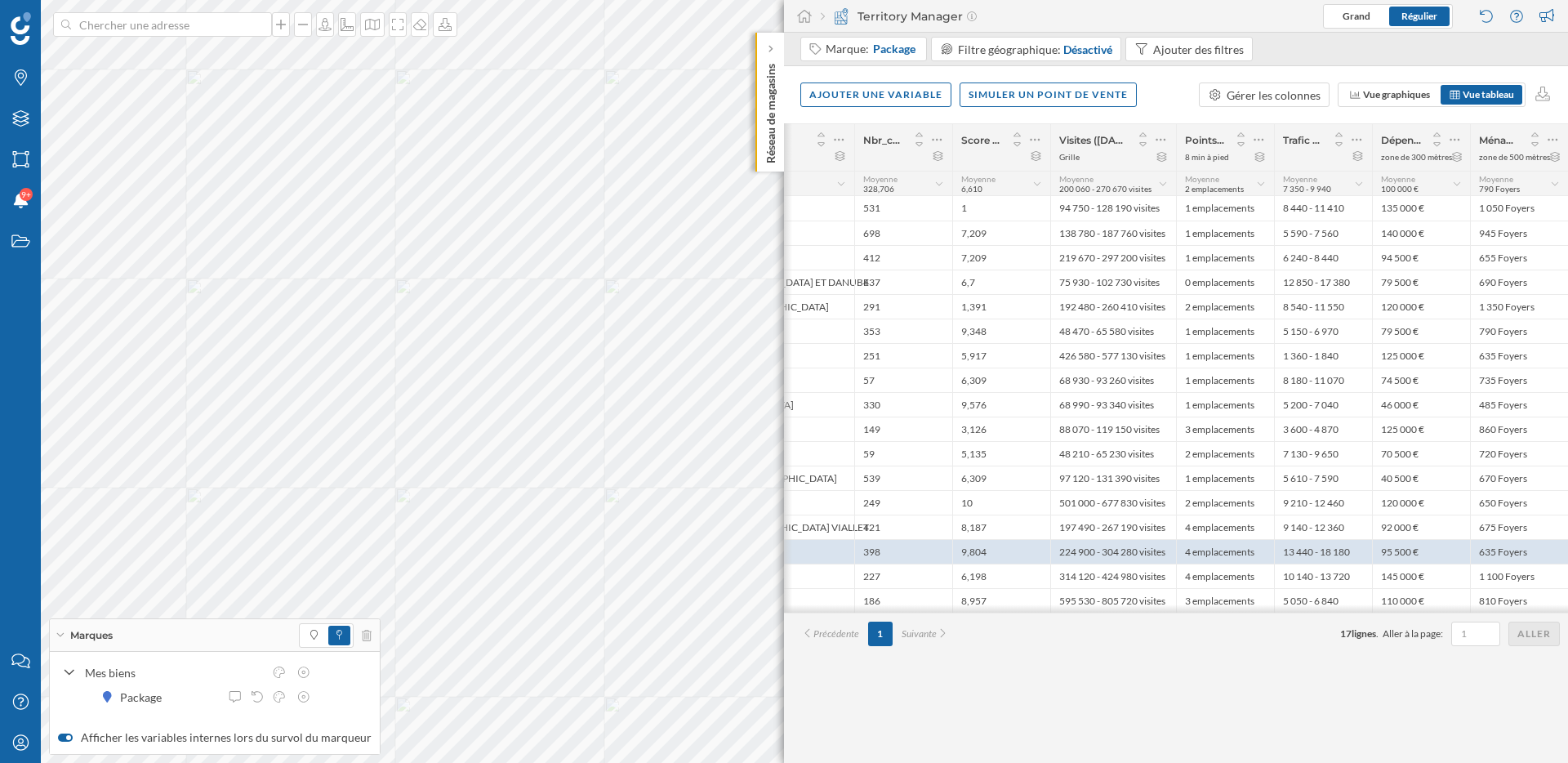
click at [1560, 137] on div "Ménages par type de famille: Couples avec enfants zone de 500 mètres" at bounding box center [1519, 147] width 98 height 46
click at [1550, 137] on icon at bounding box center [1553, 140] width 10 height 16
click at [1468, 239] on div "Retirer la colonne" at bounding box center [1478, 238] width 144 height 17
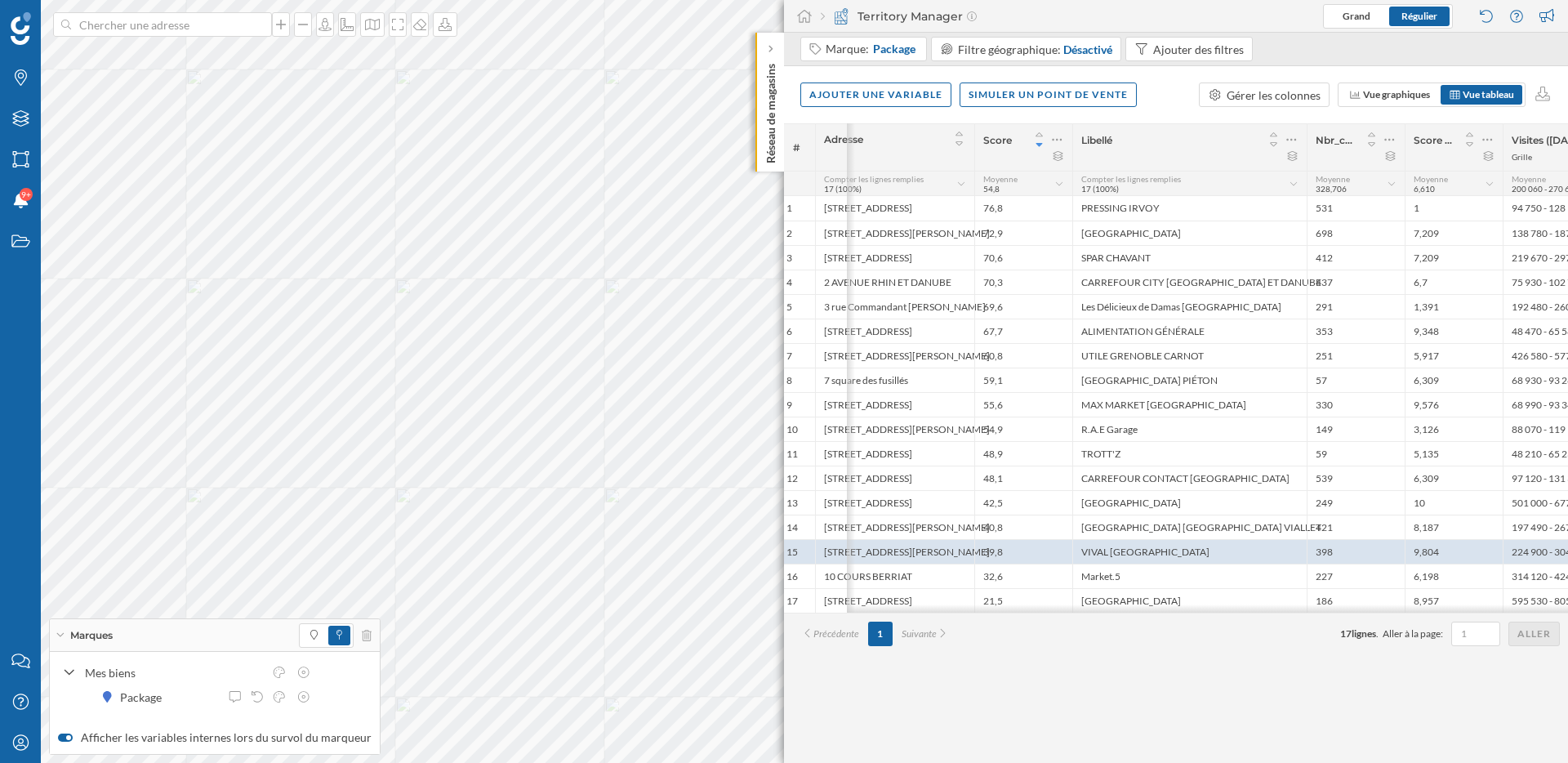
scroll to position [0, 0]
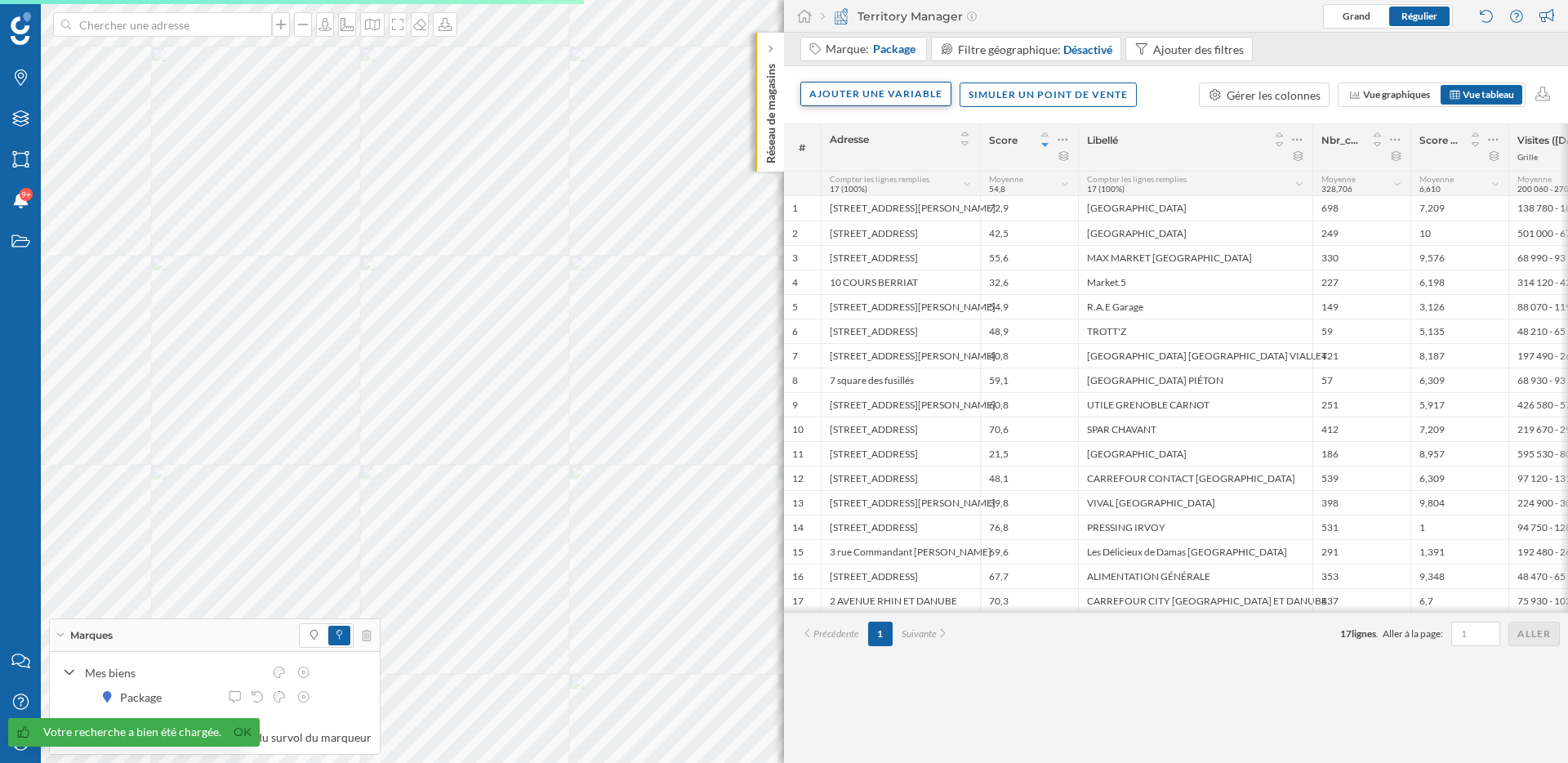
click at [855, 97] on div "Ajouter une variable" at bounding box center [876, 93] width 151 height 25
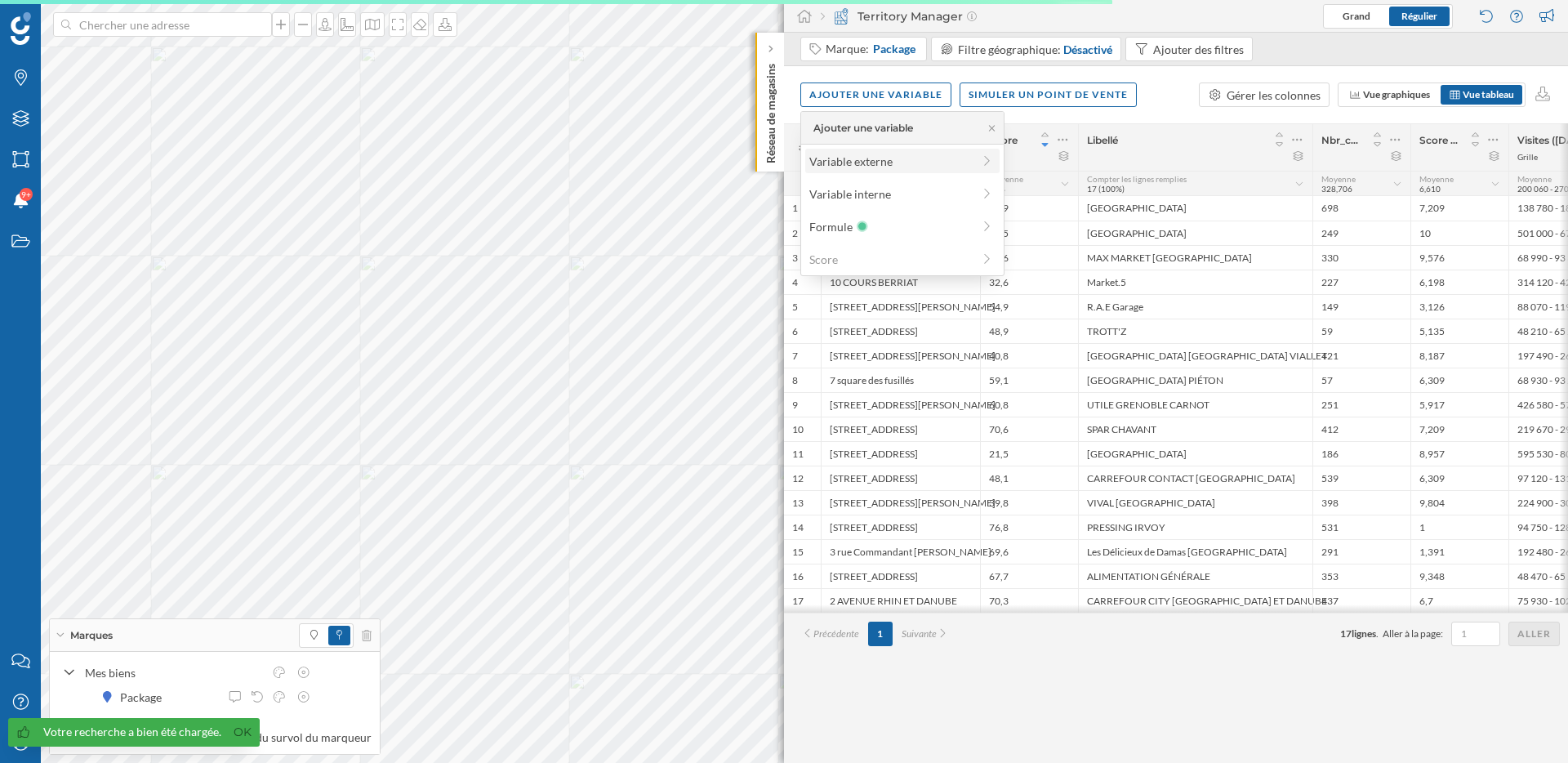
click at [881, 162] on div "Variable externe" at bounding box center [891, 161] width 163 height 17
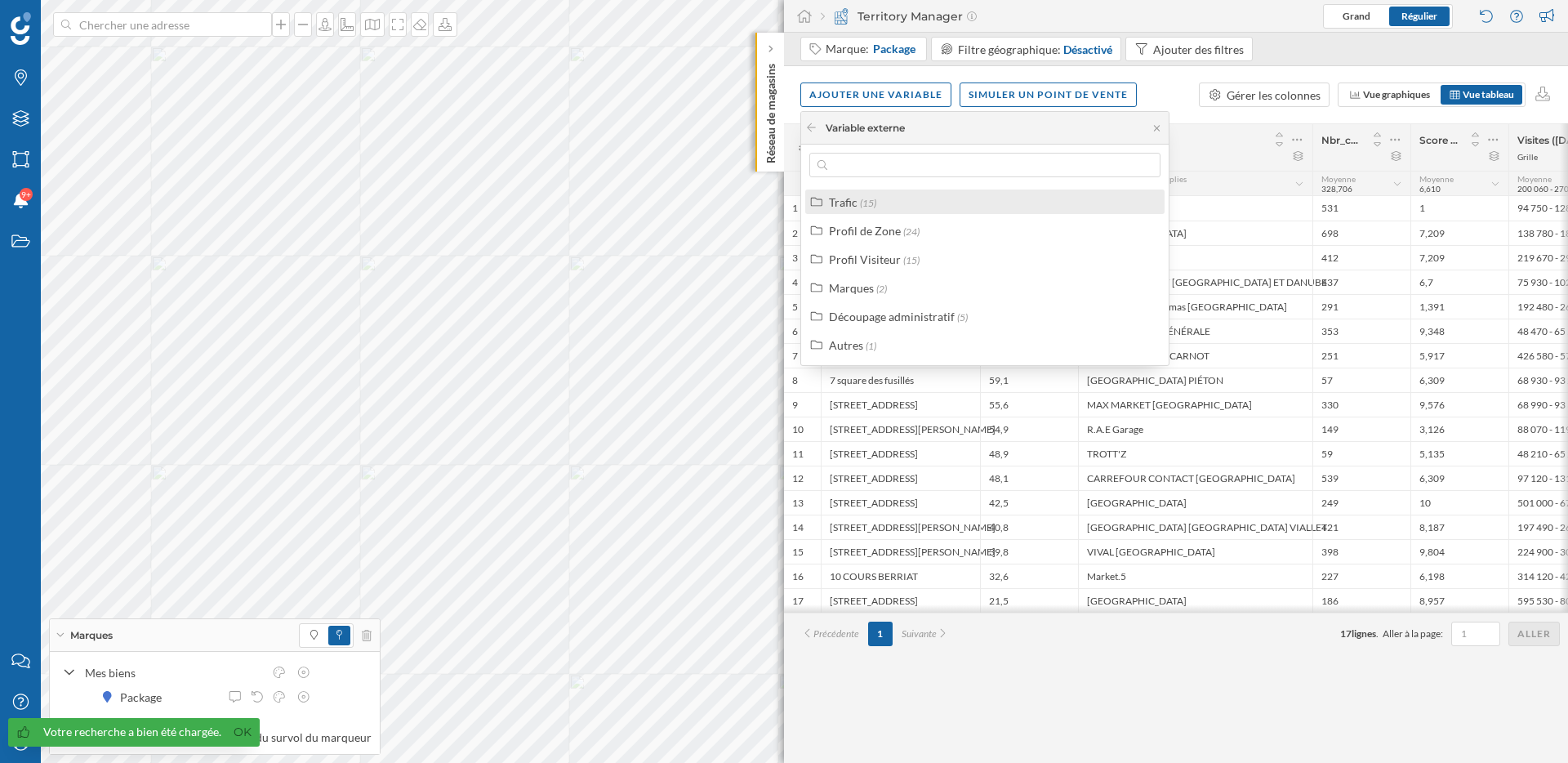
click at [879, 206] on div "Trafic (15)" at bounding box center [992, 202] width 326 height 17
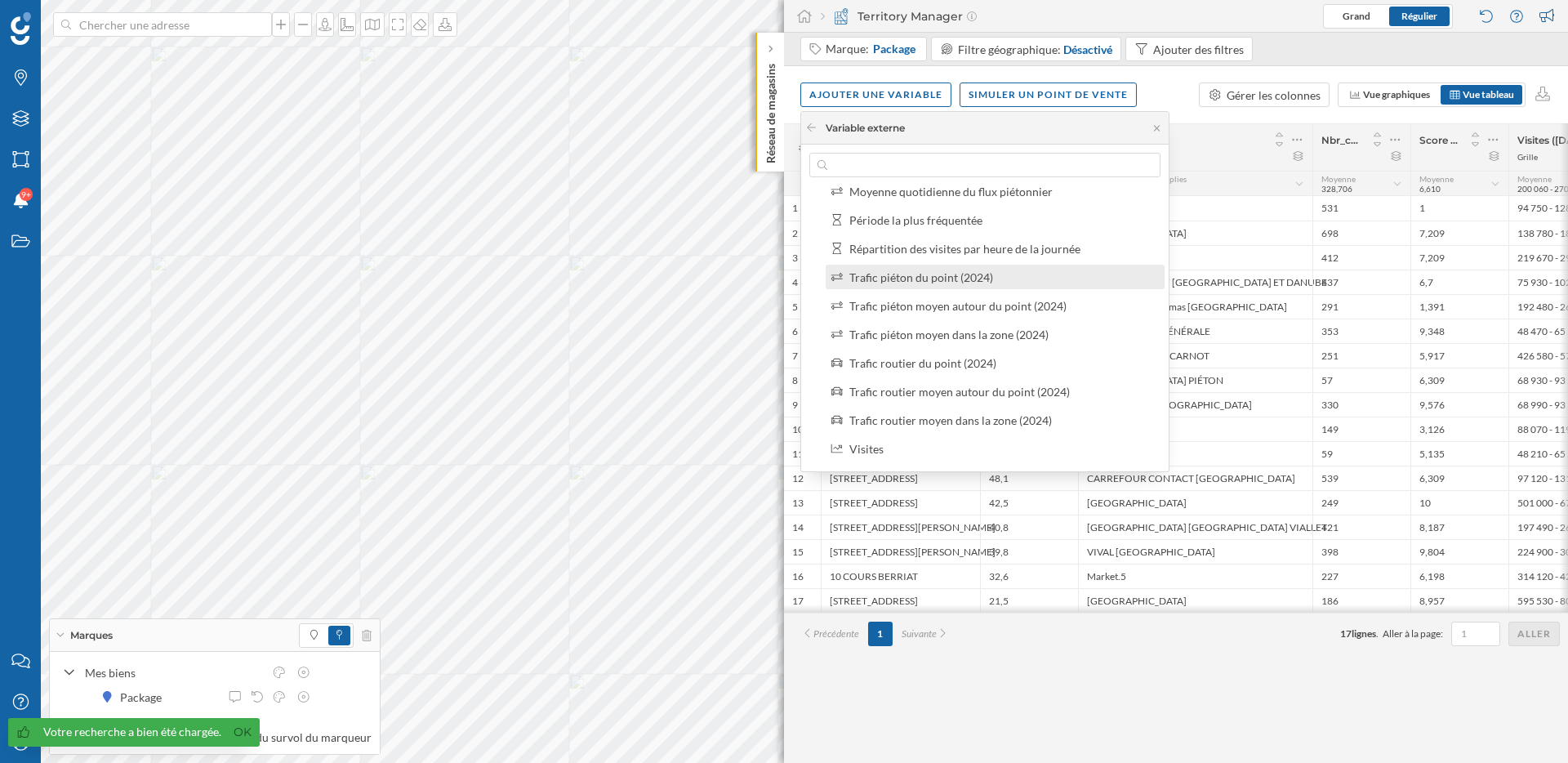
scroll to position [136, 0]
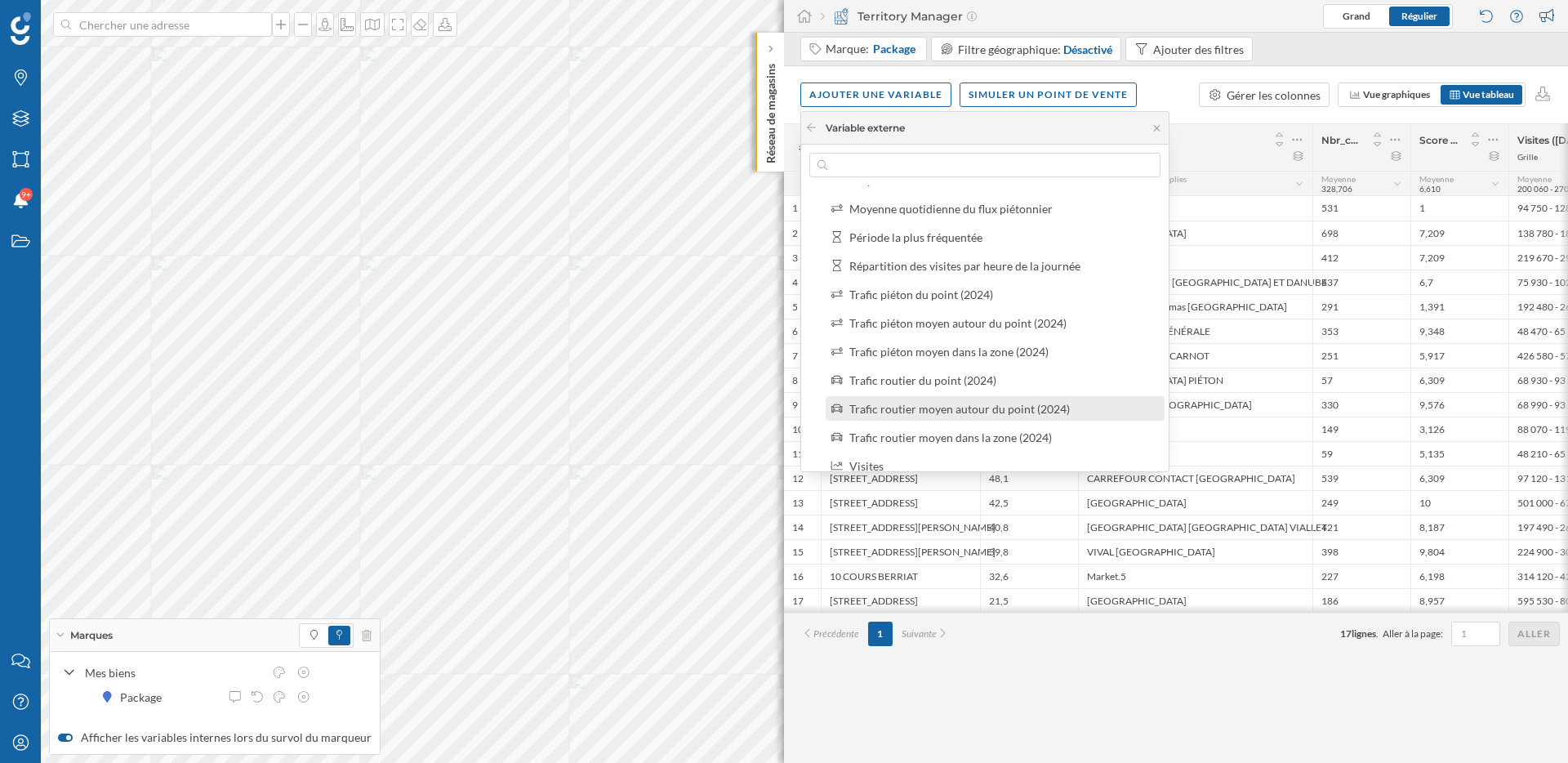
click at [989, 405] on div "Trafic routier moyen autour du point (2024)" at bounding box center [960, 408] width 221 height 14
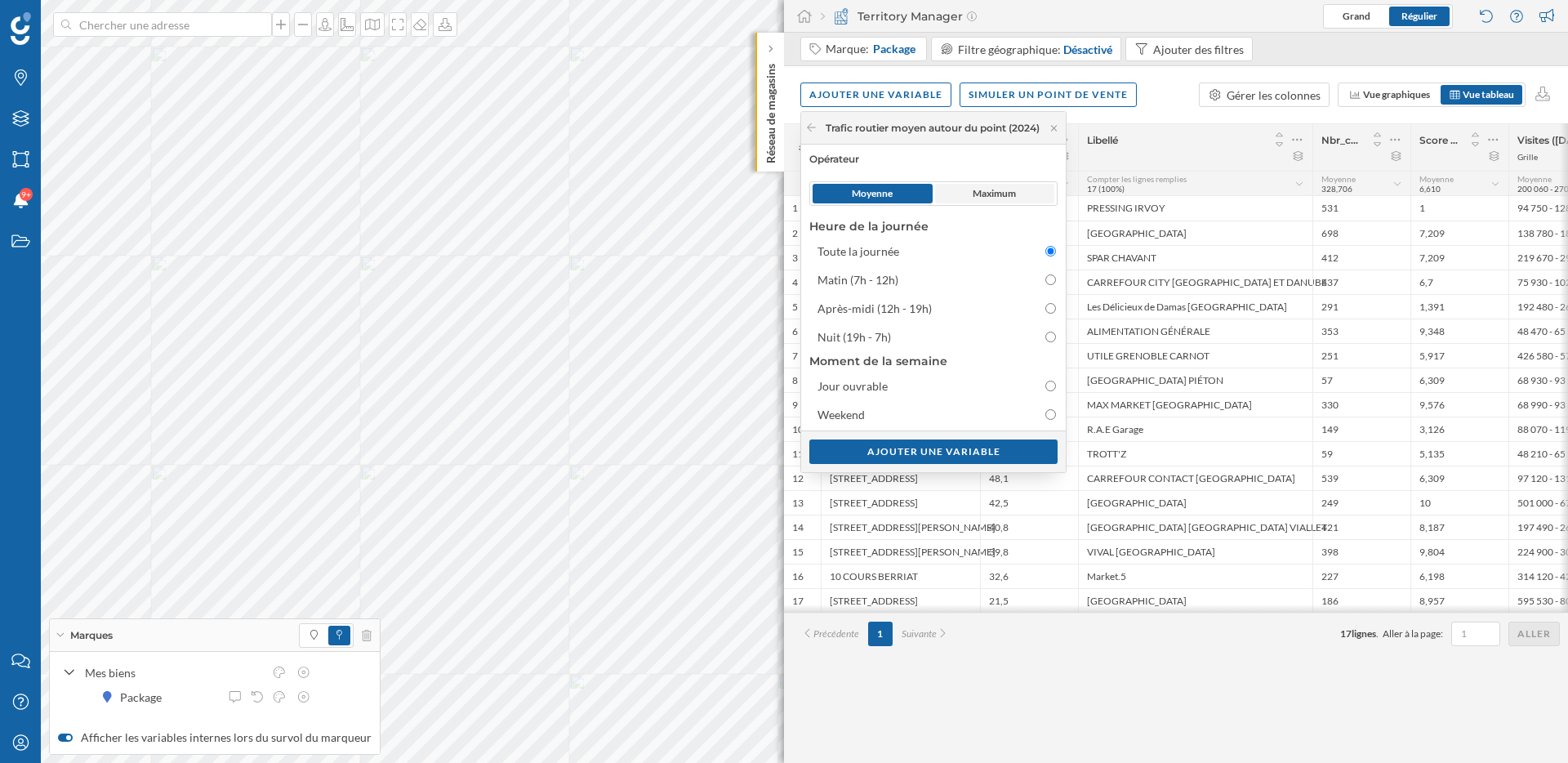
click at [1006, 192] on span "Maximum" at bounding box center [994, 193] width 44 height 15
click at [988, 450] on div "Ajouter une variable" at bounding box center [933, 450] width 248 height 25
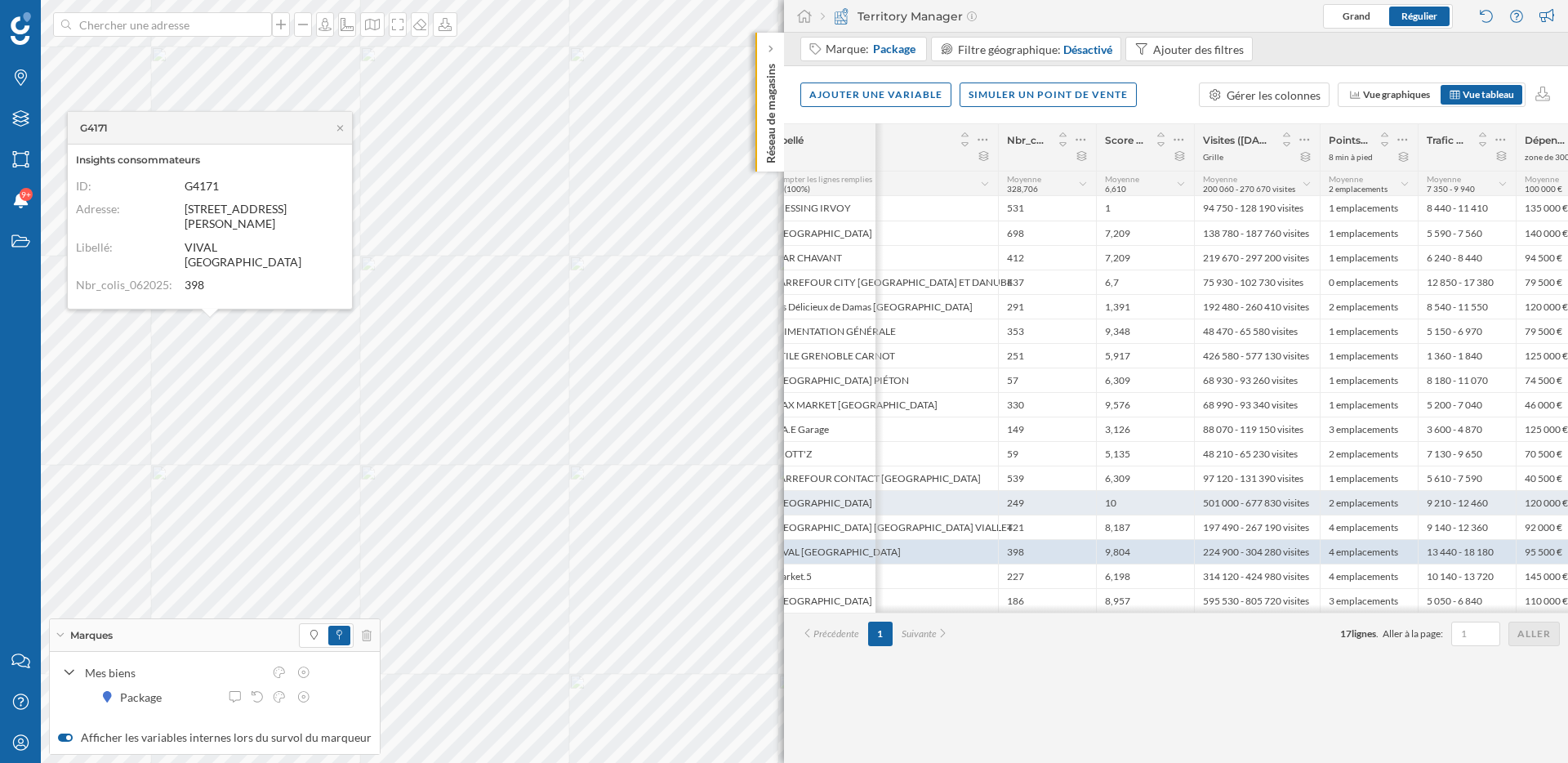
scroll to position [0, 556]
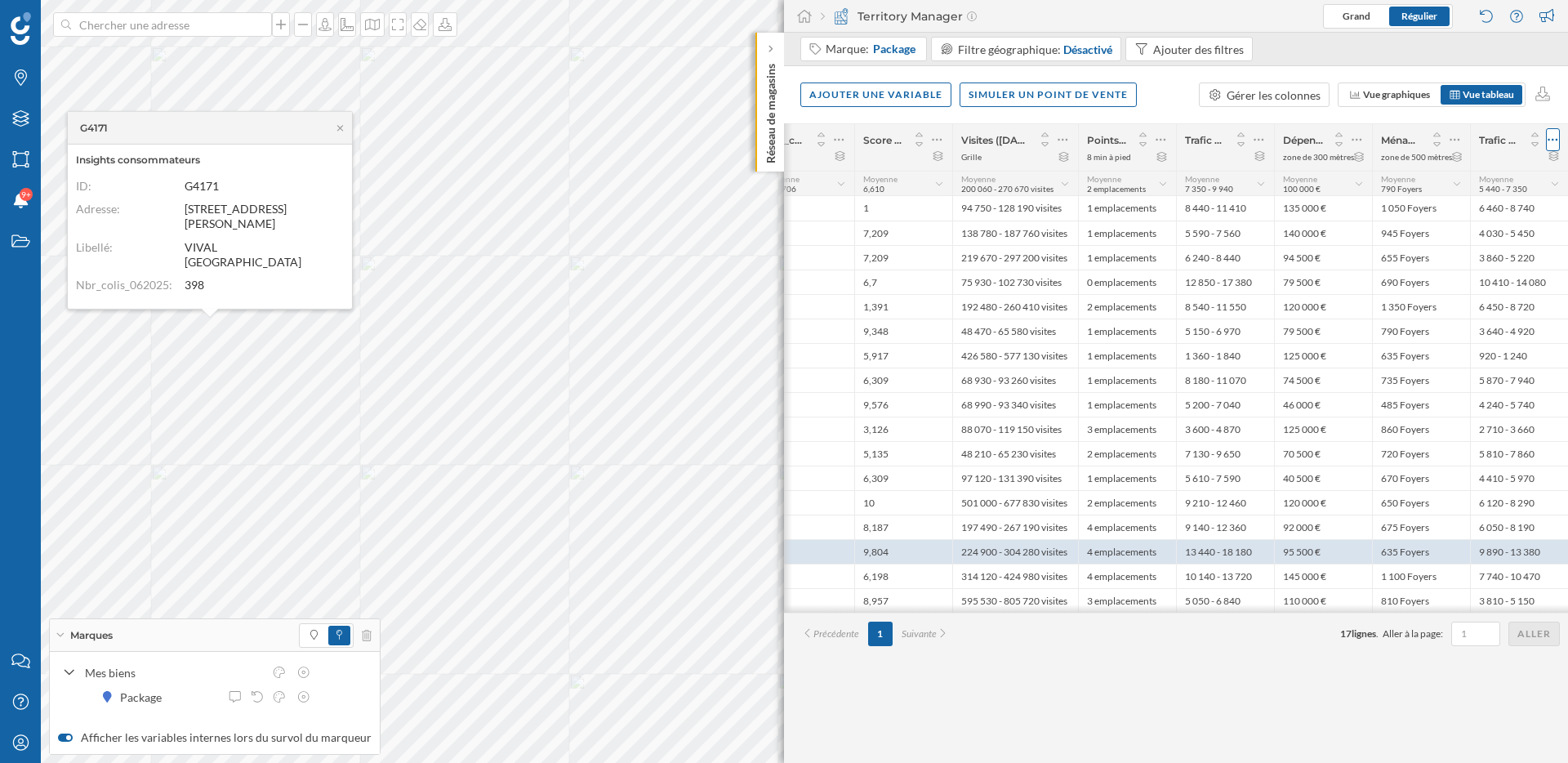
click at [1551, 140] on icon at bounding box center [1553, 140] width 10 height 16
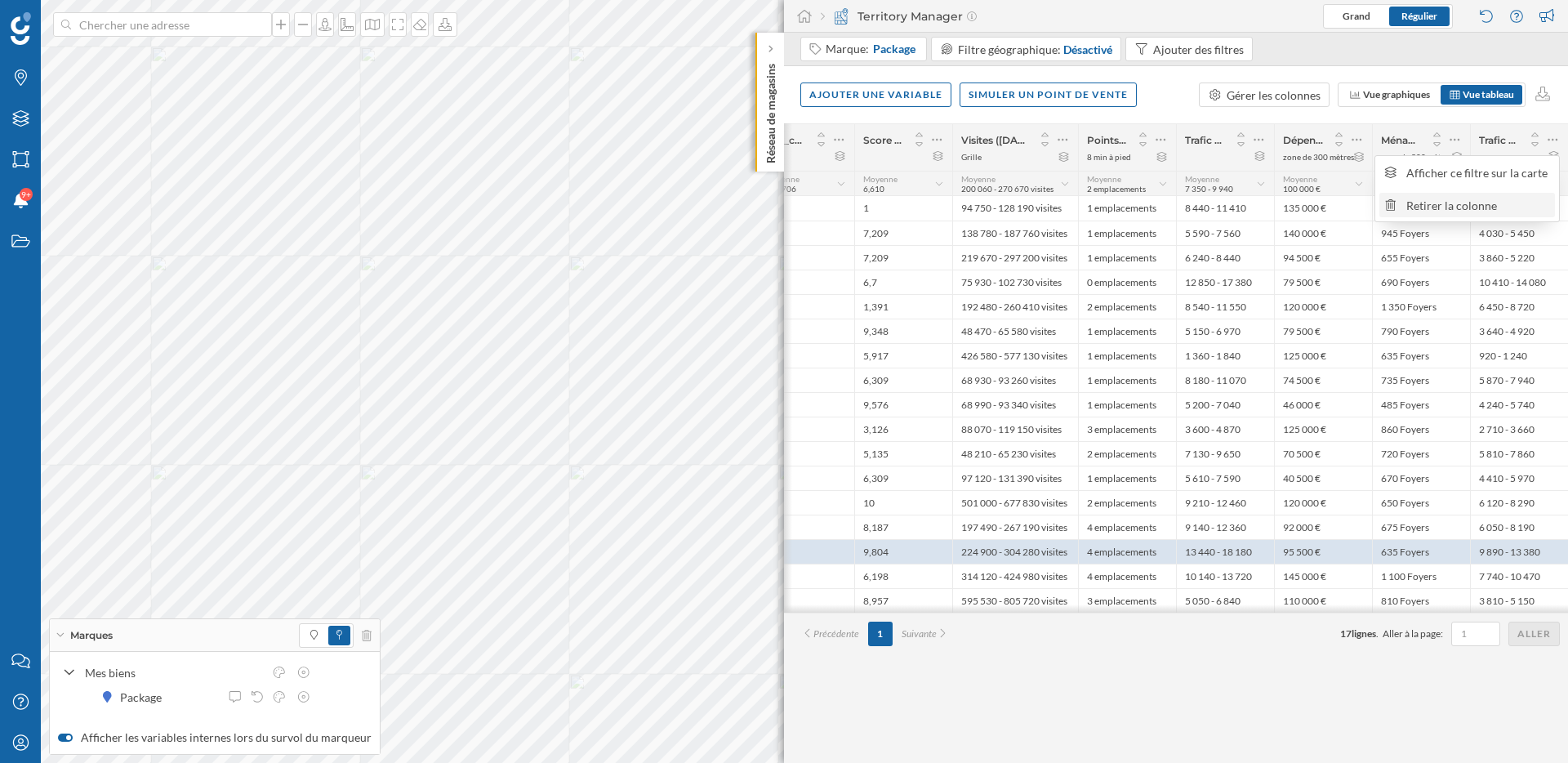
click at [1476, 210] on div "Retirer la colonne" at bounding box center [1478, 206] width 144 height 17
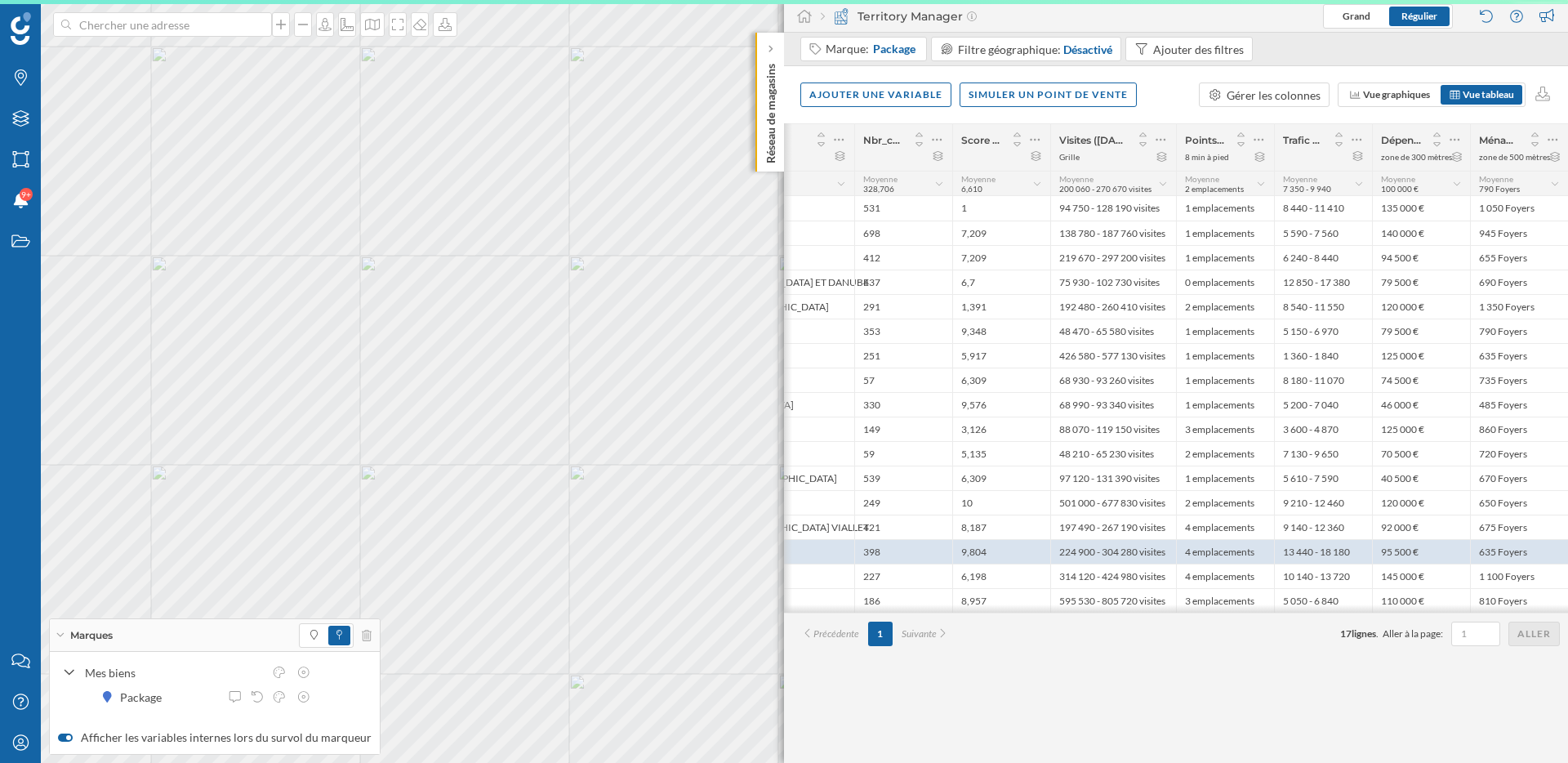
scroll to position [0, 458]
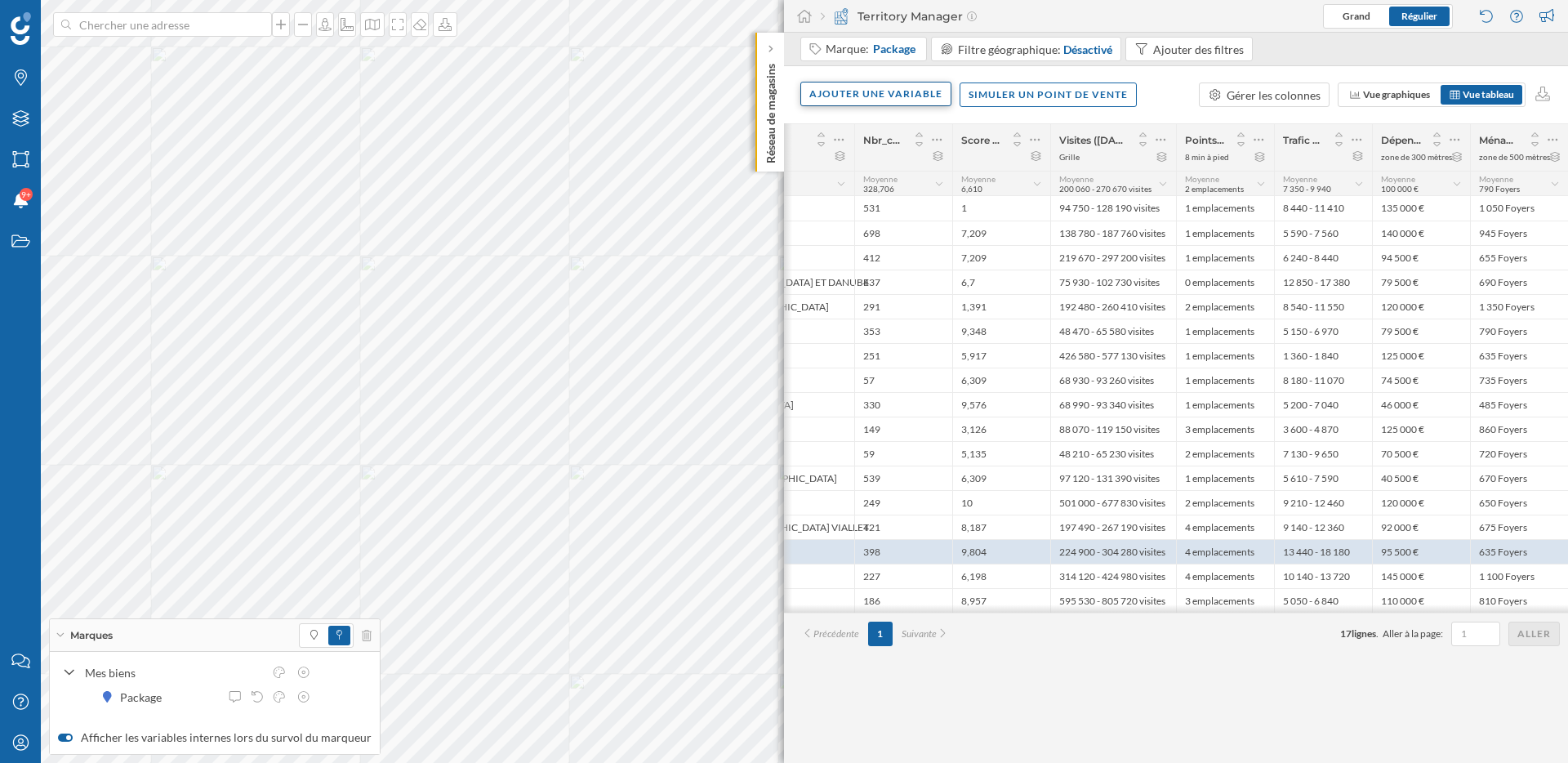
click at [885, 102] on div "Ajouter une variable" at bounding box center [876, 93] width 151 height 25
click at [918, 163] on div "Variable externe" at bounding box center [891, 161] width 163 height 17
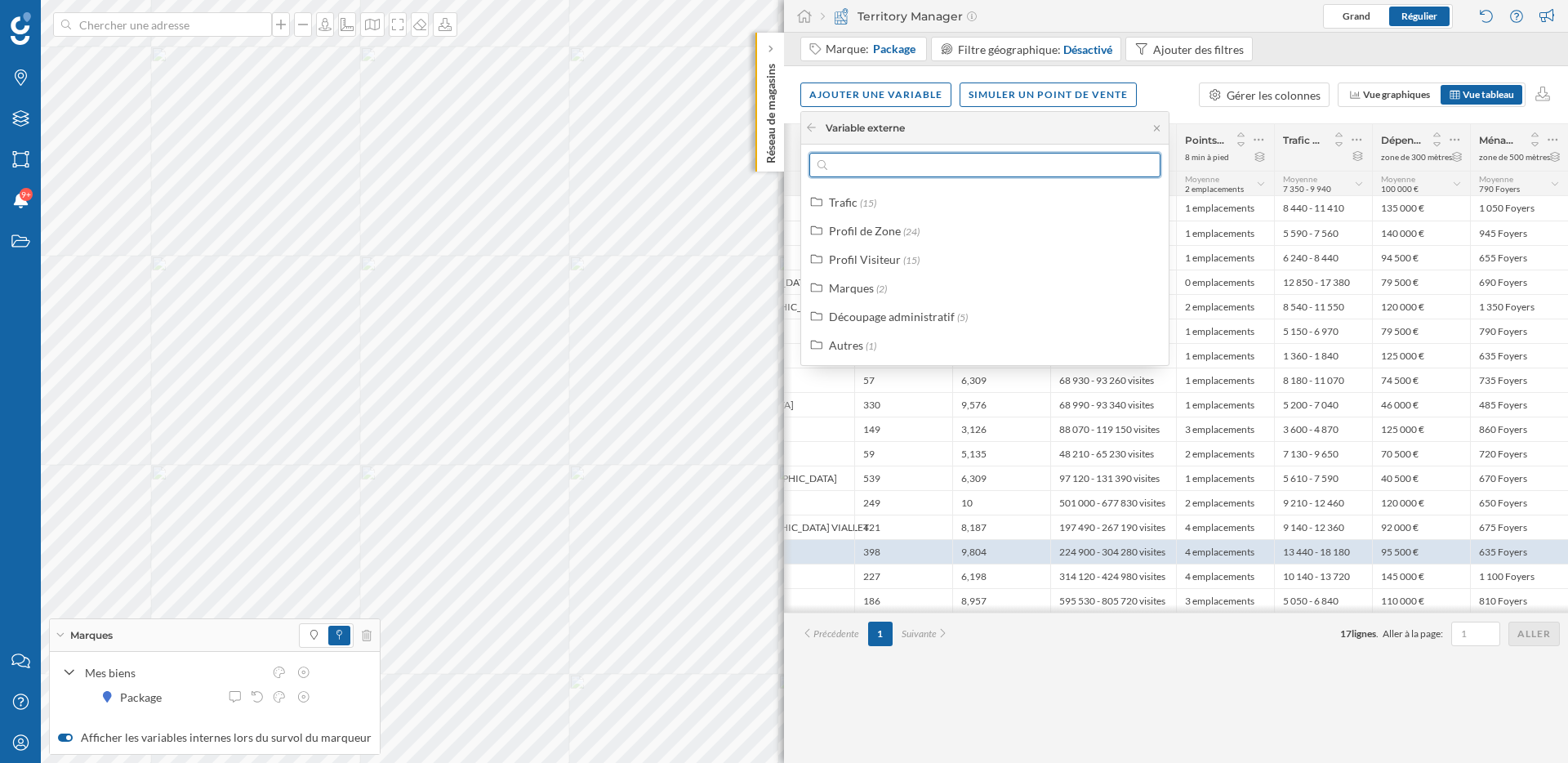
click at [918, 163] on input "text" at bounding box center [985, 164] width 315 height 25
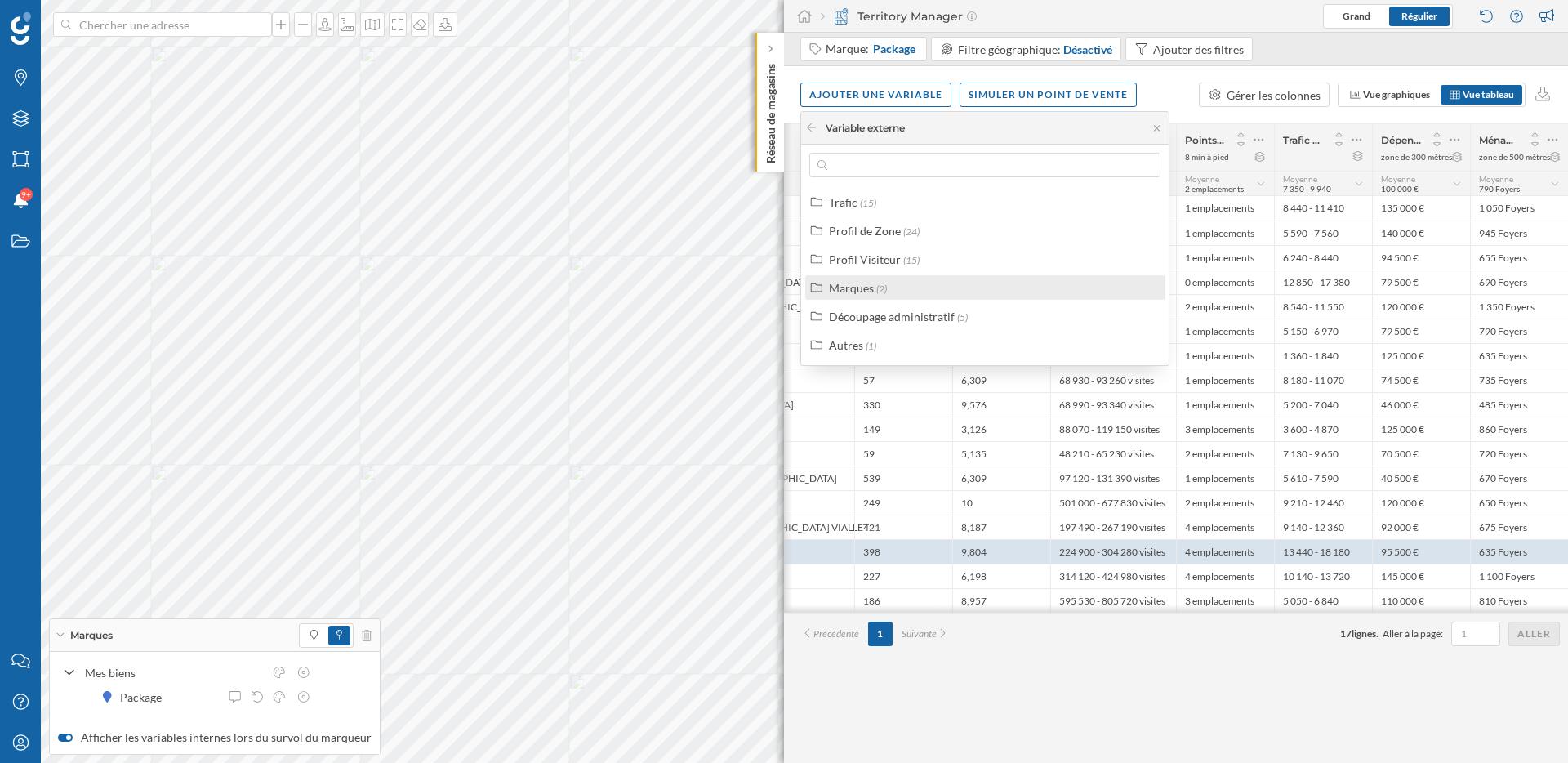
click at [879, 290] on span "(2)" at bounding box center [881, 289] width 10 height 12
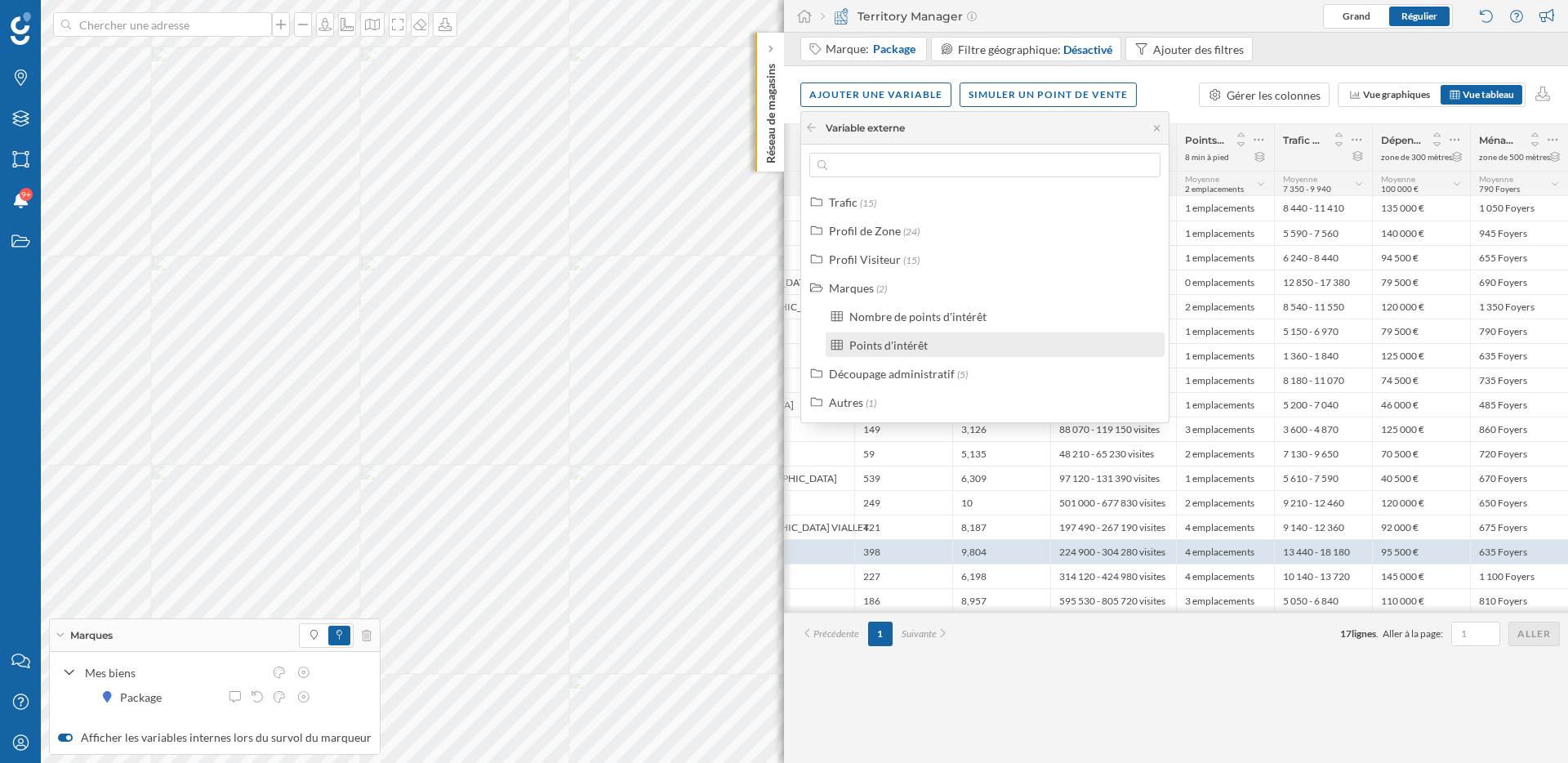
click at [897, 351] on div "Points d'intérêt" at bounding box center [889, 345] width 79 height 14
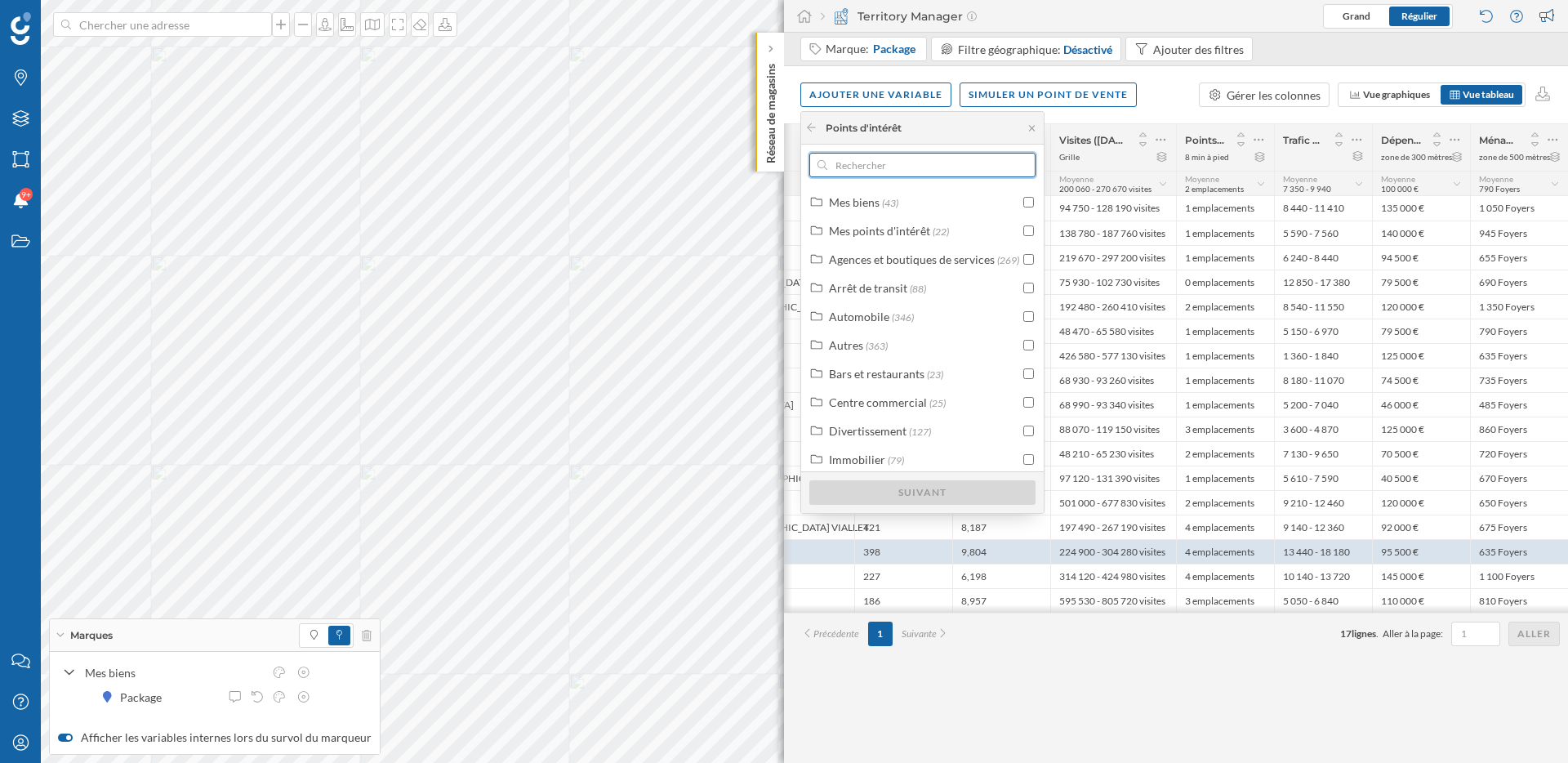
click at [897, 168] on input "text" at bounding box center [922, 164] width 190 height 25
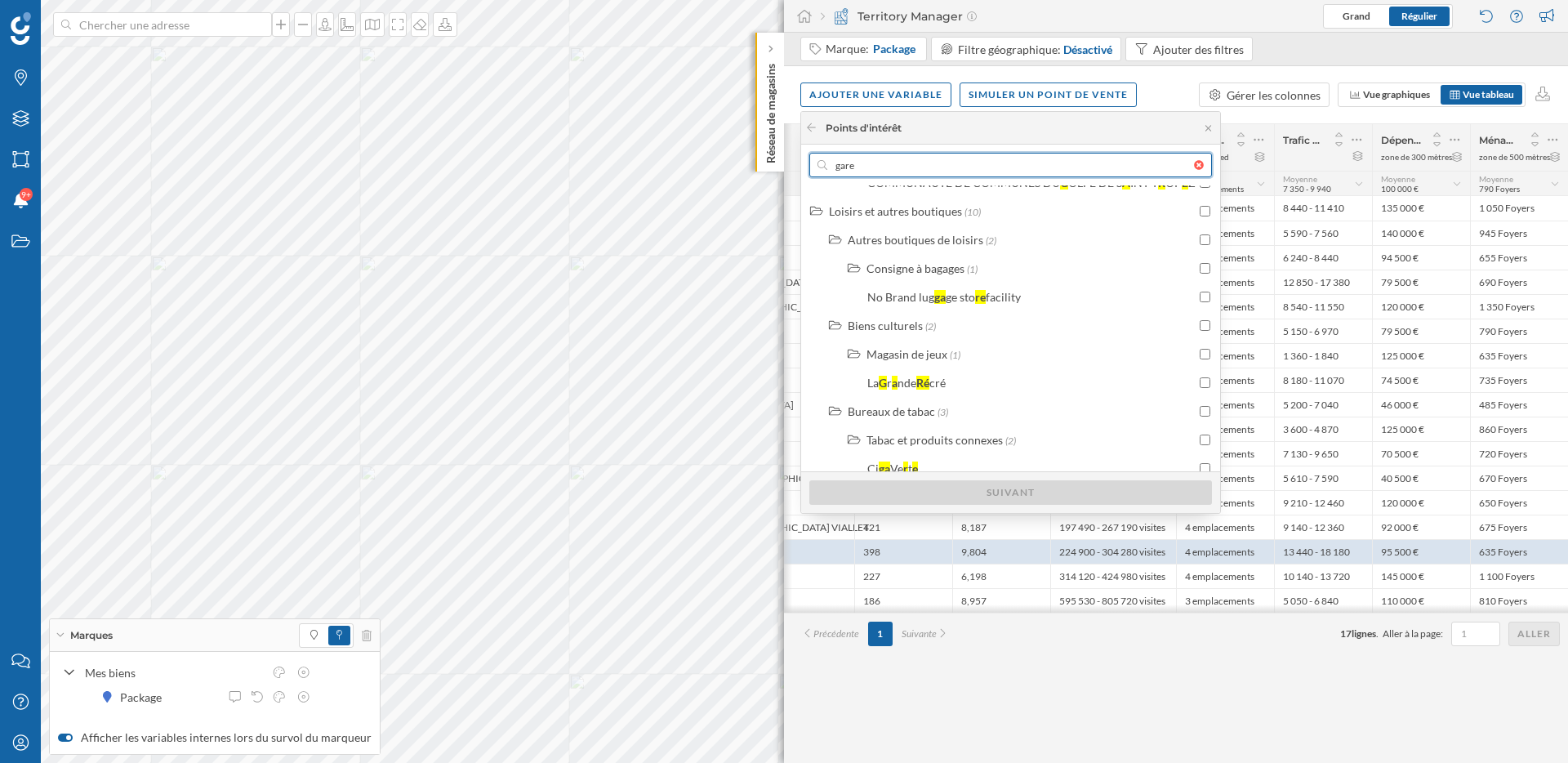
scroll to position [2104, 0]
drag, startPoint x: 911, startPoint y: 166, endPoint x: 760, endPoint y: 165, distance: 151.0
click at [760, 165] on body "Marques Filtres Zones Notifications 9+ Travail Nous contacter Centre d'aide Mon…" at bounding box center [784, 381] width 1568 height 763
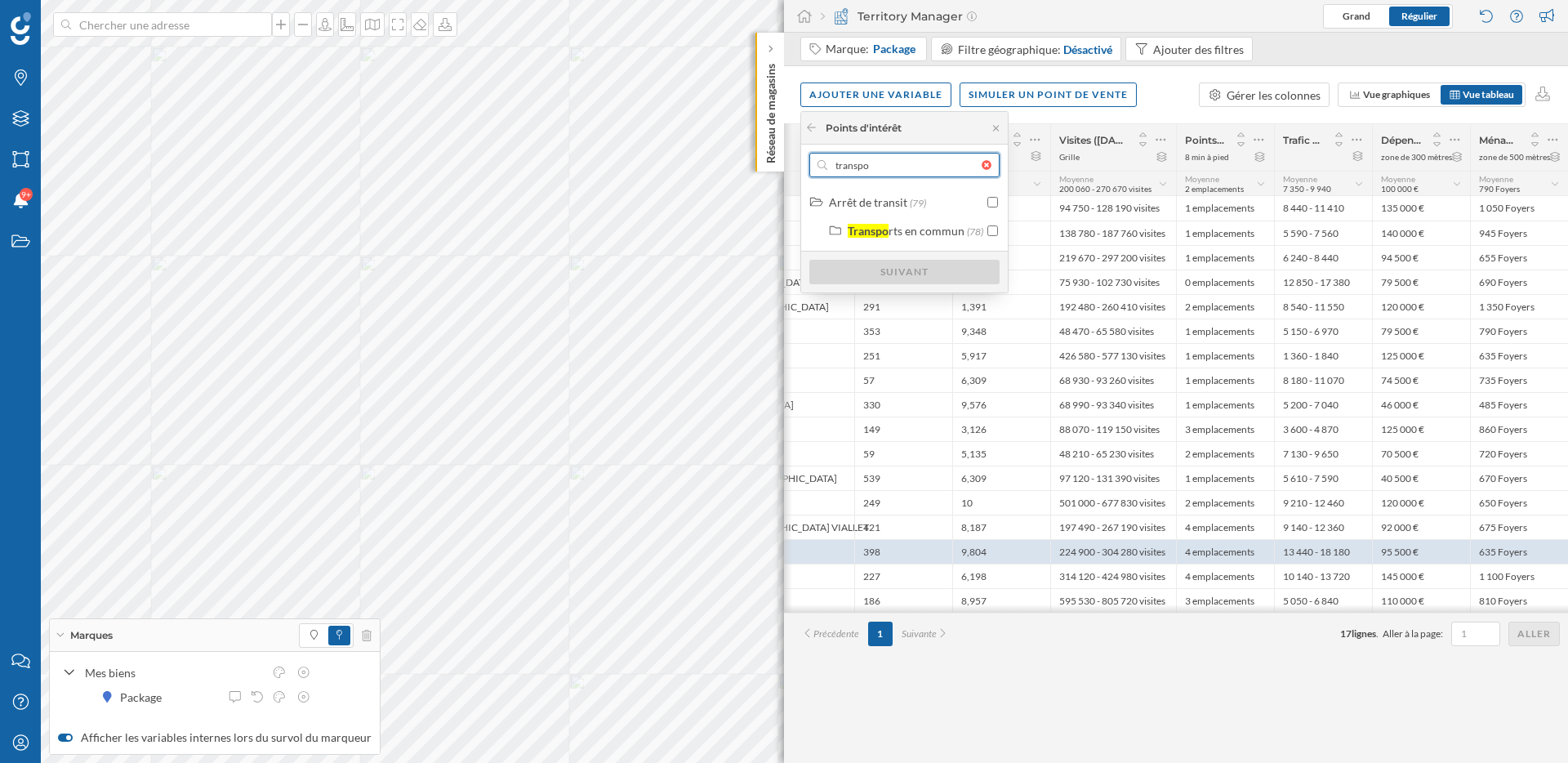
scroll to position [0, 0]
type input "transpo"
click at [927, 229] on div "rts en commun" at bounding box center [927, 230] width 76 height 14
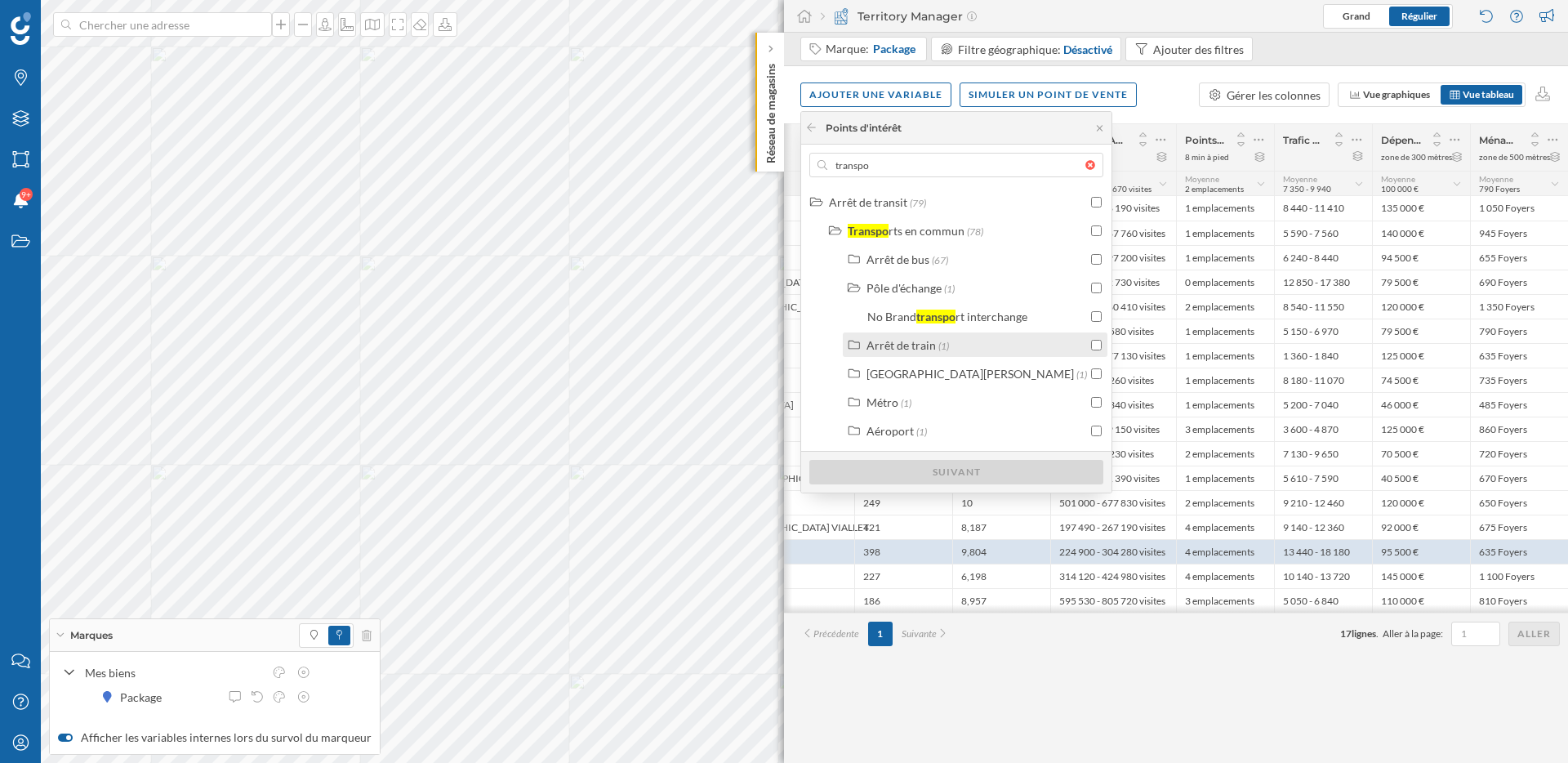
click at [957, 356] on div "Arrêt de train (1)" at bounding box center [975, 344] width 265 height 25
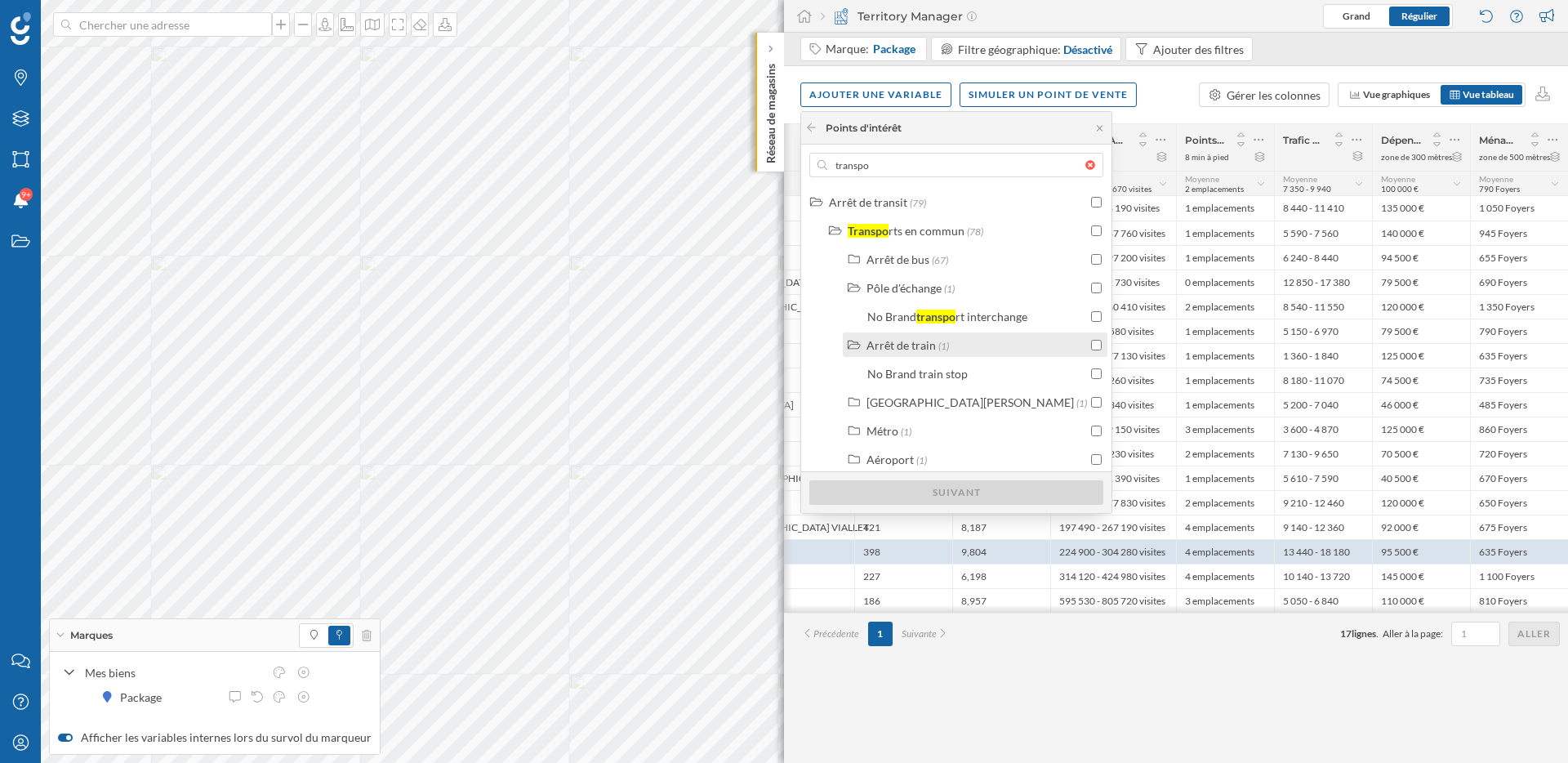
click at [1091, 346] on input "checkbox" at bounding box center [1096, 345] width 10 height 10
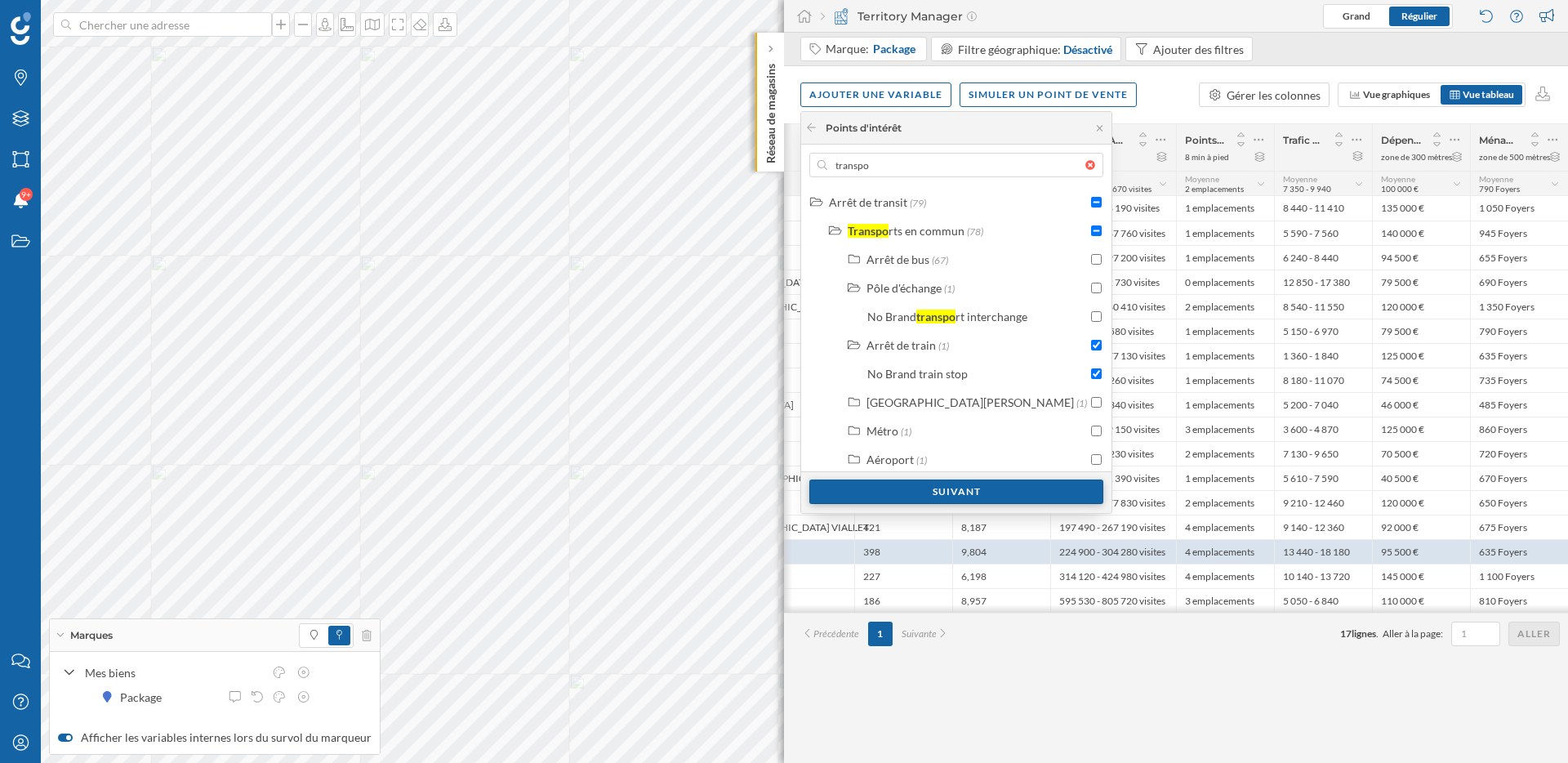
click at [1026, 491] on div "Suivant" at bounding box center [956, 492] width 294 height 25
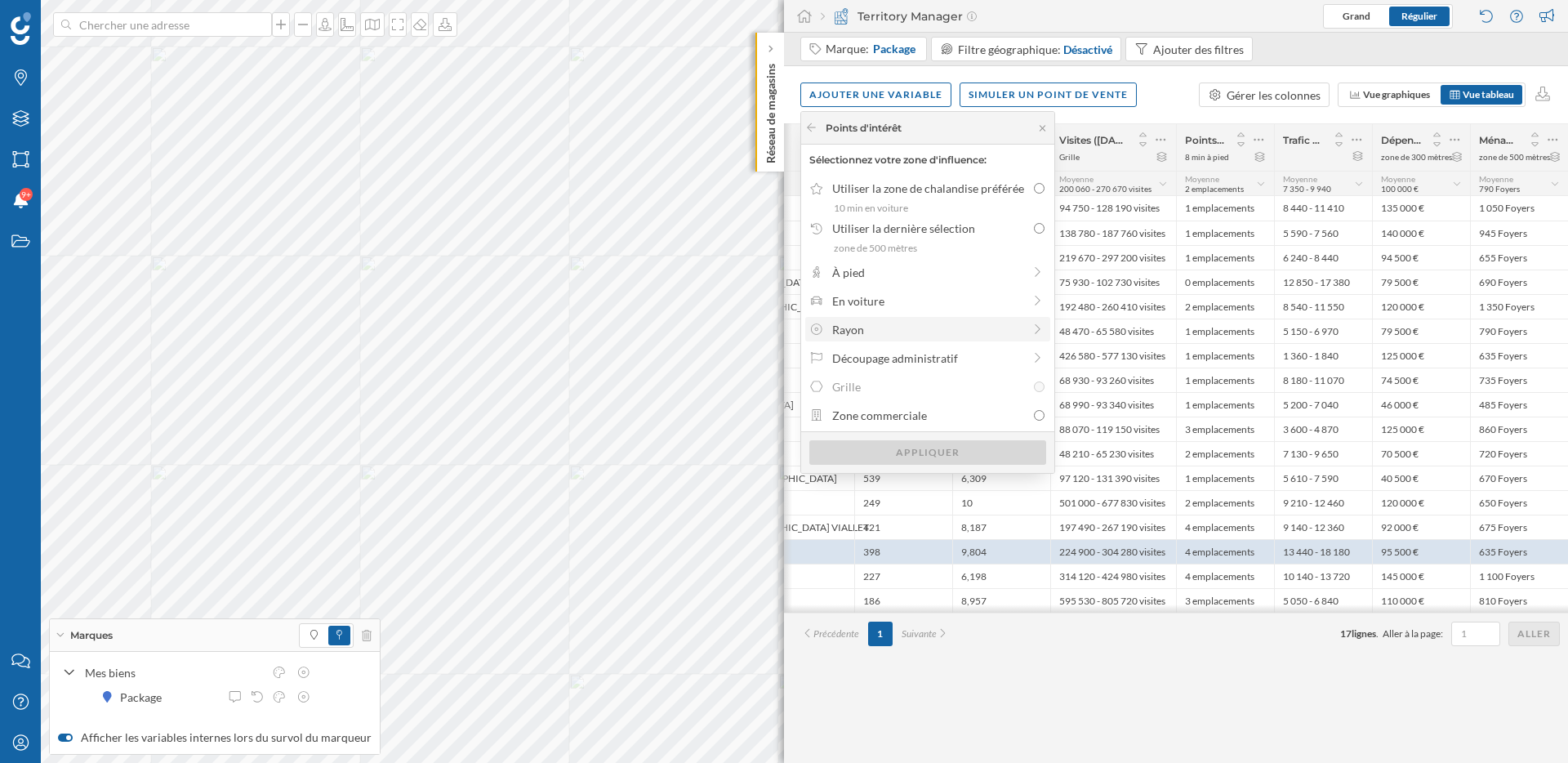
click at [952, 332] on div "Rayon" at bounding box center [927, 330] width 190 height 17
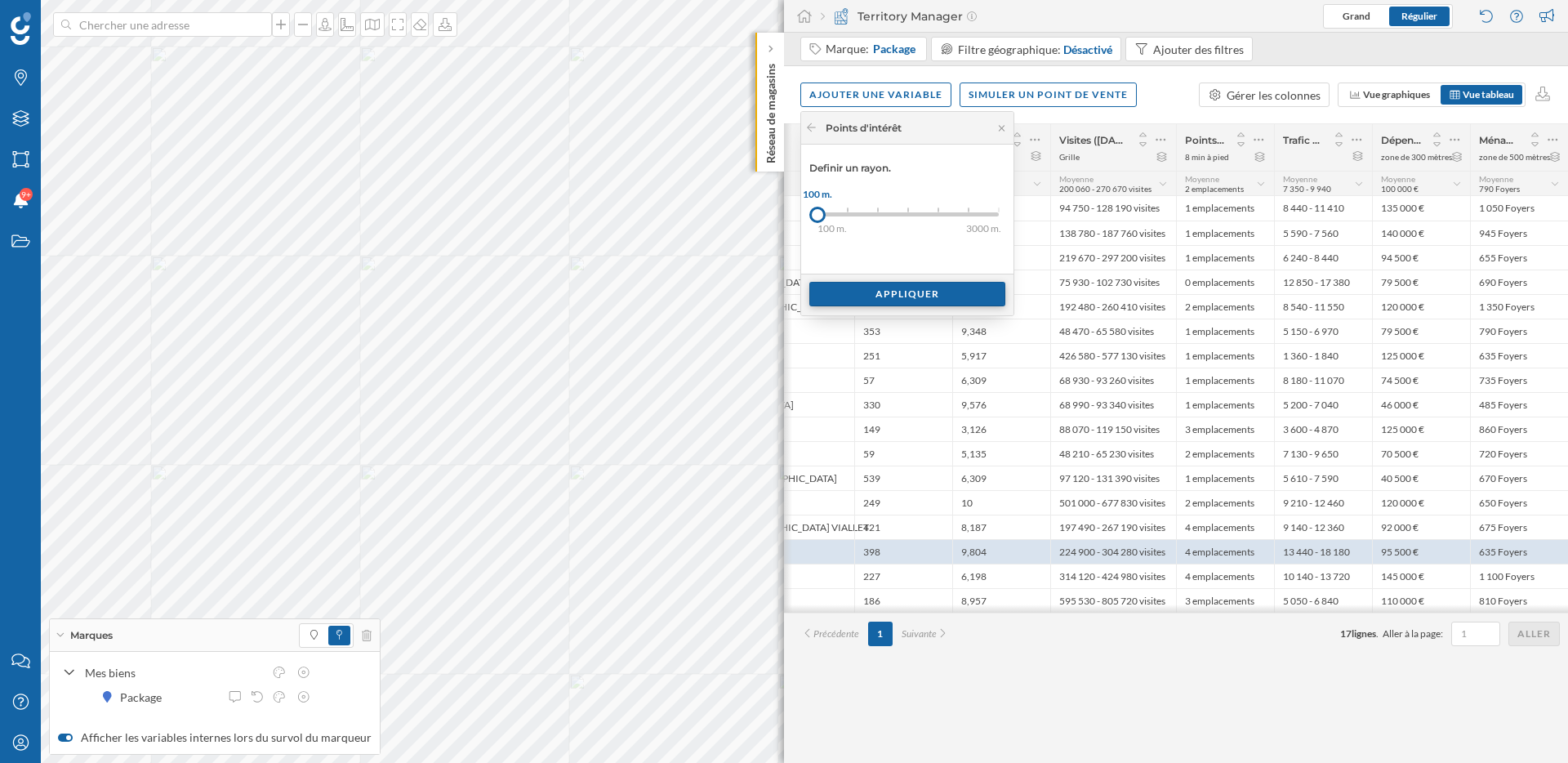
click at [895, 300] on div "Appliquer" at bounding box center [907, 294] width 196 height 25
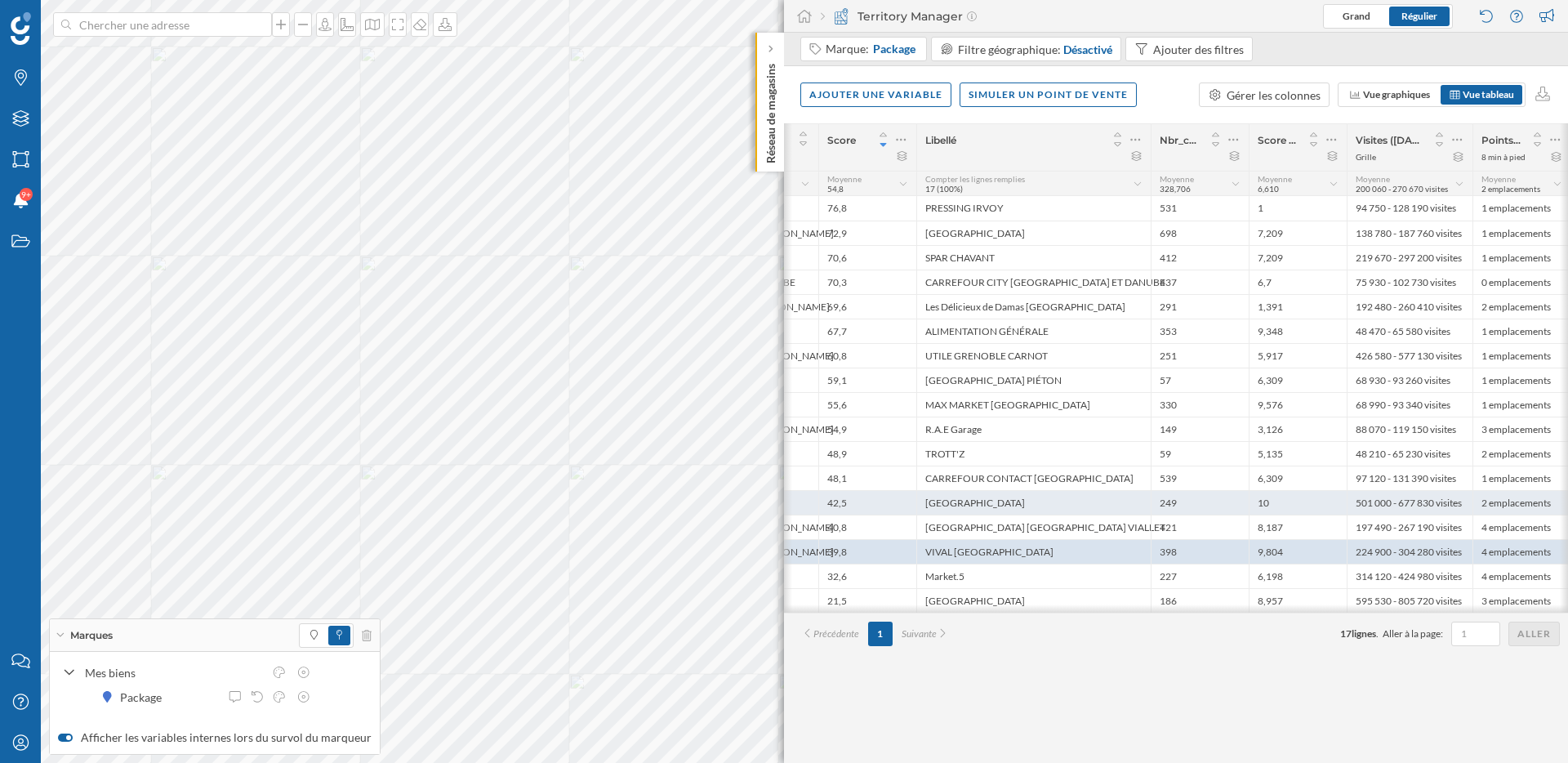
scroll to position [0, 157]
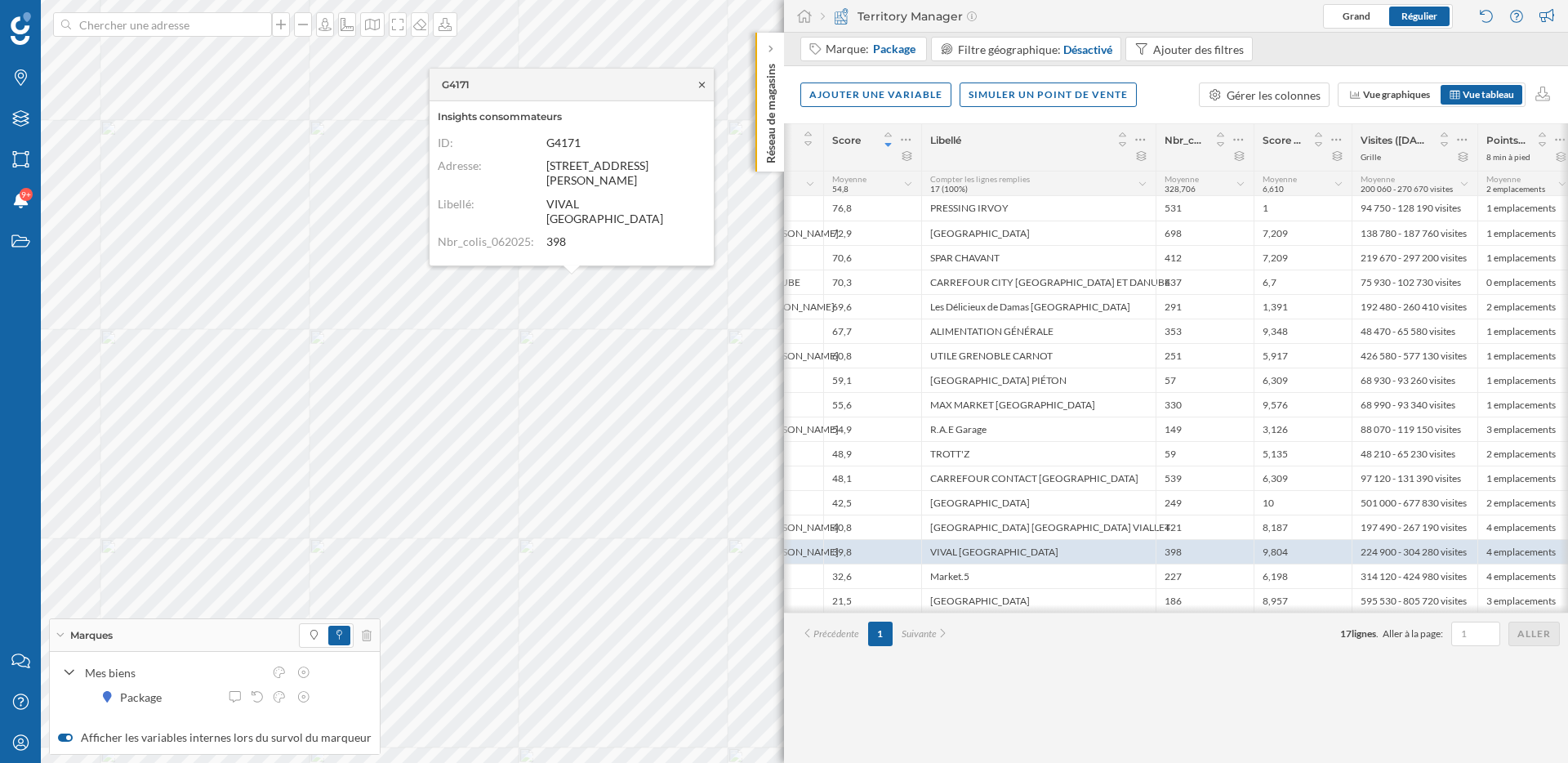
click at [702, 87] on icon at bounding box center [701, 84] width 6 height 6
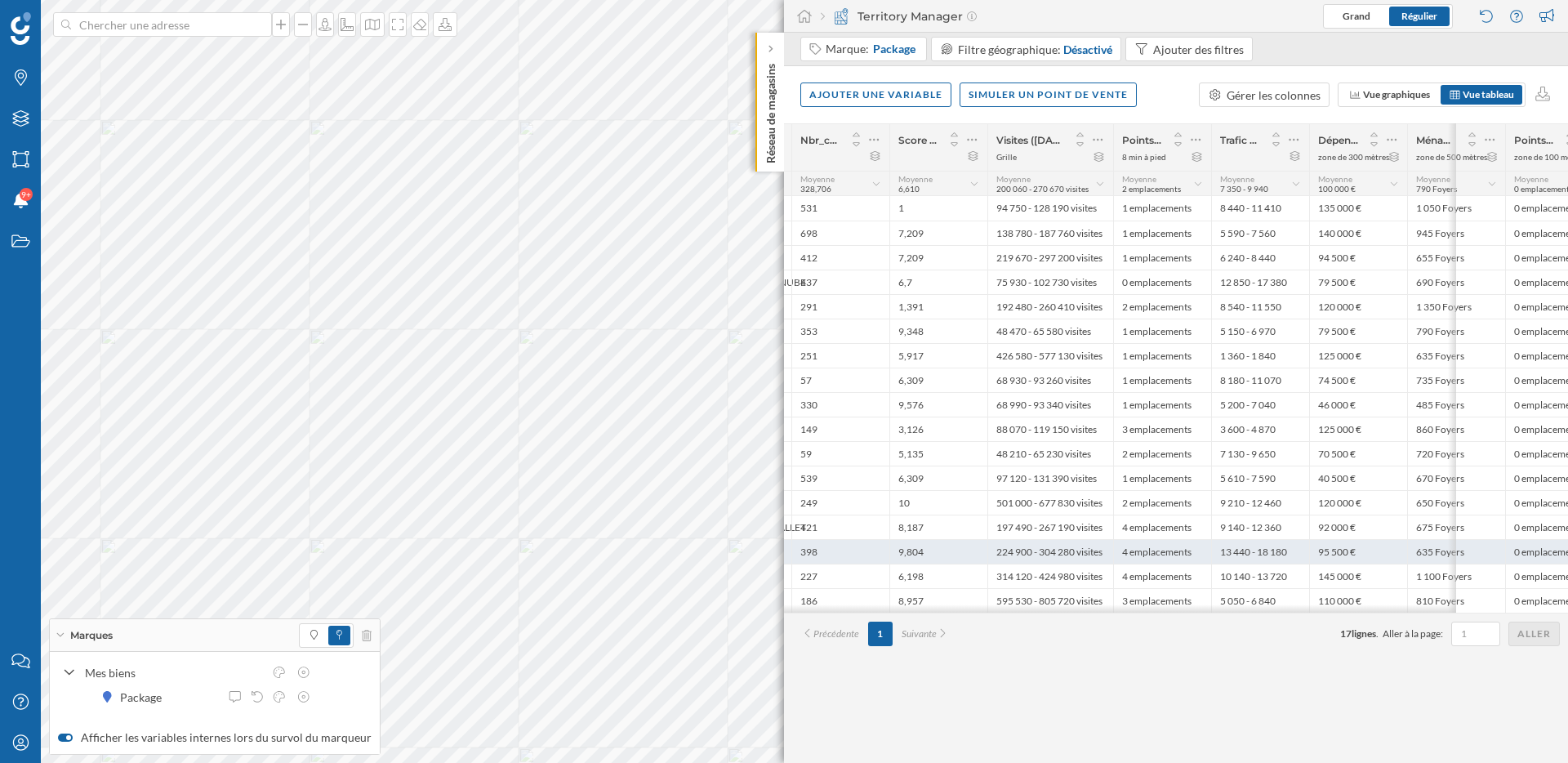
scroll to position [0, 556]
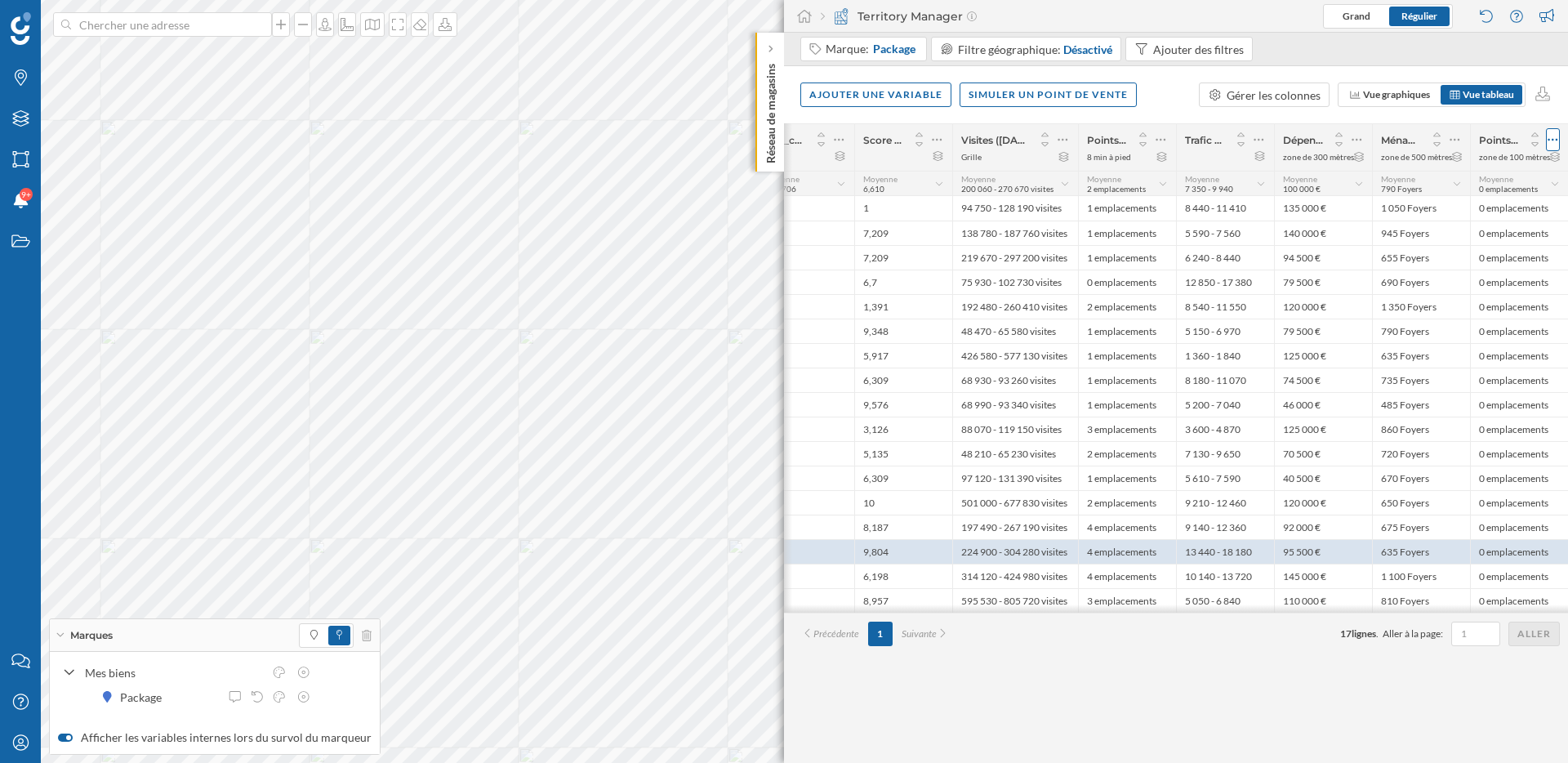
click at [1553, 139] on icon at bounding box center [1553, 140] width 9 height 3
click at [1447, 198] on div "Modifier la zone d'influence" at bounding box center [1478, 206] width 144 height 17
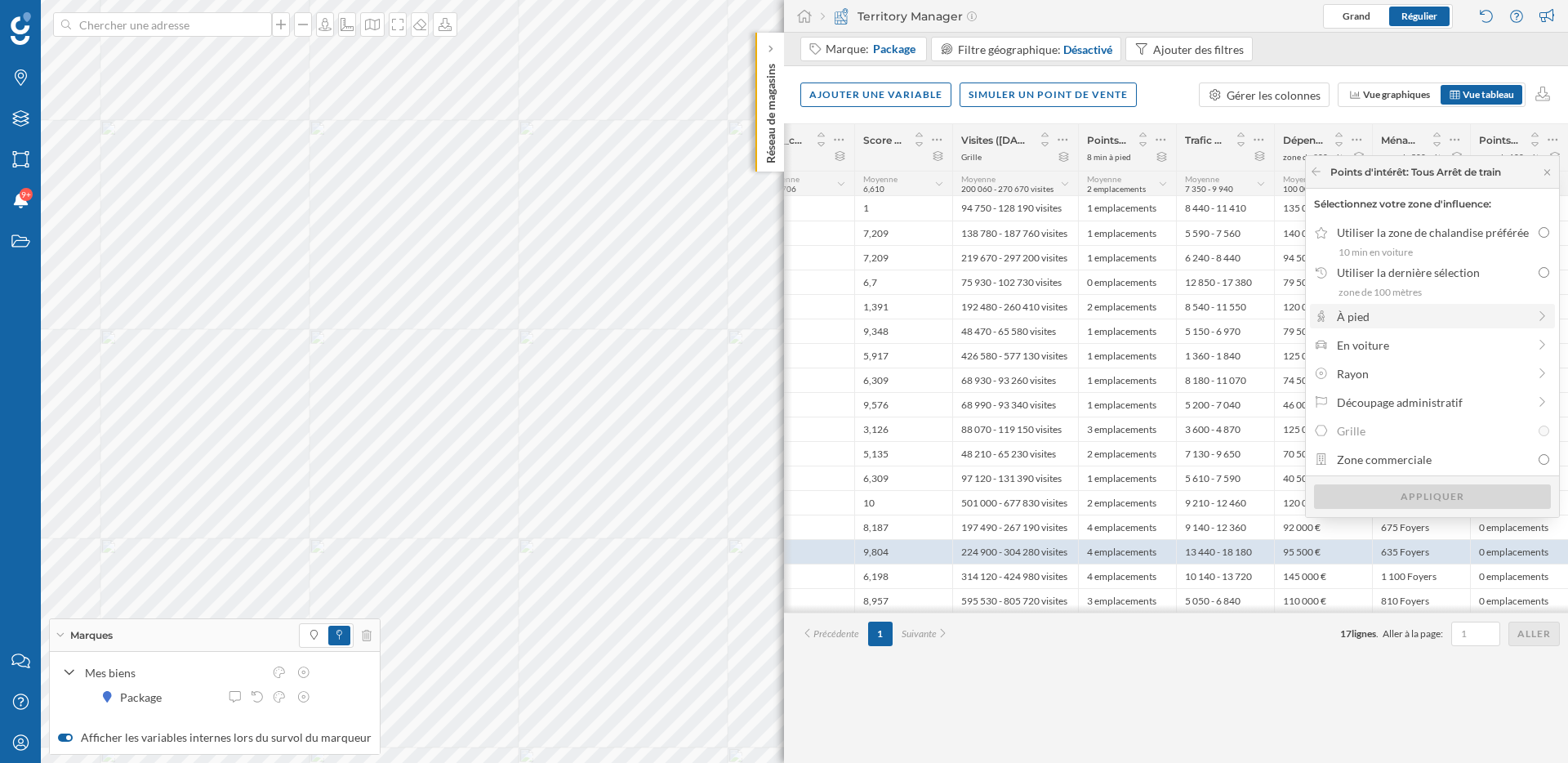
click at [1410, 313] on div "À pied" at bounding box center [1432, 317] width 190 height 17
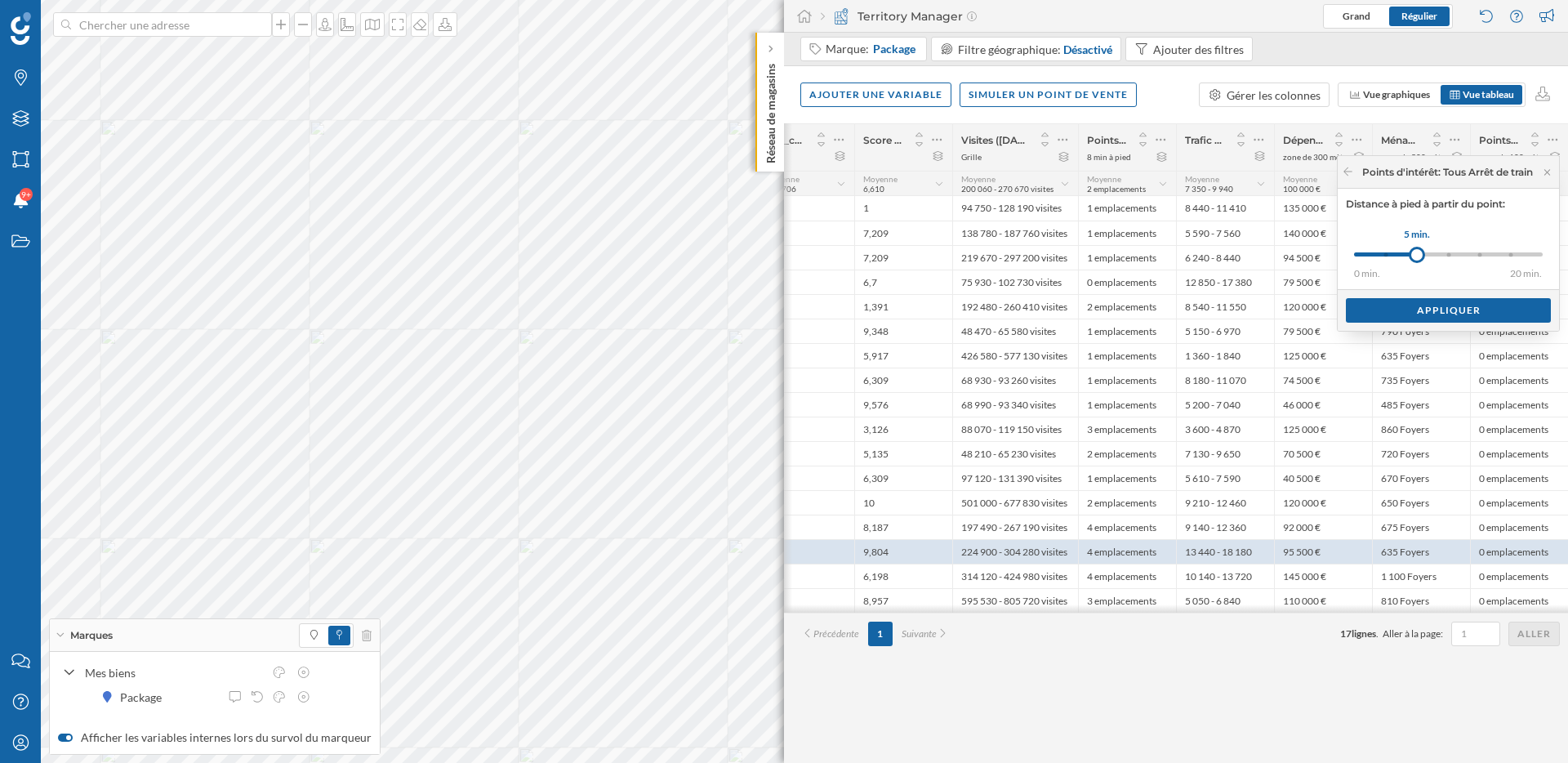
drag, startPoint x: 1380, startPoint y: 248, endPoint x: 1413, endPoint y: 251, distance: 33.1
click at [1413, 252] on div at bounding box center [1416, 254] width 16 height 16
click at [1422, 305] on div "Appliquer" at bounding box center [1448, 309] width 205 height 25
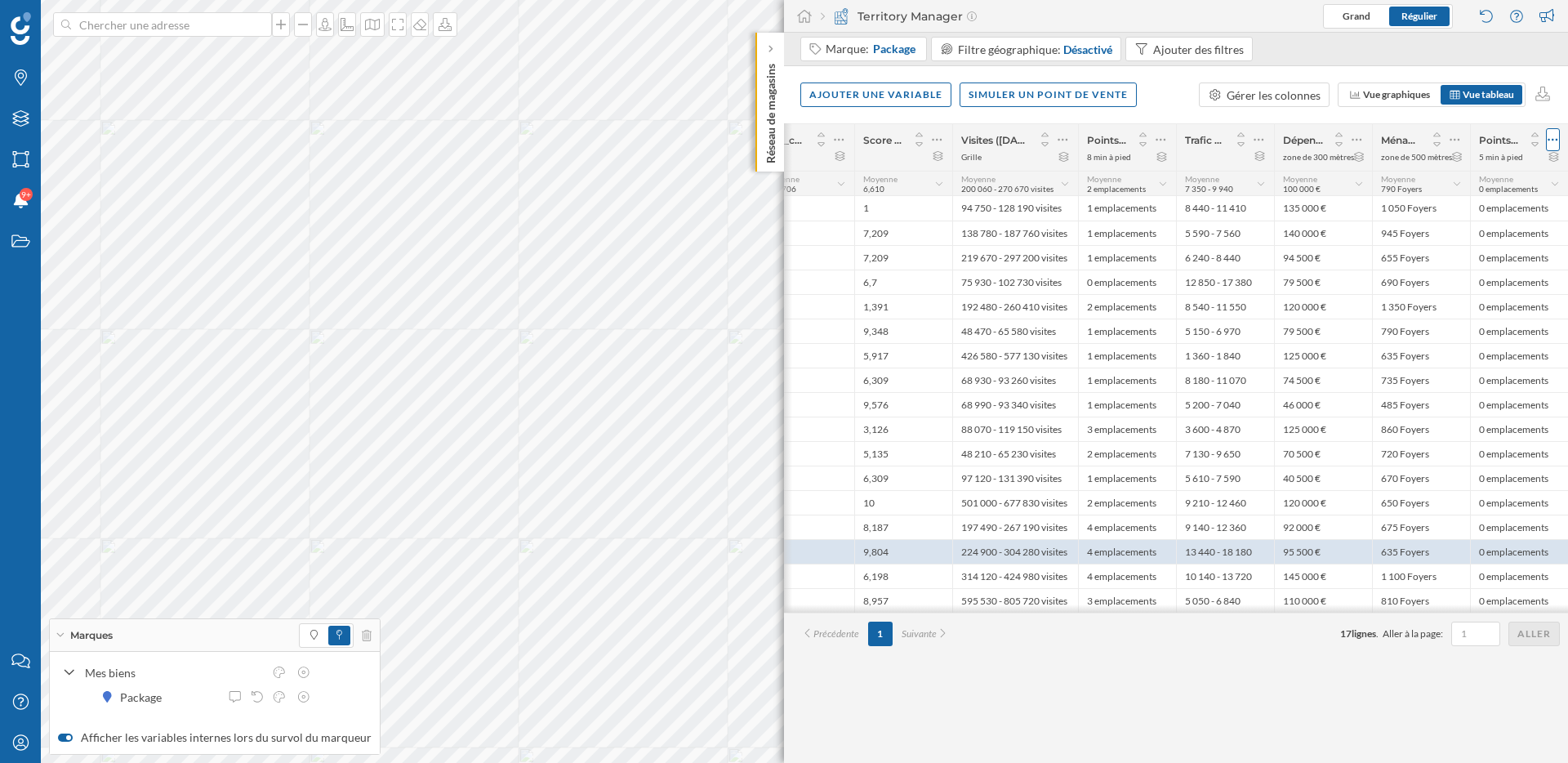
click at [1559, 134] on div at bounding box center [1553, 140] width 14 height 23
click at [1469, 209] on div "Modifier la zone d'influence" at bounding box center [1478, 206] width 144 height 17
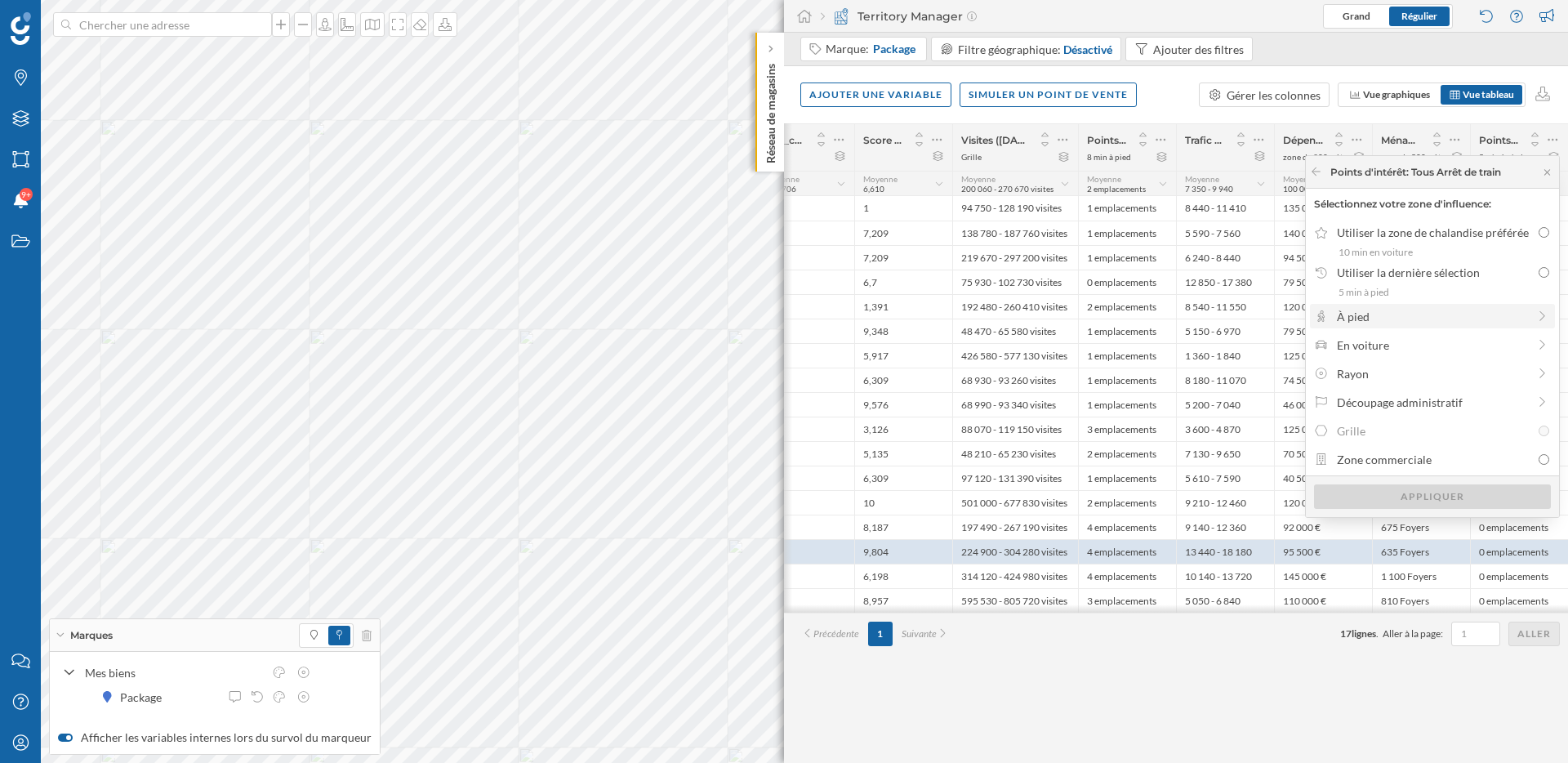
click at [1422, 316] on div "À pied" at bounding box center [1432, 317] width 190 height 17
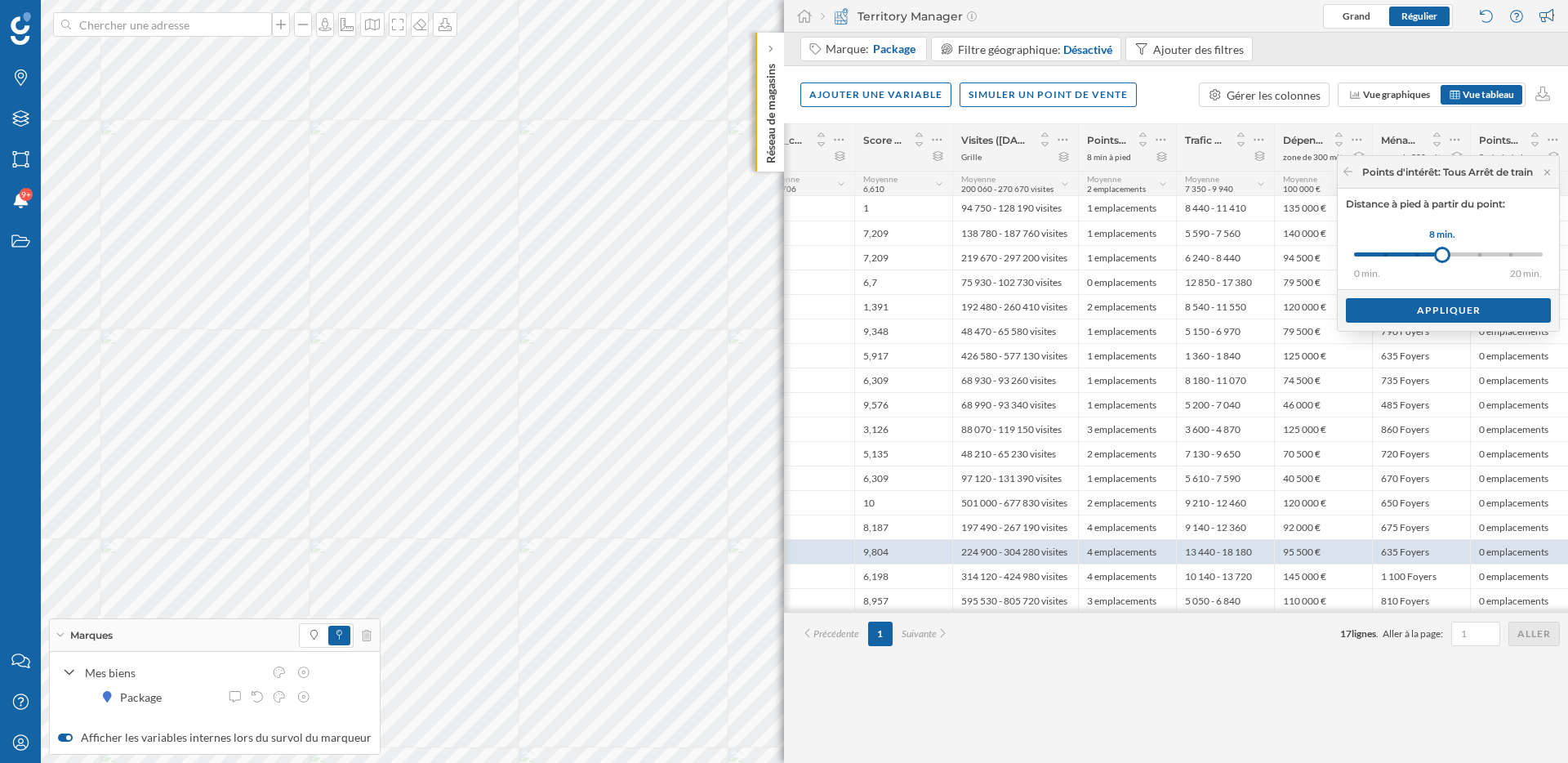
drag, startPoint x: 1384, startPoint y: 257, endPoint x: 1440, endPoint y: 258, distance: 56.0
click at [1440, 258] on div at bounding box center [1442, 254] width 16 height 16
click at [1440, 313] on div "Appliquer" at bounding box center [1448, 309] width 205 height 25
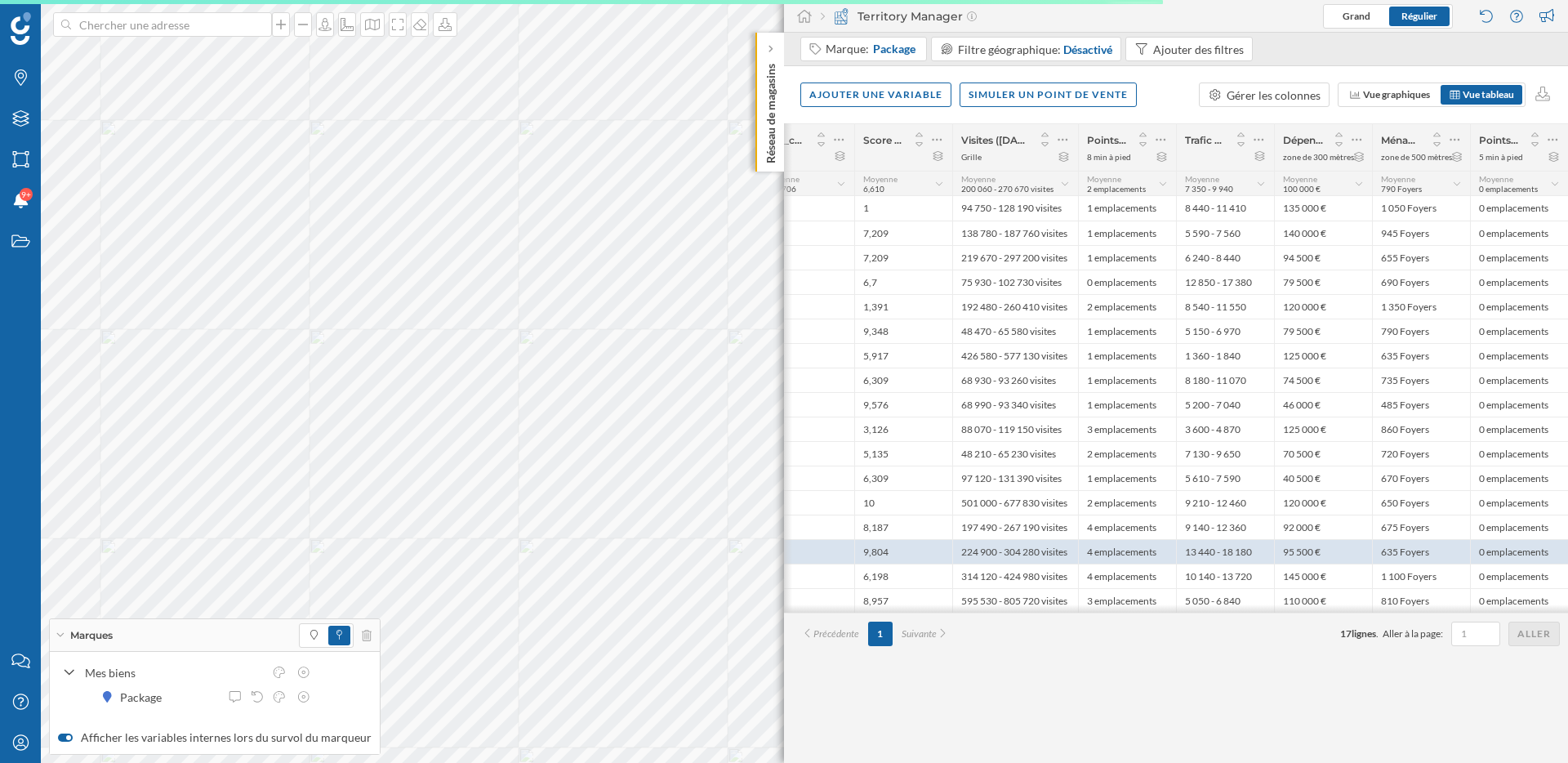
click at [1503, 163] on div "Points d'intérêt: Tous Arrêt de train 5 min à pied" at bounding box center [1519, 147] width 98 height 46
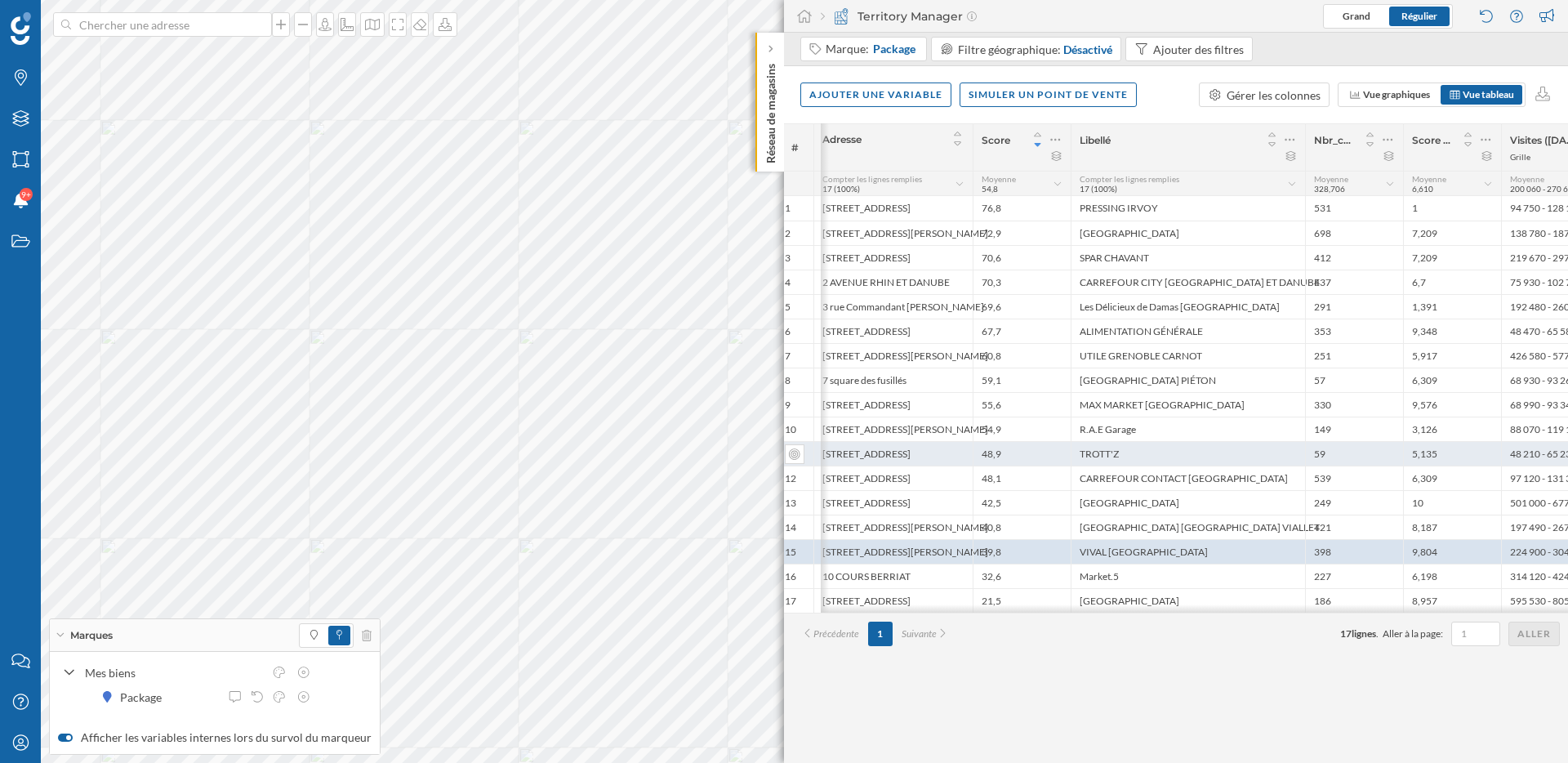
scroll to position [0, 0]
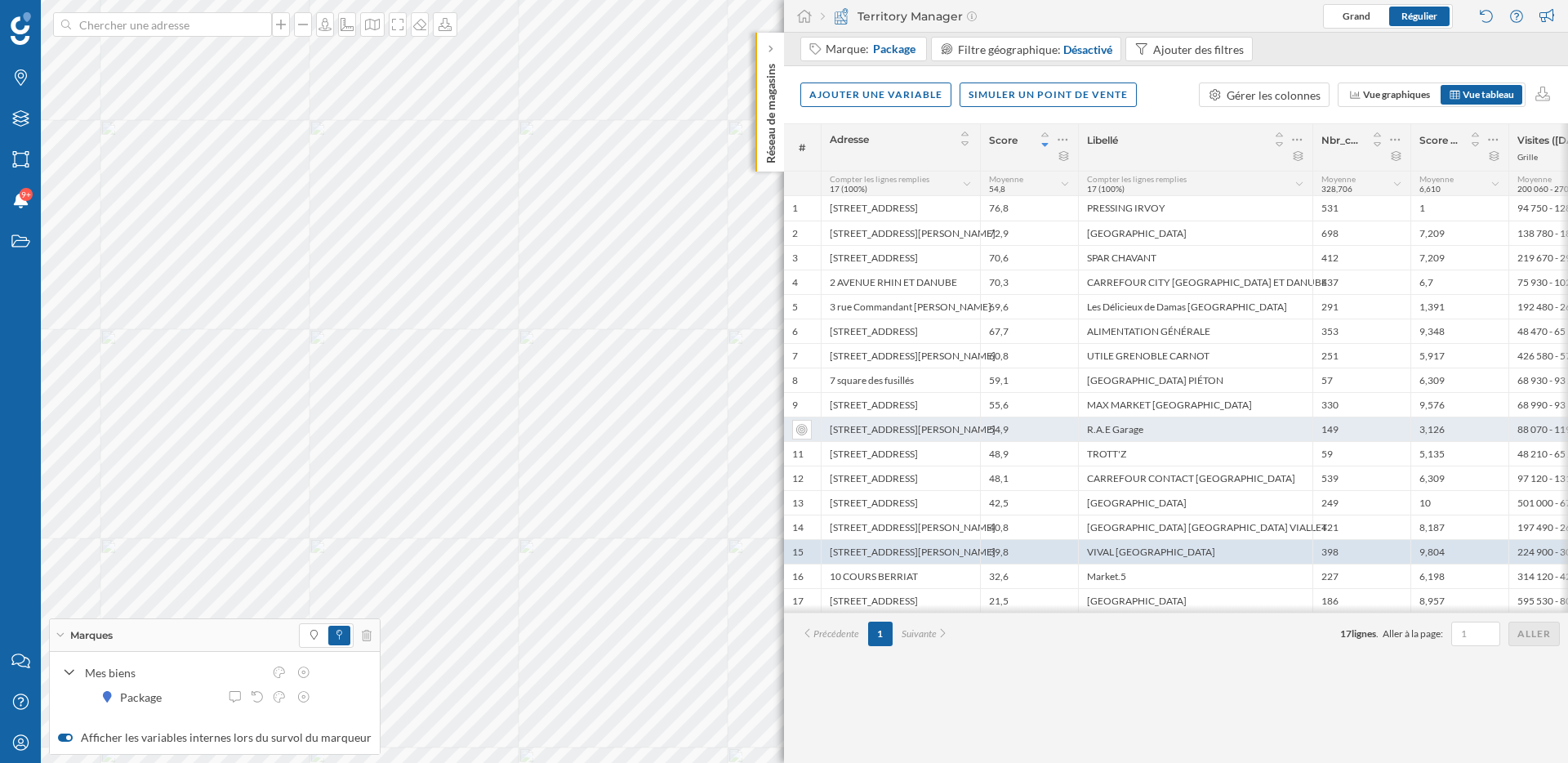
click at [1213, 433] on div "R.A.E Garage" at bounding box center [1195, 428] width 235 height 25
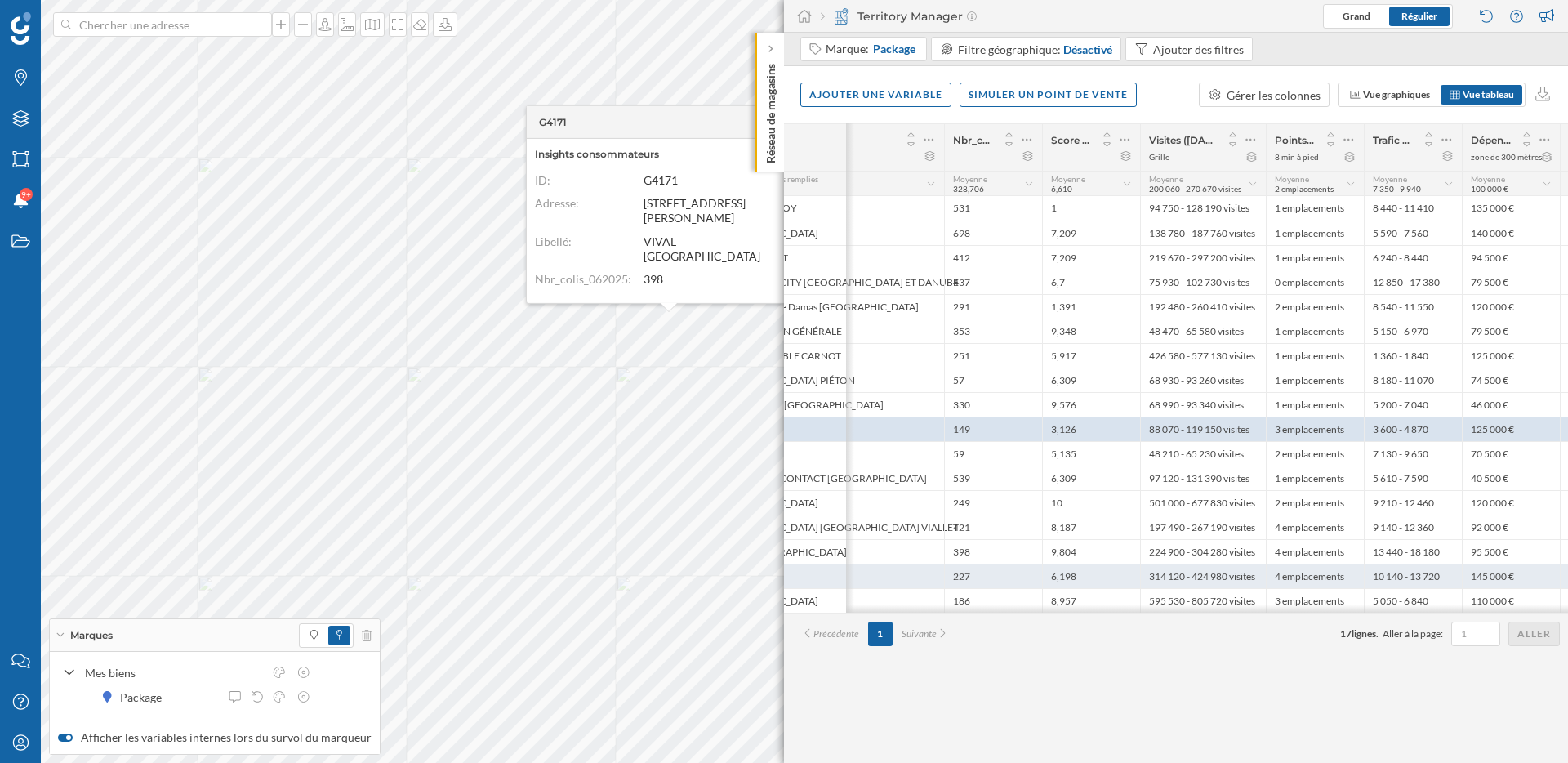
scroll to position [0, 556]
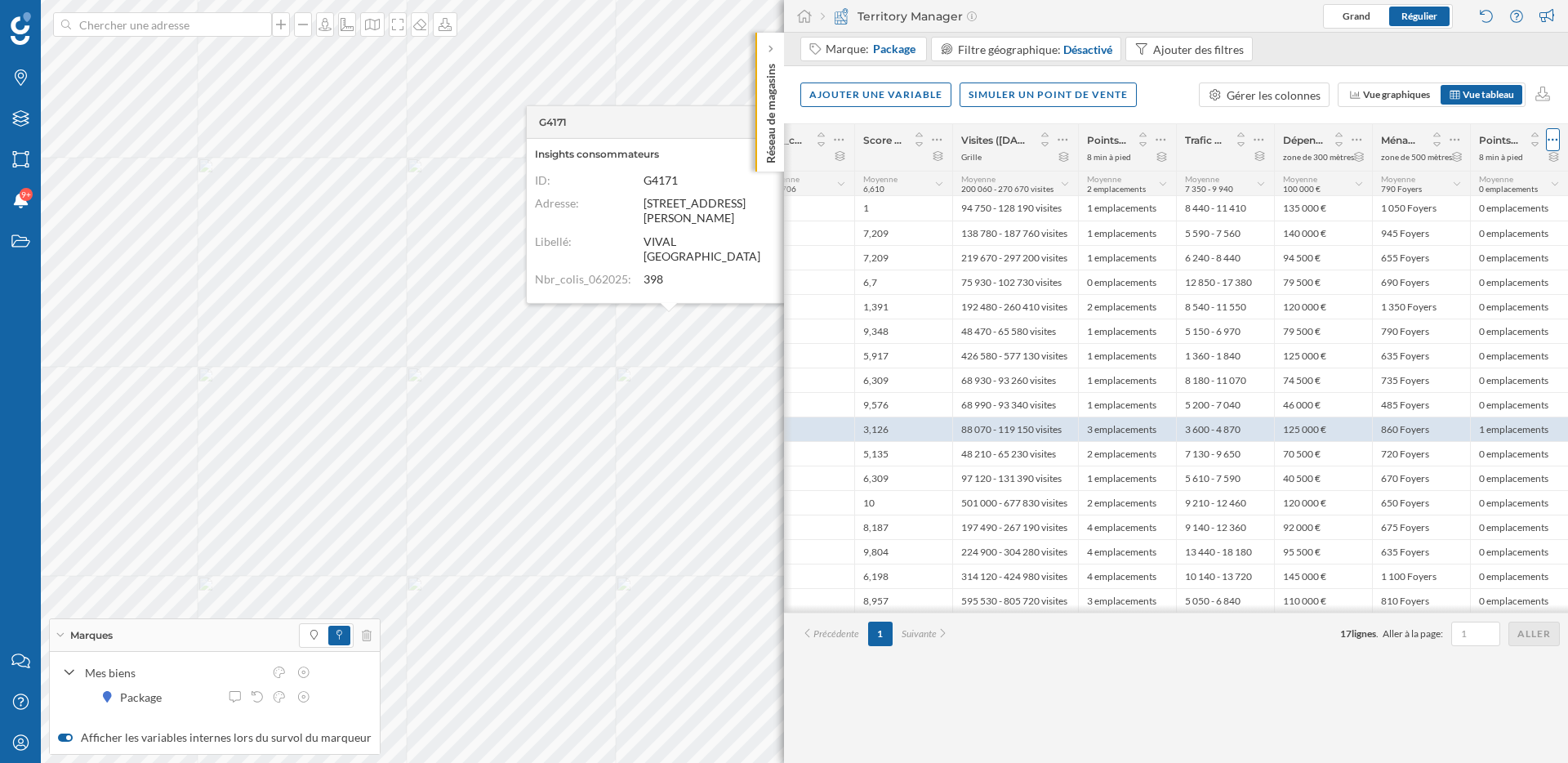
click at [1554, 136] on icon at bounding box center [1553, 140] width 10 height 16
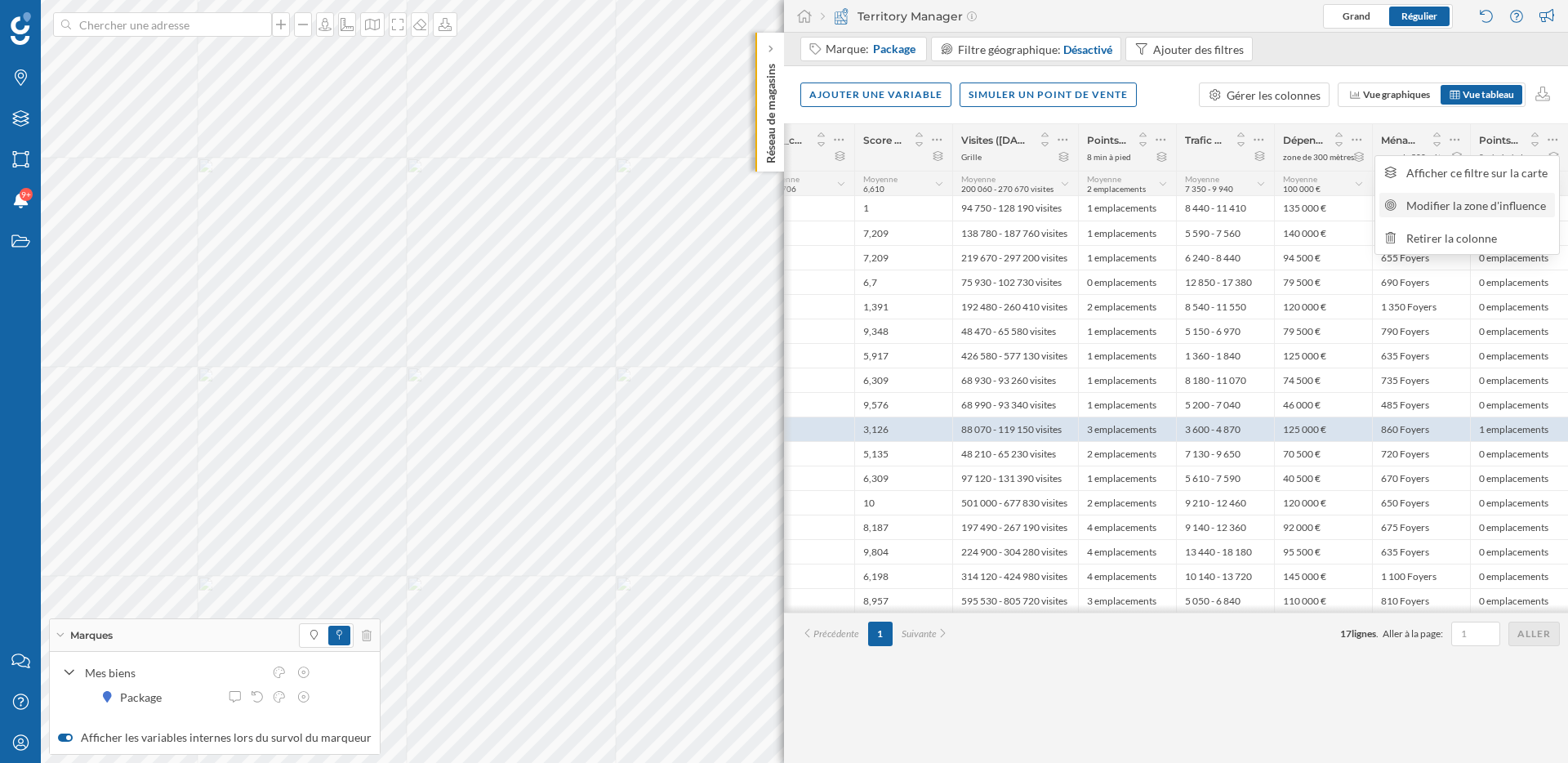
click at [1440, 206] on div "Modifier la zone d'influence" at bounding box center [1478, 206] width 144 height 17
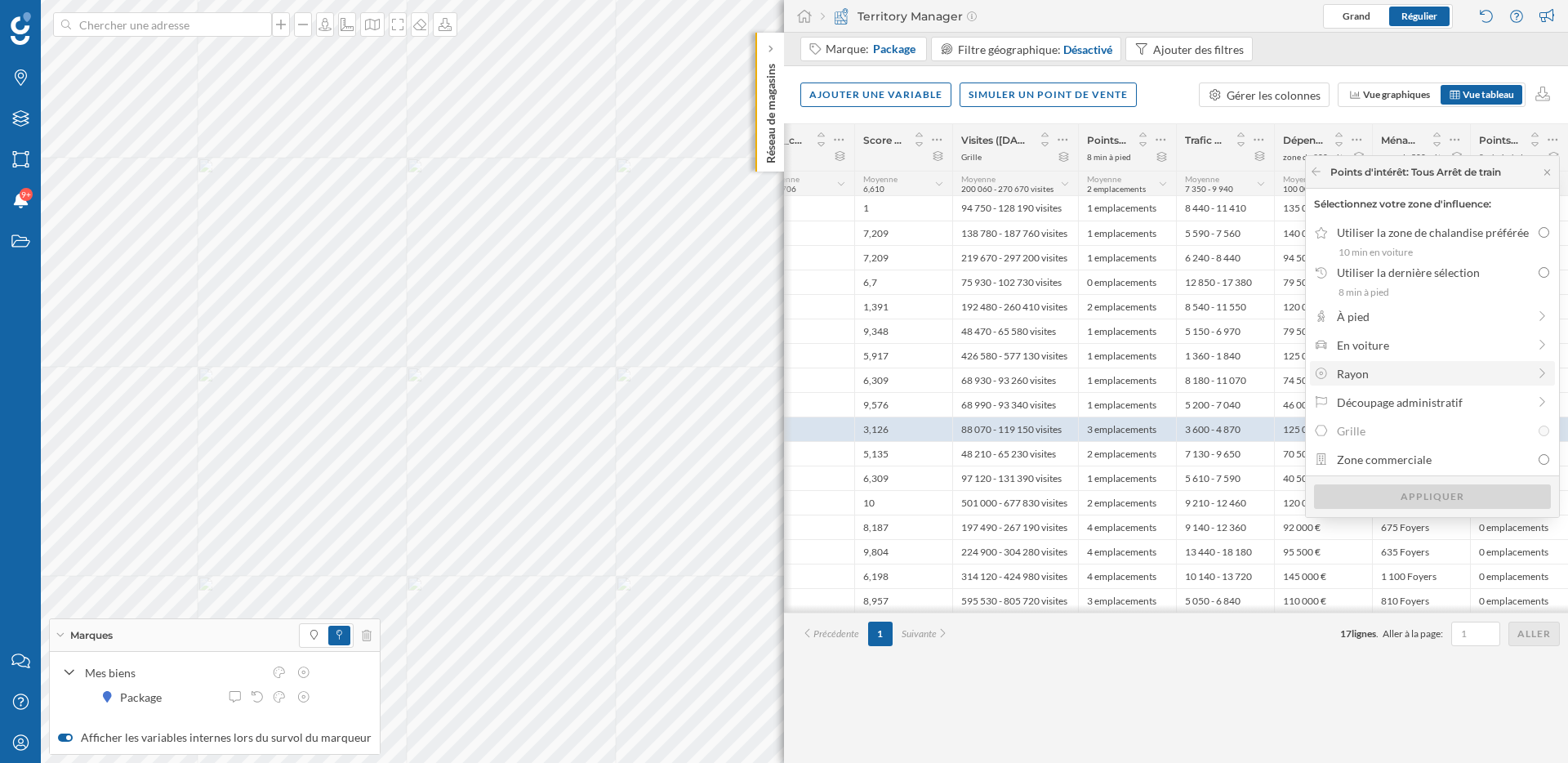
click at [1379, 375] on div "Rayon" at bounding box center [1432, 373] width 190 height 17
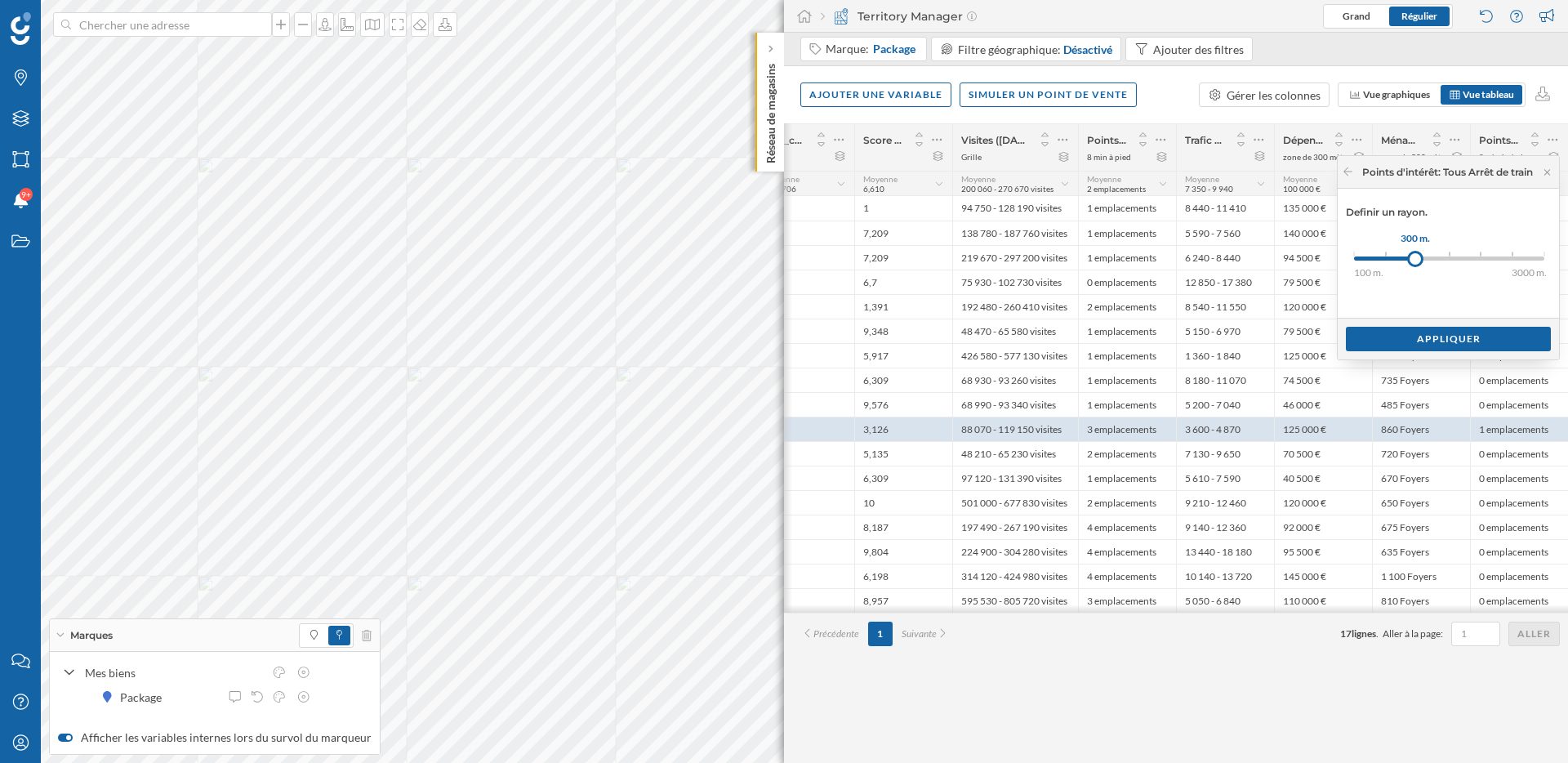
drag, startPoint x: 1346, startPoint y: 256, endPoint x: 1412, endPoint y: 256, distance: 66.0
click at [1412, 256] on div at bounding box center [1415, 259] width 16 height 16
click at [1428, 335] on div "Appliquer" at bounding box center [1448, 338] width 205 height 25
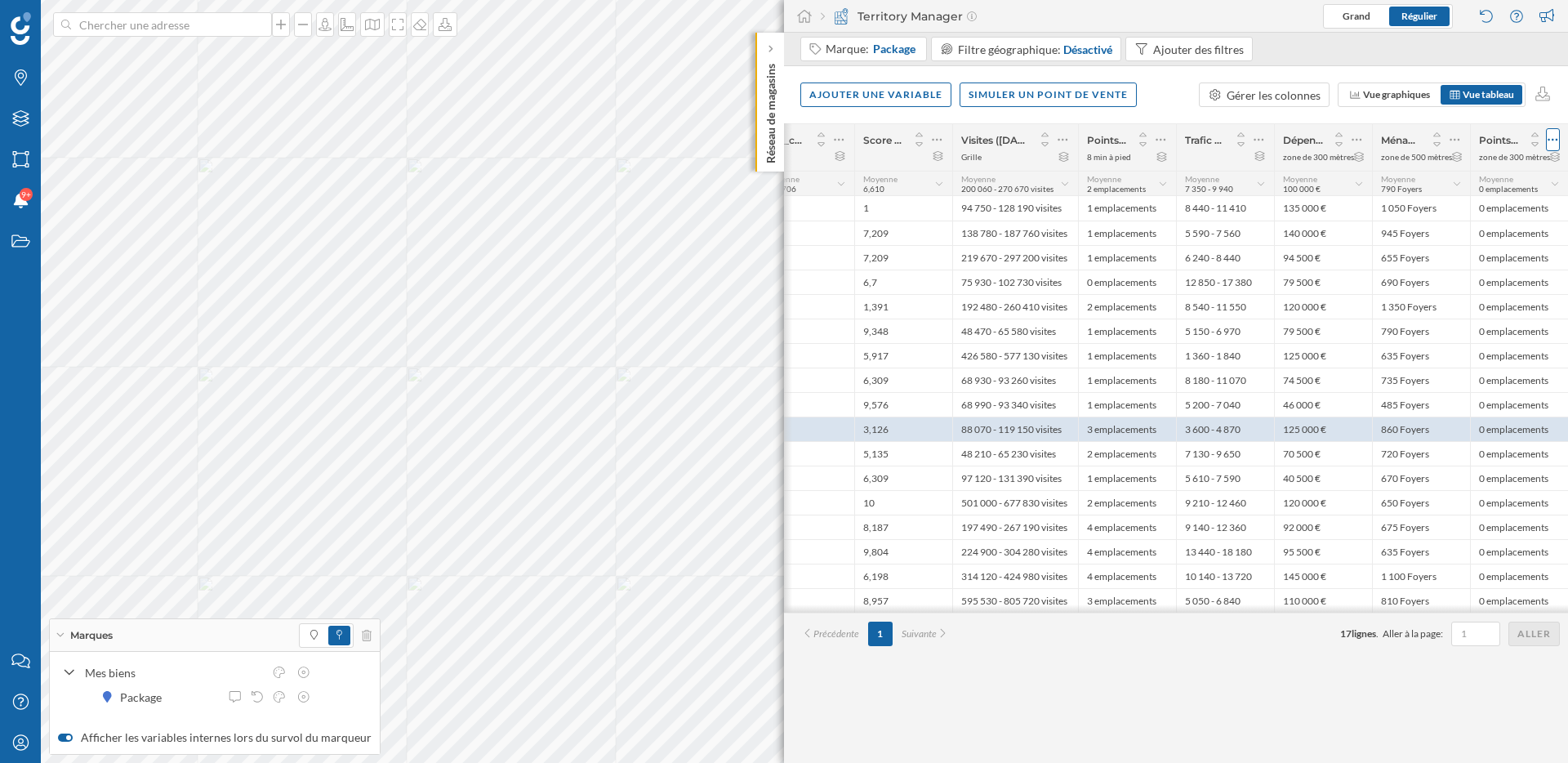
click at [1550, 141] on icon at bounding box center [1553, 140] width 10 height 16
click at [1471, 201] on div "Modifier la zone d'influence" at bounding box center [1478, 206] width 144 height 17
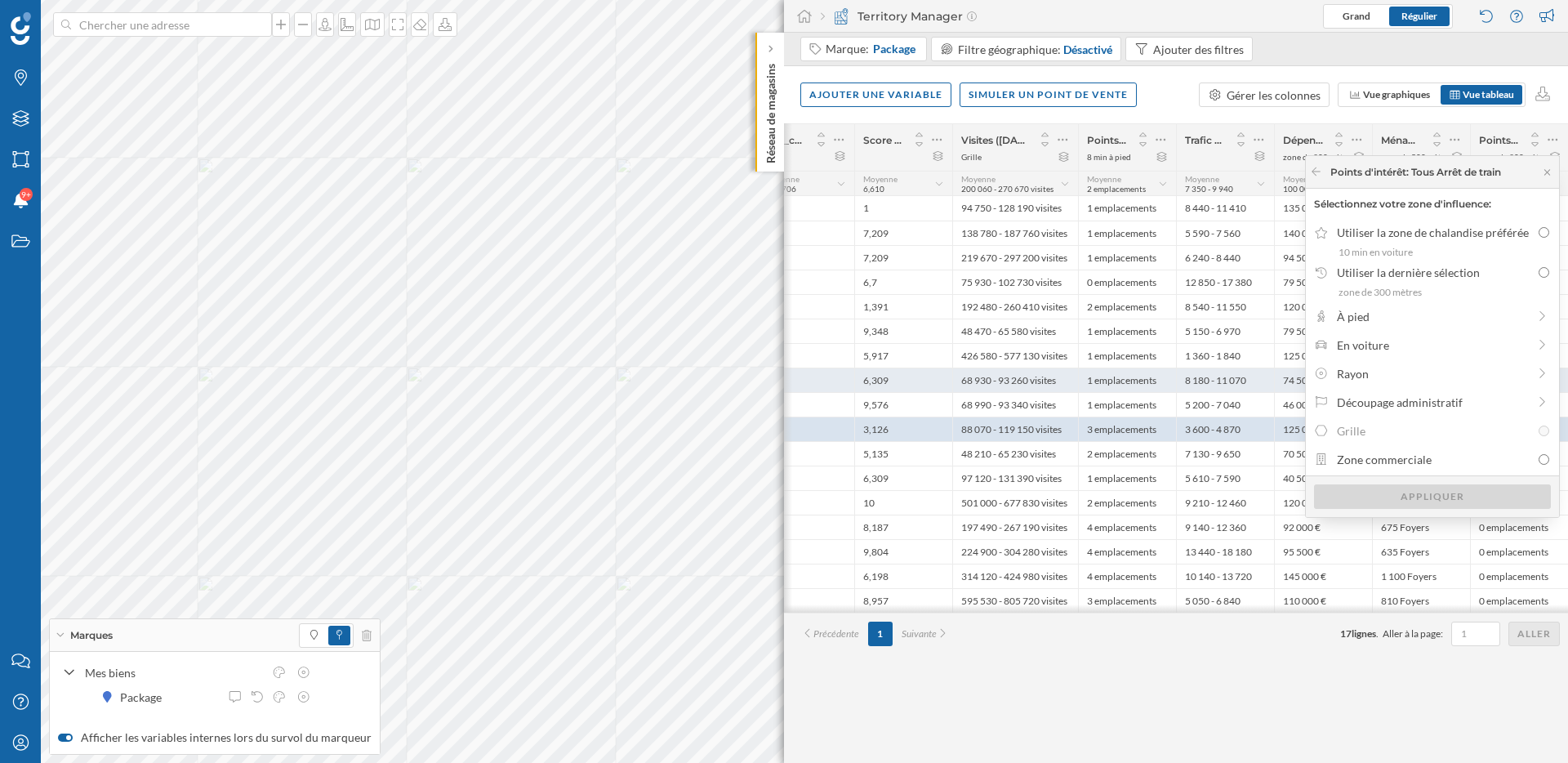
click at [1389, 376] on div "Rayon" at bounding box center [1432, 373] width 190 height 17
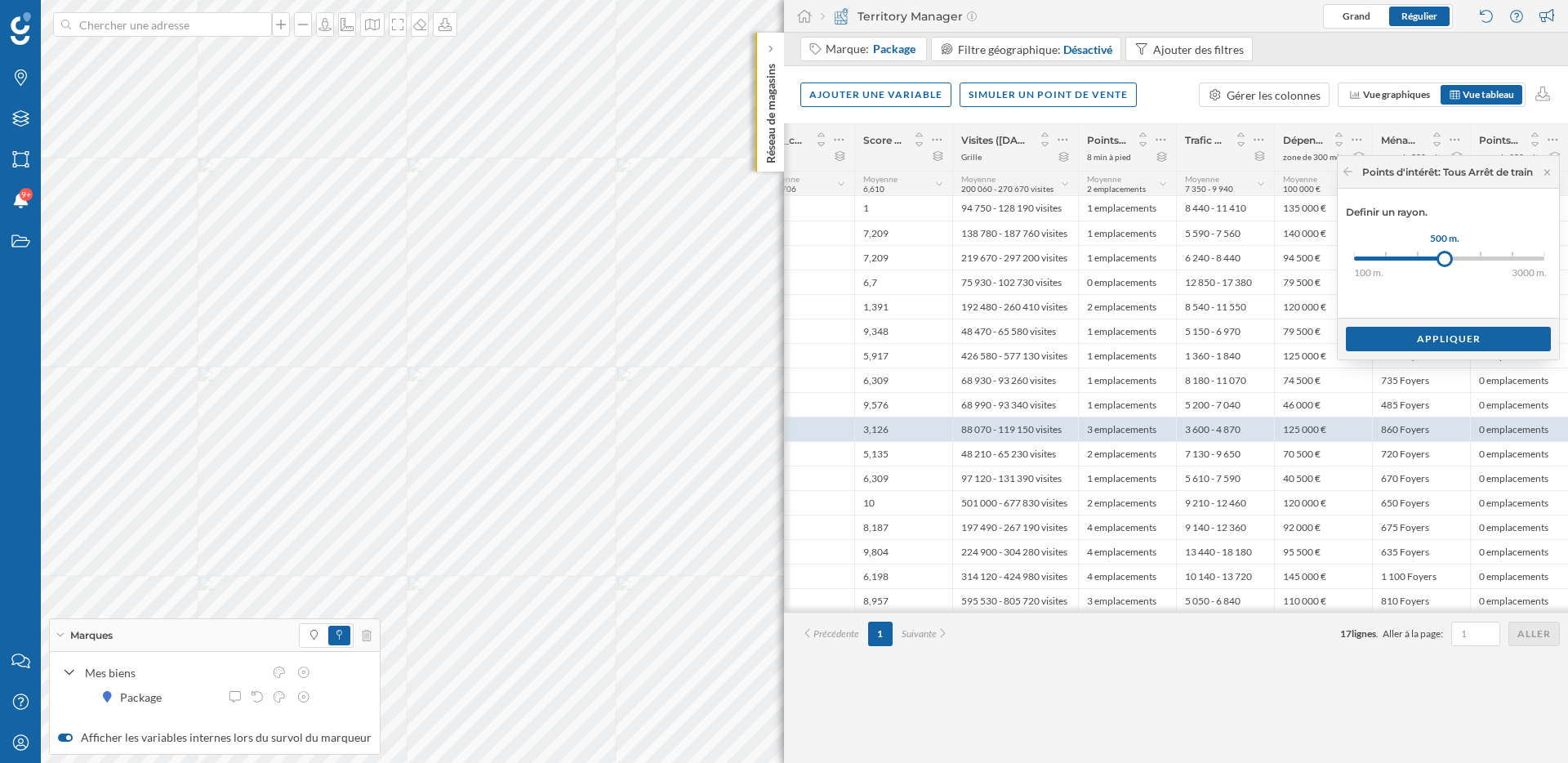
drag, startPoint x: 1345, startPoint y: 259, endPoint x: 1444, endPoint y: 256, distance: 99.0
click at [1444, 256] on div at bounding box center [1445, 259] width 16 height 16
click at [1461, 337] on div "Appliquer" at bounding box center [1448, 338] width 205 height 25
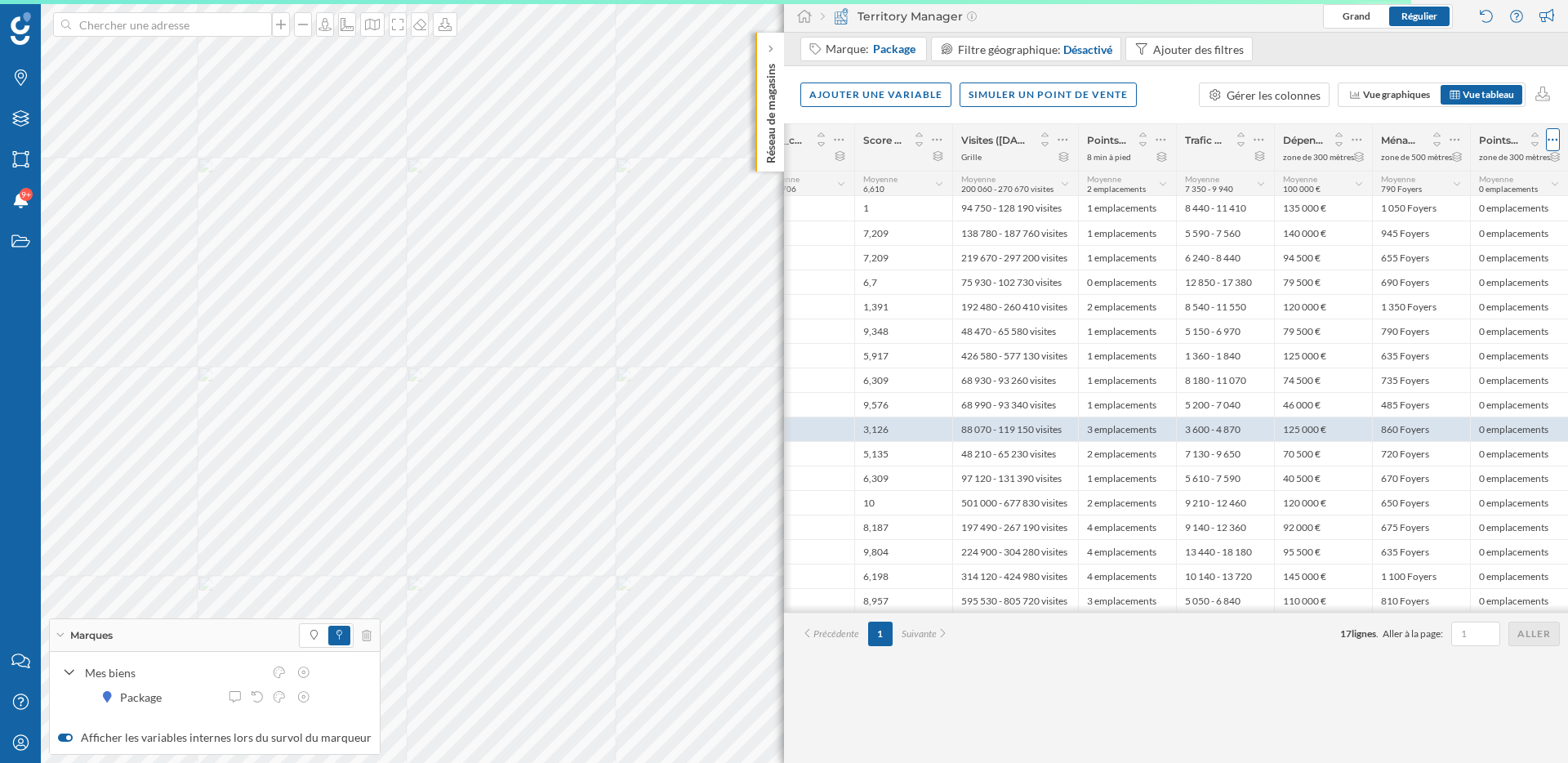
click at [1548, 142] on icon at bounding box center [1553, 140] width 10 height 16
click at [1466, 197] on div "Modifier la zone d'influence" at bounding box center [1478, 206] width 144 height 17
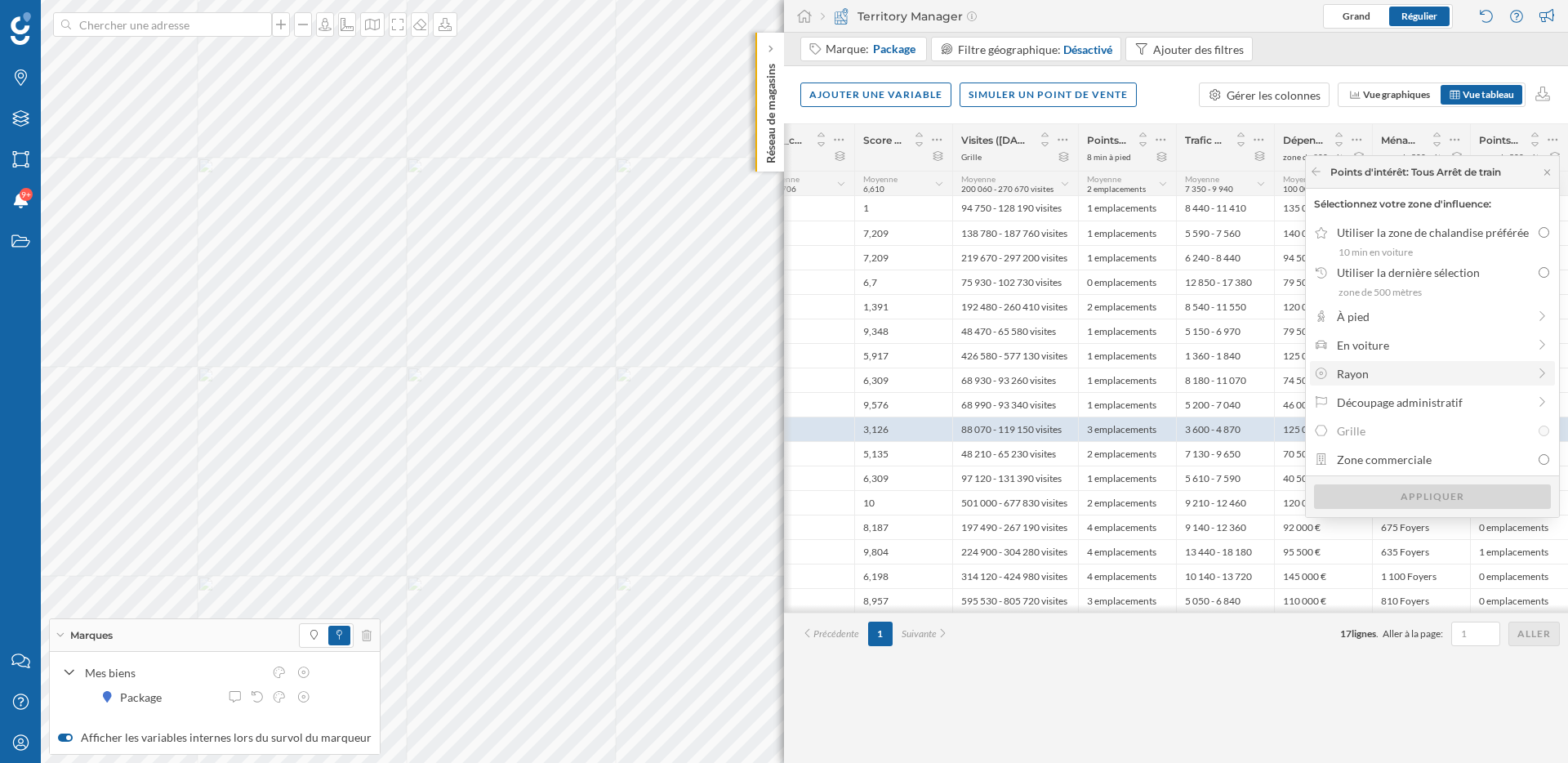
click at [1428, 373] on div "Rayon" at bounding box center [1432, 373] width 190 height 17
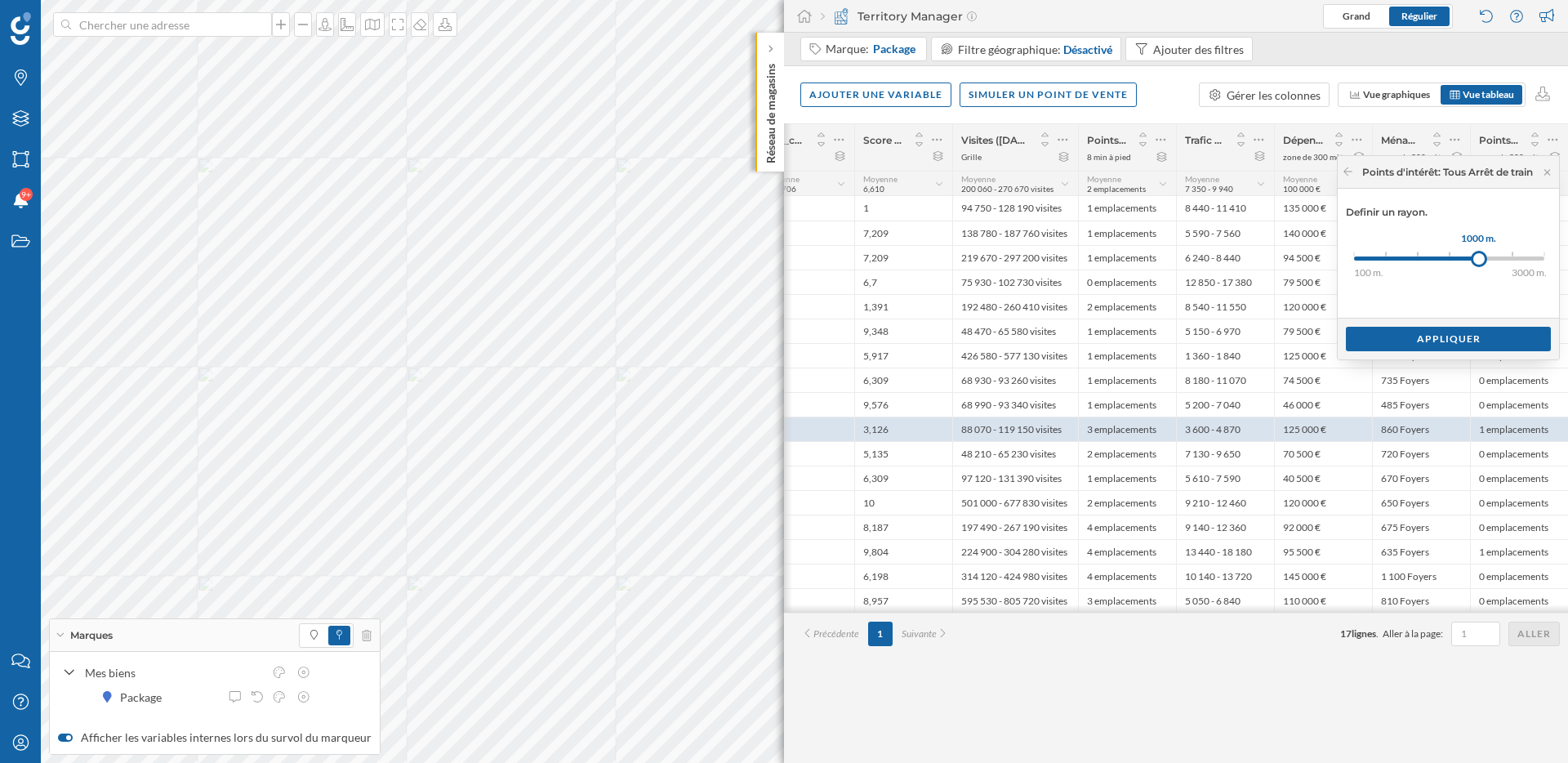
drag, startPoint x: 1350, startPoint y: 259, endPoint x: 1477, endPoint y: 260, distance: 127.0
click at [1477, 260] on div at bounding box center [1479, 259] width 16 height 16
click at [1465, 344] on div "Appliquer" at bounding box center [1448, 338] width 205 height 25
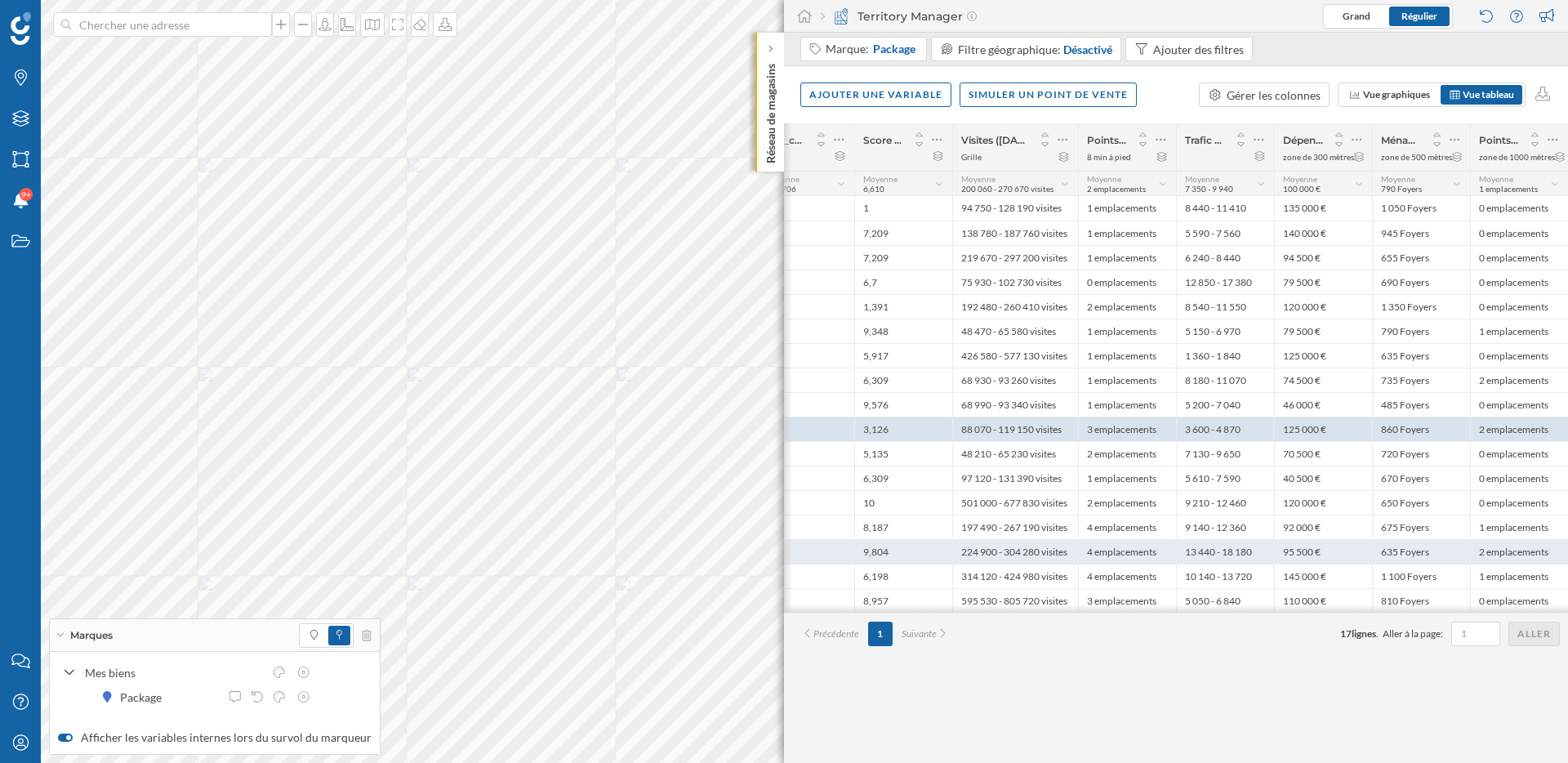
click at [1443, 552] on div "635 Foyers" at bounding box center [1421, 551] width 98 height 25
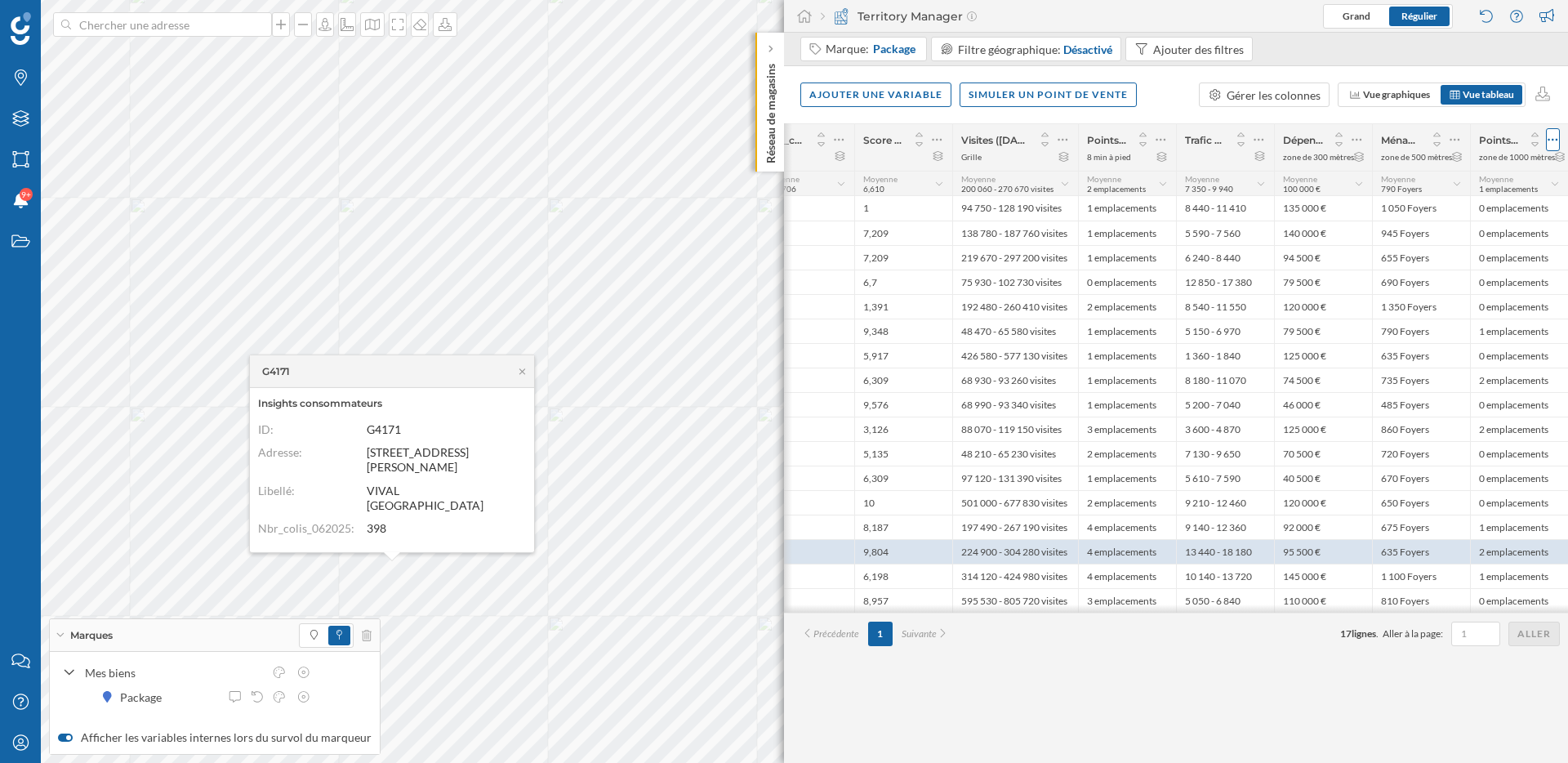
click at [1552, 138] on icon at bounding box center [1553, 140] width 10 height 16
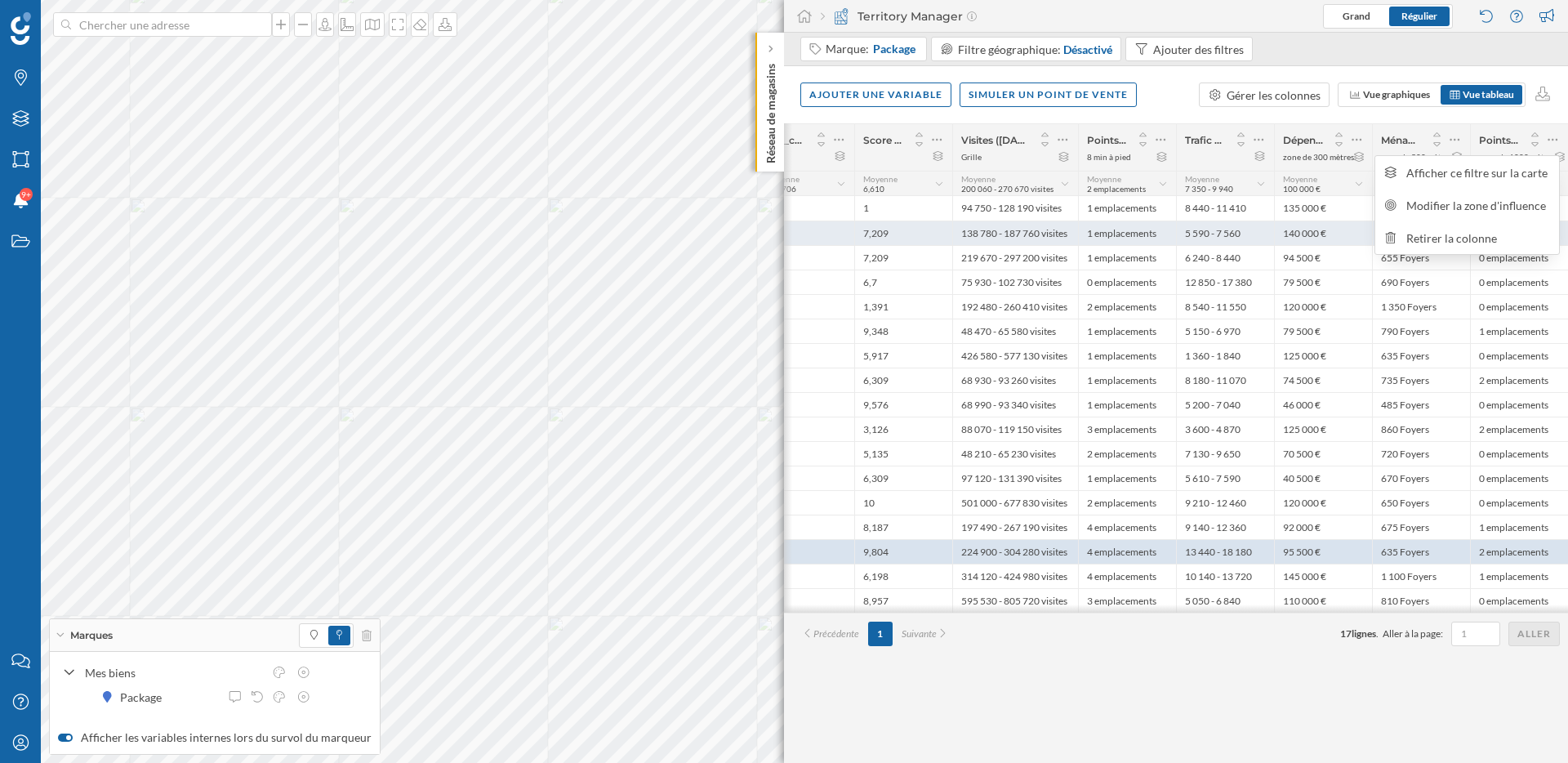
click at [1482, 241] on div "Retirer la colonne" at bounding box center [1478, 238] width 144 height 17
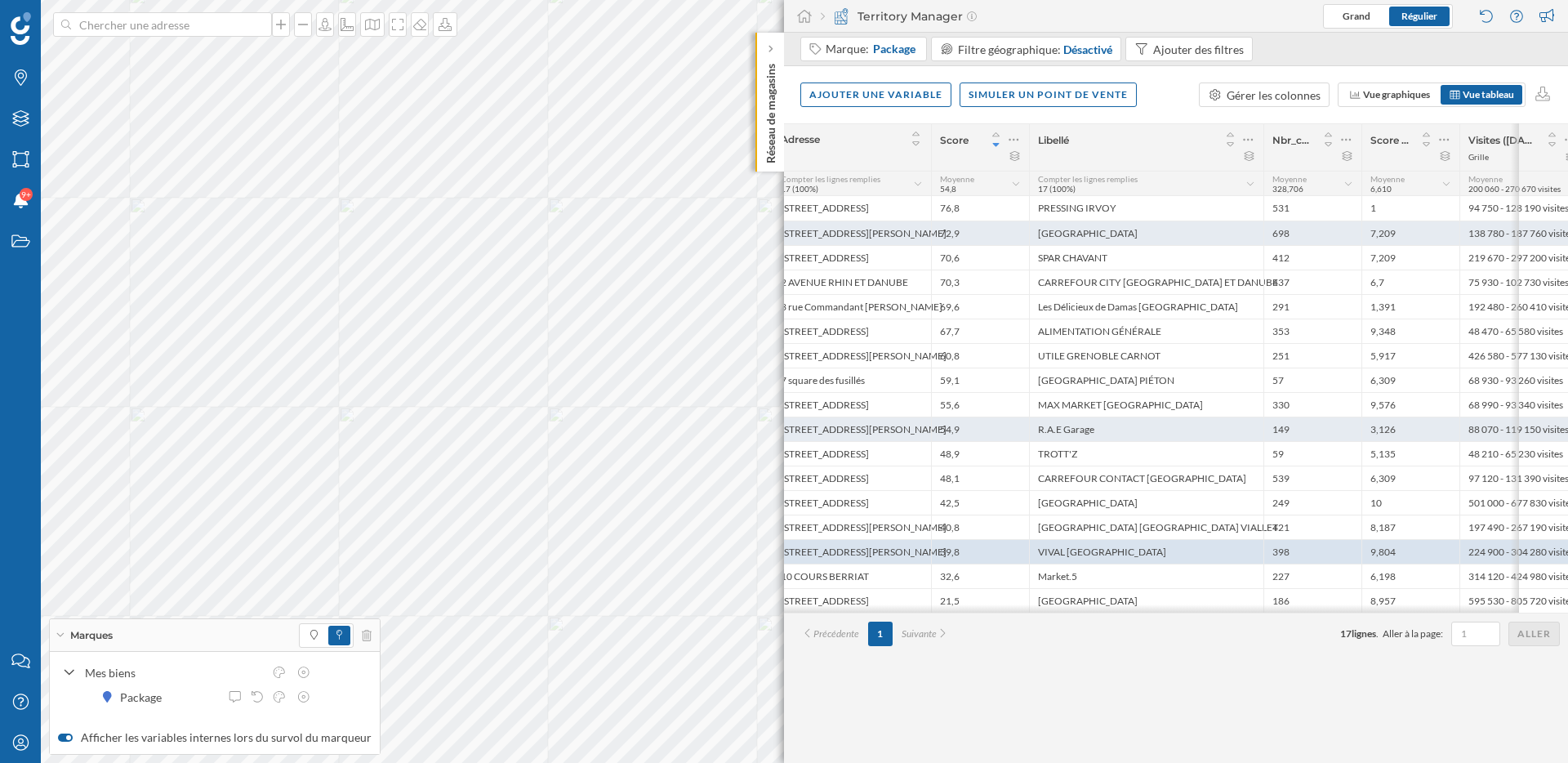
scroll to position [0, 0]
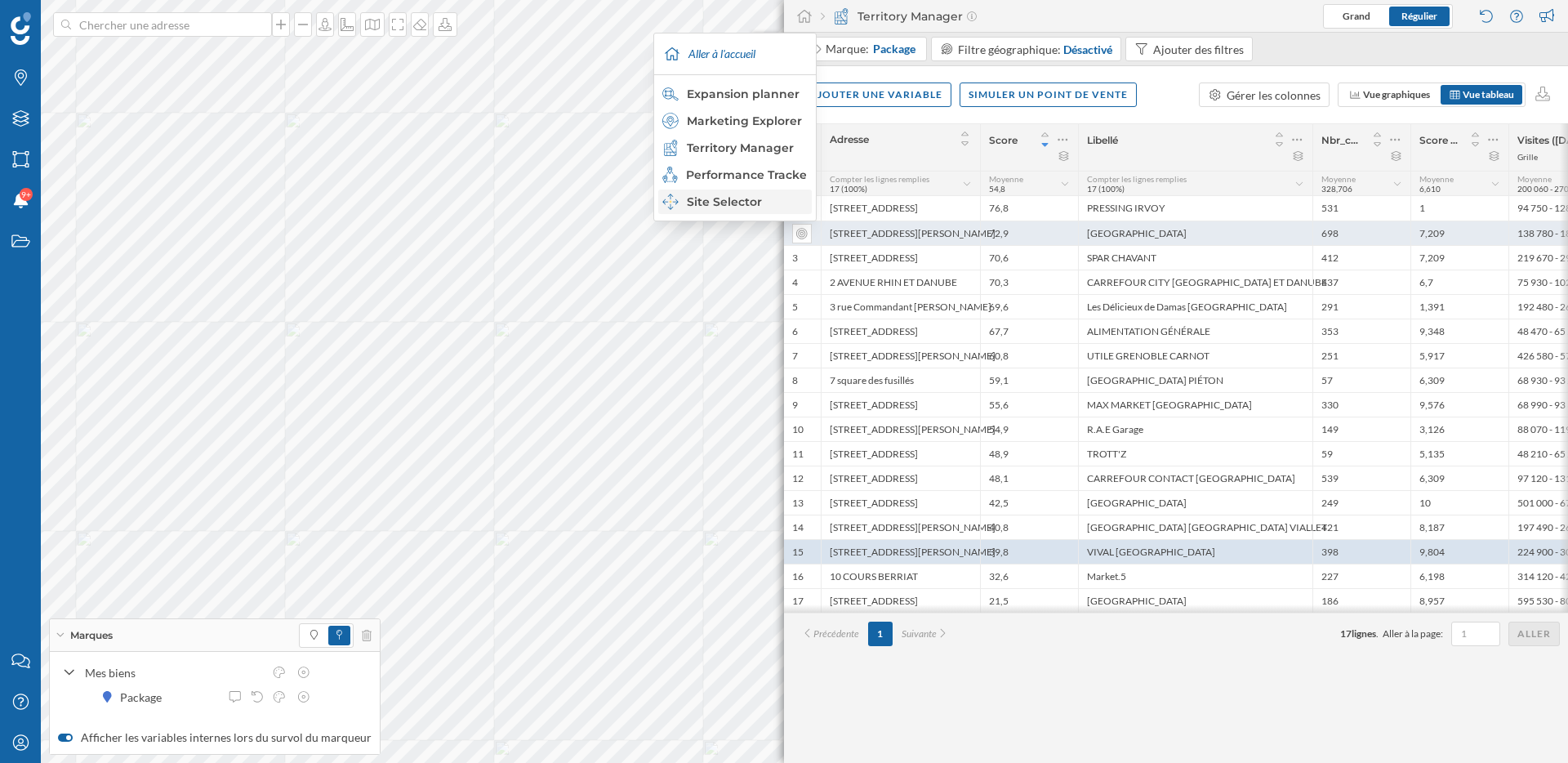
click at [733, 206] on div "Site Selector" at bounding box center [734, 201] width 144 height 16
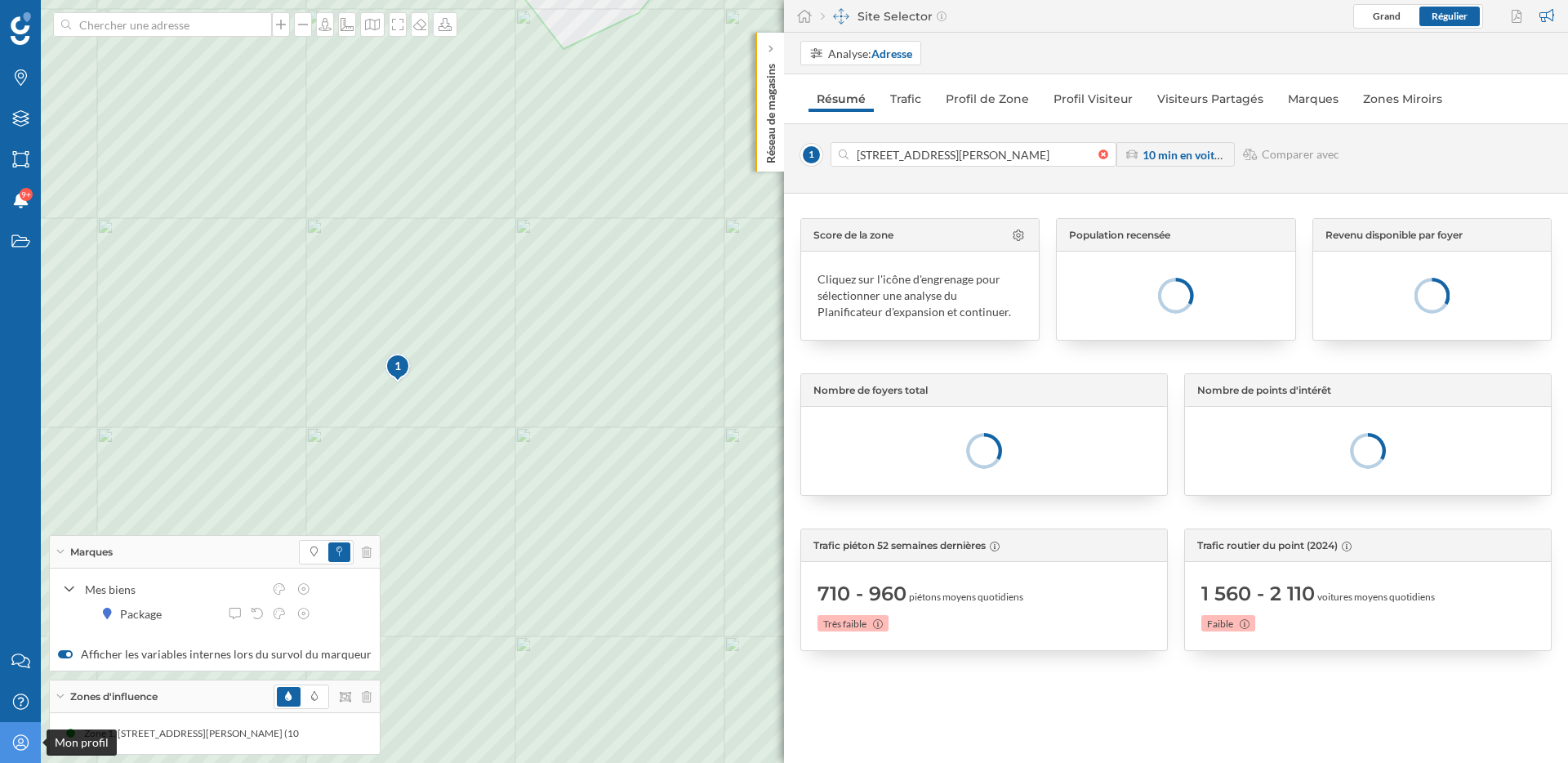
click at [20, 735] on icon at bounding box center [20, 742] width 15 height 15
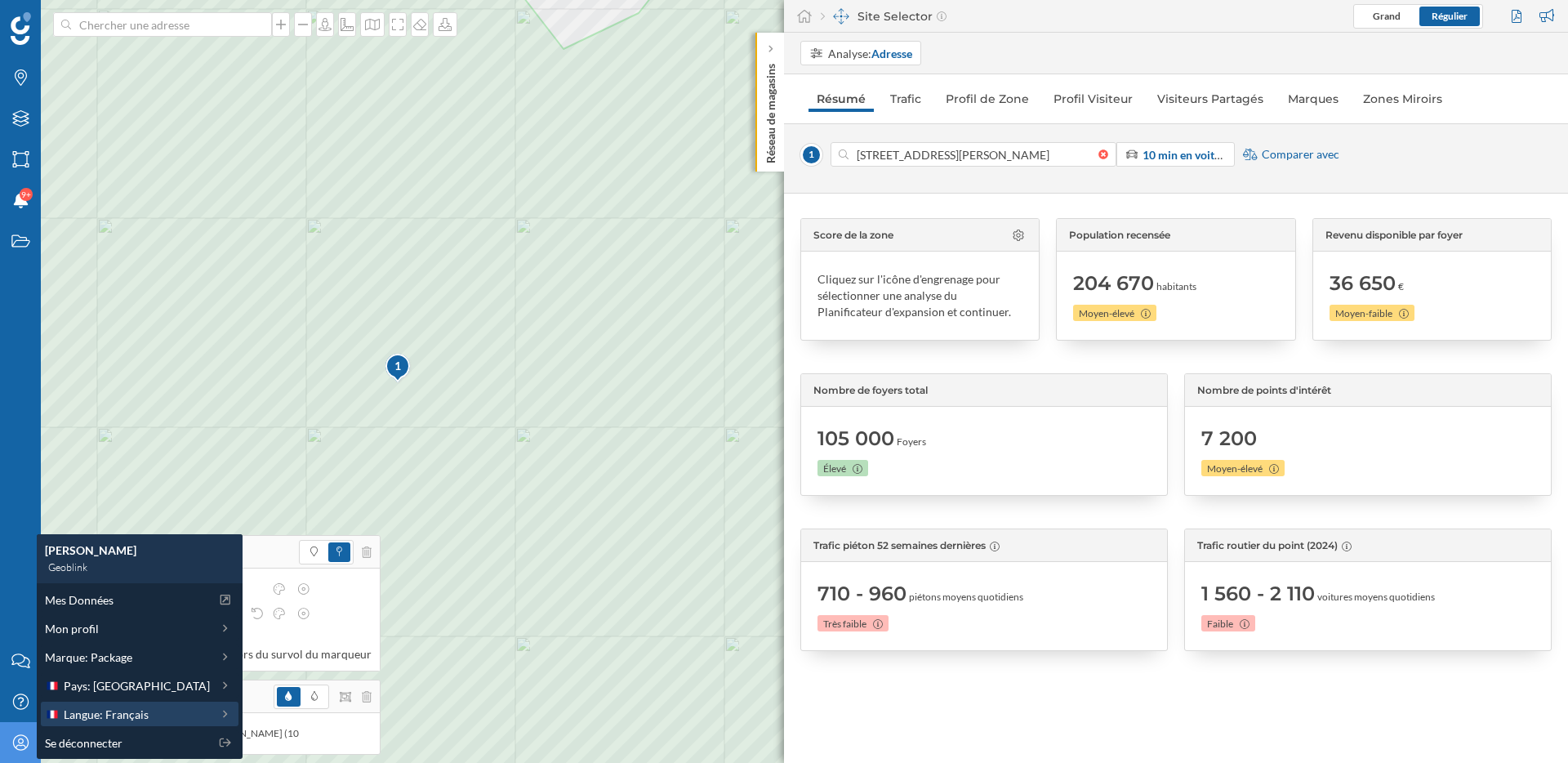
click at [139, 713] on span "Langue: Français" at bounding box center [105, 714] width 85 height 17
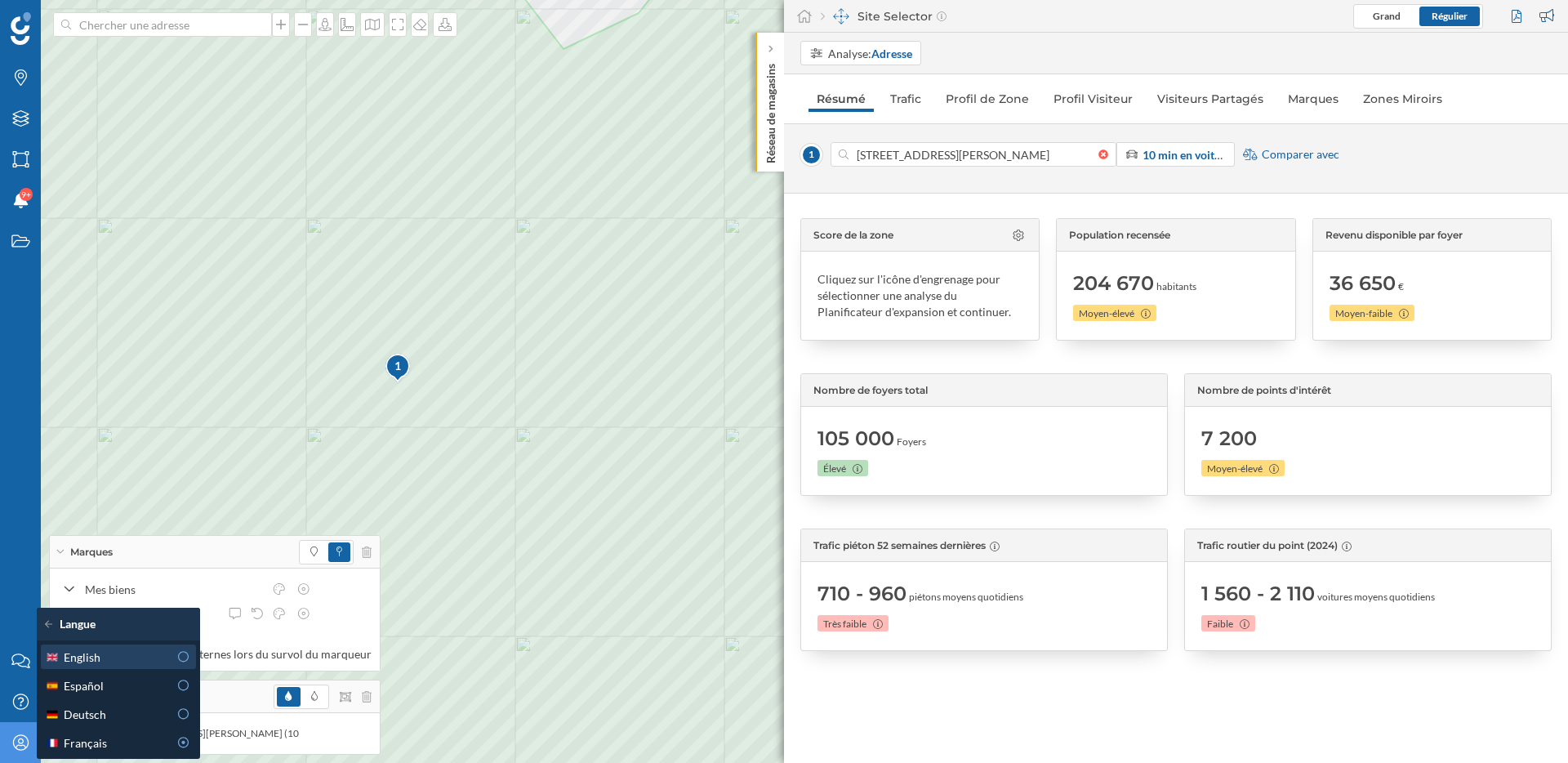
click at [125, 663] on div "English" at bounding box center [106, 657] width 123 height 17
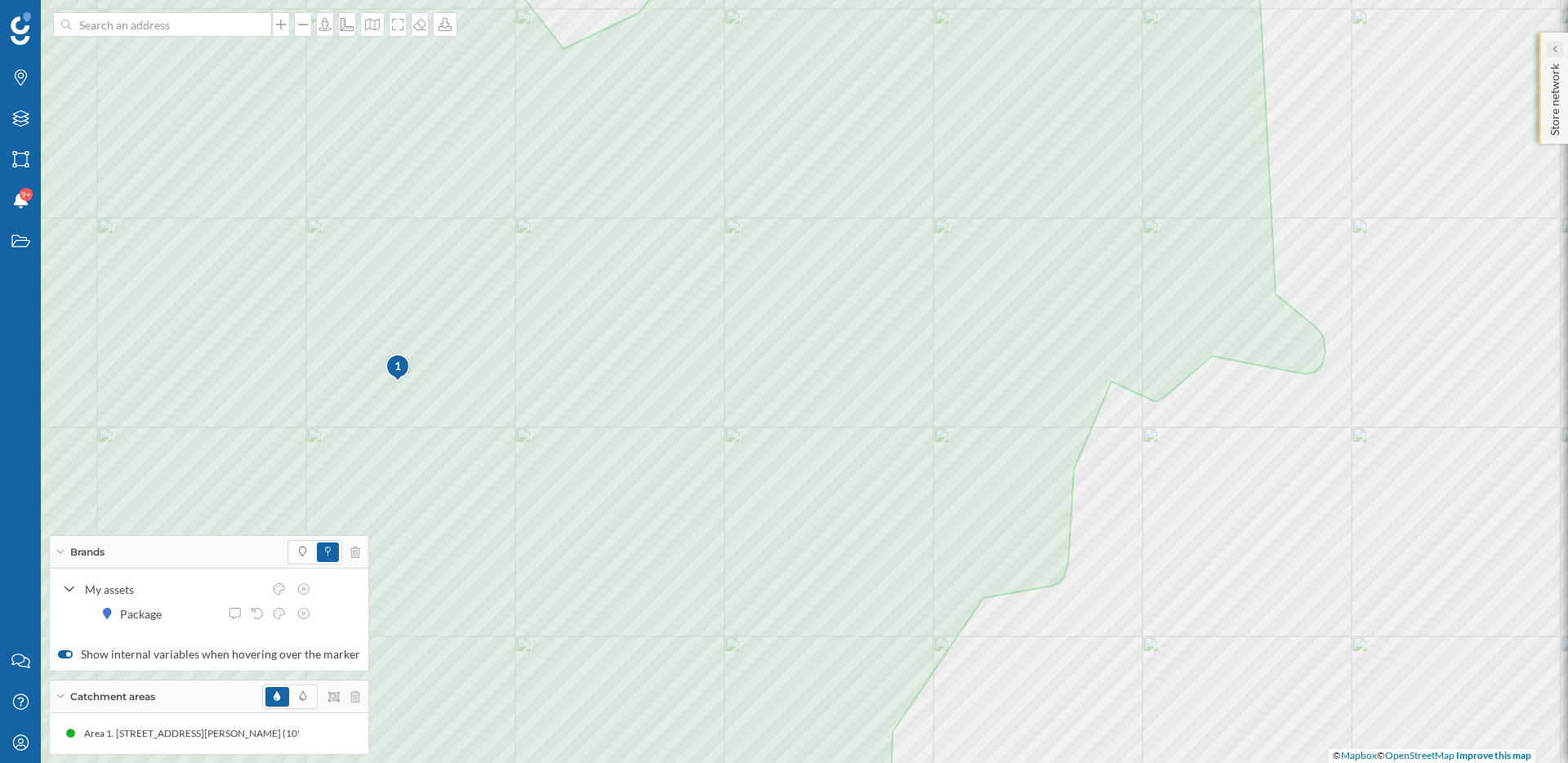
click at [1554, 52] on icon at bounding box center [1554, 49] width 5 height 9
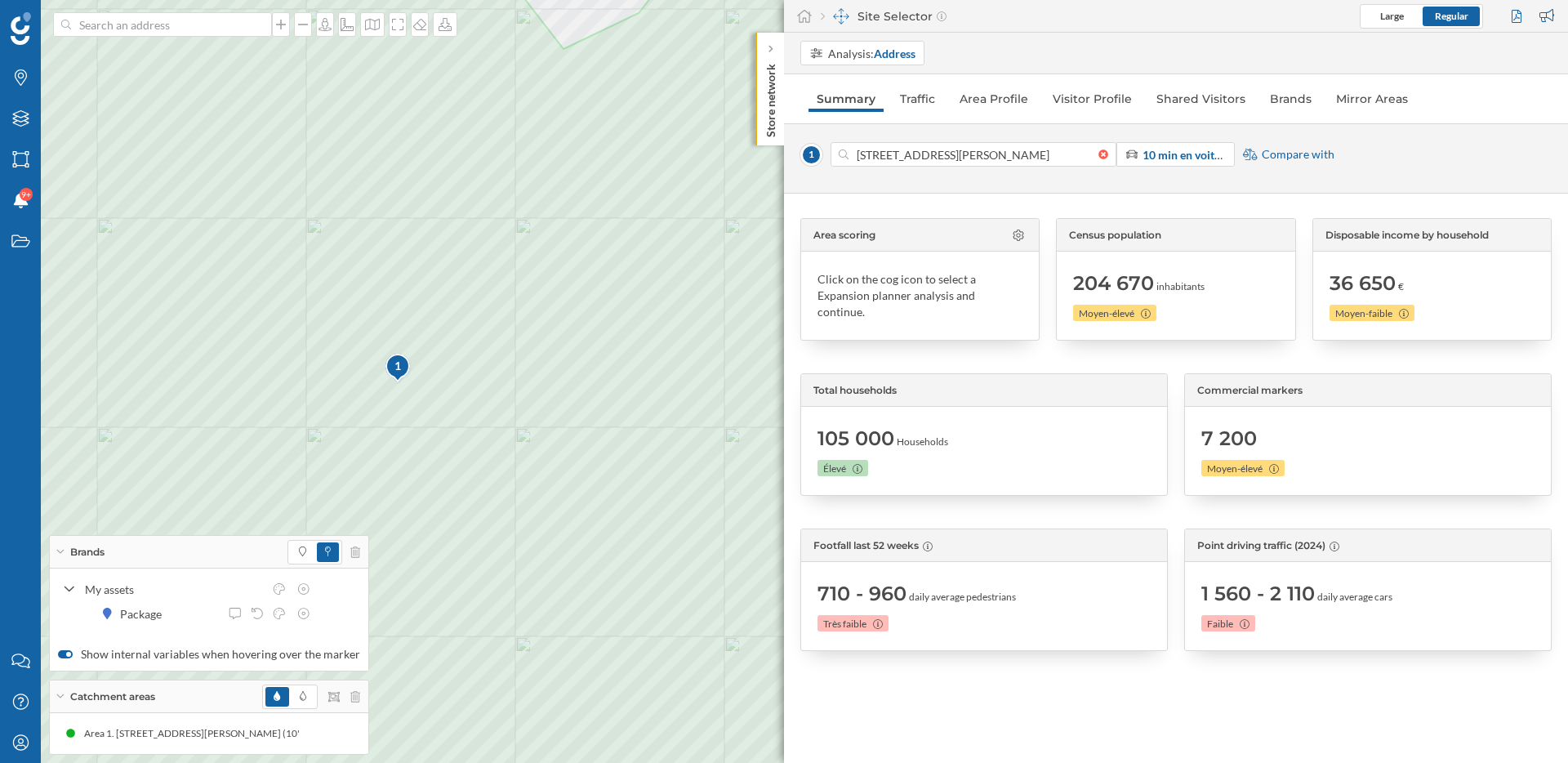
click at [1303, 684] on div "Area scoring Click on the cog icon to select a Expansion planner analysis and c…" at bounding box center [1177, 478] width 784 height 569
